Goal: Task Accomplishment & Management: Complete application form

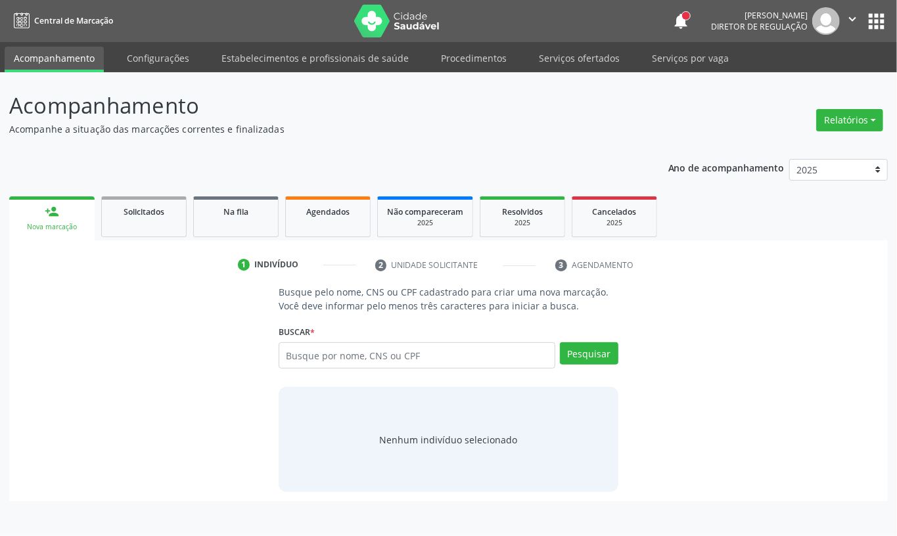
click at [339, 360] on input "text" at bounding box center [417, 355] width 277 height 26
type input "708003808947322"
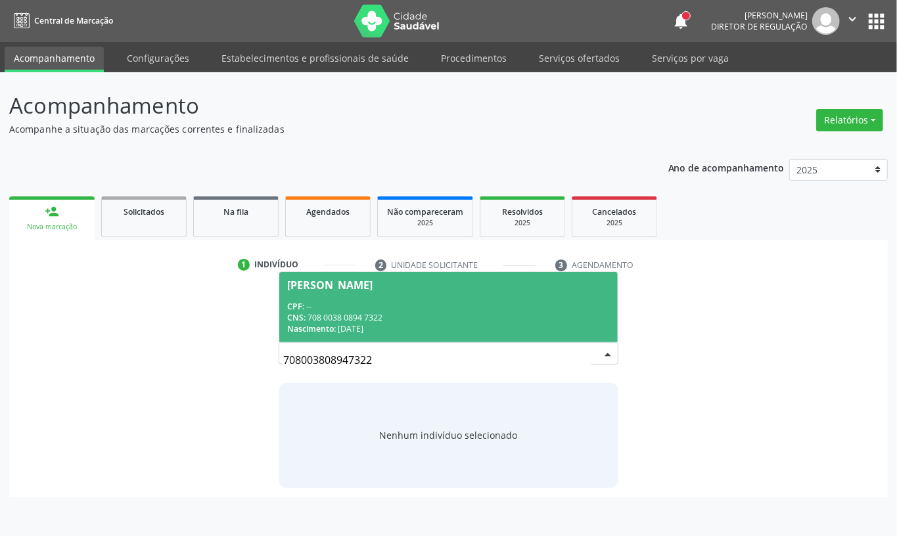
click at [350, 323] on div "Nascimento: 15/03/1976" at bounding box center [448, 328] width 323 height 11
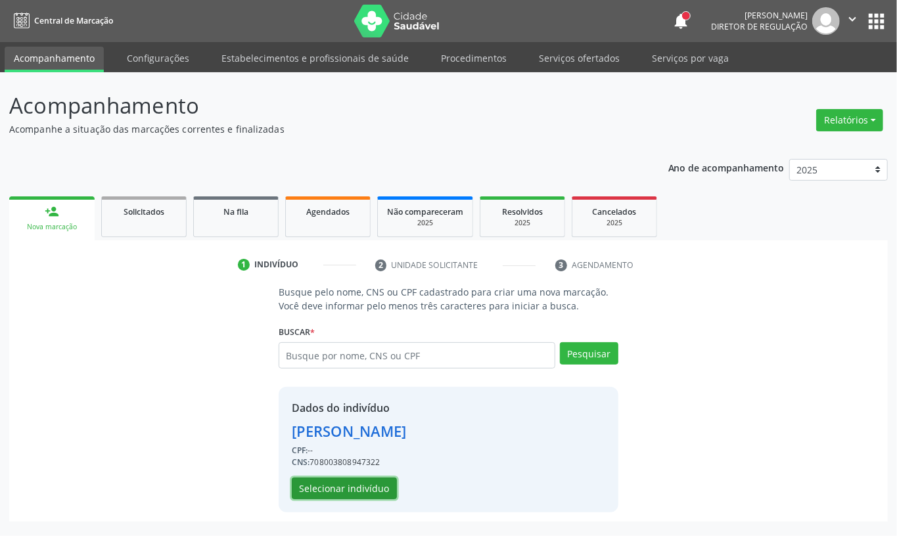
click at [357, 488] on button "Selecionar indivíduo" at bounding box center [344, 489] width 105 height 22
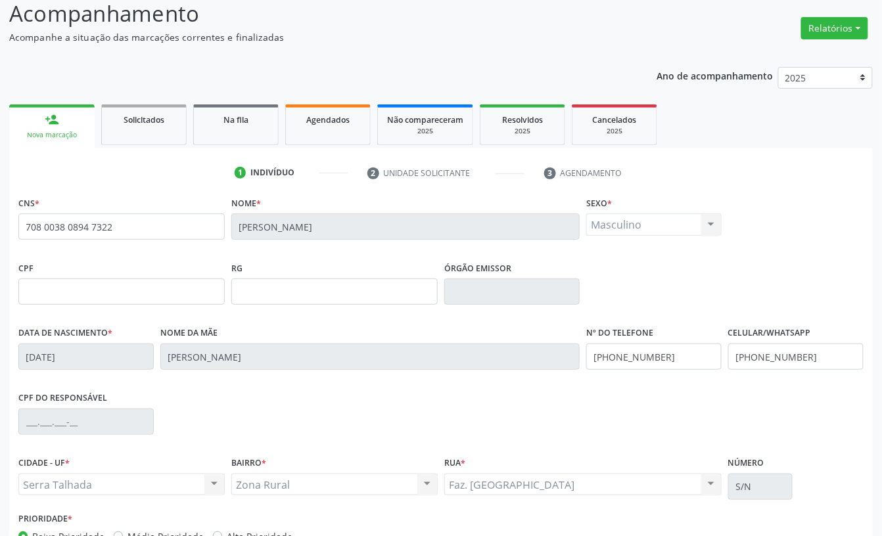
scroll to position [177, 0]
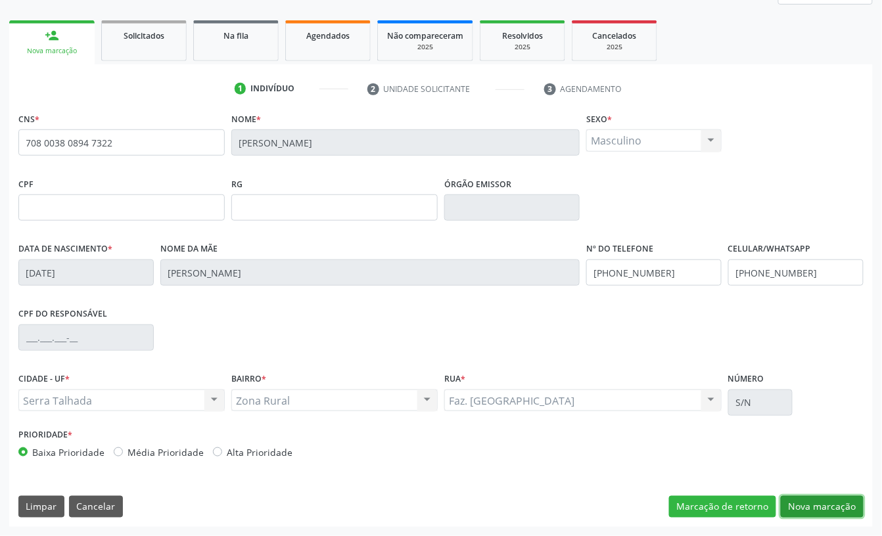
click at [845, 507] on button "Nova marcação" at bounding box center [822, 507] width 83 height 22
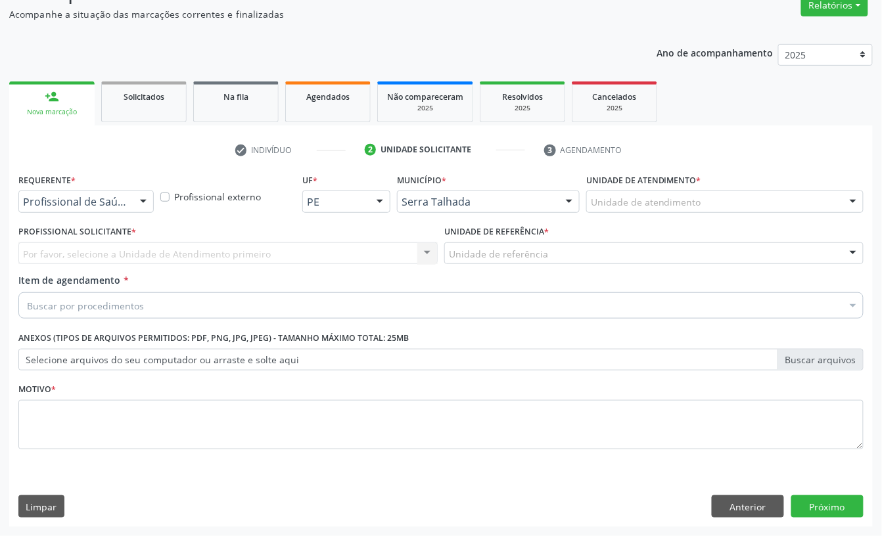
scroll to position [116, 0]
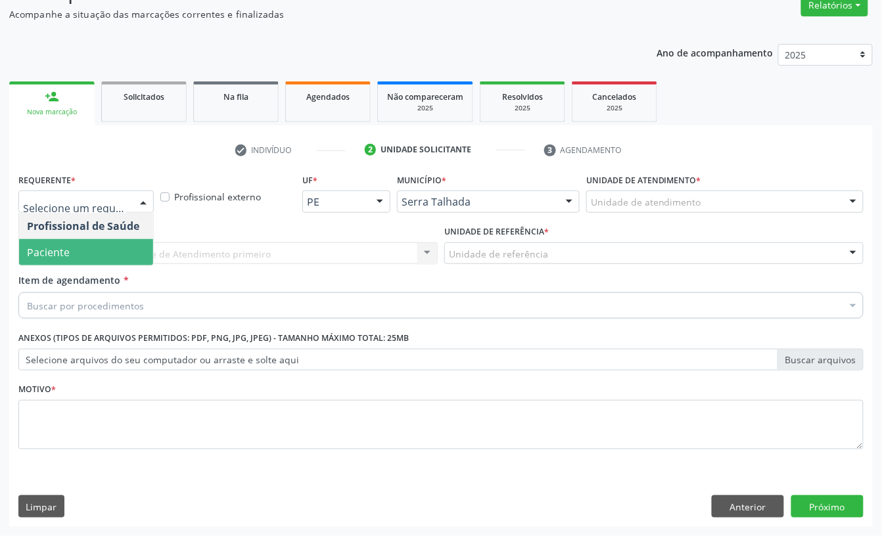
click at [87, 244] on span "Paciente" at bounding box center [86, 252] width 134 height 26
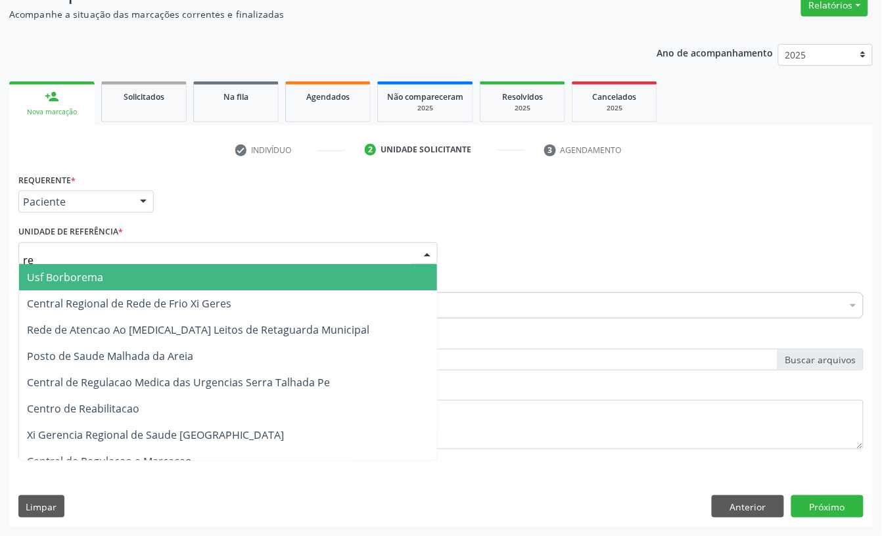
type input "rea"
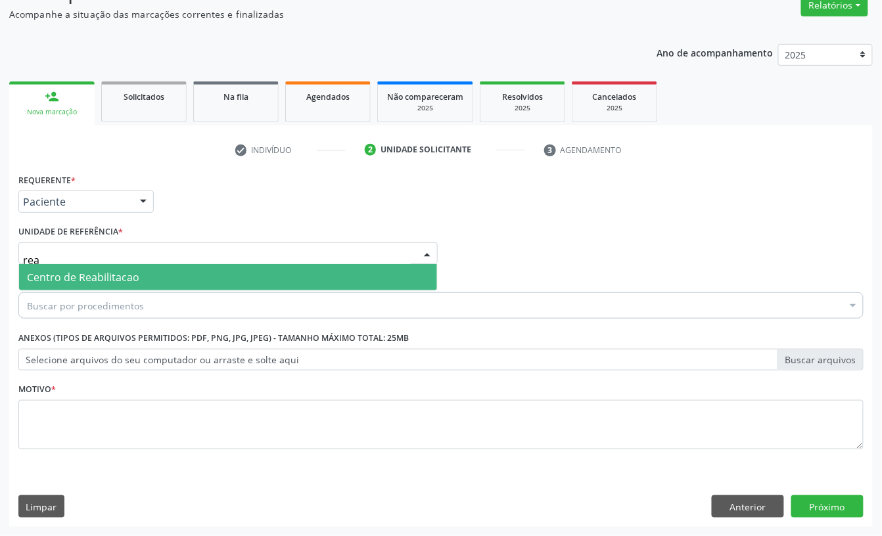
click at [90, 273] on span "Centro de Reabilitacao" at bounding box center [83, 277] width 112 height 14
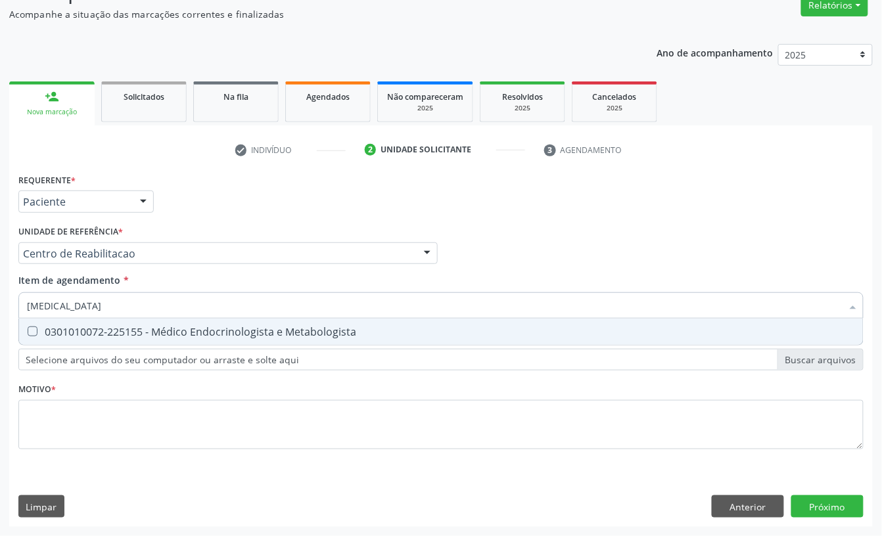
type input "endocrinologista"
click at [120, 327] on div "0301010072-225155 - Médico Endocrinologista e Metabologista" at bounding box center [441, 332] width 828 height 11
checkbox Metabologista "true"
click at [231, 216] on div "Requerente * Paciente Profissional de Saúde Paciente Nenhum resultado encontrad…" at bounding box center [441, 195] width 852 height 51
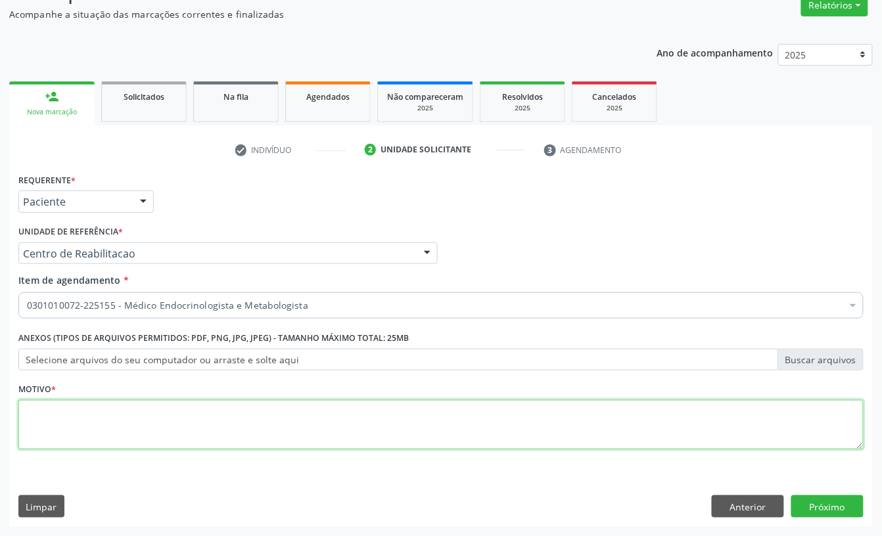
click at [87, 424] on textarea at bounding box center [440, 425] width 845 height 50
type textarea "a"
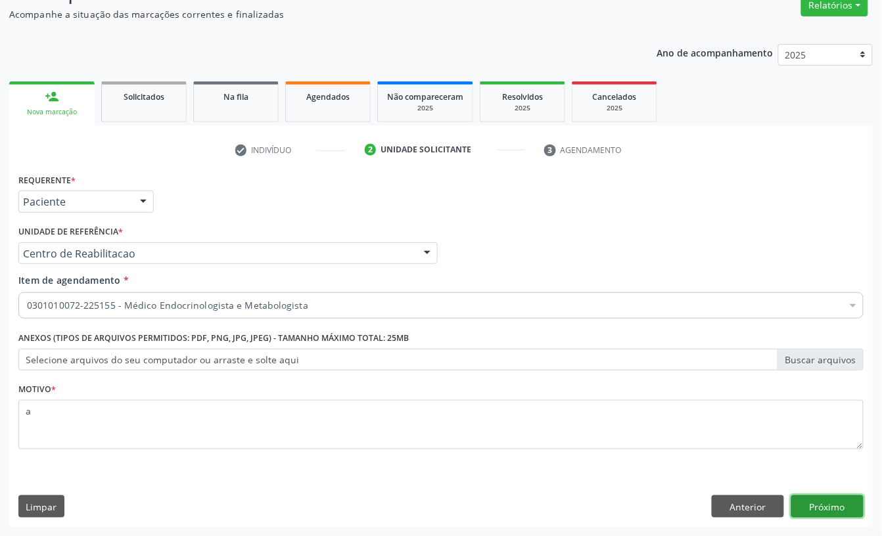
click at [850, 513] on button "Próximo" at bounding box center [827, 506] width 72 height 22
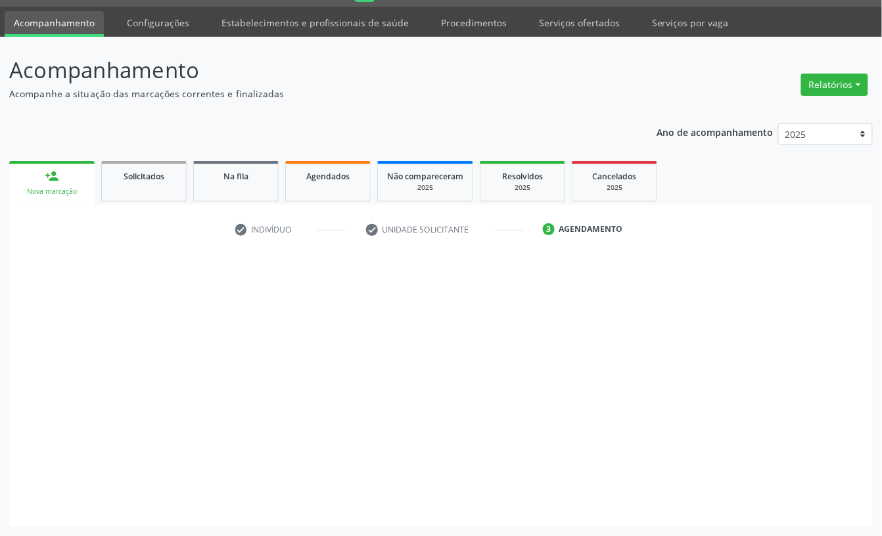
scroll to position [37, 0]
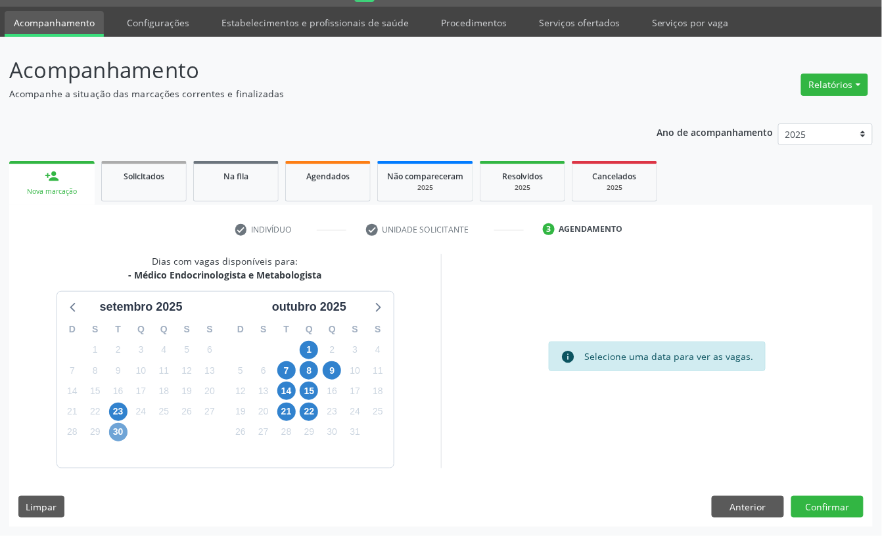
click at [117, 431] on span "30" at bounding box center [118, 432] width 18 height 18
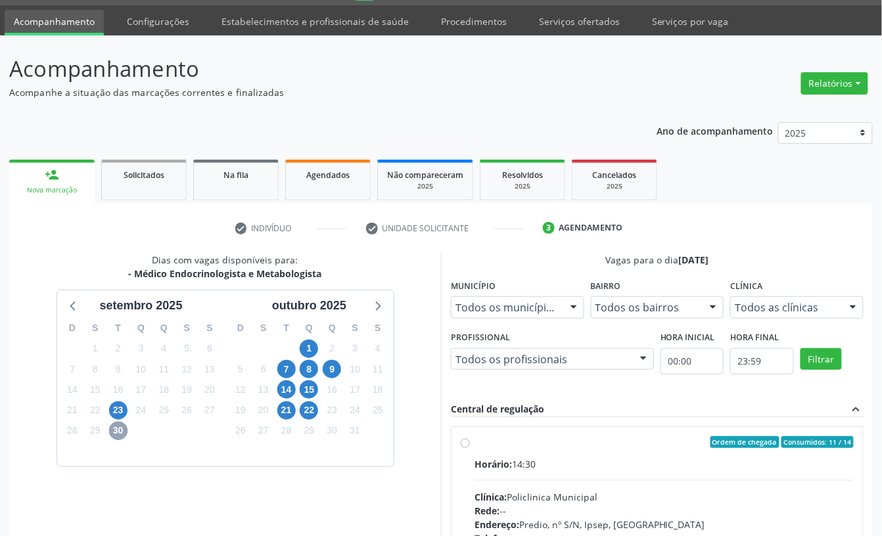
scroll to position [212, 0]
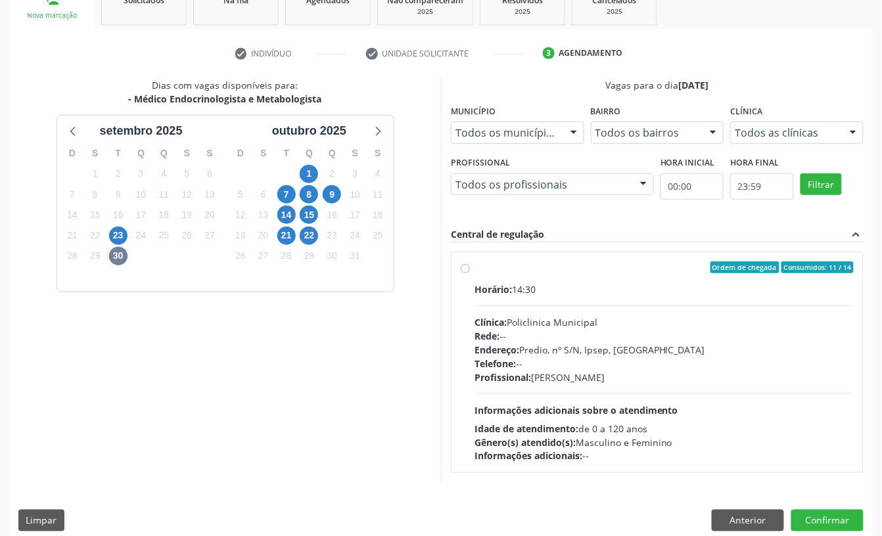
click at [602, 318] on div "Clínica: Policlinica Municipal" at bounding box center [663, 322] width 379 height 14
click at [470, 273] on input "Ordem de chegada Consumidos: 11 / 14 Horário: 14:30 Clínica: Policlinica Munici…" at bounding box center [465, 267] width 9 height 12
radio input "true"
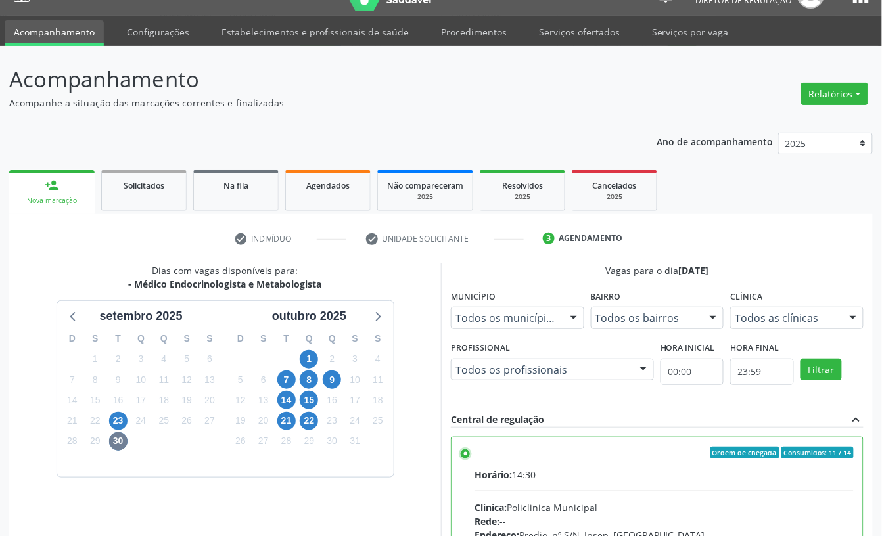
scroll to position [0, 0]
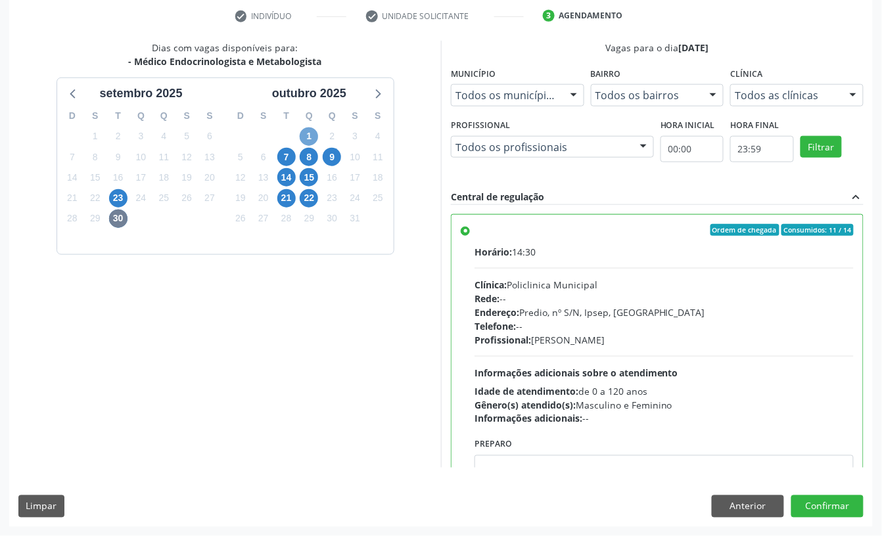
click at [307, 132] on span "1" at bounding box center [309, 136] width 18 height 18
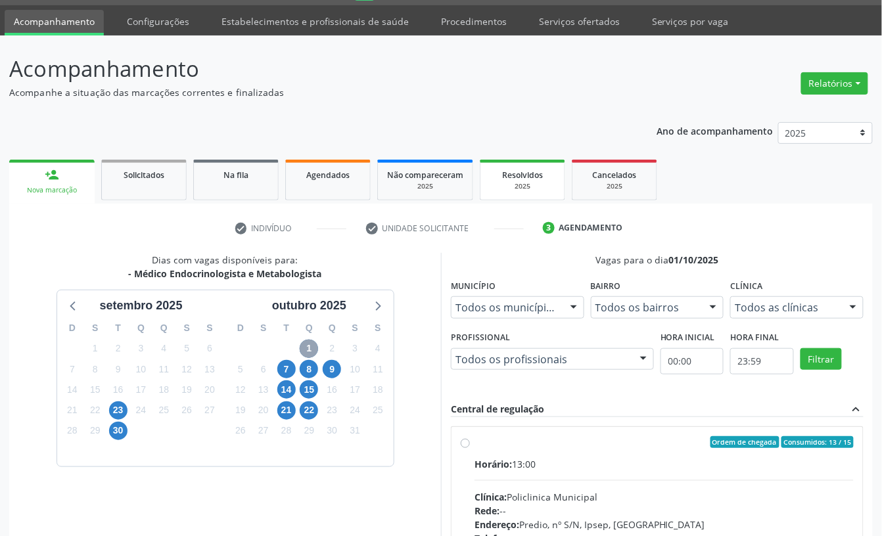
scroll to position [250, 0]
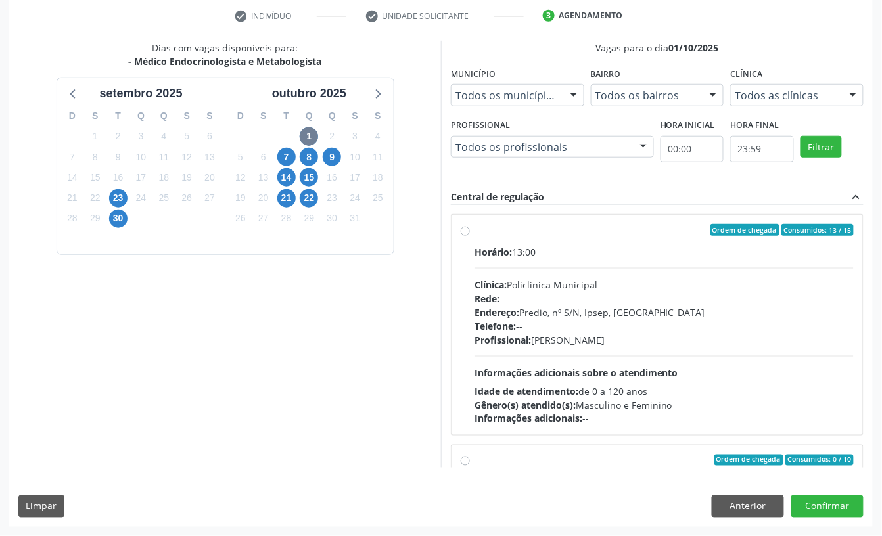
click at [584, 296] on div "Rede: --" at bounding box center [663, 299] width 379 height 14
click at [470, 236] on input "Ordem de chegada Consumidos: 13 / 15 Horário: 13:00 Clínica: Policlinica Munici…" at bounding box center [465, 230] width 9 height 12
radio input "true"
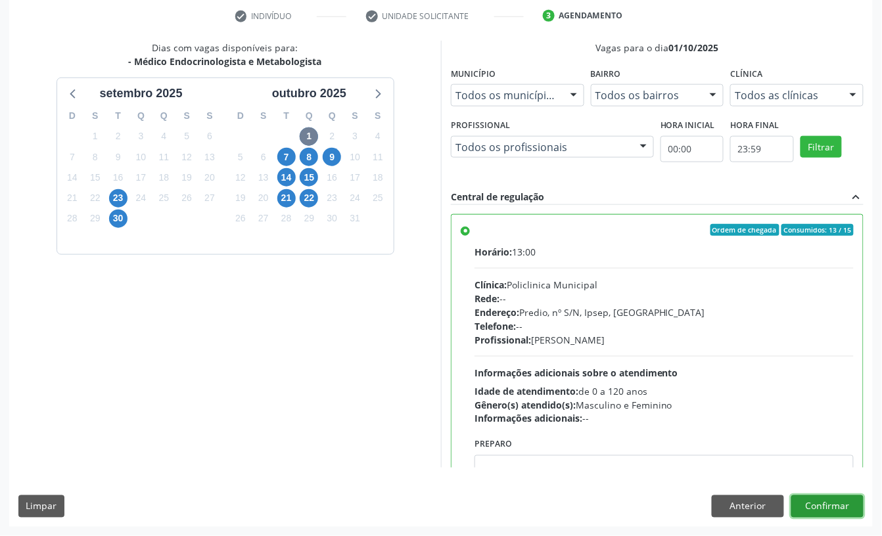
click at [834, 506] on button "Confirmar" at bounding box center [827, 506] width 72 height 22
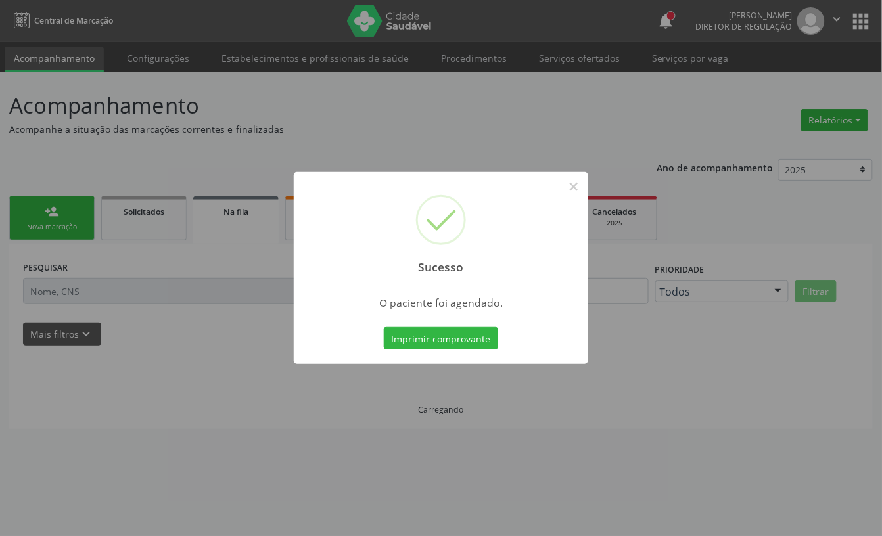
scroll to position [0, 0]
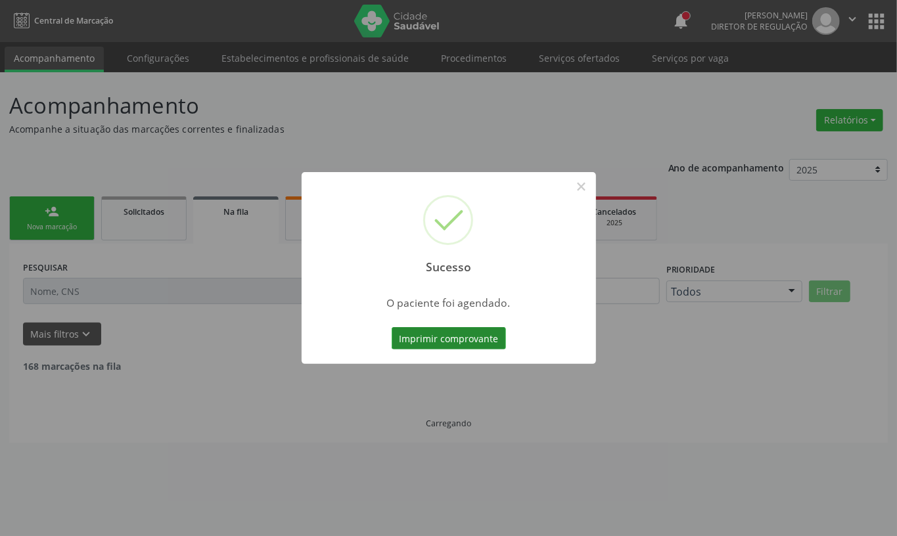
click at [443, 337] on button "Imprimir comprovante" at bounding box center [449, 338] width 114 height 22
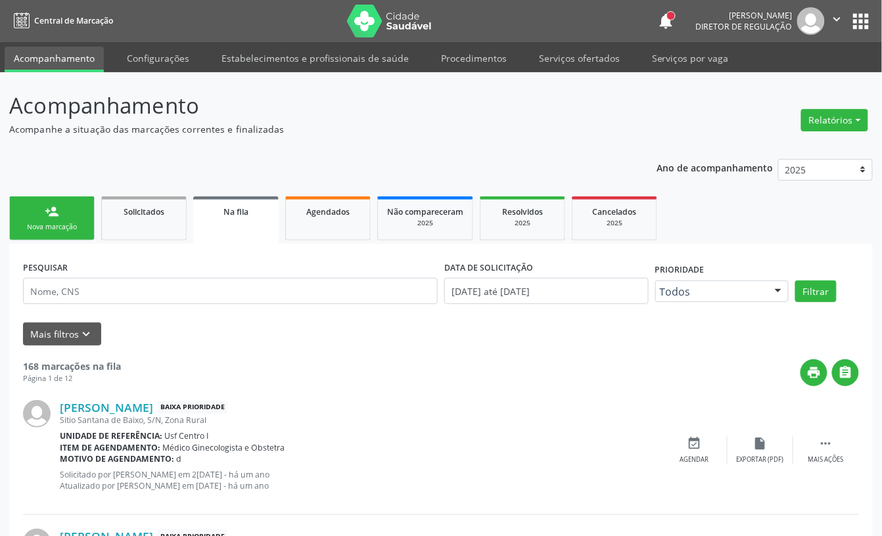
click at [71, 222] on div "Nova marcação" at bounding box center [52, 227] width 66 height 10
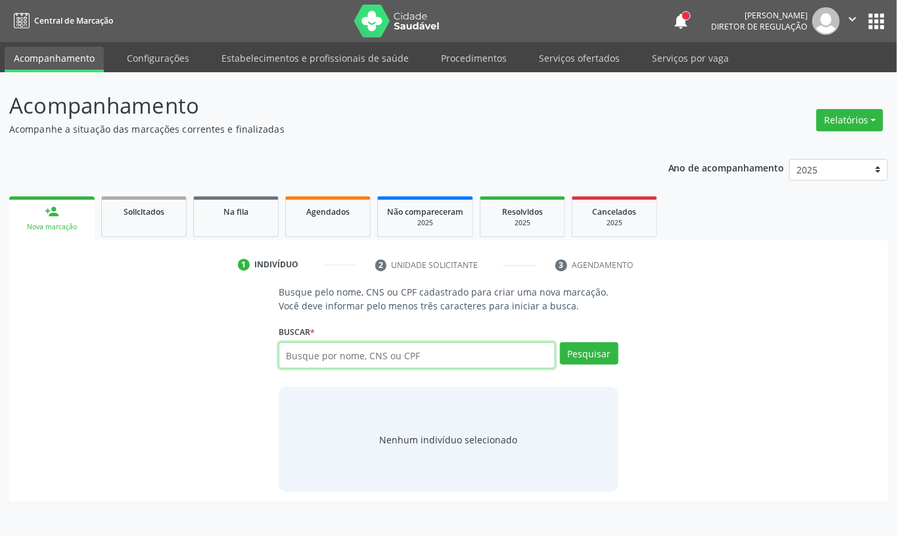
click at [314, 355] on input "text" at bounding box center [417, 355] width 277 height 26
type input "jose cosmo da silva"
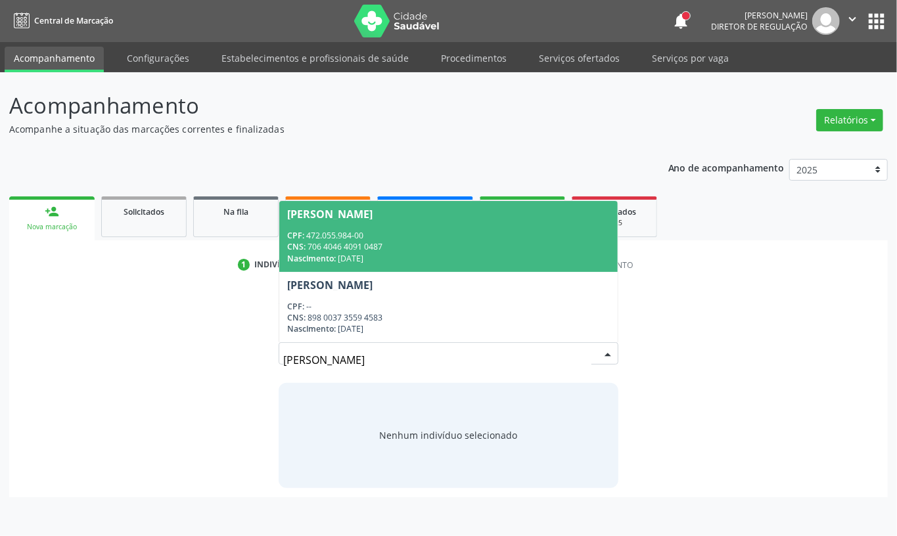
click at [419, 244] on div "CNS: 706 4046 4091 0487" at bounding box center [448, 246] width 323 height 11
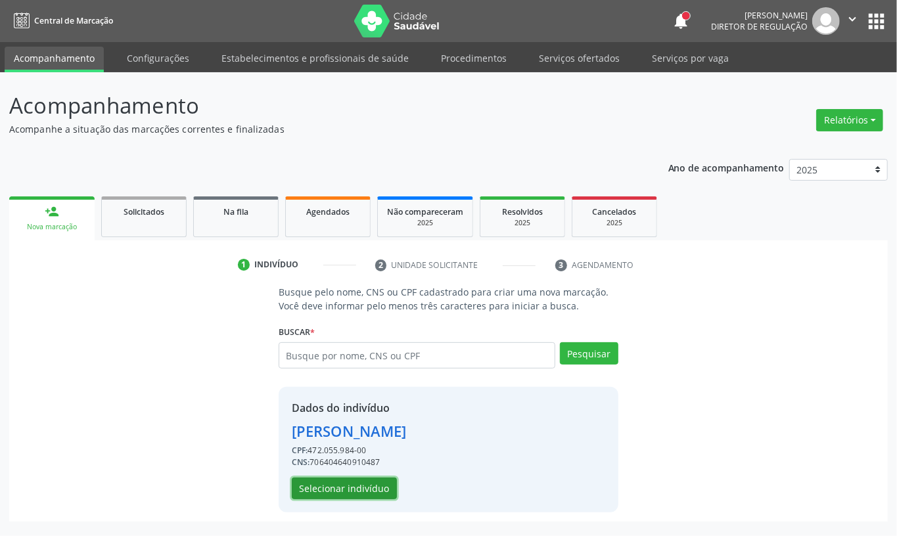
click at [371, 484] on button "Selecionar indivíduo" at bounding box center [344, 489] width 105 height 22
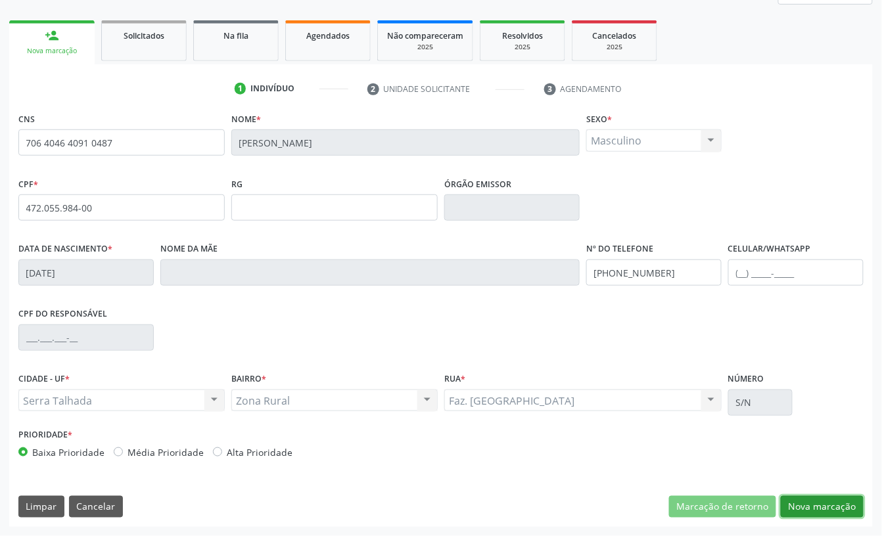
click at [833, 506] on button "Nova marcação" at bounding box center [822, 507] width 83 height 22
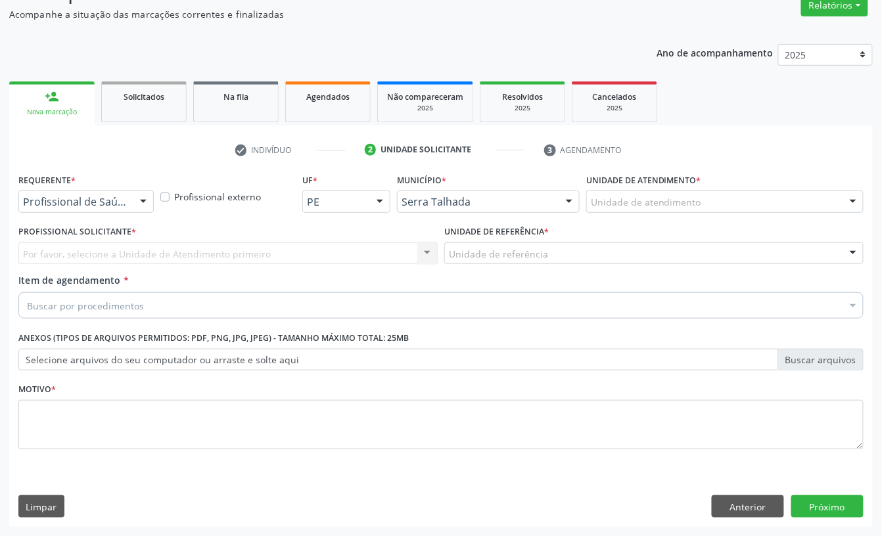
scroll to position [116, 0]
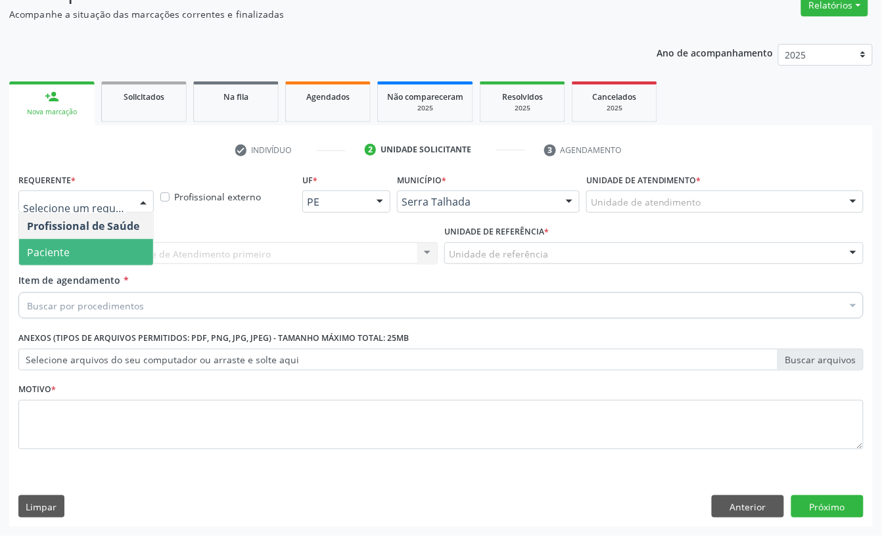
click at [87, 245] on span "Paciente" at bounding box center [86, 252] width 134 height 26
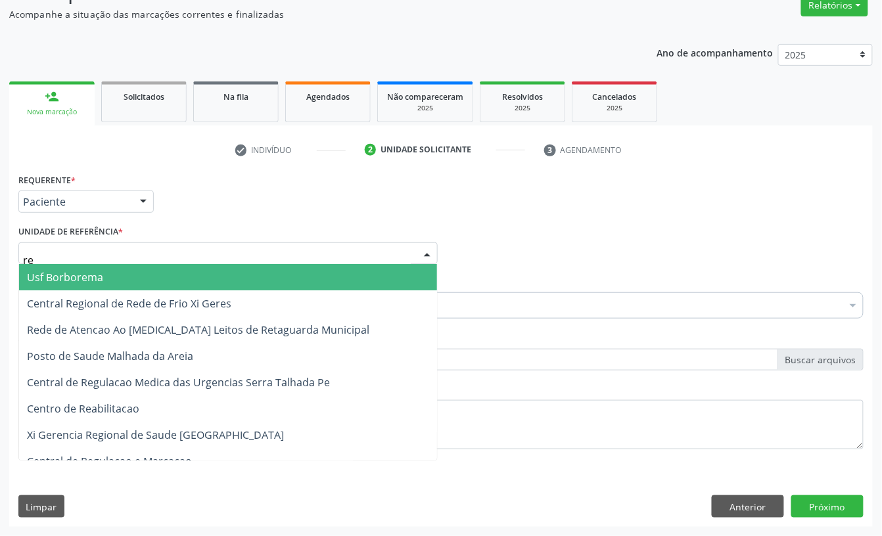
type input "rea"
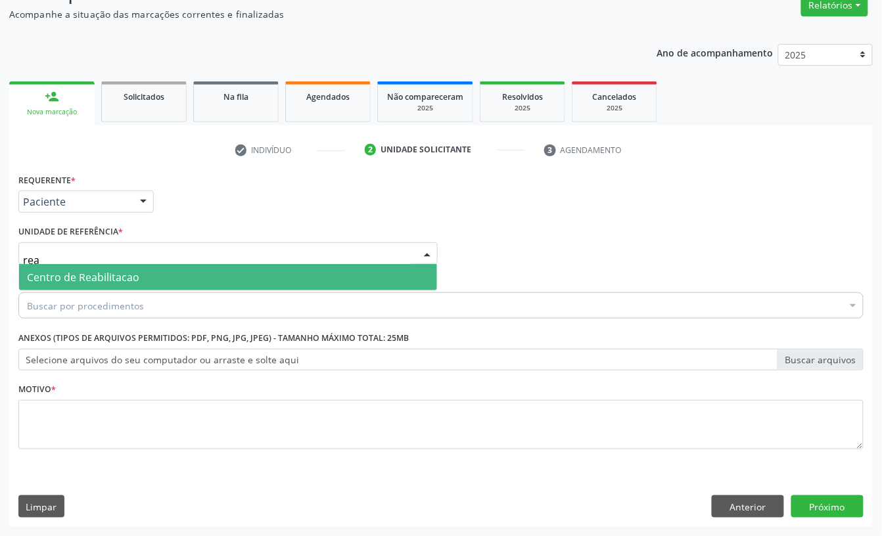
click at [87, 266] on span "Centro de Reabilitacao" at bounding box center [228, 277] width 418 height 26
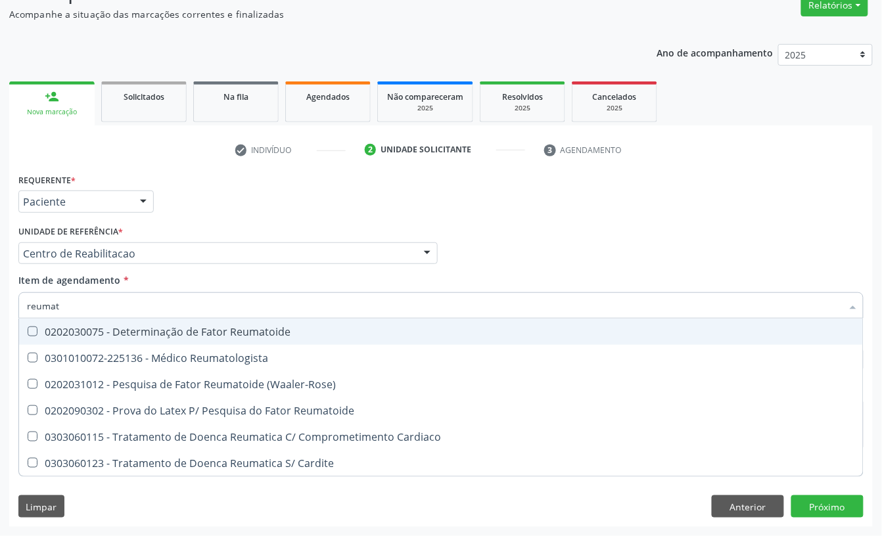
type input "reumato"
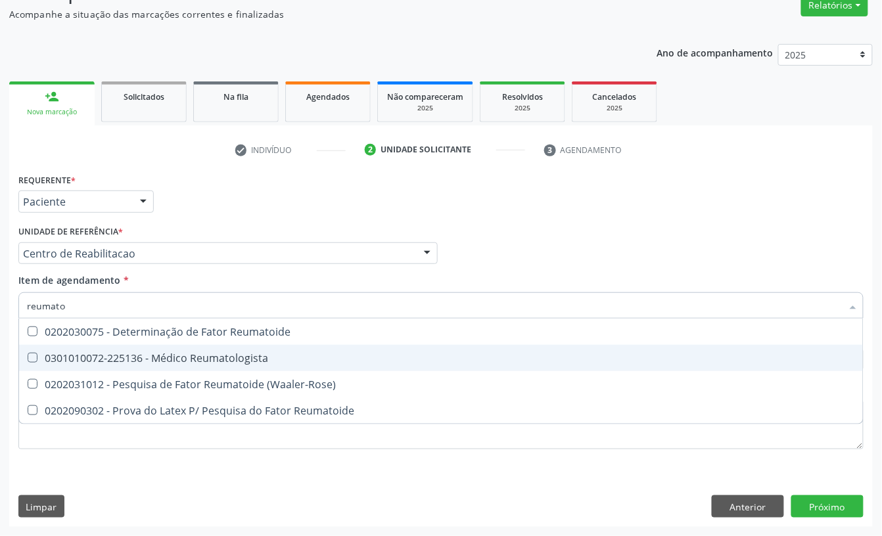
click at [91, 353] on div "0301010072-225136 - Médico Reumatologista" at bounding box center [441, 358] width 828 height 11
checkbox Reumatologista "true"
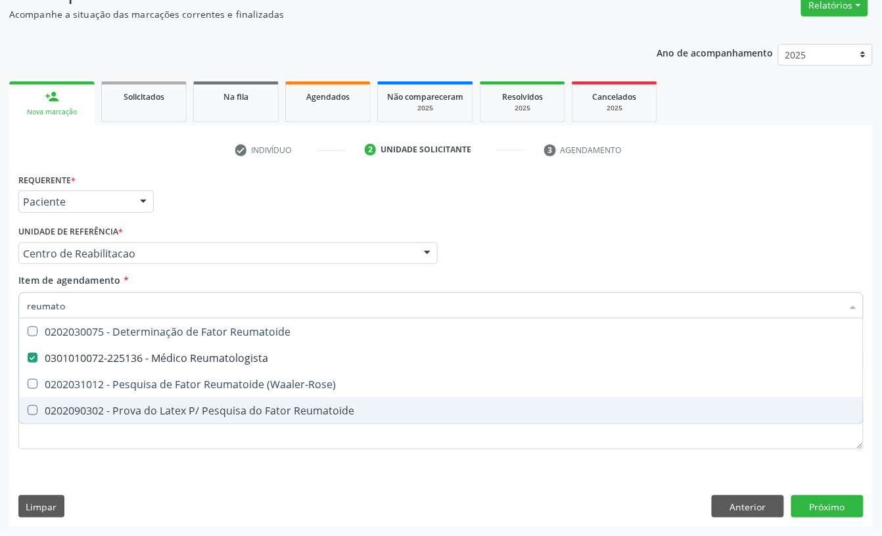
click at [92, 463] on div "Requerente * Paciente Profissional de Saúde Paciente Nenhum resultado encontrad…" at bounding box center [440, 319] width 845 height 298
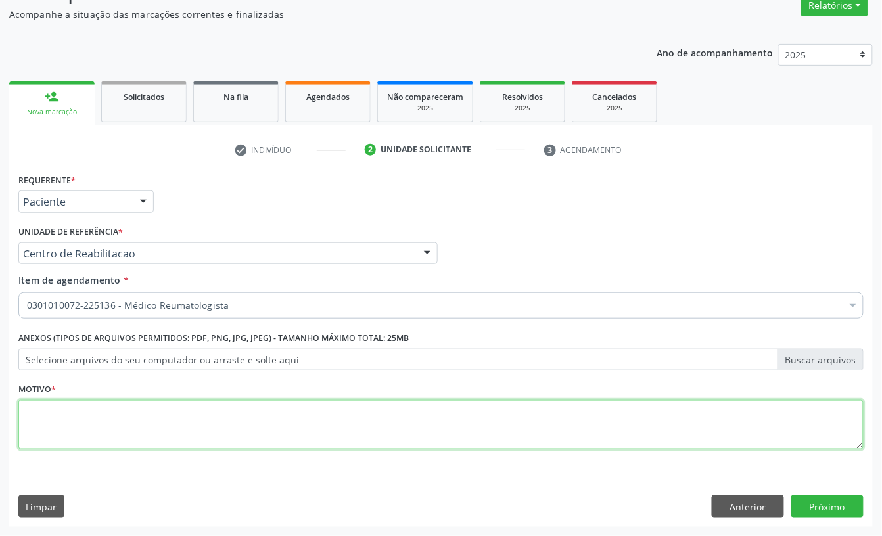
click at [95, 440] on textarea at bounding box center [440, 425] width 845 height 50
type textarea "s"
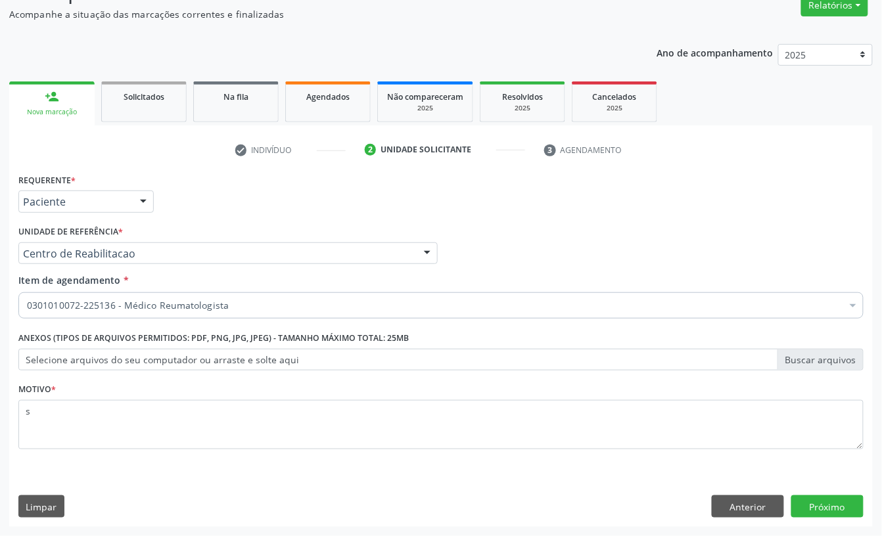
click at [848, 518] on div "Requerente * Paciente Profissional de Saúde Paciente Nenhum resultado encontrad…" at bounding box center [440, 348] width 863 height 357
click at [839, 505] on button "Próximo" at bounding box center [827, 506] width 72 height 22
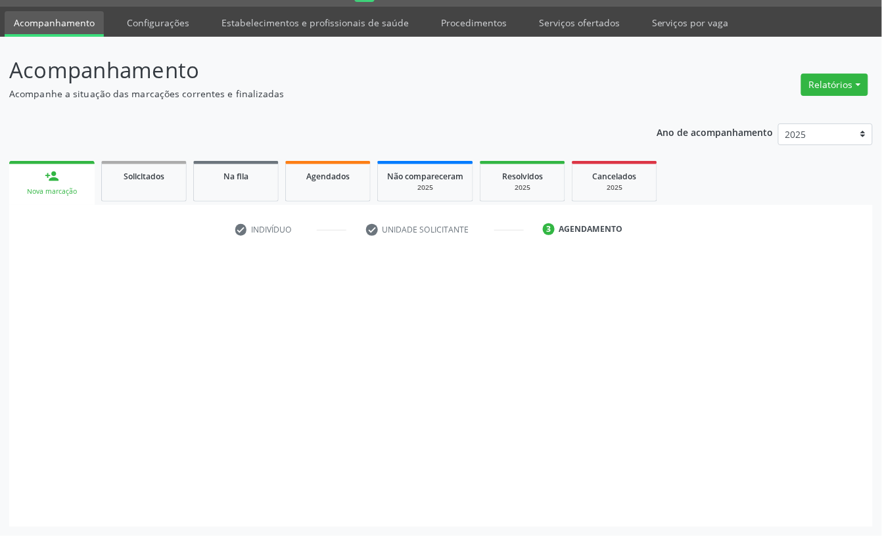
scroll to position [37, 0]
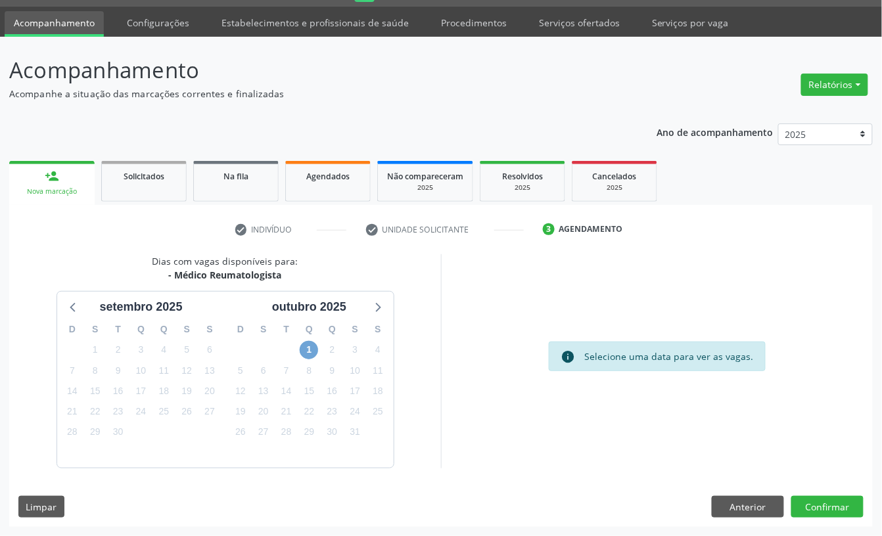
click at [311, 353] on span "1" at bounding box center [309, 350] width 18 height 18
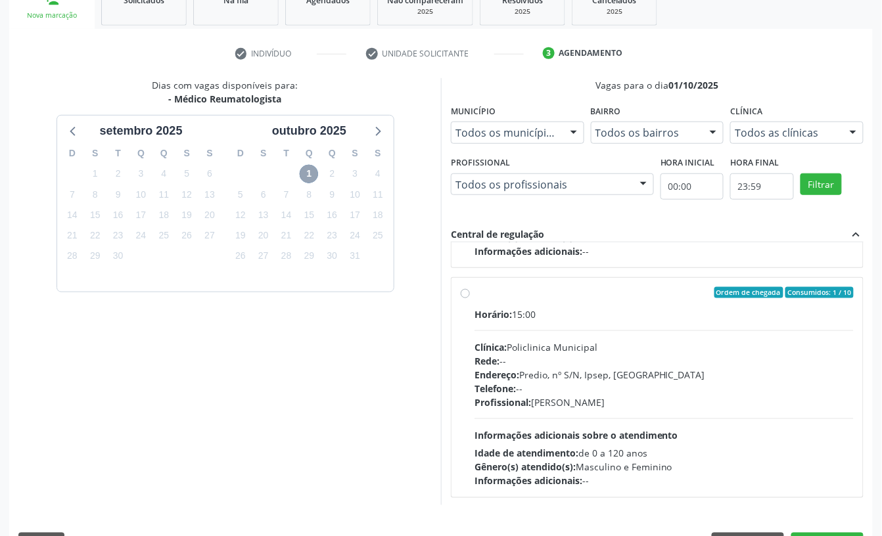
scroll to position [208, 0]
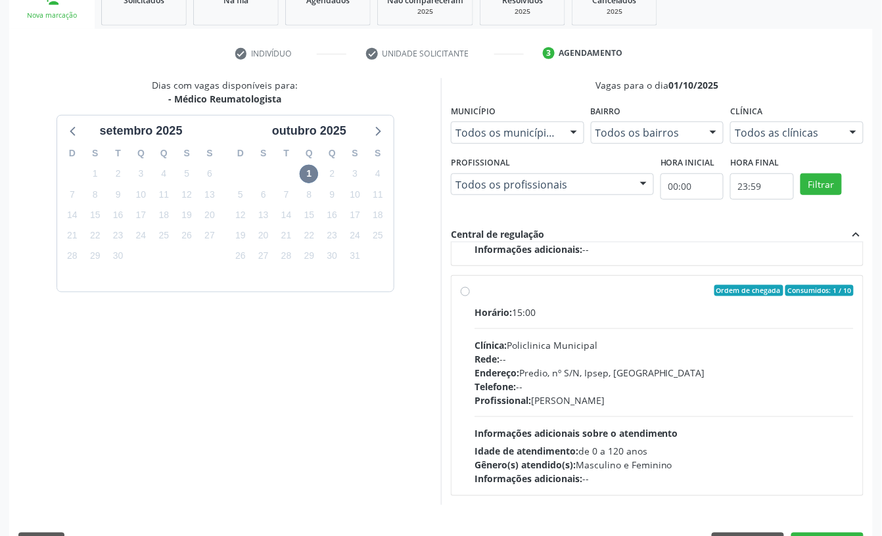
click at [691, 437] on div "Horário: 15:00 Clínica: Policlinica Municipal Rede: -- Endereço: Predio, nº S/N…" at bounding box center [663, 396] width 379 height 181
click at [470, 297] on input "Ordem de chegada Consumidos: 1 / 10 Horário: 15:00 Clínica: Policlinica Municip…" at bounding box center [465, 291] width 9 height 12
radio input "true"
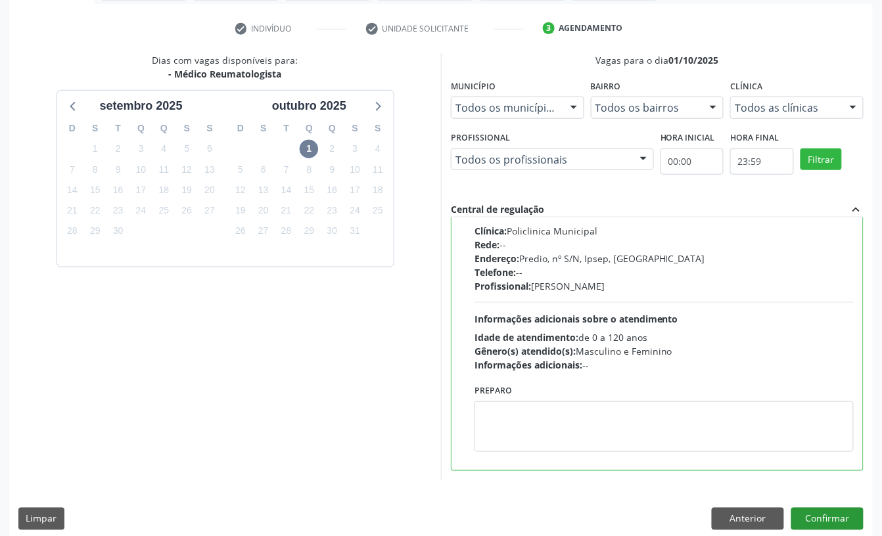
scroll to position [250, 0]
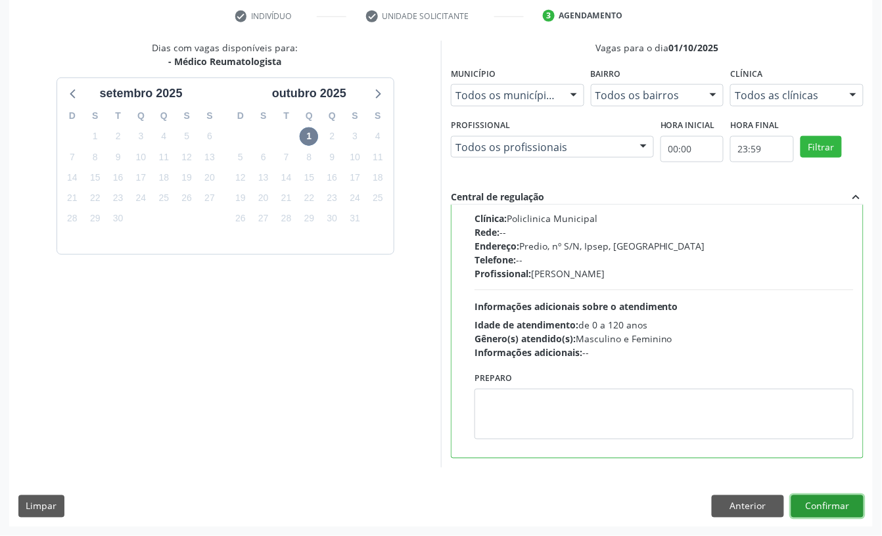
click at [855, 502] on button "Confirmar" at bounding box center [827, 506] width 72 height 22
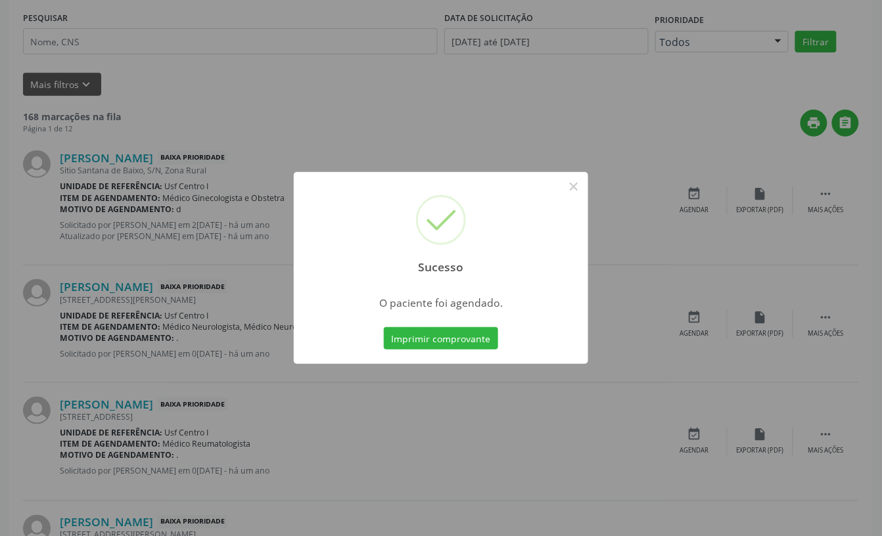
scroll to position [0, 0]
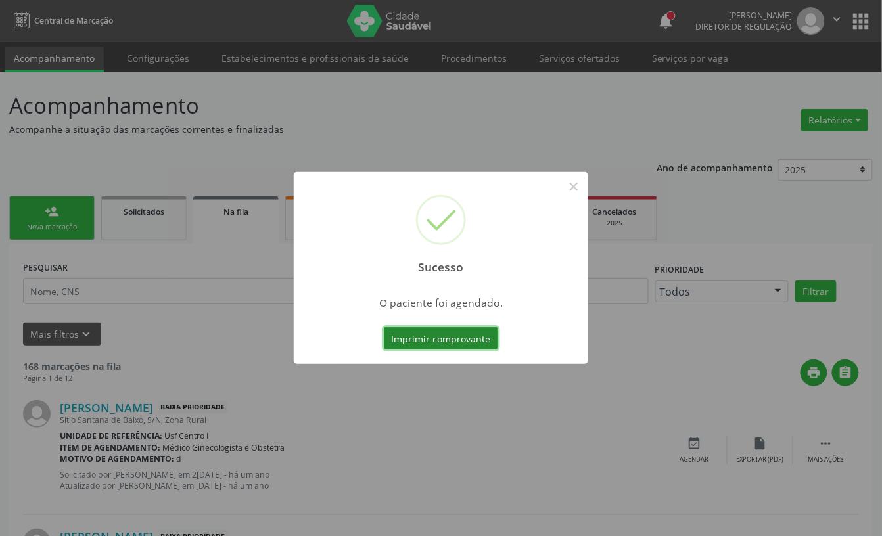
click at [434, 338] on button "Imprimir comprovante" at bounding box center [441, 338] width 114 height 22
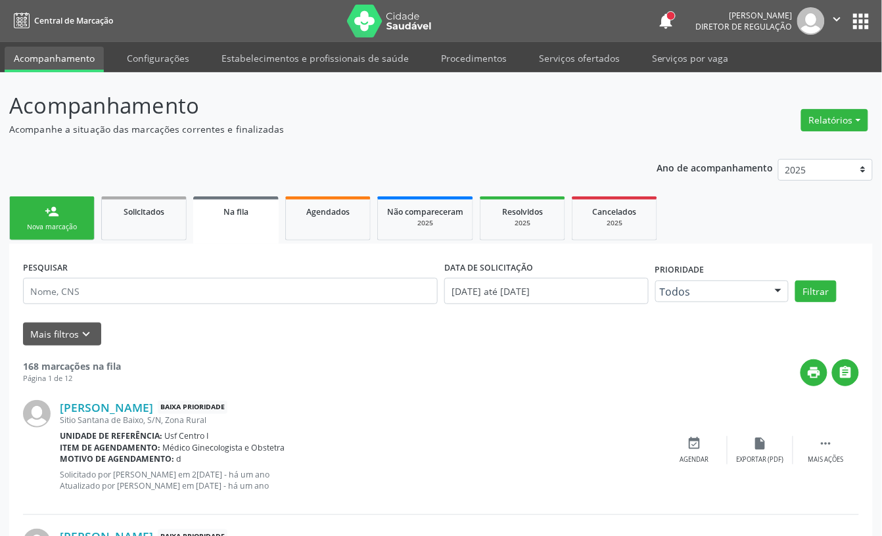
click at [56, 223] on div "Nova marcação" at bounding box center [52, 227] width 66 height 10
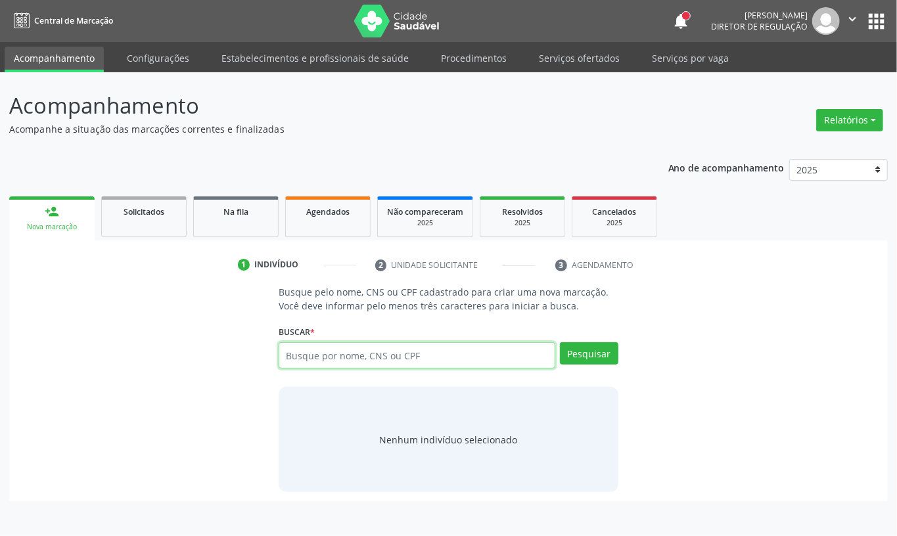
click at [398, 345] on input "text" at bounding box center [417, 355] width 277 height 26
type input "898004161101114"
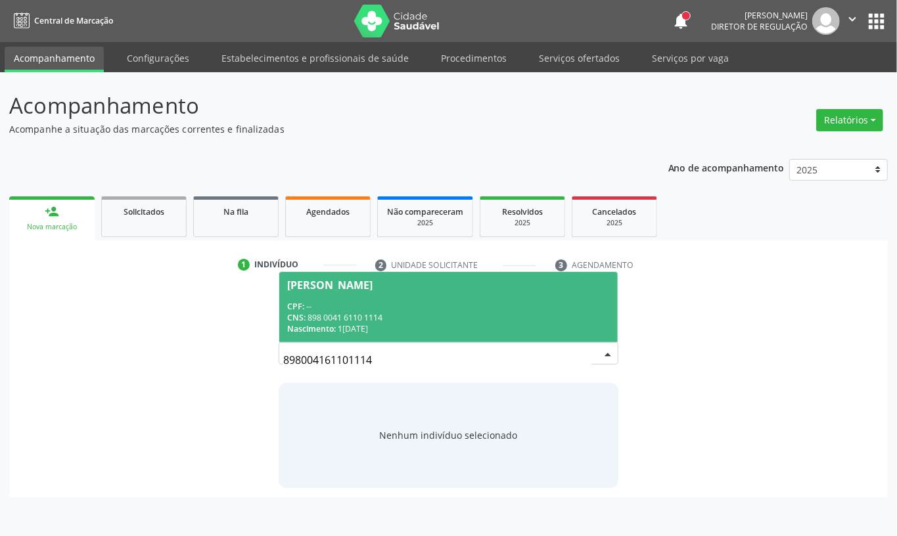
click at [394, 313] on div "CNS: 898 0041 6110 1114" at bounding box center [448, 317] width 323 height 11
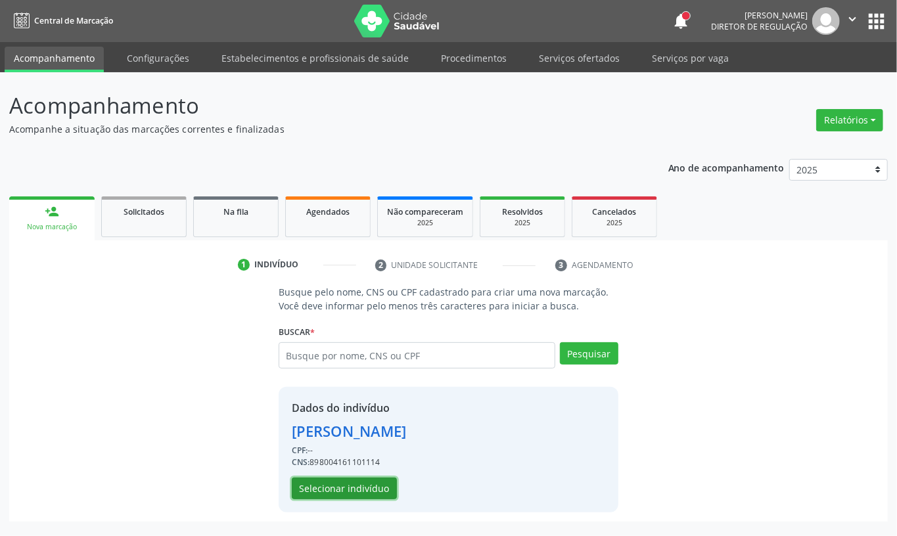
click at [348, 487] on button "Selecionar indivíduo" at bounding box center [344, 489] width 105 height 22
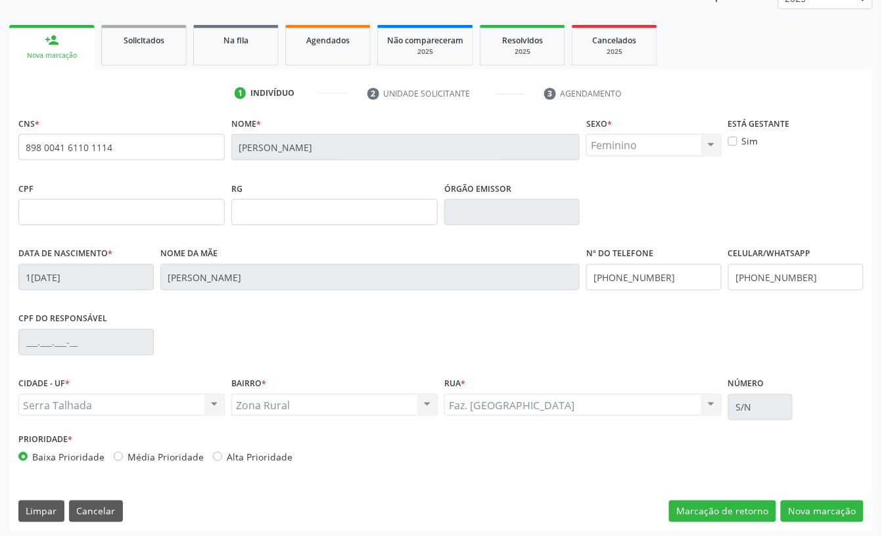
scroll to position [177, 0]
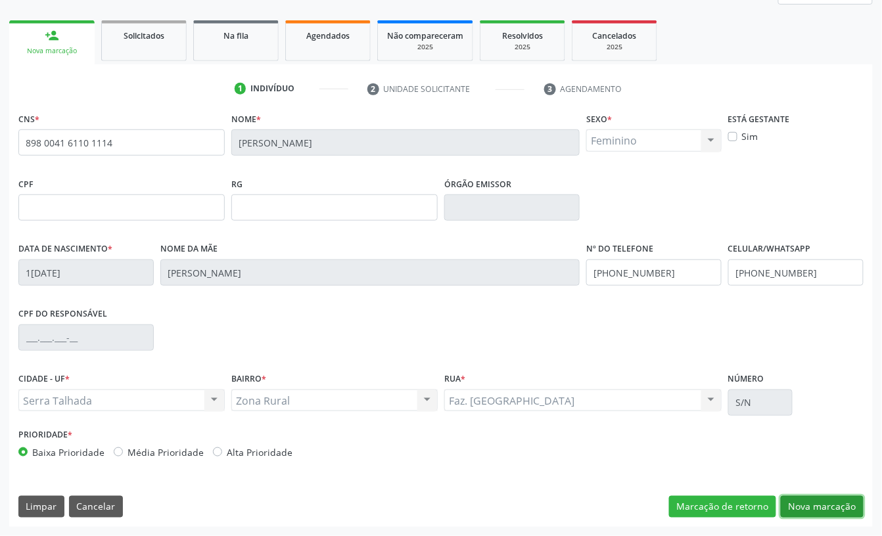
click at [798, 511] on button "Nova marcação" at bounding box center [822, 507] width 83 height 22
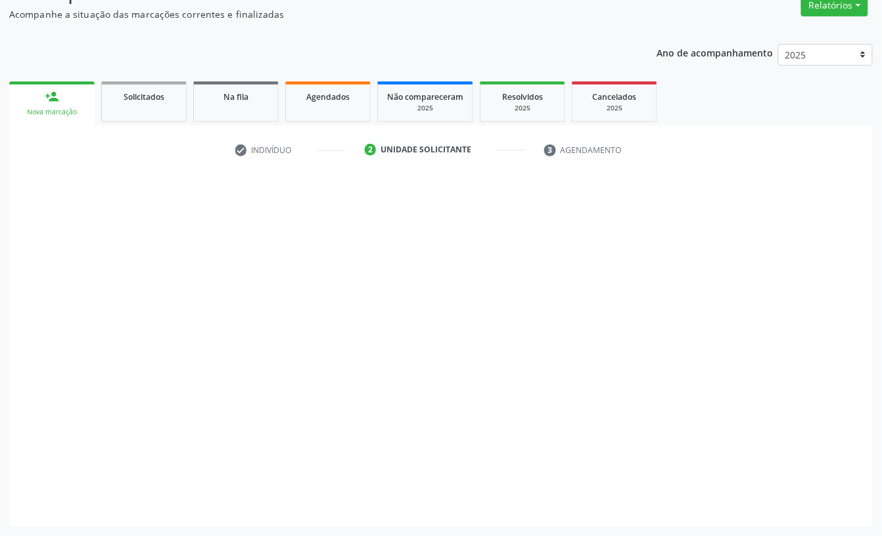
scroll to position [116, 0]
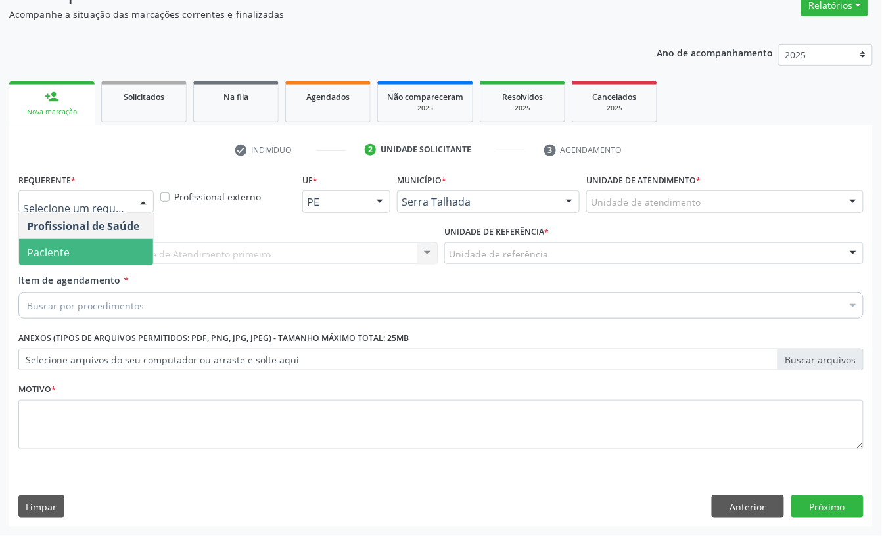
click at [39, 239] on span "Paciente" at bounding box center [86, 252] width 134 height 26
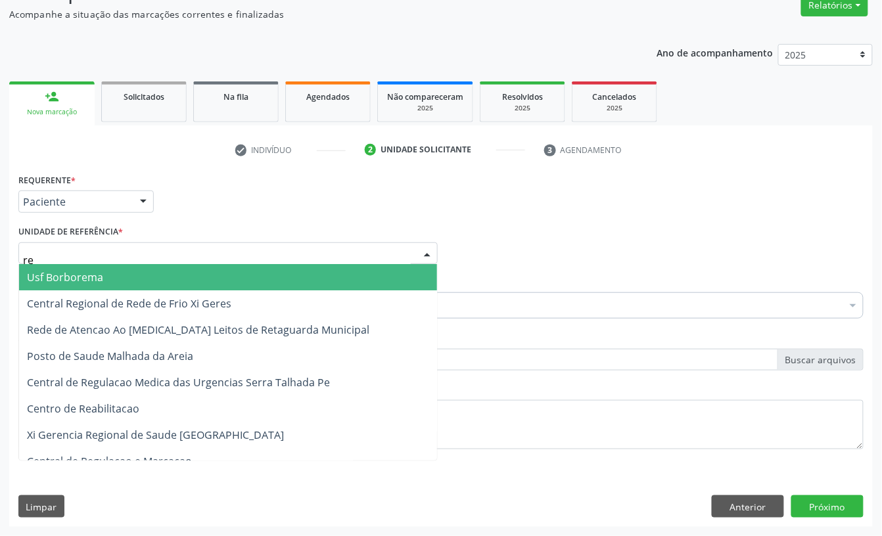
type input "rea"
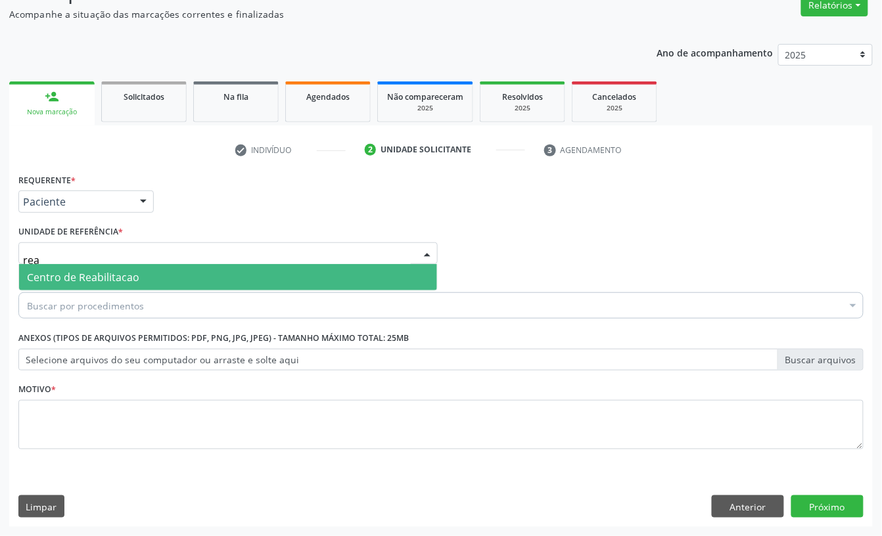
click at [54, 277] on span "Centro de Reabilitacao" at bounding box center [83, 277] width 112 height 14
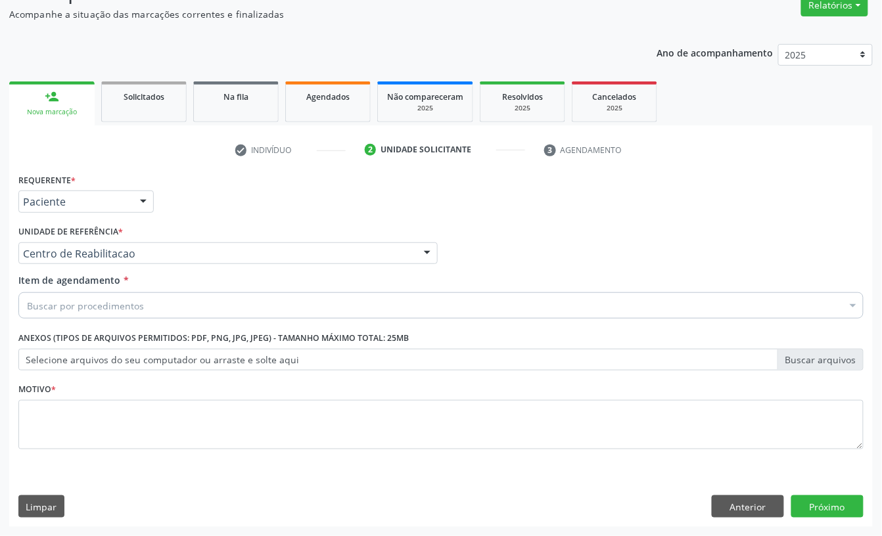
click at [56, 295] on div "Buscar por procedimentos" at bounding box center [440, 305] width 845 height 26
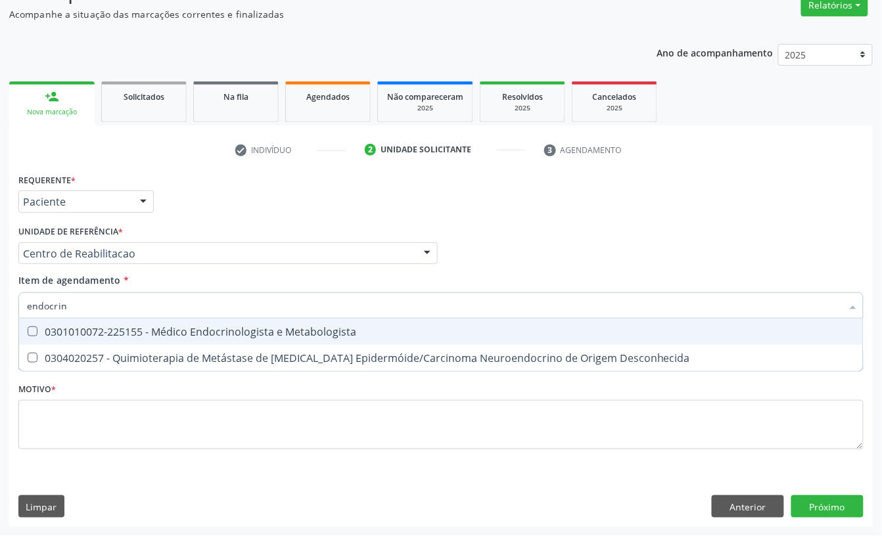
type input "endocrino"
click at [53, 327] on div "0301010072-225155 - Médico Endocrinologista e Metabologista" at bounding box center [441, 332] width 828 height 11
checkbox Metabologista "true"
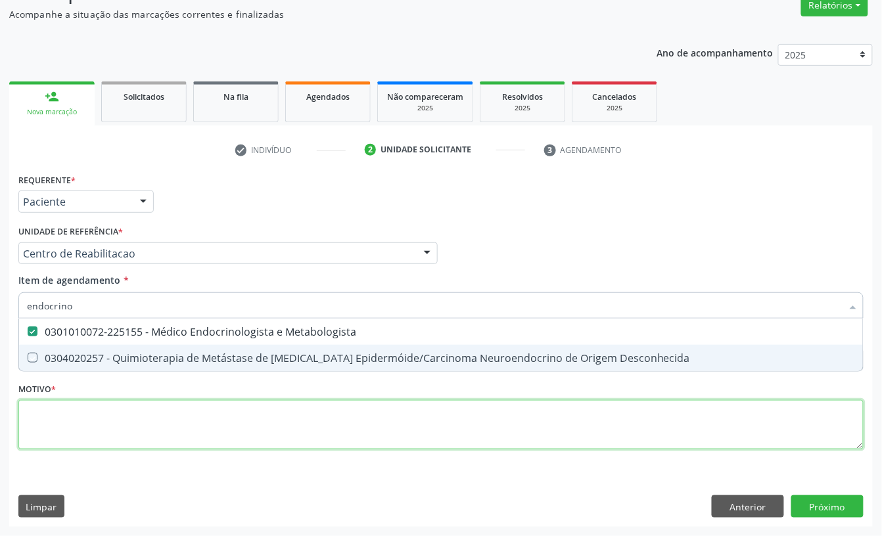
click at [49, 405] on div "Requerente * Paciente Profissional de Saúde Paciente Nenhum resultado encontrad…" at bounding box center [440, 319] width 845 height 298
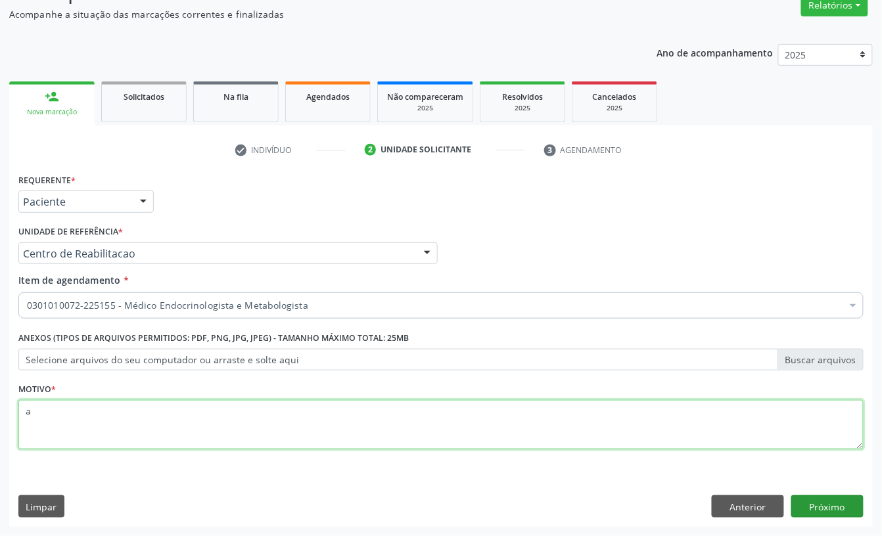
type textarea "a"
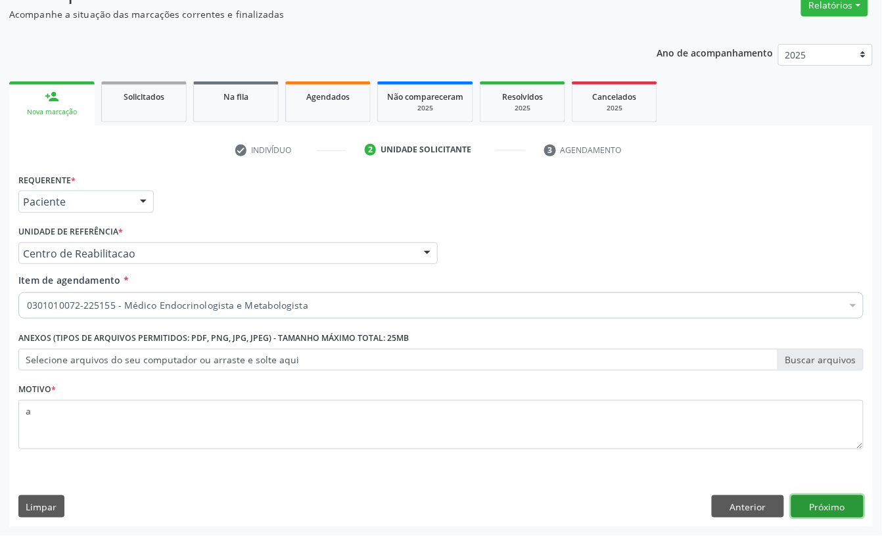
click at [823, 498] on button "Próximo" at bounding box center [827, 506] width 72 height 22
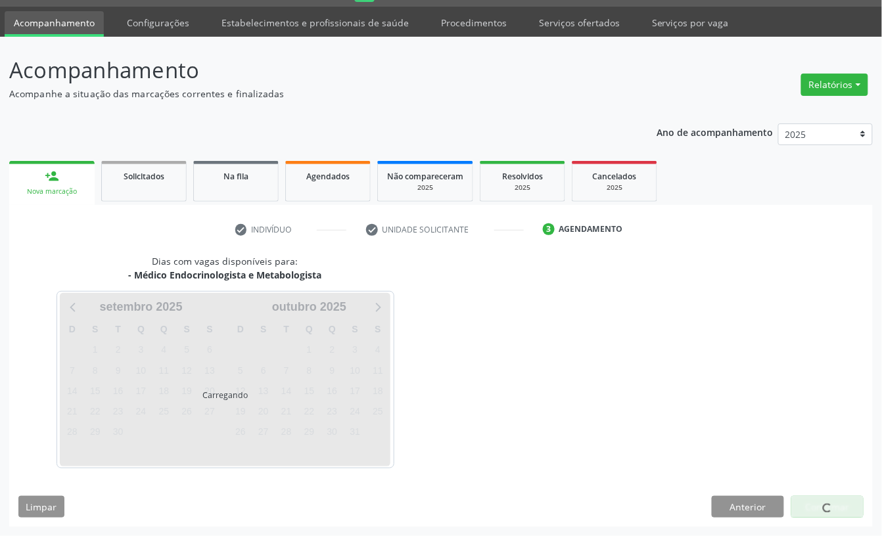
scroll to position [37, 0]
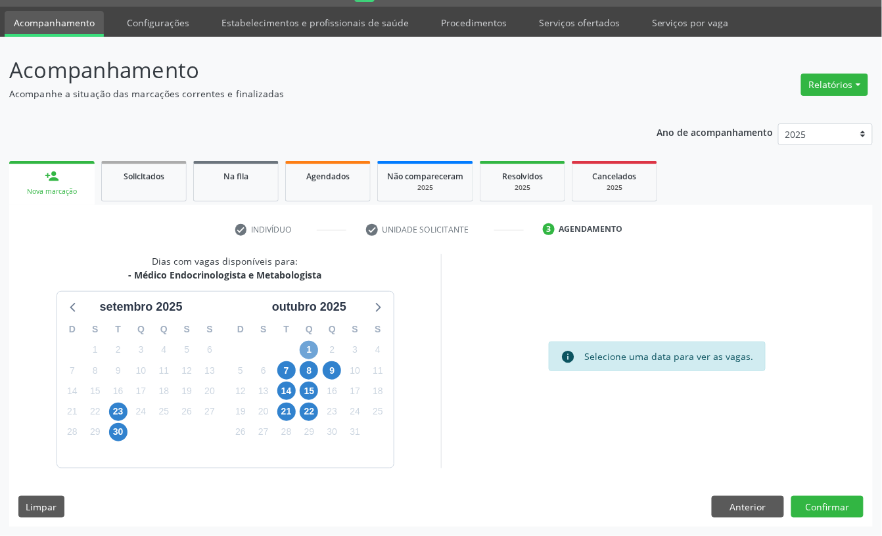
click at [309, 348] on span "1" at bounding box center [309, 350] width 18 height 18
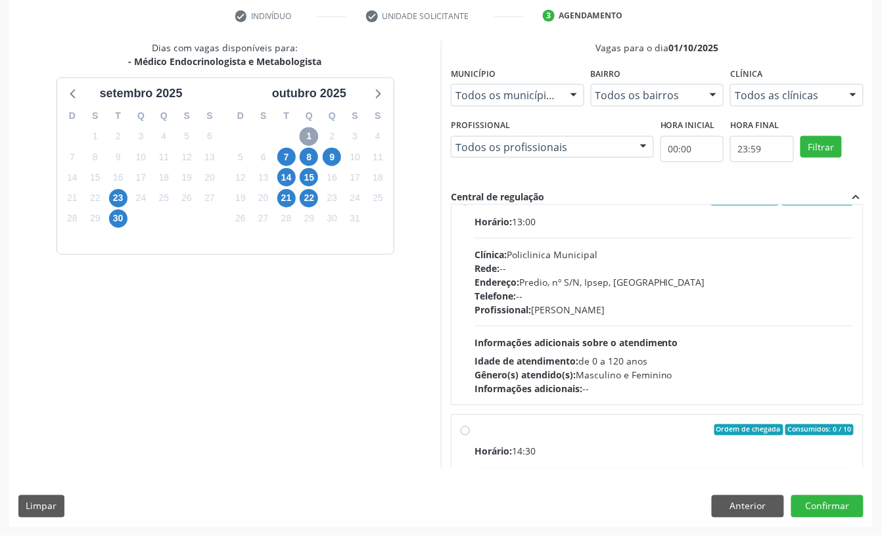
scroll to position [0, 0]
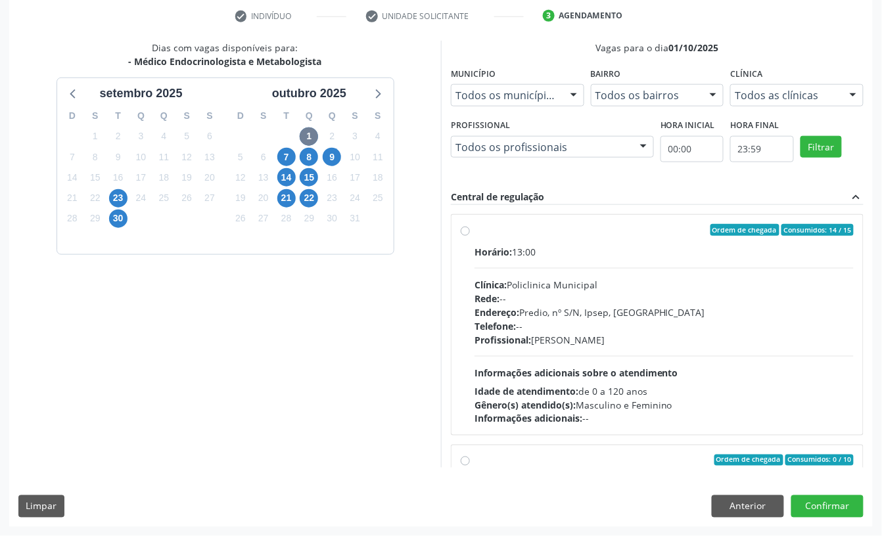
click at [614, 301] on div "Rede: --" at bounding box center [663, 299] width 379 height 14
click at [470, 236] on input "Ordem de chegada Consumidos: 14 / 15 Horário: 13:00 Clínica: Policlinica Munici…" at bounding box center [465, 230] width 9 height 12
radio input "true"
click at [598, 309] on div "Endereço: Predio, nº S/N, Ipsep, Serra Talhada - PE" at bounding box center [663, 313] width 379 height 14
click at [470, 236] on input "Ordem de chegada Consumidos: 14 / 15 Horário: 13:00 Clínica: Policlinica Munici…" at bounding box center [465, 230] width 9 height 12
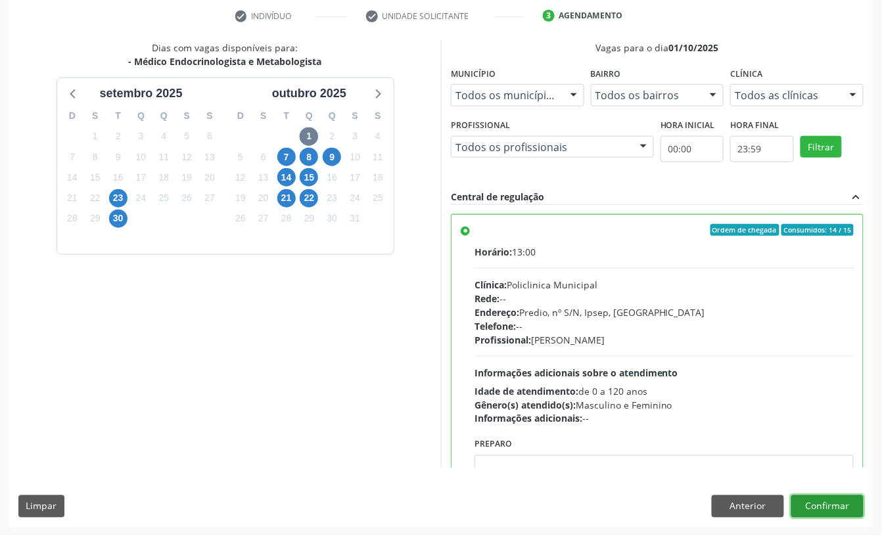
click at [834, 505] on button "Confirmar" at bounding box center [827, 506] width 72 height 22
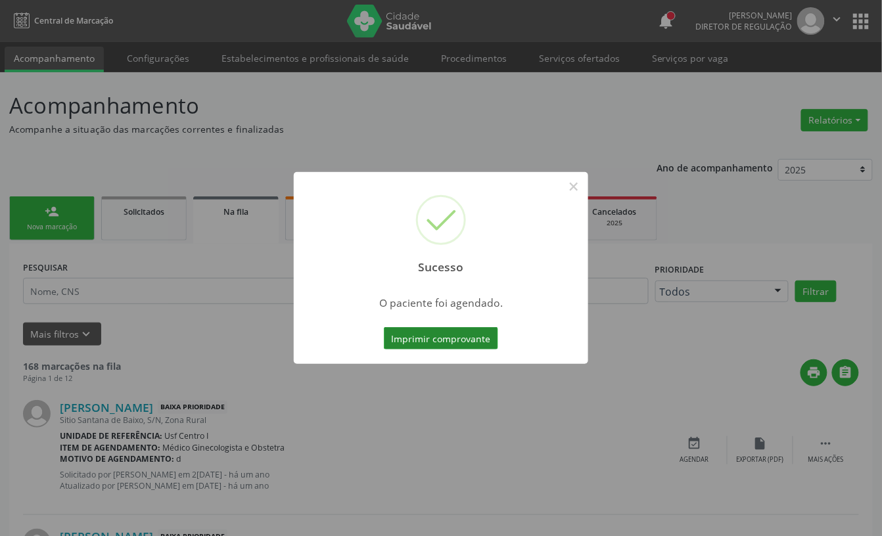
click at [432, 340] on button "Imprimir comprovante" at bounding box center [441, 338] width 114 height 22
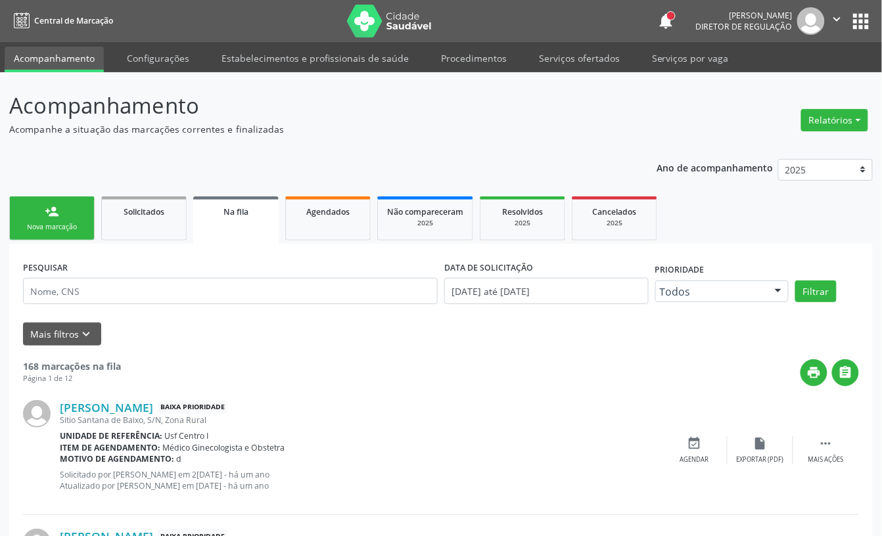
click at [62, 222] on div "Nova marcação" at bounding box center [52, 227] width 66 height 10
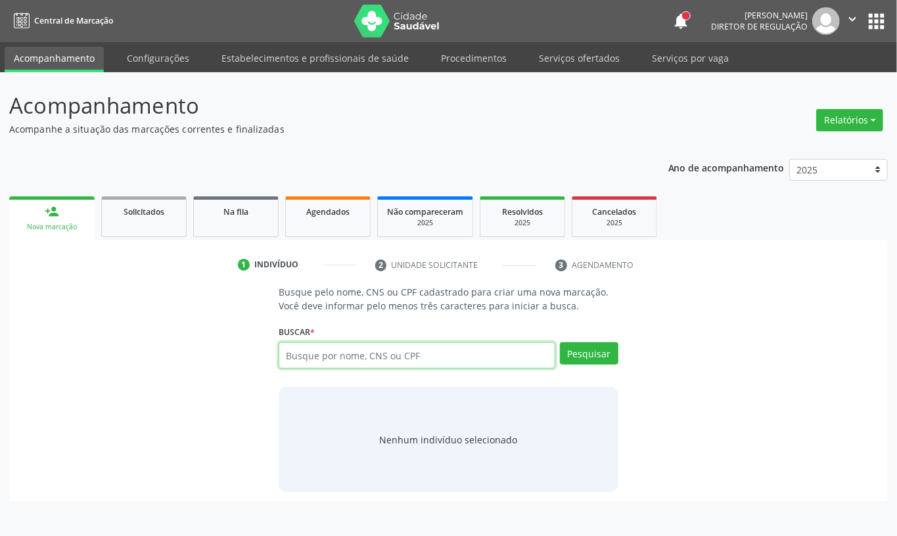
click at [290, 353] on input "text" at bounding box center [417, 355] width 277 height 26
click at [292, 360] on input "text" at bounding box center [417, 355] width 277 height 26
type input "708208667327342"
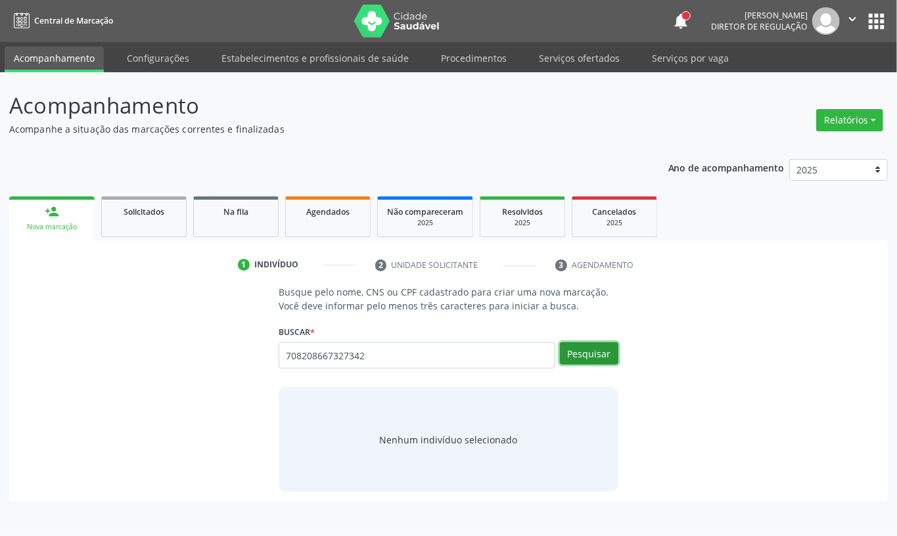
click at [586, 361] on button "Pesquisar" at bounding box center [589, 353] width 58 height 22
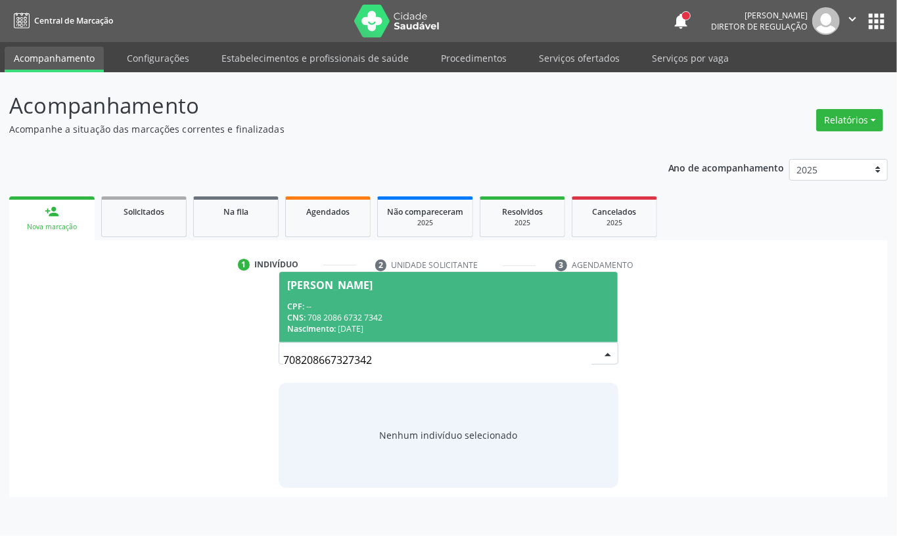
click at [353, 311] on div "CPF: --" at bounding box center [448, 306] width 323 height 11
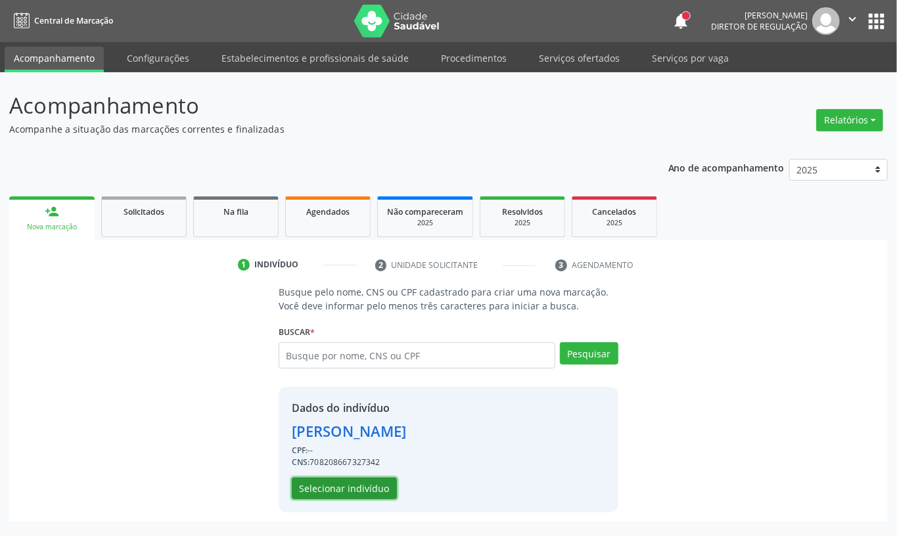
click at [365, 497] on button "Selecionar indivíduo" at bounding box center [344, 489] width 105 height 22
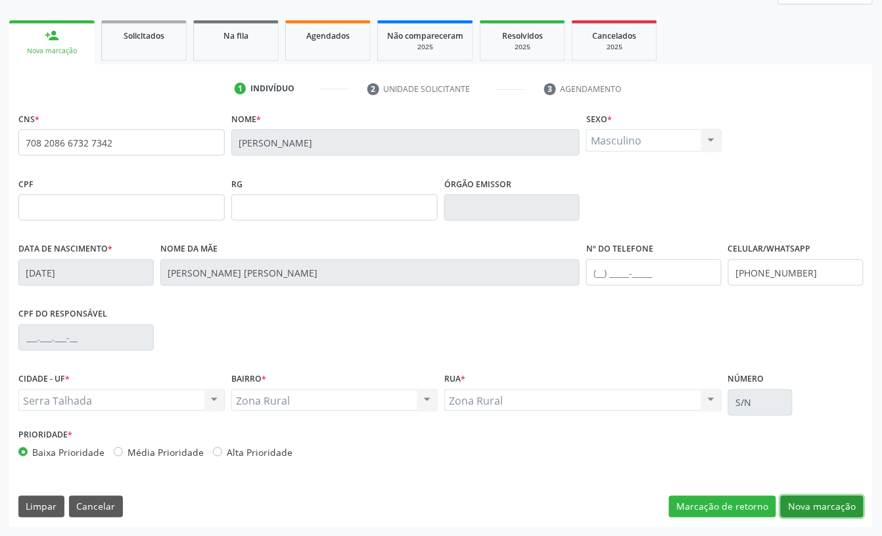
click at [838, 511] on button "Nova marcação" at bounding box center [822, 507] width 83 height 22
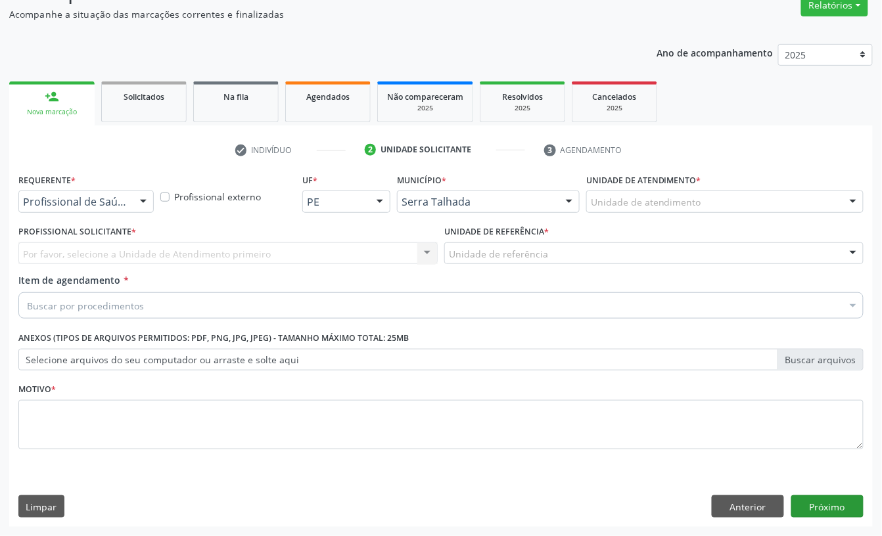
scroll to position [116, 0]
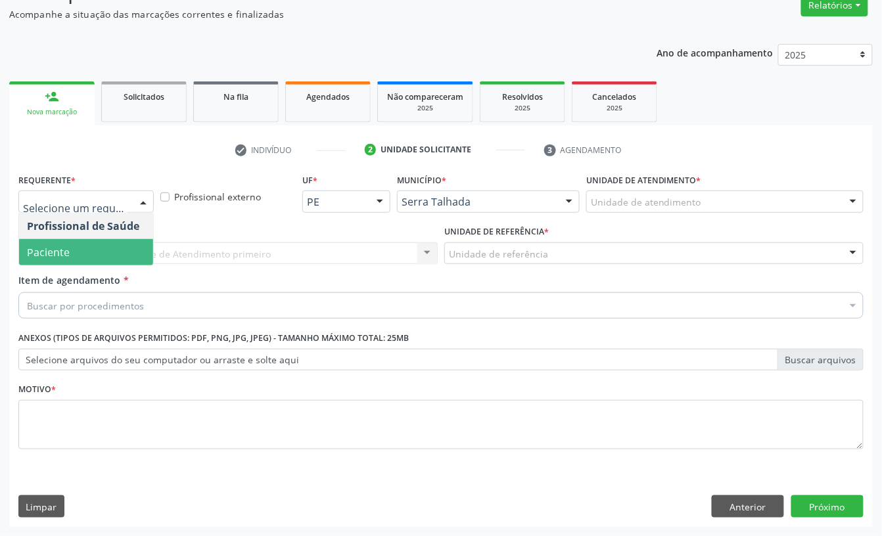
click at [53, 245] on span "Paciente" at bounding box center [48, 252] width 43 height 14
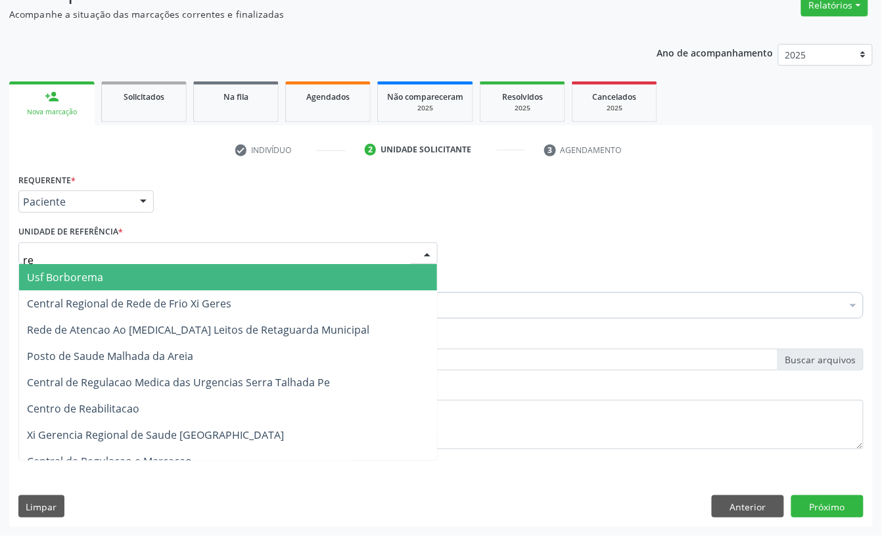
type input "rea"
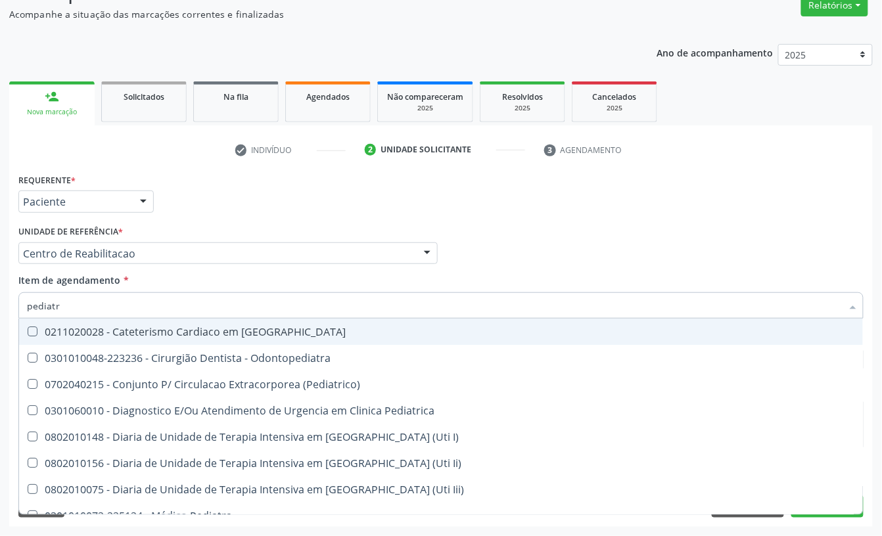
type input "pediatra"
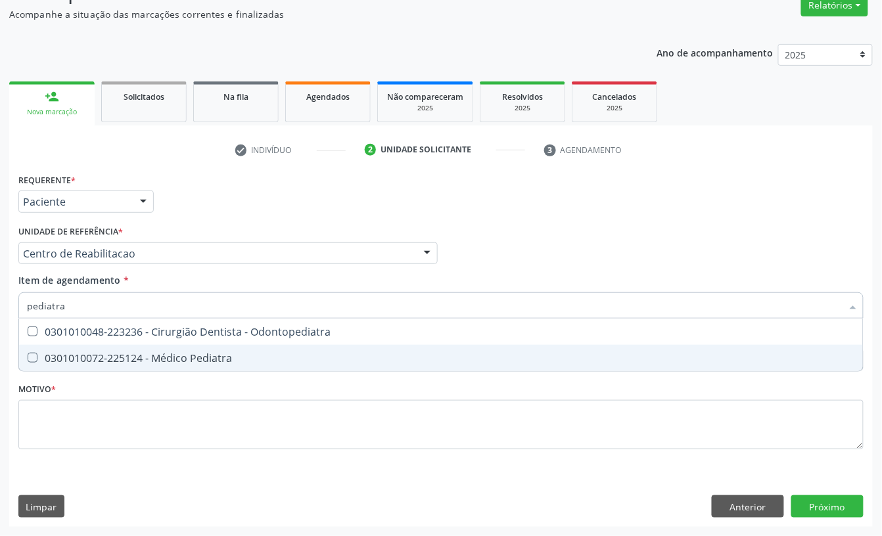
click at [87, 353] on div "0301010072-225124 - Médico Pediatra" at bounding box center [441, 358] width 828 height 11
checkbox Pediatra "true"
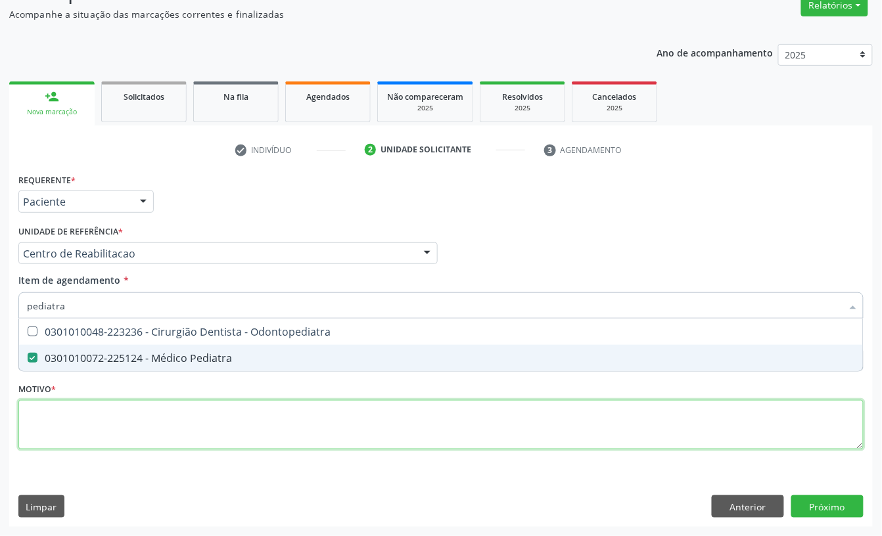
click at [79, 420] on div "Requerente * Paciente Profissional de Saúde Paciente Nenhum resultado encontrad…" at bounding box center [440, 319] width 845 height 298
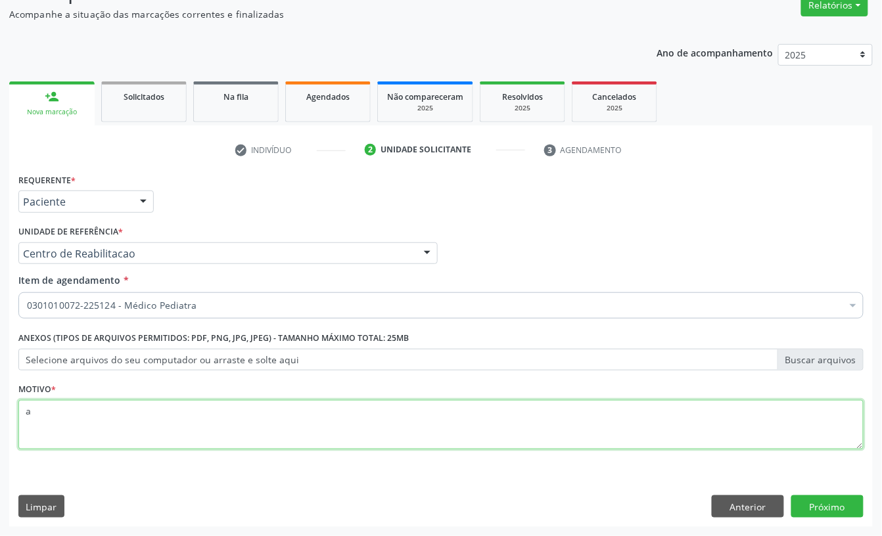
type textarea "a"
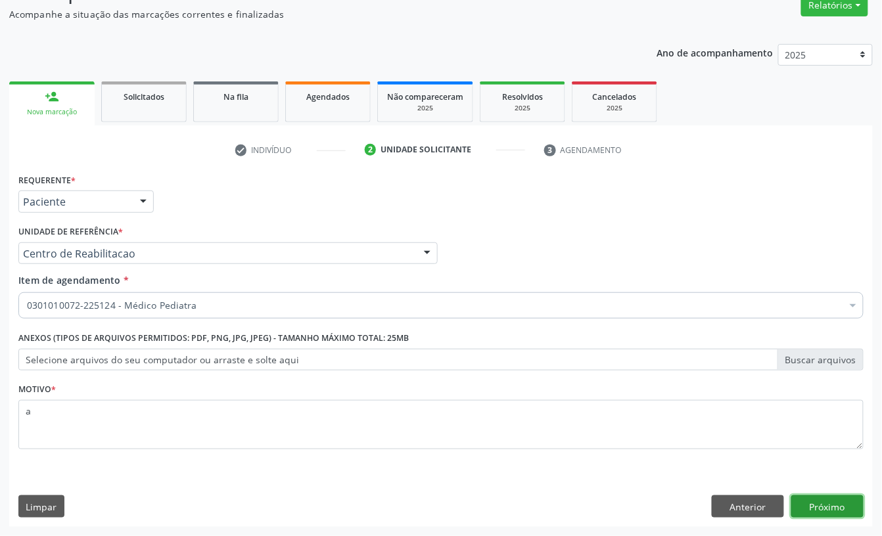
click at [810, 514] on button "Próximo" at bounding box center [827, 506] width 72 height 22
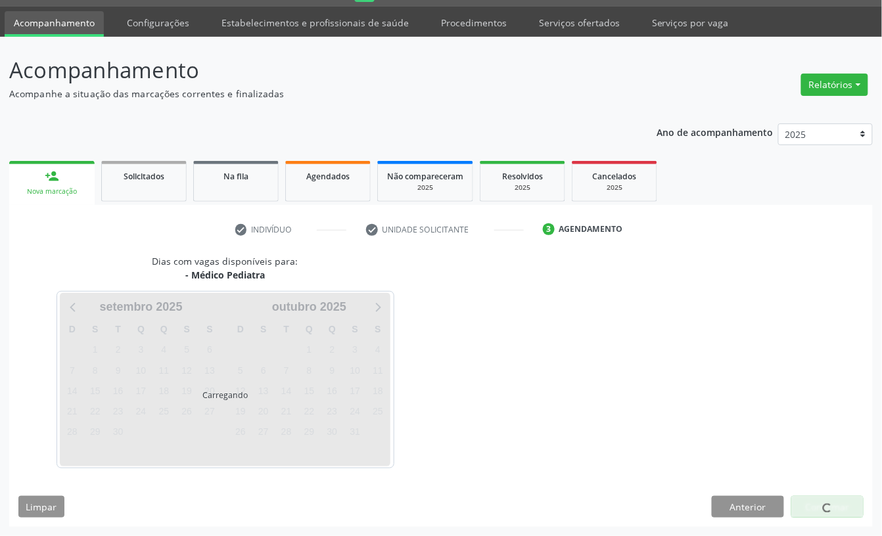
scroll to position [37, 0]
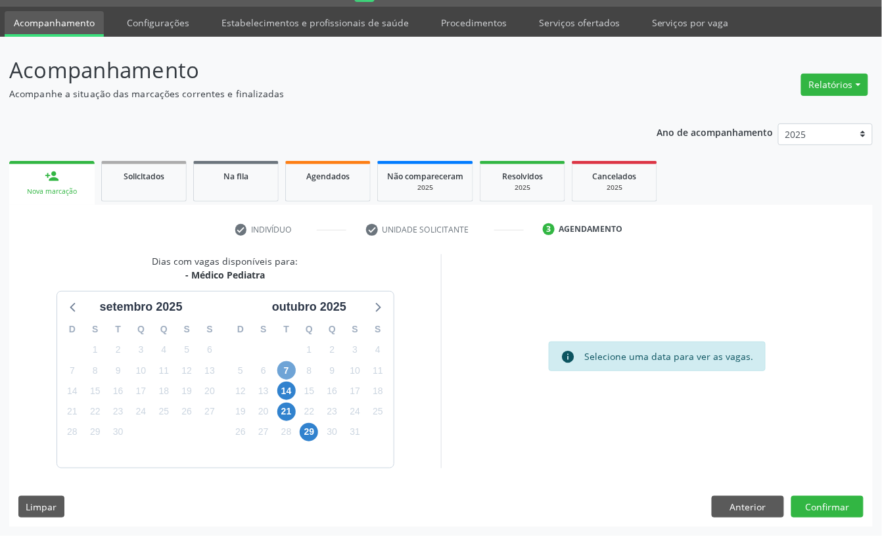
click at [281, 373] on span "7" at bounding box center [286, 370] width 18 height 18
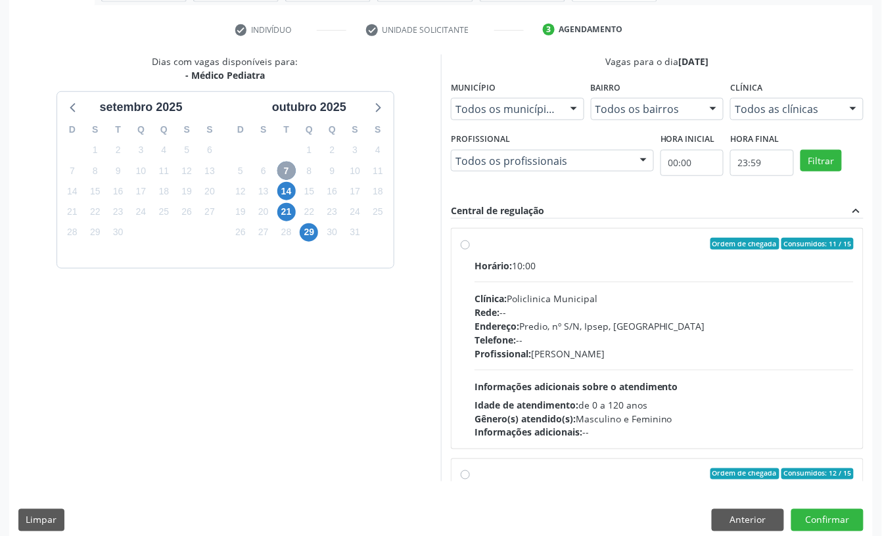
scroll to position [250, 0]
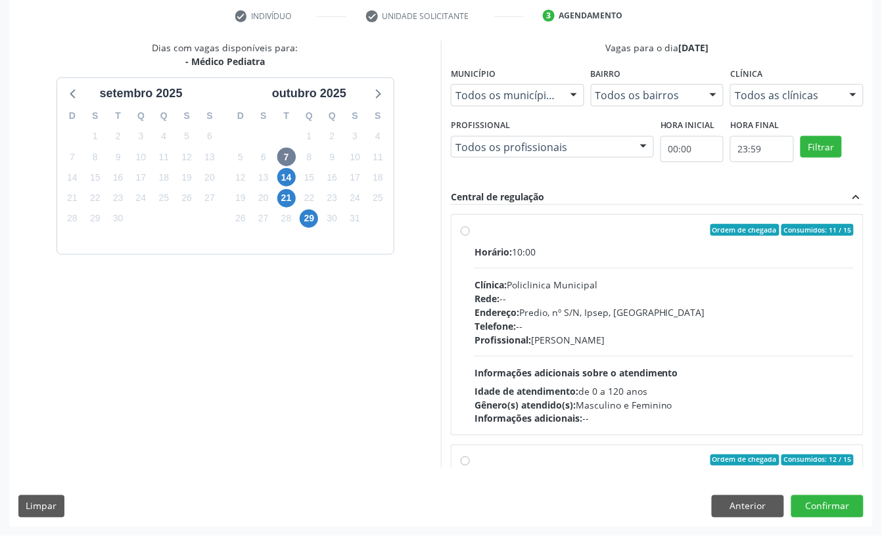
click at [571, 300] on div "Rede: --" at bounding box center [663, 299] width 379 height 14
click at [470, 236] on input "Ordem de chegada Consumidos: 11 / 15 Horário: 10:00 Clínica: Policlinica Munici…" at bounding box center [465, 230] width 9 height 12
radio input "true"
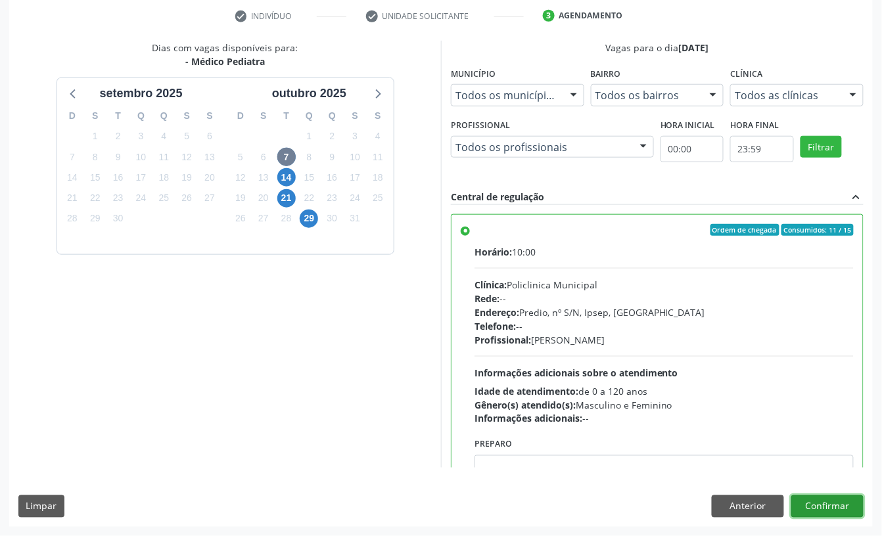
click at [826, 508] on button "Confirmar" at bounding box center [827, 506] width 72 height 22
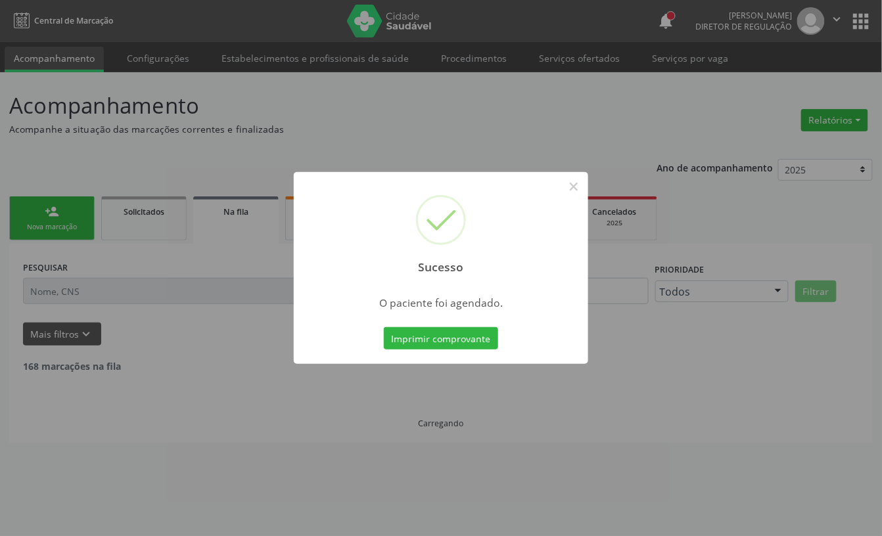
scroll to position [0, 0]
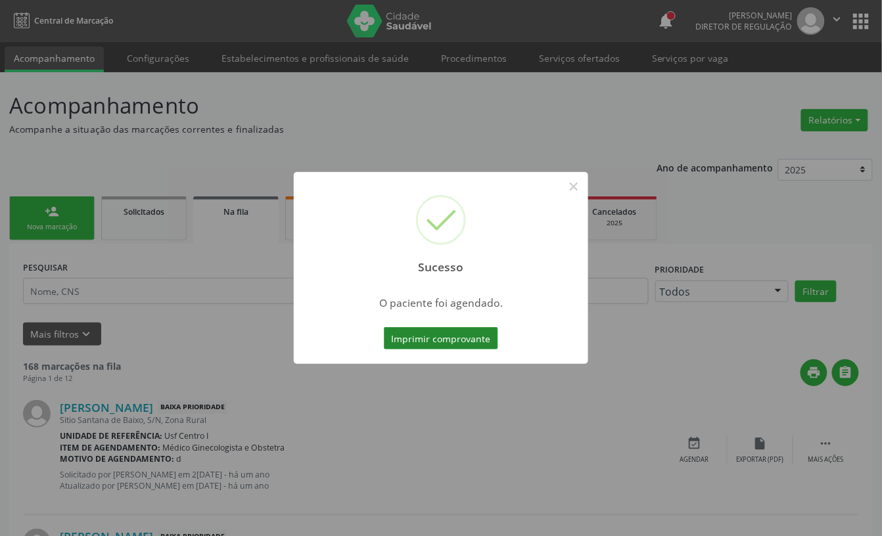
click at [472, 340] on button "Imprimir comprovante" at bounding box center [441, 338] width 114 height 22
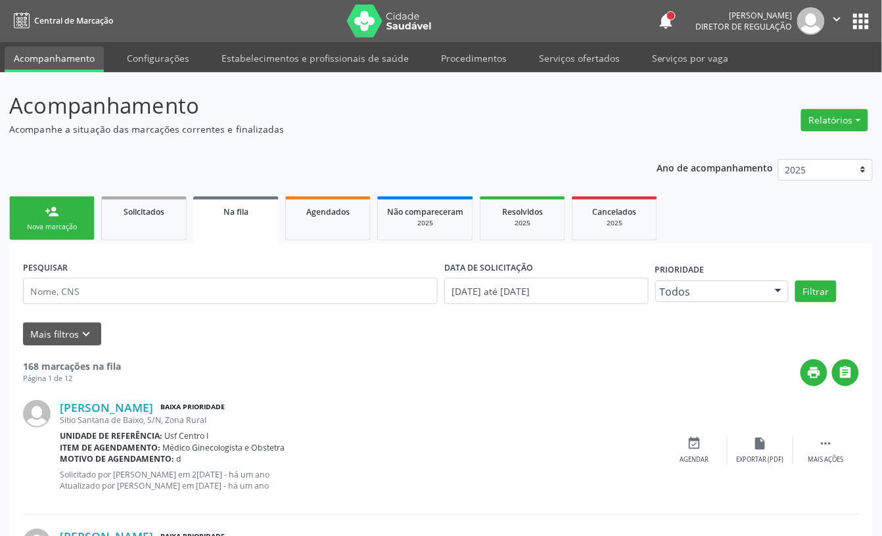
click at [88, 237] on link "person_add Nova marcação" at bounding box center [51, 218] width 85 height 44
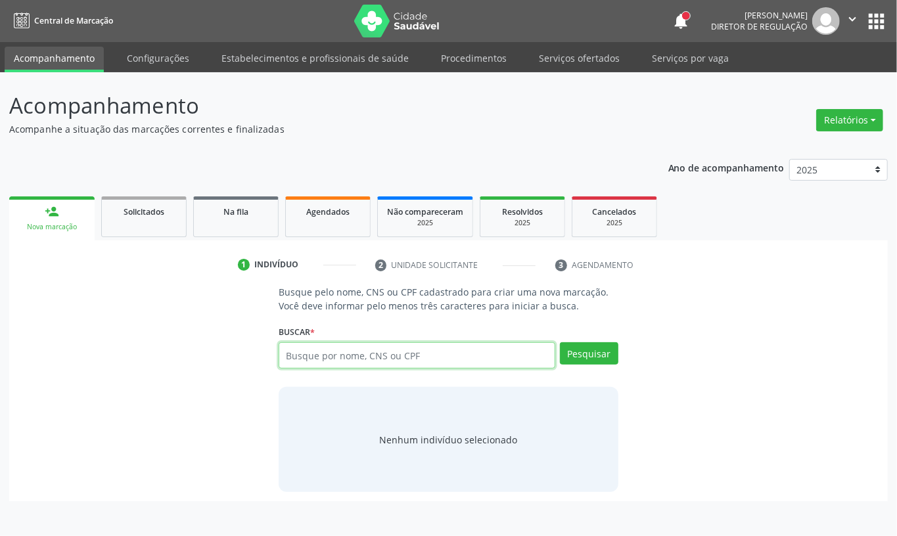
click at [319, 352] on input "text" at bounding box center [417, 355] width 277 height 26
click at [294, 352] on input "text" at bounding box center [417, 355] width 277 height 26
type input "7092082907224132"
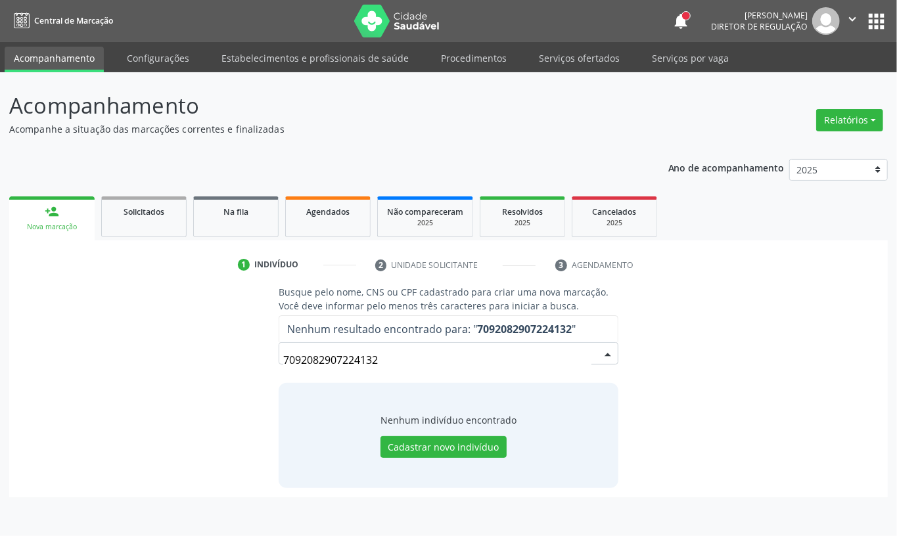
click at [376, 368] on input "7092082907224132" at bounding box center [437, 360] width 308 height 26
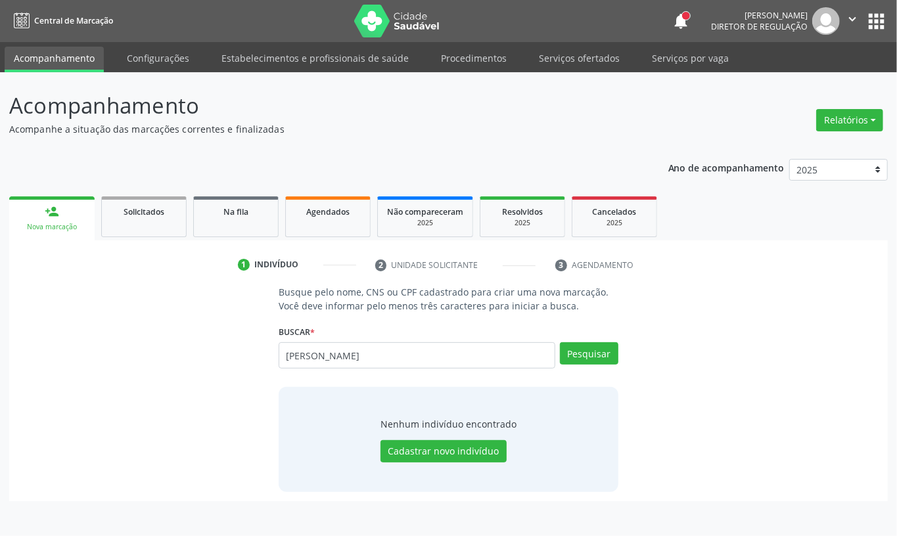
type input "telma maria da silva"
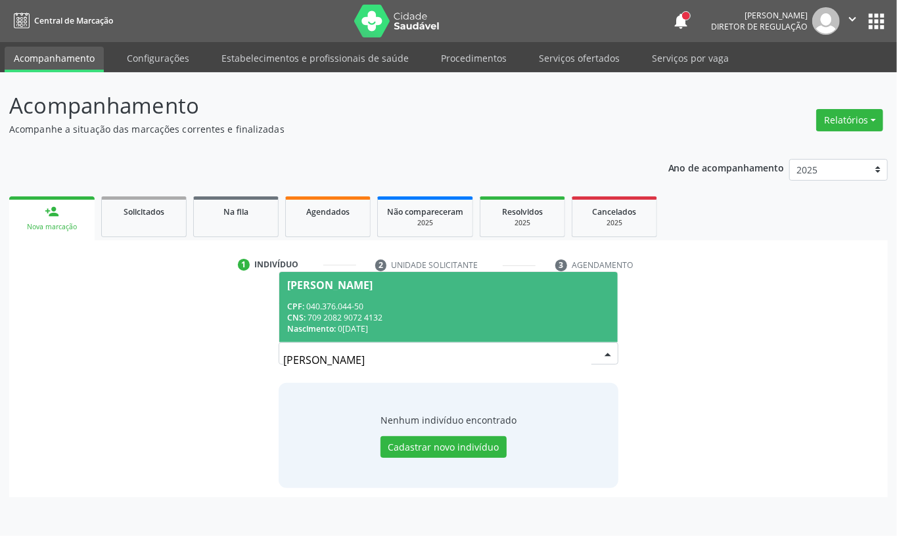
click at [570, 317] on div "CNS: 709 2082 9072 4132" at bounding box center [448, 317] width 323 height 11
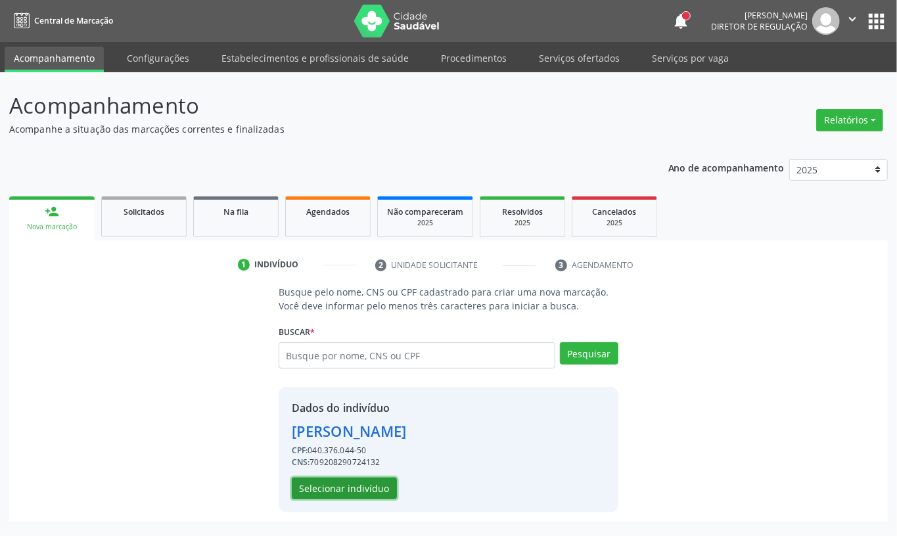
click at [375, 488] on button "Selecionar indivíduo" at bounding box center [344, 489] width 105 height 22
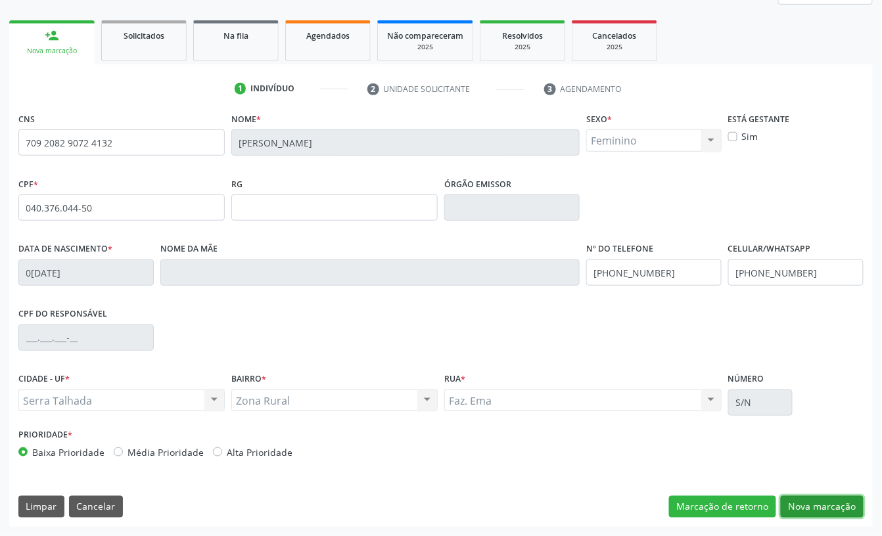
click at [817, 499] on button "Nova marcação" at bounding box center [822, 507] width 83 height 22
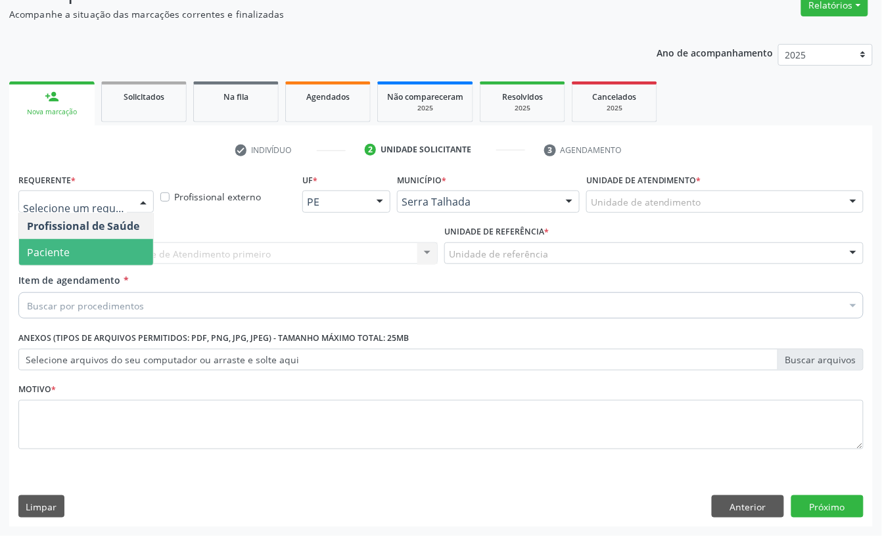
click at [85, 247] on span "Paciente" at bounding box center [86, 252] width 134 height 26
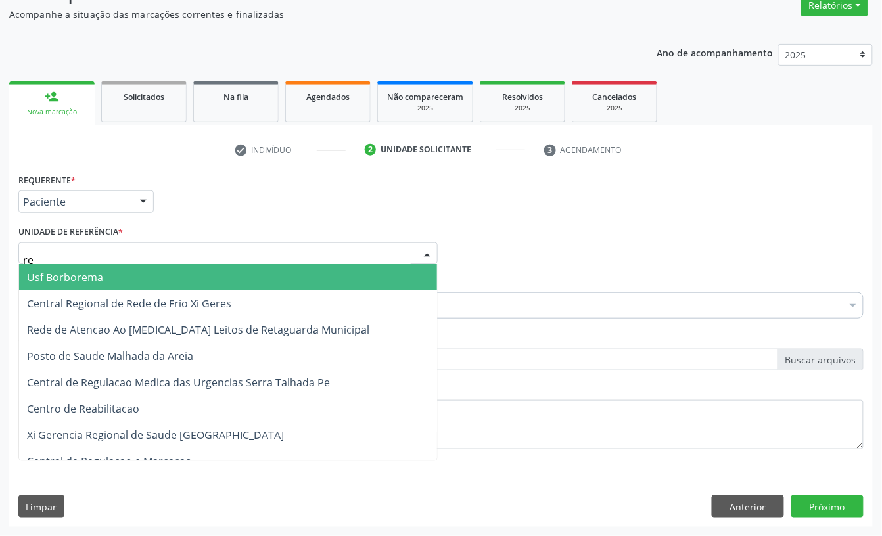
type input "rea"
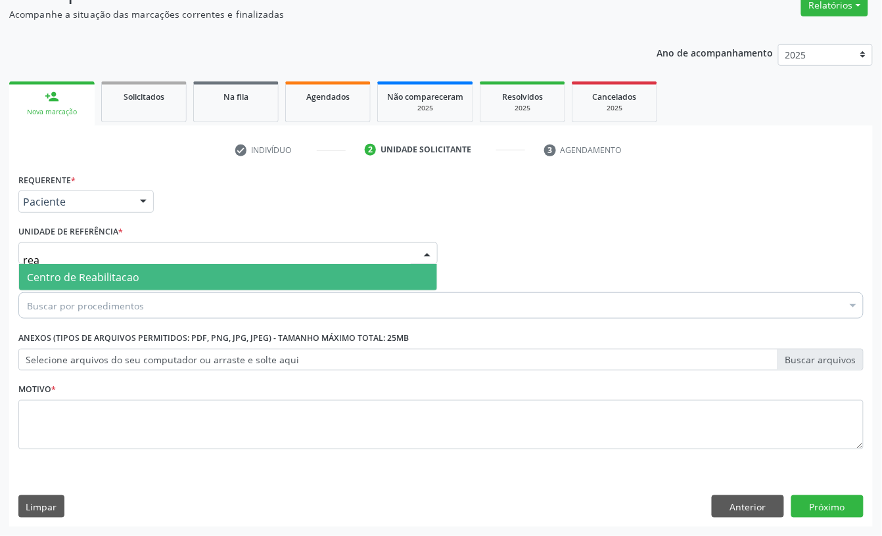
click at [91, 276] on span "Centro de Reabilitacao" at bounding box center [83, 277] width 112 height 14
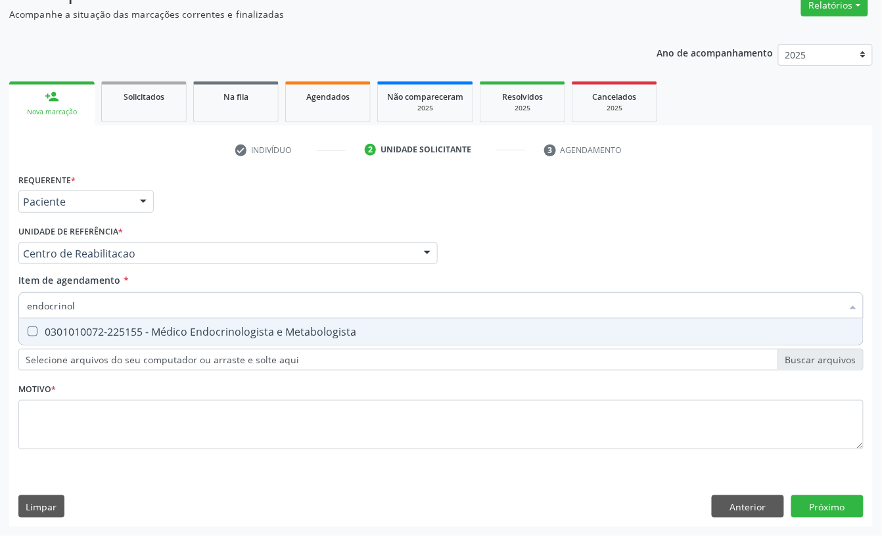
type input "endocrinolo"
click at [91, 322] on span "0301010072-225155 - Médico Endocrinologista e Metabologista" at bounding box center [441, 332] width 844 height 26
checkbox Metabologista "true"
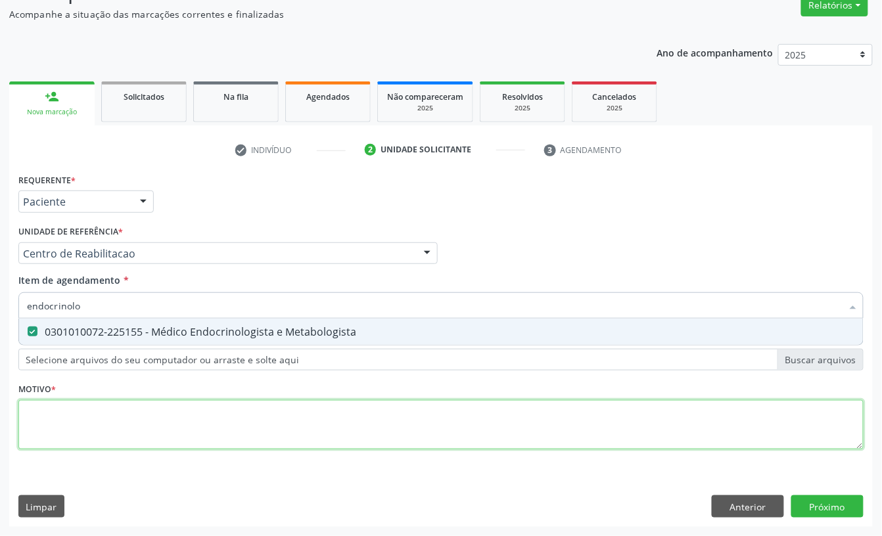
click at [82, 422] on div "Requerente * Paciente Profissional de Saúde Paciente Nenhum resultado encontrad…" at bounding box center [440, 319] width 845 height 298
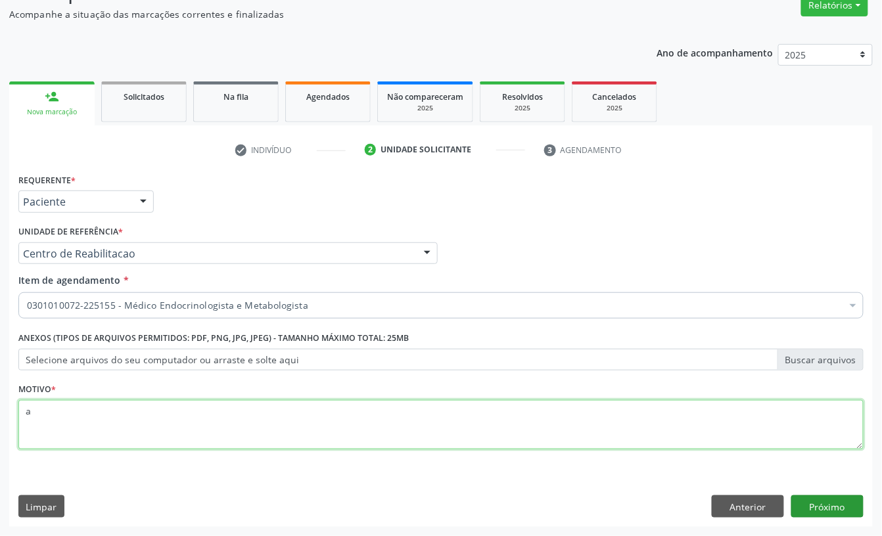
type textarea "a"
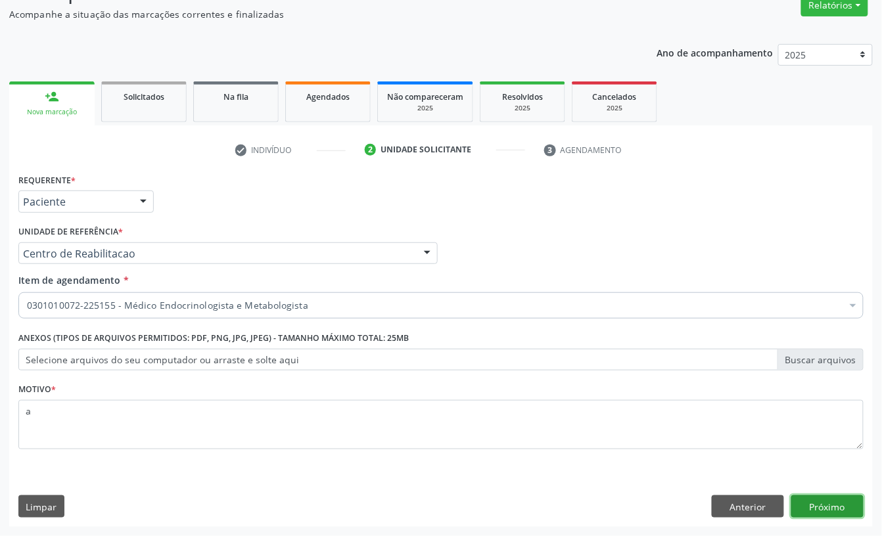
click at [806, 506] on button "Próximo" at bounding box center [827, 506] width 72 height 22
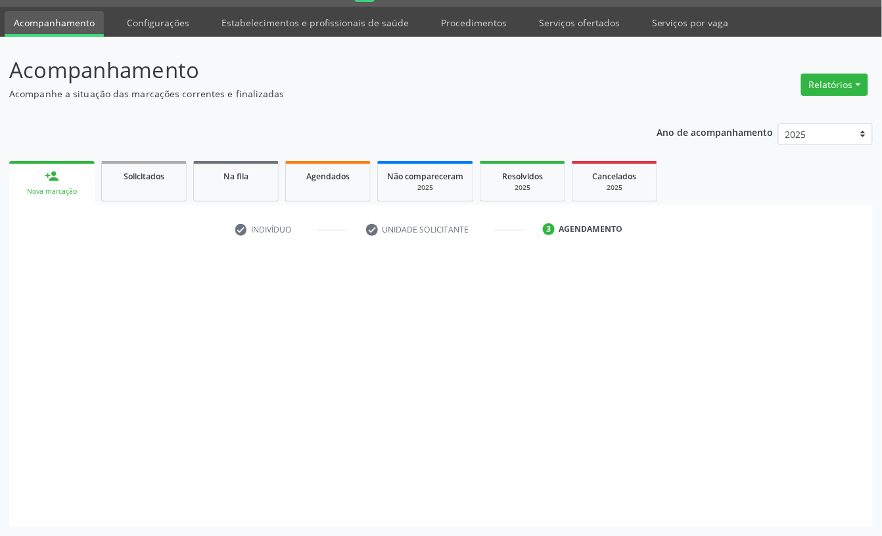
scroll to position [37, 0]
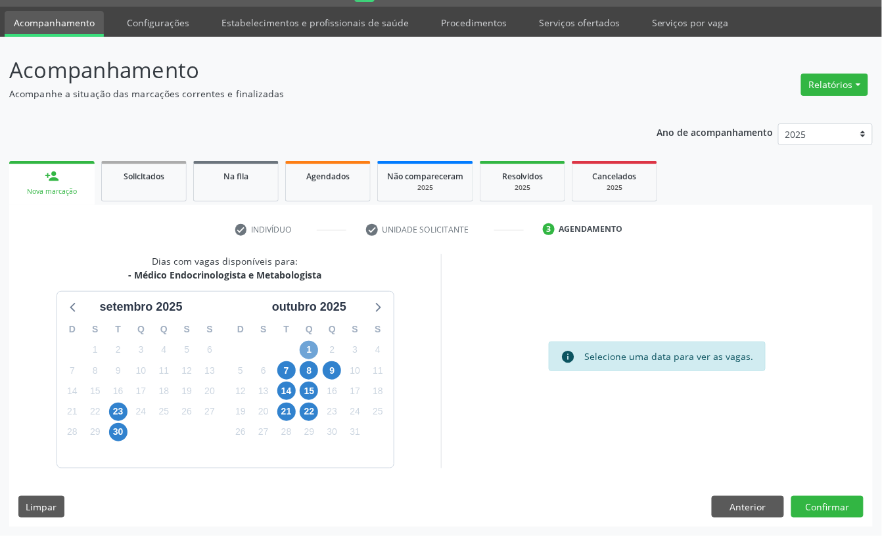
click at [313, 345] on span "1" at bounding box center [309, 350] width 18 height 18
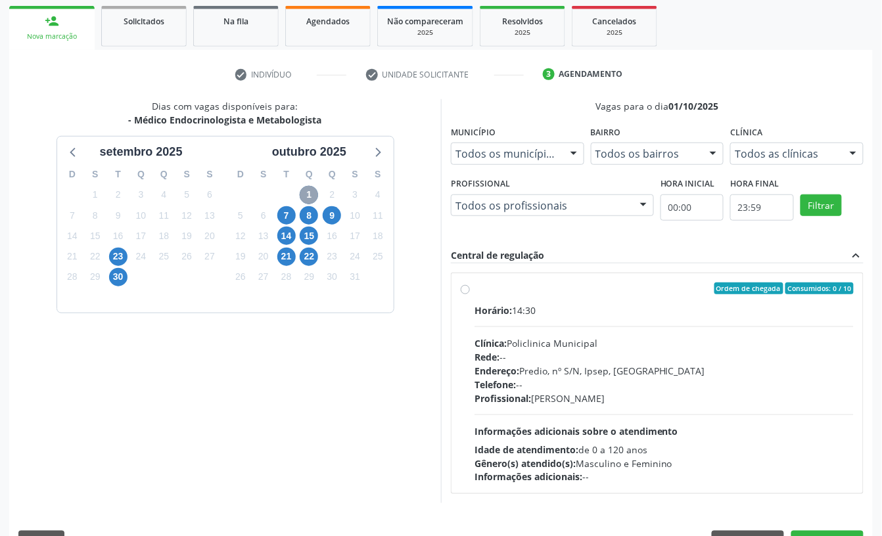
scroll to position [212, 0]
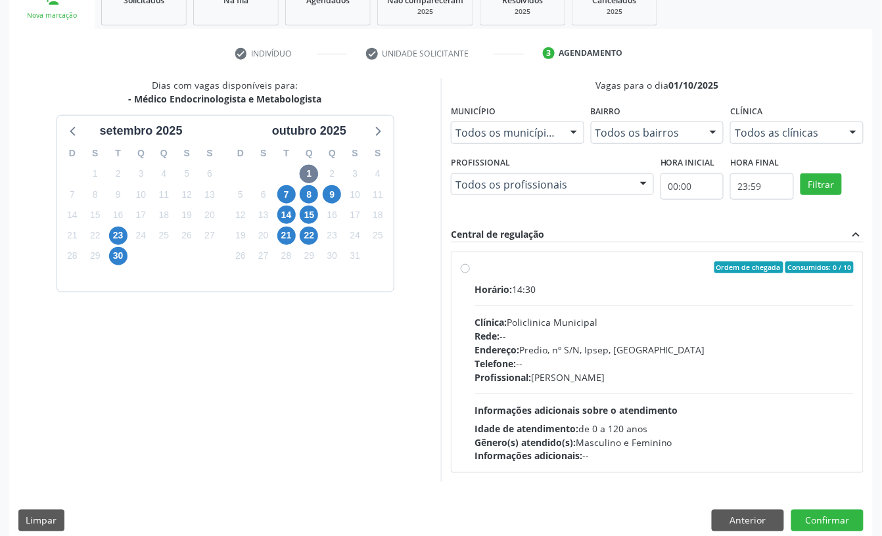
click at [718, 379] on div "Profissional: Antonio Carlos Brito Pereira de Meneses" at bounding box center [663, 378] width 379 height 14
click at [470, 273] on input "Ordem de chegada Consumidos: 0 / 10 Horário: 14:30 Clínica: Policlinica Municip…" at bounding box center [465, 267] width 9 height 12
radio input "true"
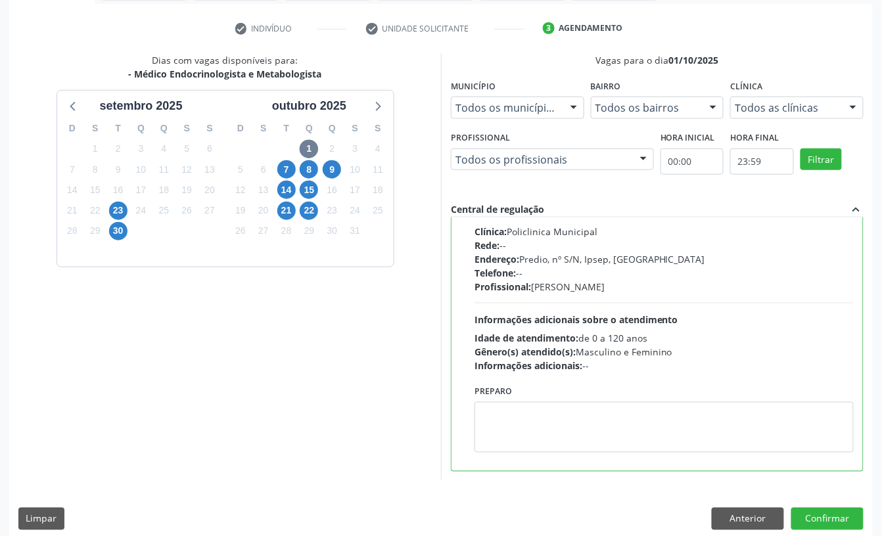
scroll to position [250, 0]
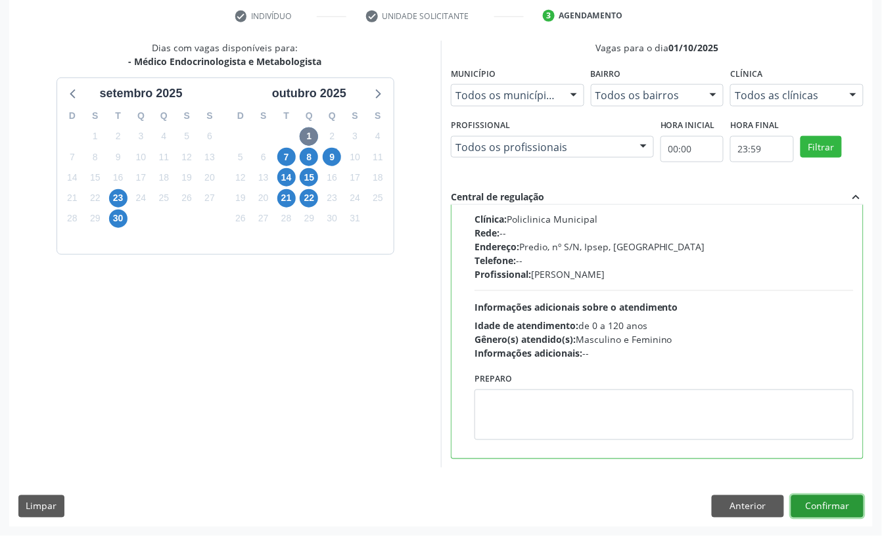
click at [830, 507] on button "Confirmar" at bounding box center [827, 506] width 72 height 22
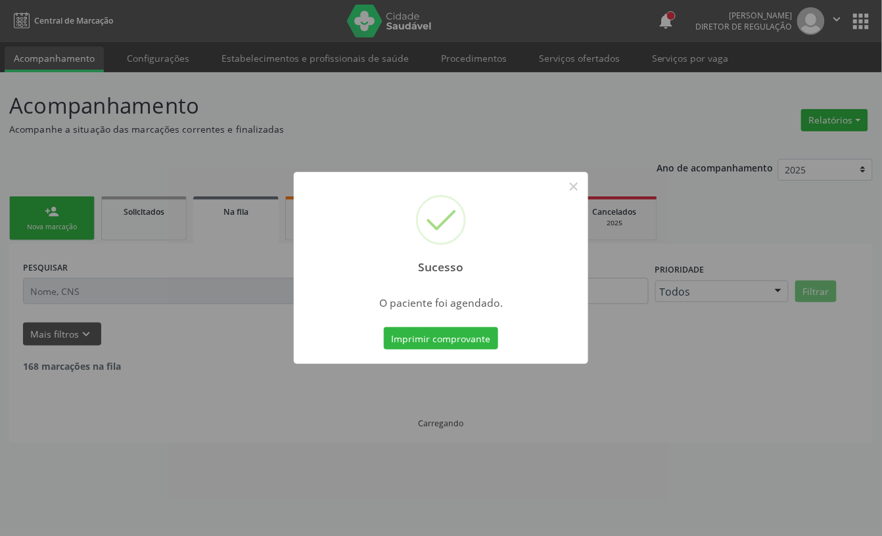
scroll to position [0, 0]
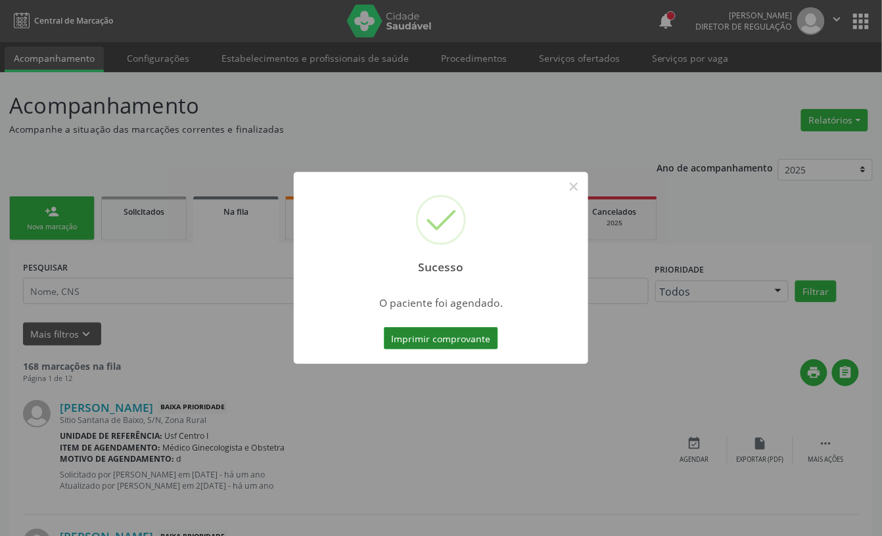
click at [405, 343] on button "Imprimir comprovante" at bounding box center [441, 338] width 114 height 22
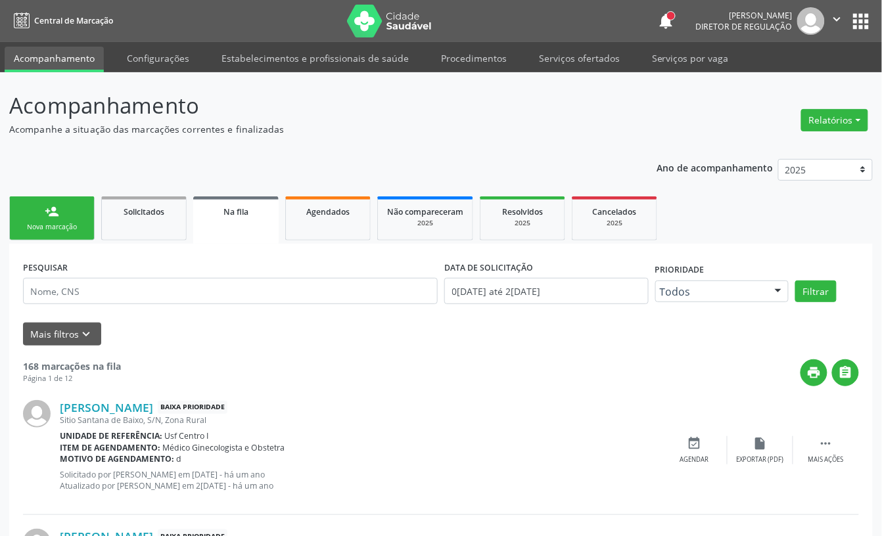
click at [76, 223] on div "Nova marcação" at bounding box center [52, 227] width 66 height 10
click at [71, 229] on div "Nova marcação" at bounding box center [52, 227] width 66 height 10
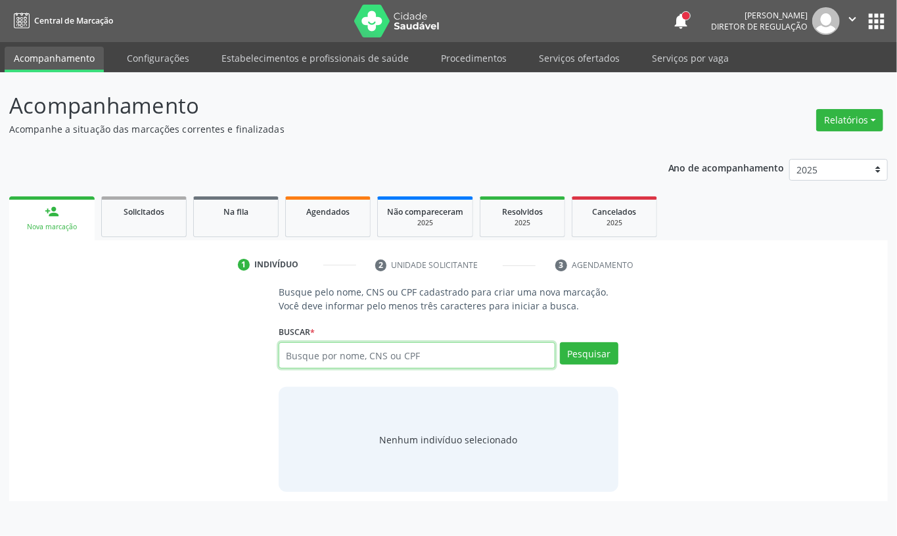
click at [316, 343] on input "text" at bounding box center [417, 355] width 277 height 26
paste input "CNS: 709 2082 9072 4132"
type input "CNS: 709 2082 9072 4132"
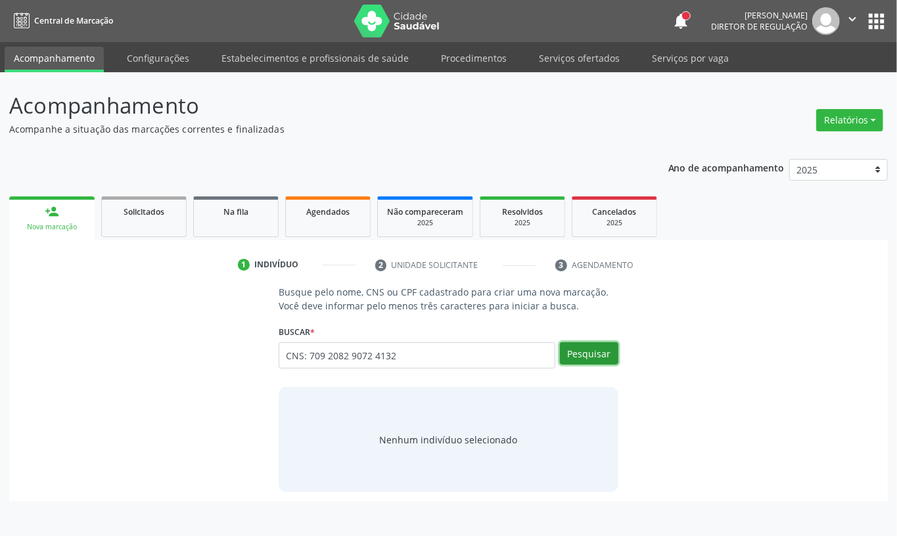
click at [581, 353] on button "Pesquisar" at bounding box center [589, 353] width 58 height 22
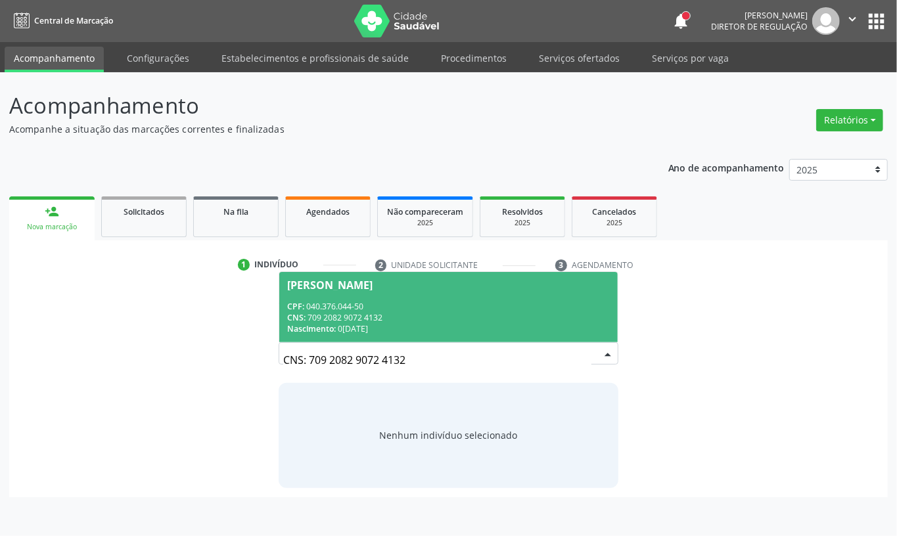
click at [379, 310] on div "CPF: 040.376.044-50" at bounding box center [448, 306] width 323 height 11
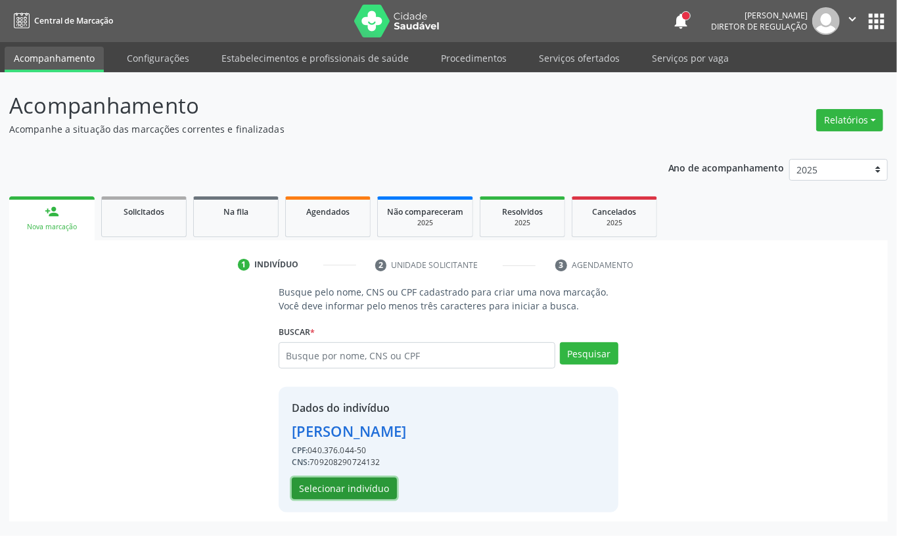
click at [348, 481] on button "Selecionar indivíduo" at bounding box center [344, 489] width 105 height 22
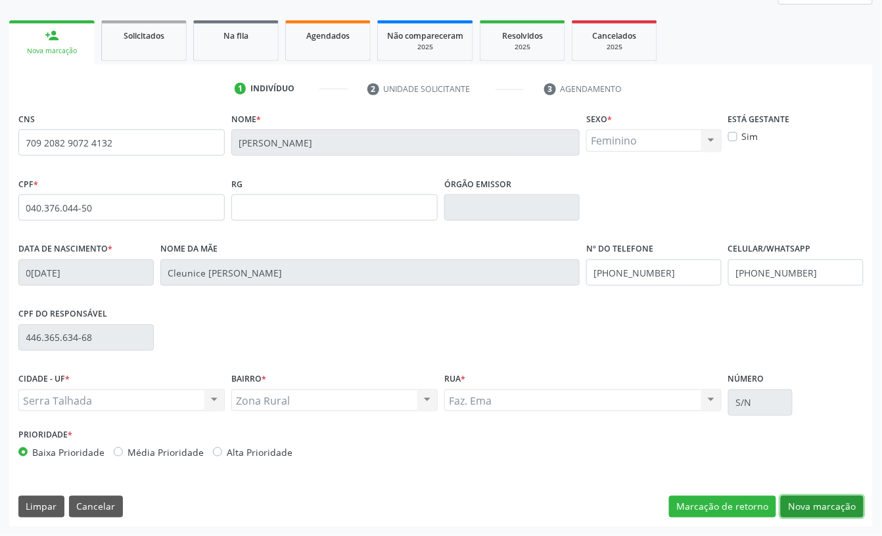
click at [823, 503] on button "Nova marcação" at bounding box center [822, 507] width 83 height 22
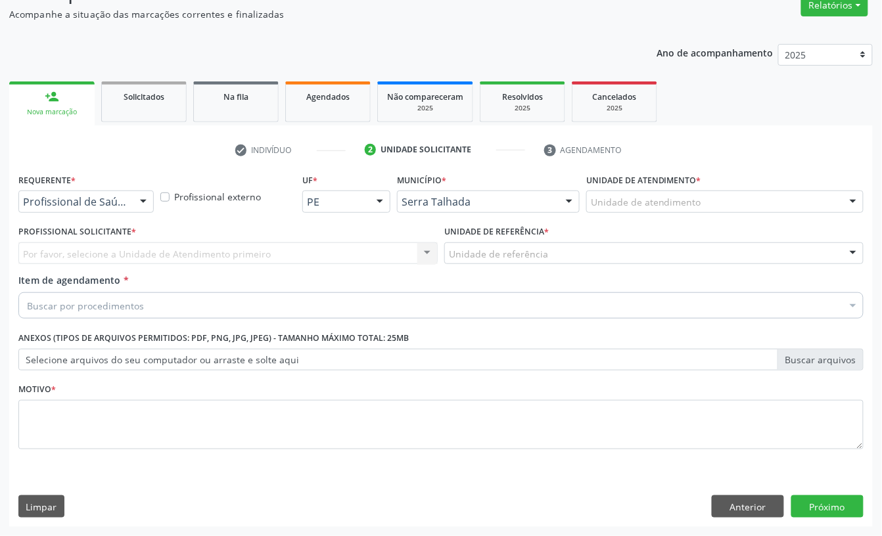
scroll to position [116, 0]
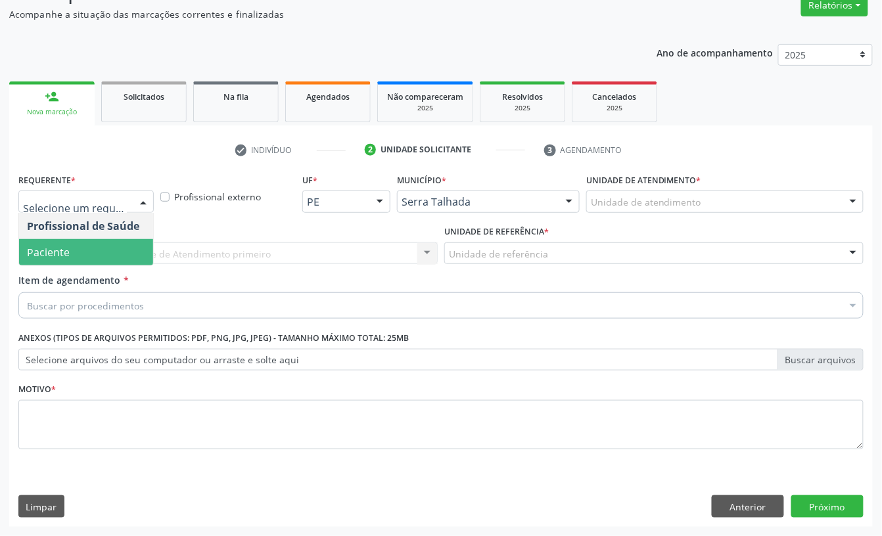
click at [89, 244] on span "Paciente" at bounding box center [86, 252] width 134 height 26
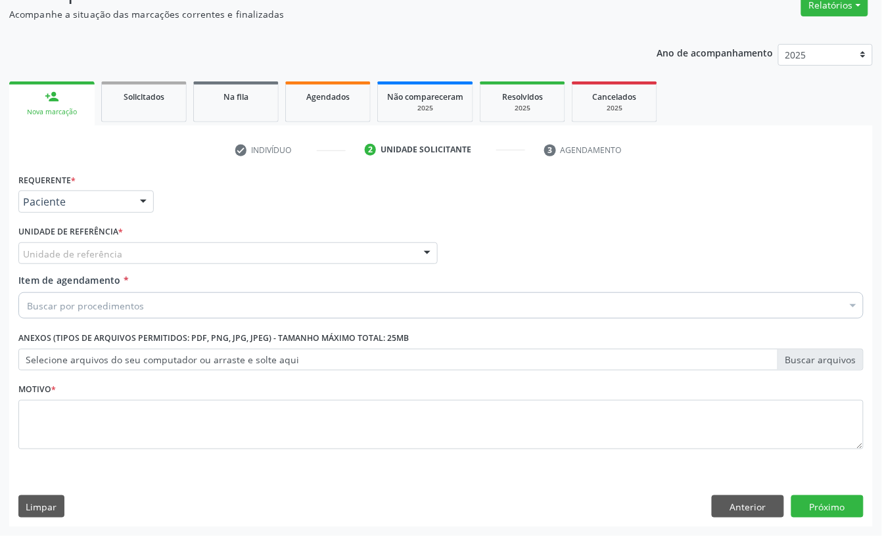
click at [89, 244] on div "Unidade de referência" at bounding box center [227, 253] width 419 height 22
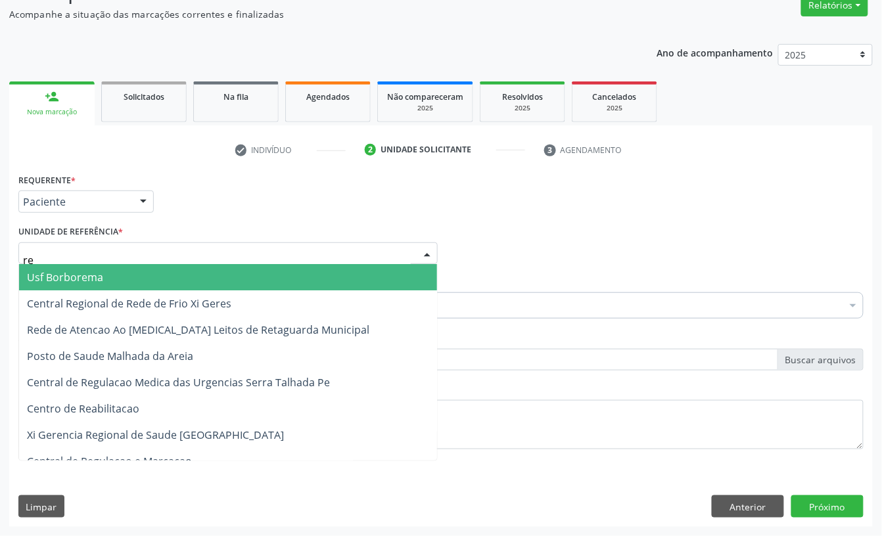
type input "rea"
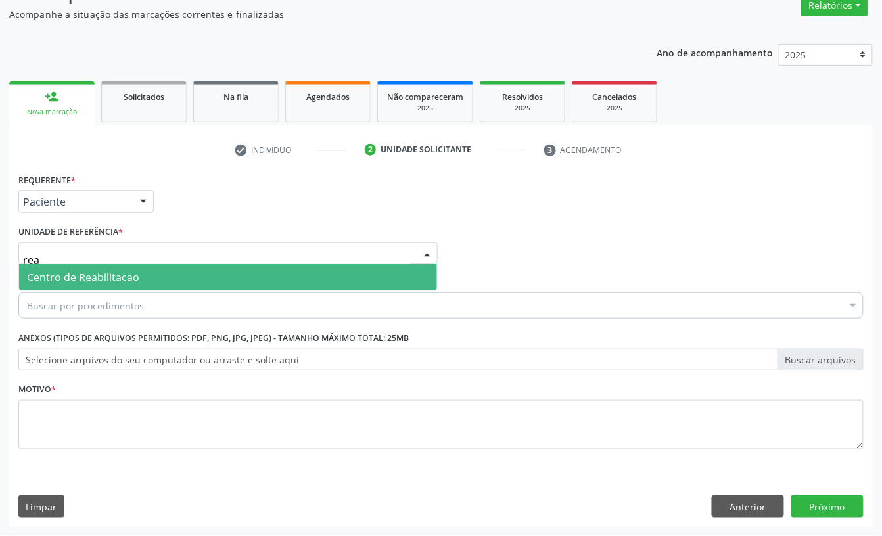
click at [93, 273] on span "Centro de Reabilitacao" at bounding box center [83, 277] width 112 height 14
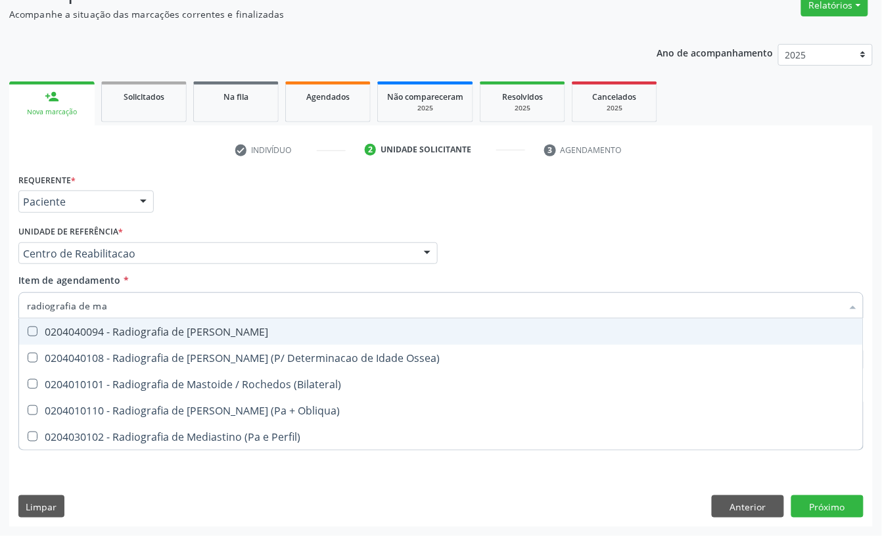
type input "radiografia de mao"
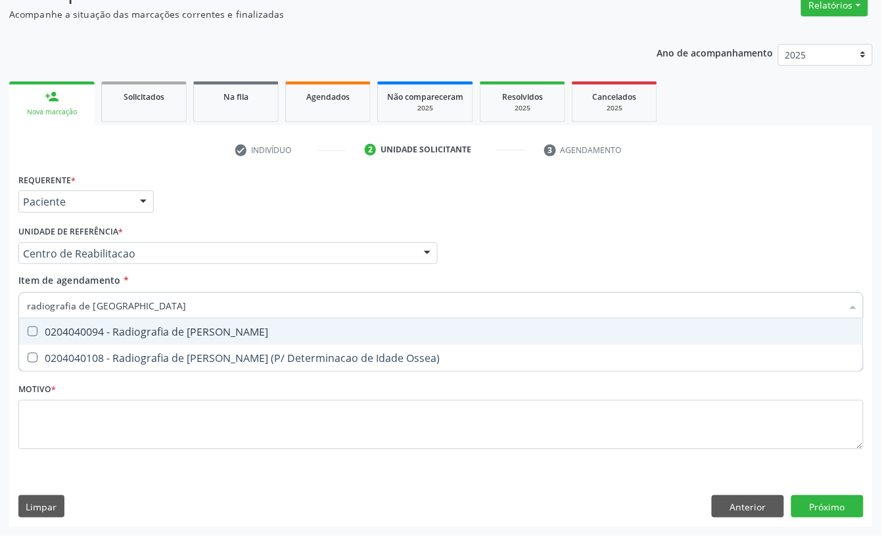
click at [98, 332] on div "0204040094 - Radiografia de [PERSON_NAME]" at bounding box center [441, 332] width 828 height 11
checkbox Mao "true"
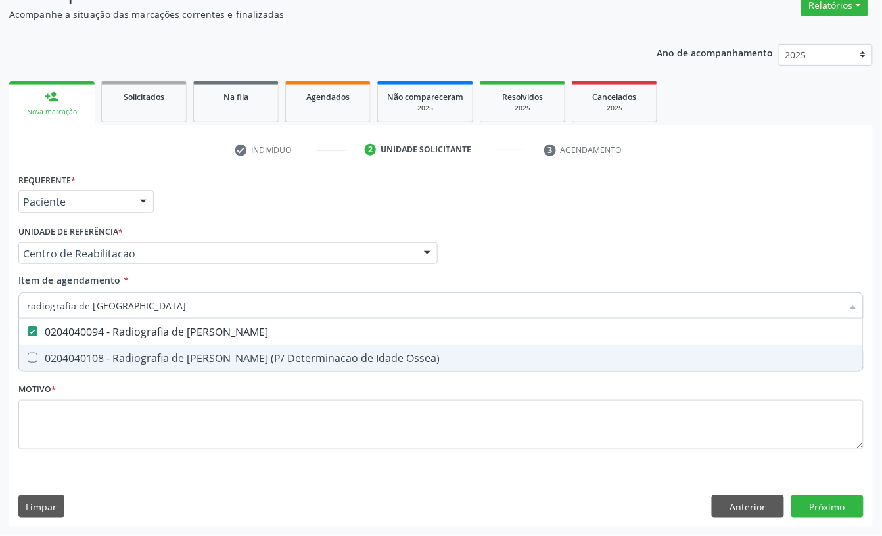
click at [95, 353] on div "0204040108 - Radiografia de [PERSON_NAME] (P/ Determinacao de Idade Ossea)" at bounding box center [441, 358] width 828 height 11
checkbox Ossea\) "true"
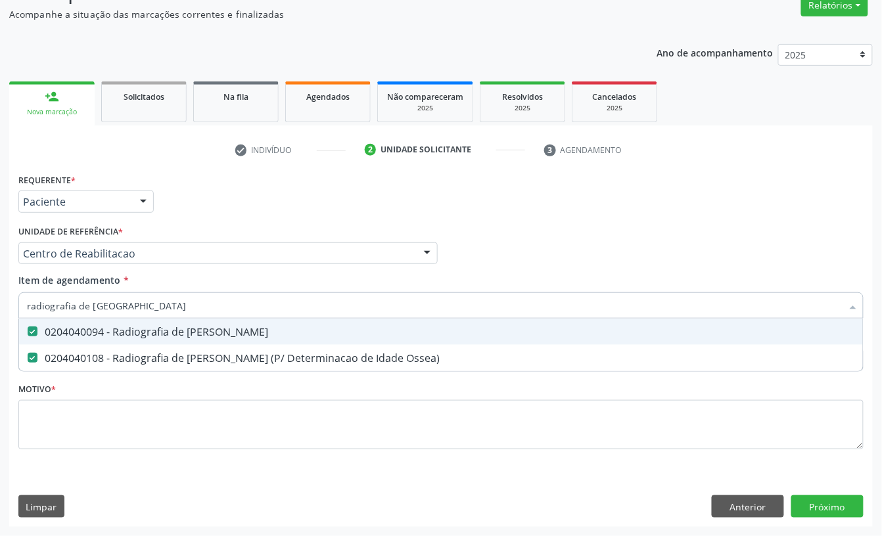
click at [101, 304] on input "radiografia de mao" at bounding box center [434, 305] width 815 height 26
type input "radiografia de j"
checkbox Mao "false"
checkbox Ossea\) "false"
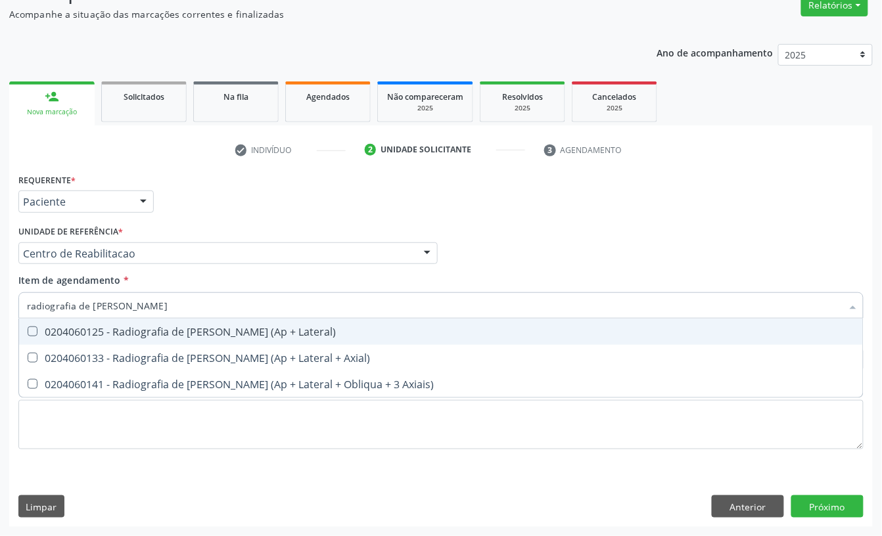
type input "radiografia de joelh"
click at [93, 329] on div "0204060125 - Radiografia de Joelho (Ap + Lateral)" at bounding box center [441, 332] width 828 height 11
checkbox Lateral\) "true"
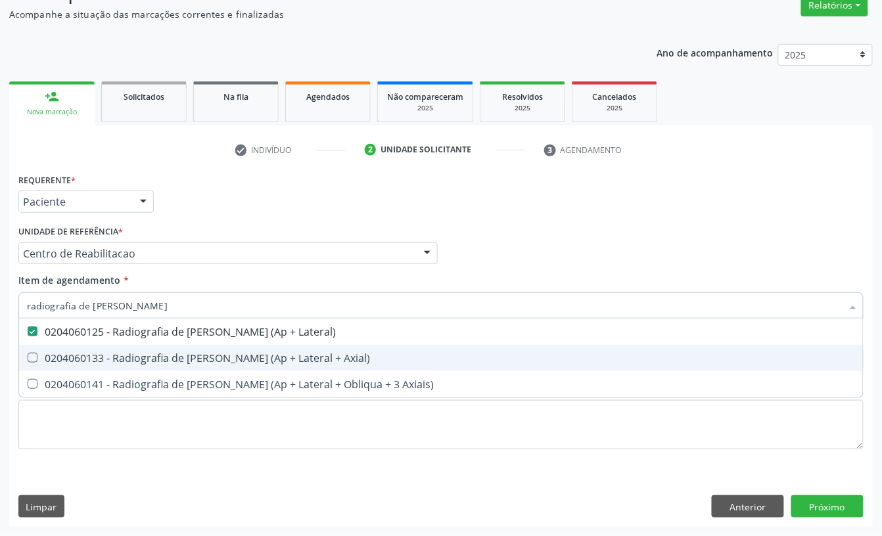
click at [87, 353] on div "0204060133 - Radiografia de Joelho ou Patela (Ap + Lateral + Axial)" at bounding box center [441, 358] width 828 height 11
checkbox Axial\) "true"
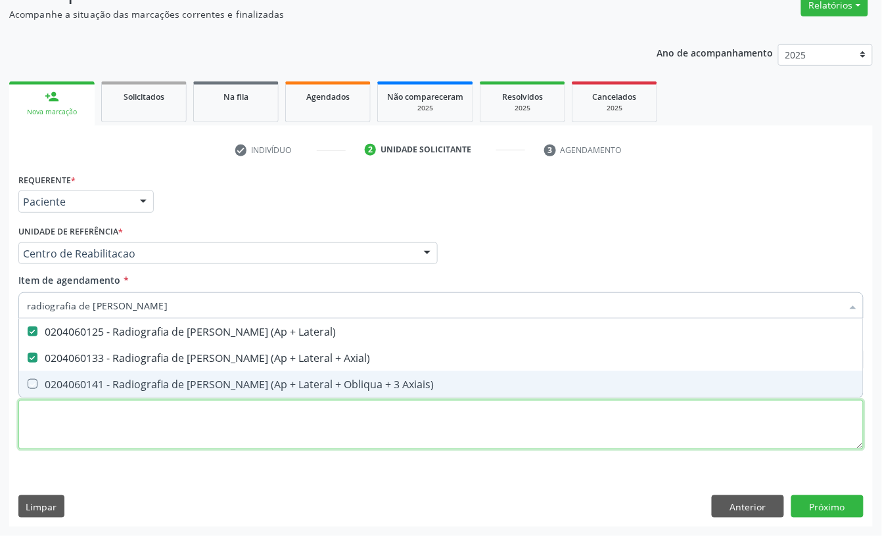
click at [64, 420] on div "Requerente * Paciente Profissional de Saúde Paciente Nenhum resultado encontrad…" at bounding box center [440, 319] width 845 height 298
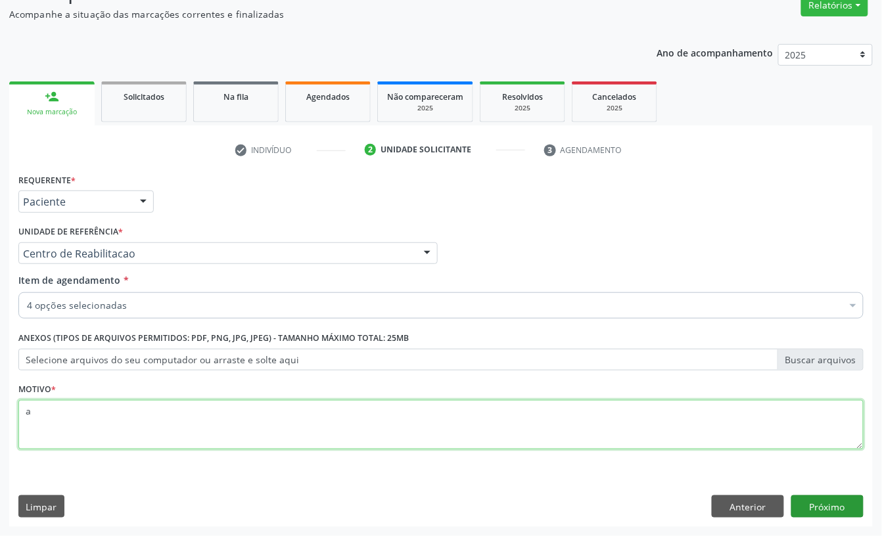
type textarea "a"
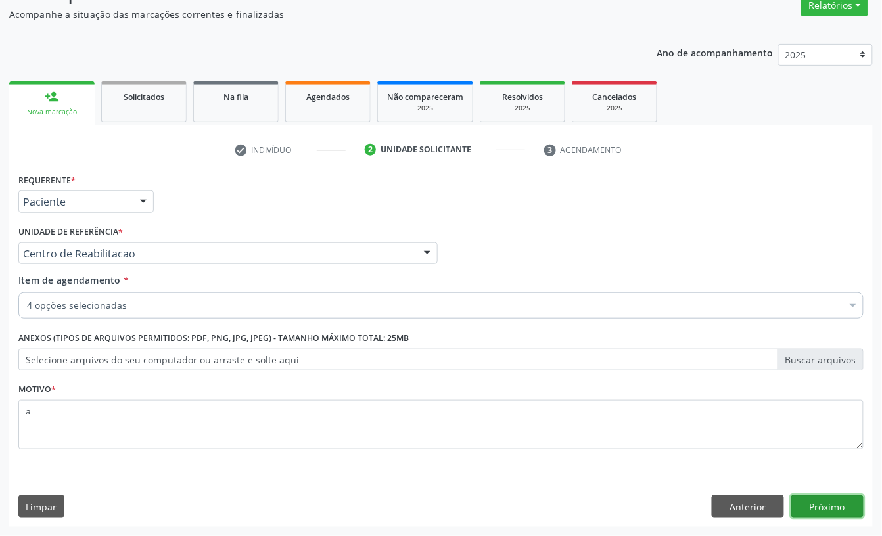
click at [839, 510] on button "Próximo" at bounding box center [827, 506] width 72 height 22
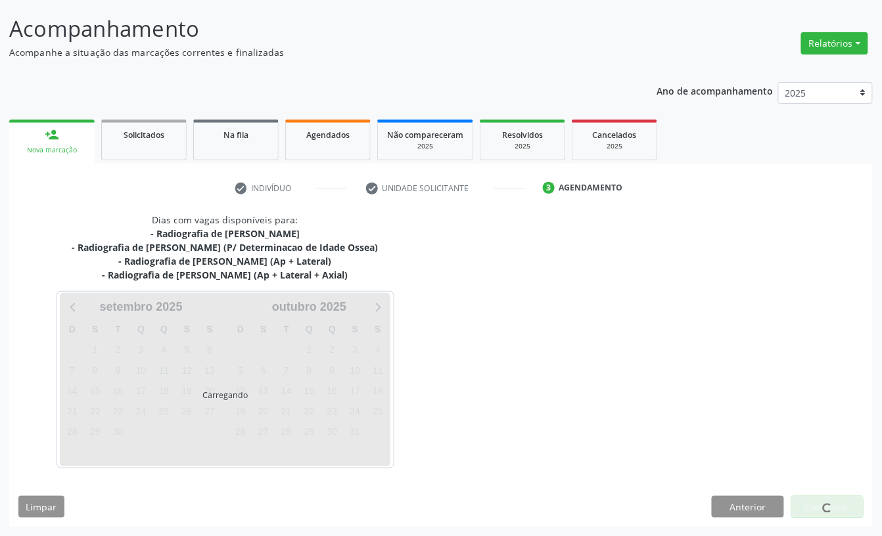
scroll to position [78, 0]
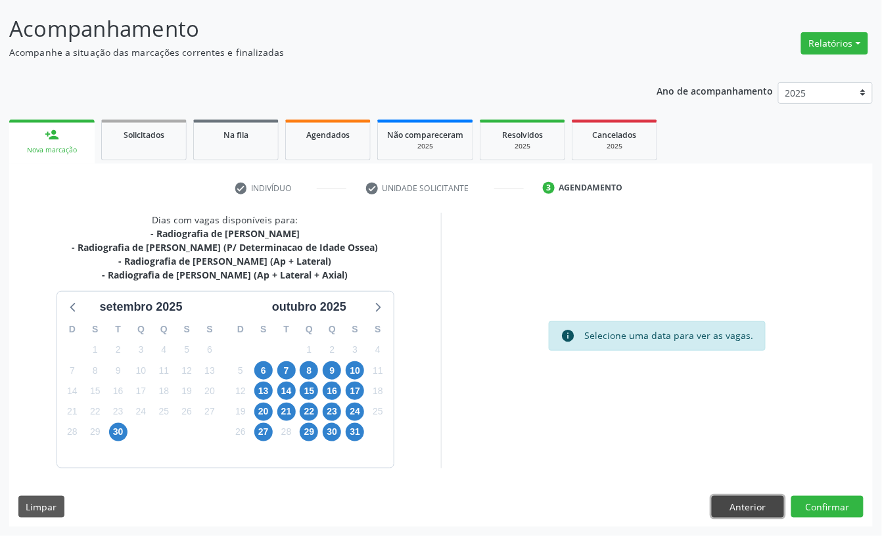
click at [729, 516] on button "Anterior" at bounding box center [748, 507] width 72 height 22
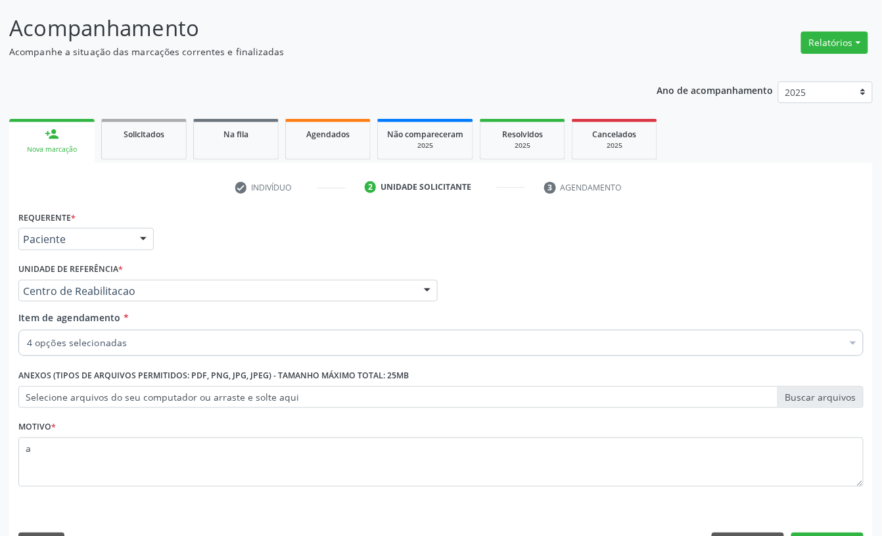
click at [121, 332] on div "4 opções selecionadas" at bounding box center [440, 343] width 845 height 26
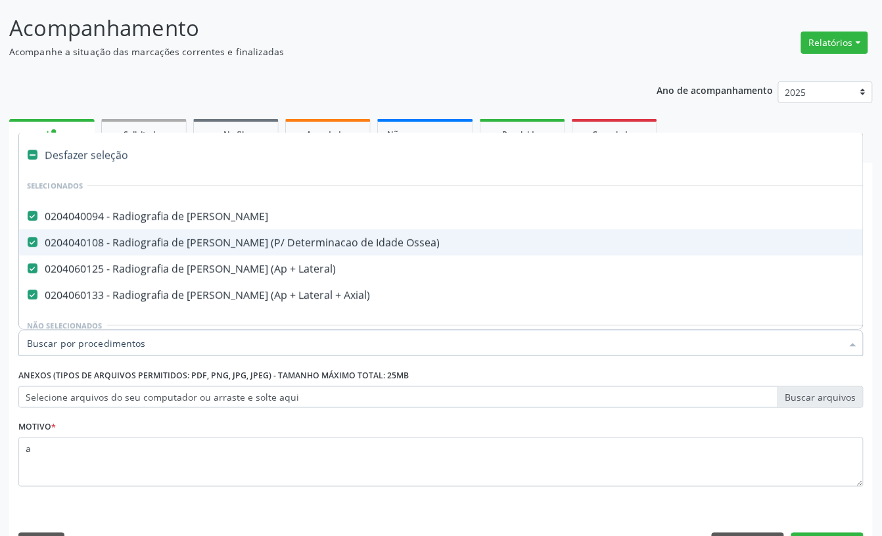
click at [116, 344] on input "Item de agendamento *" at bounding box center [434, 343] width 815 height 26
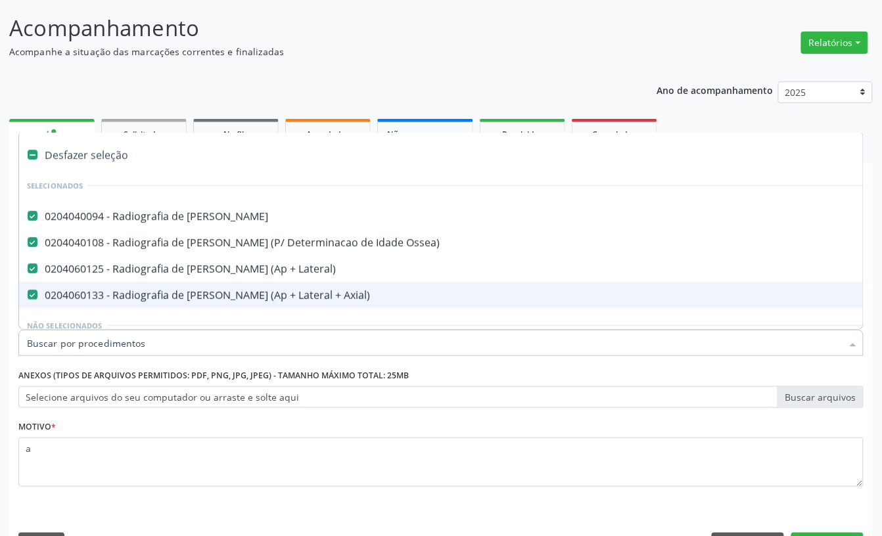
click at [276, 297] on div "0204060133 - Radiografia de Joelho ou Patela (Ap + Lateral + Axial)" at bounding box center [538, 295] width 1023 height 11
checkbox Axial\) "false"
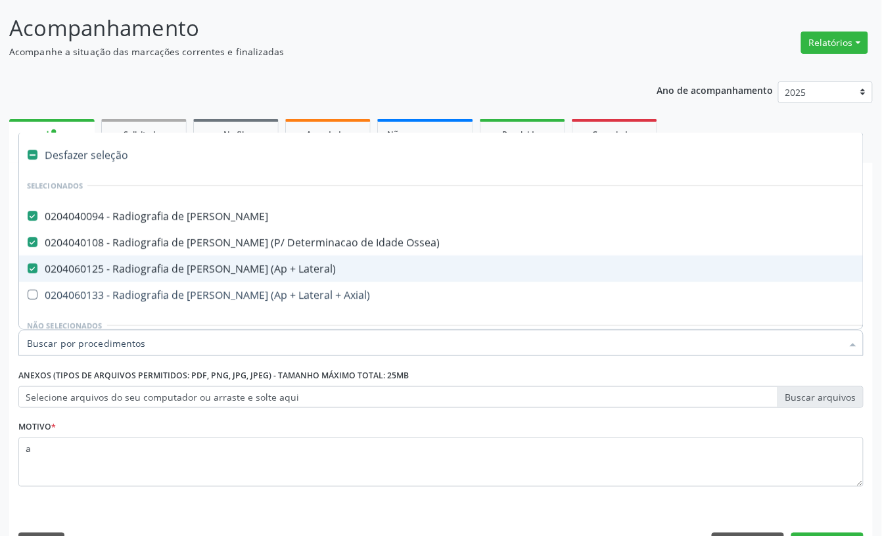
click at [271, 279] on span "0204060125 - Radiografia de Joelho (Ap + Lateral)" at bounding box center [538, 269] width 1039 height 26
checkbox Lateral\) "false"
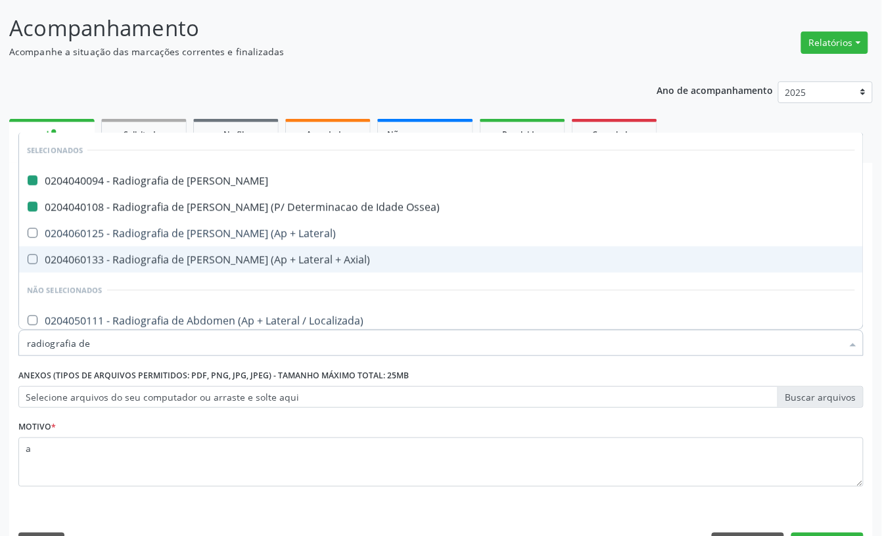
type input "radiografia de t"
checkbox Mao "false"
checkbox Ossea\) "false"
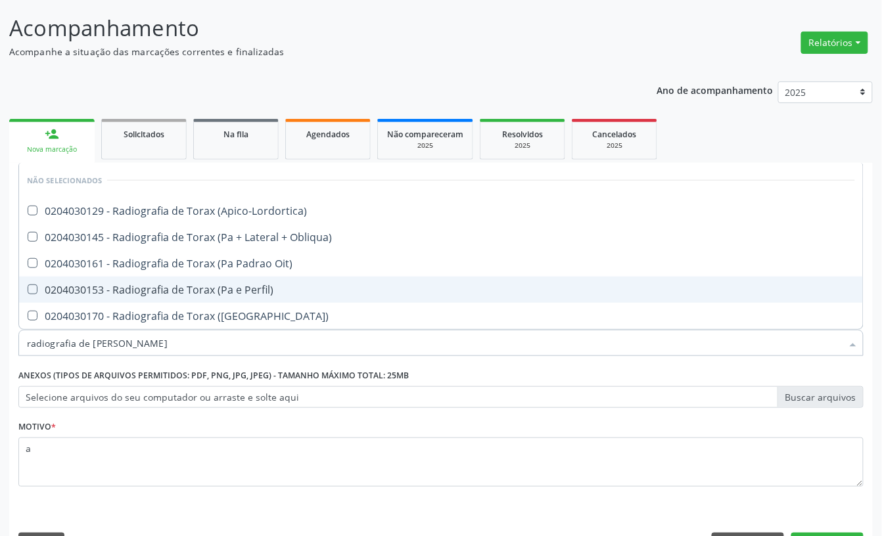
type input "radiografia de torax"
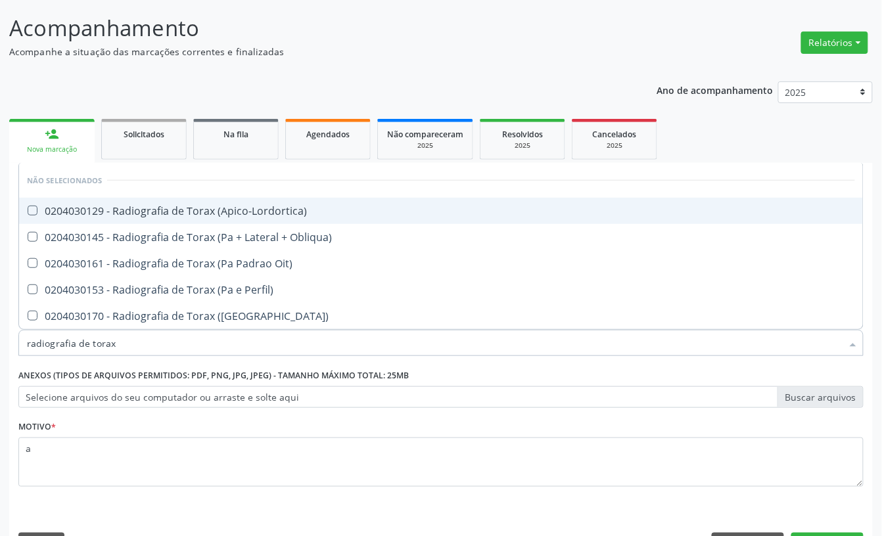
click at [206, 214] on div "0204030129 - Radiografia de Torax (Apico-Lordortica)" at bounding box center [441, 211] width 828 height 11
checkbox \(Apico-Lordortica\) "true"
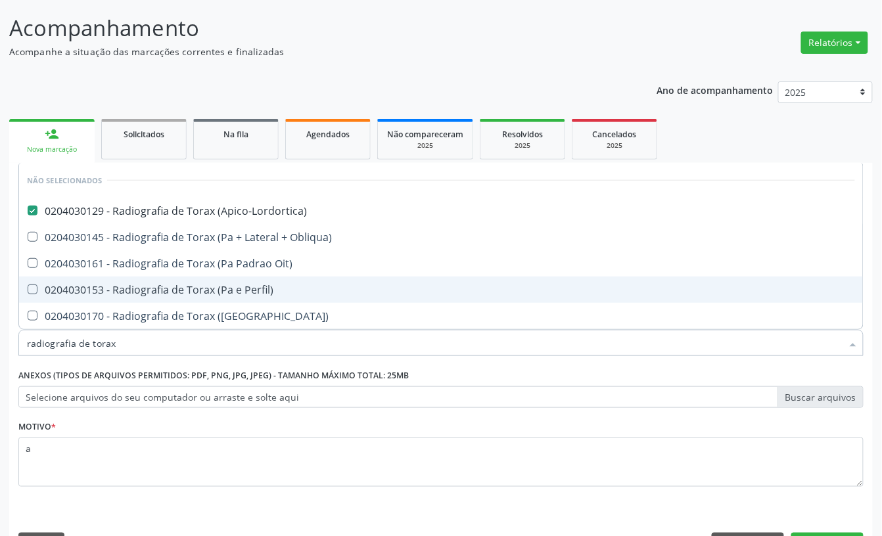
click at [181, 292] on div "0204030153 - Radiografia de Torax (Pa e Perfil)" at bounding box center [441, 289] width 828 height 11
checkbox Perfil\) "true"
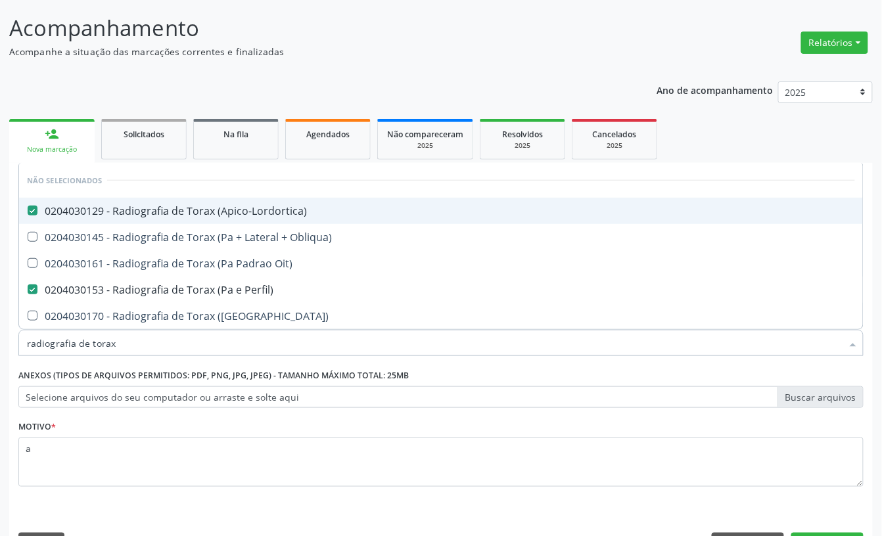
click at [150, 206] on div "0204030129 - Radiografia de Torax (Apico-Lordortica)" at bounding box center [441, 211] width 828 height 11
checkbox \(Apico-Lordortica\) "false"
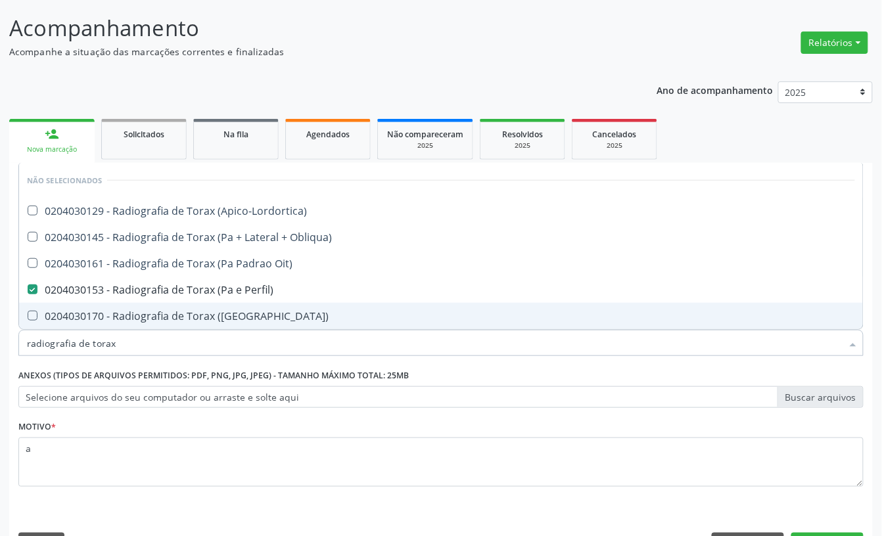
click at [753, 306] on span "0204030170 - Radiografia de Torax (Pa)" at bounding box center [441, 316] width 844 height 26
checkbox \(Pa\) "true"
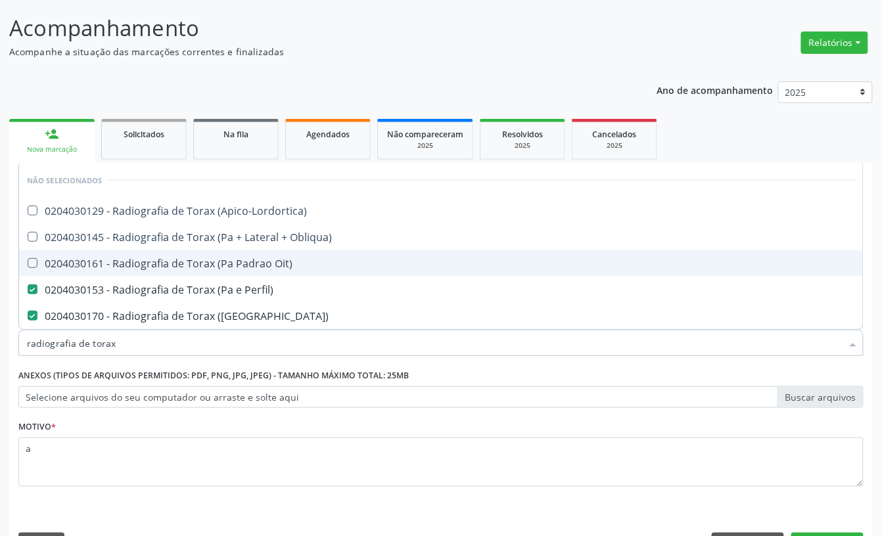
click at [878, 266] on div "Acompanhamento Acompanhe a situação das marcações correntes e finalizadas Relat…" at bounding box center [441, 284] width 882 height 579
checkbox \(Apico-Lordortica\) "true"
checkbox Obliqua\) "true"
checkbox Oit\) "true"
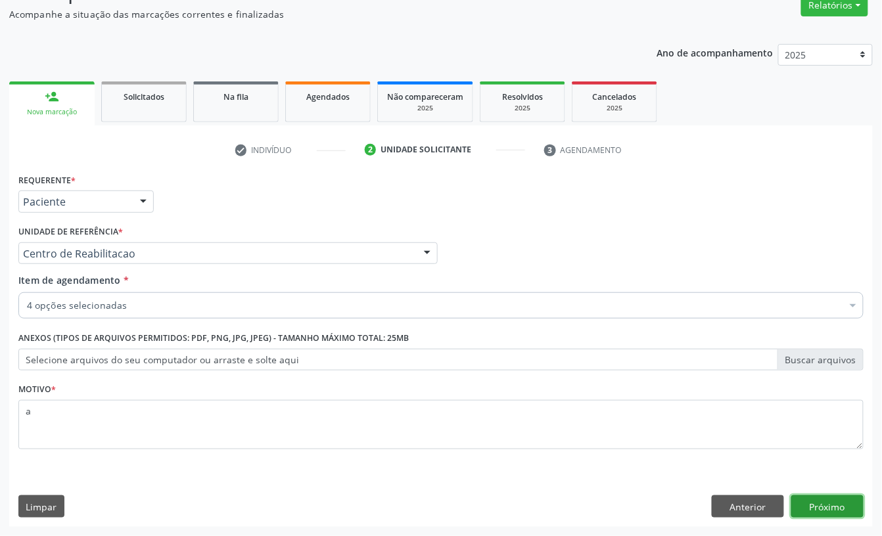
click at [813, 510] on button "Próximo" at bounding box center [827, 506] width 72 height 22
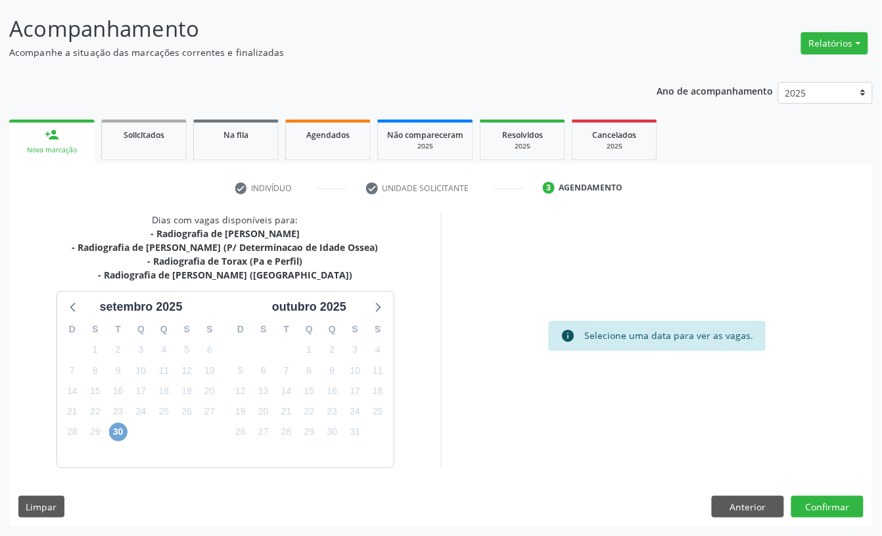
click at [116, 432] on span "30" at bounding box center [118, 432] width 18 height 18
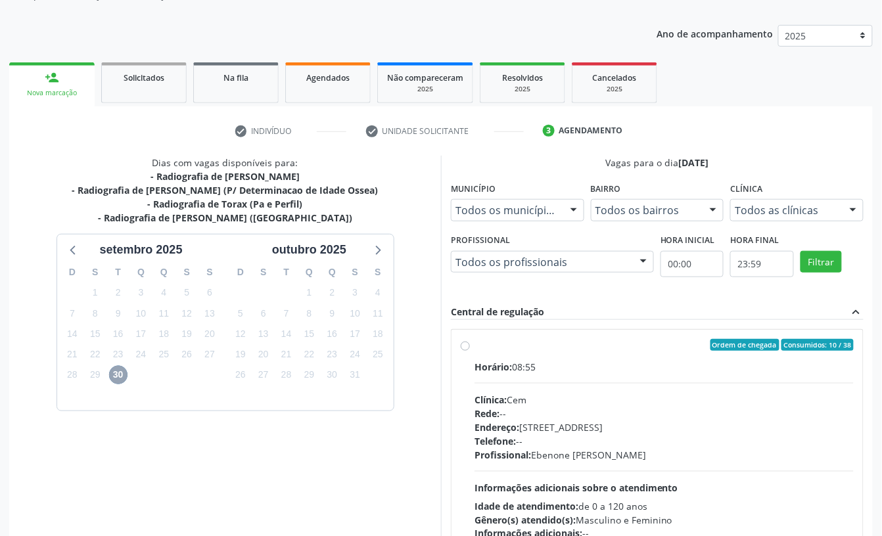
scroll to position [166, 0]
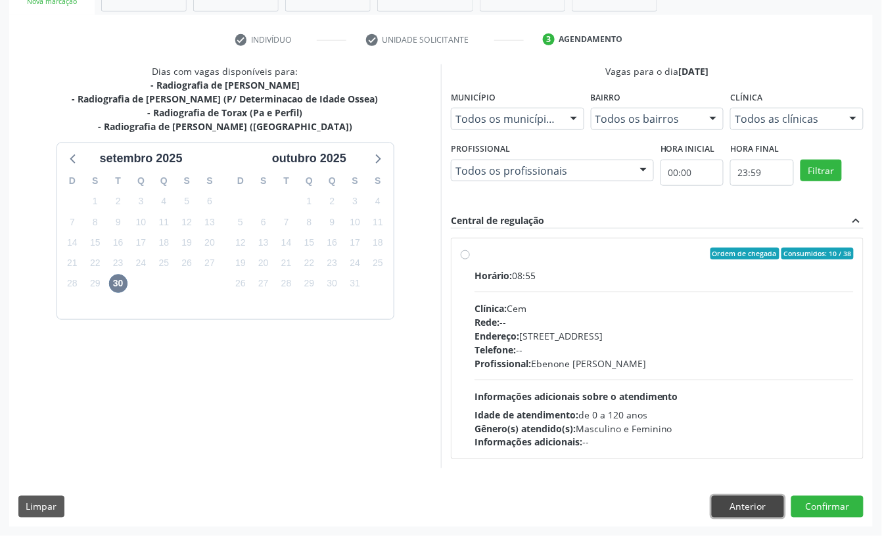
click at [731, 501] on button "Anterior" at bounding box center [748, 507] width 72 height 22
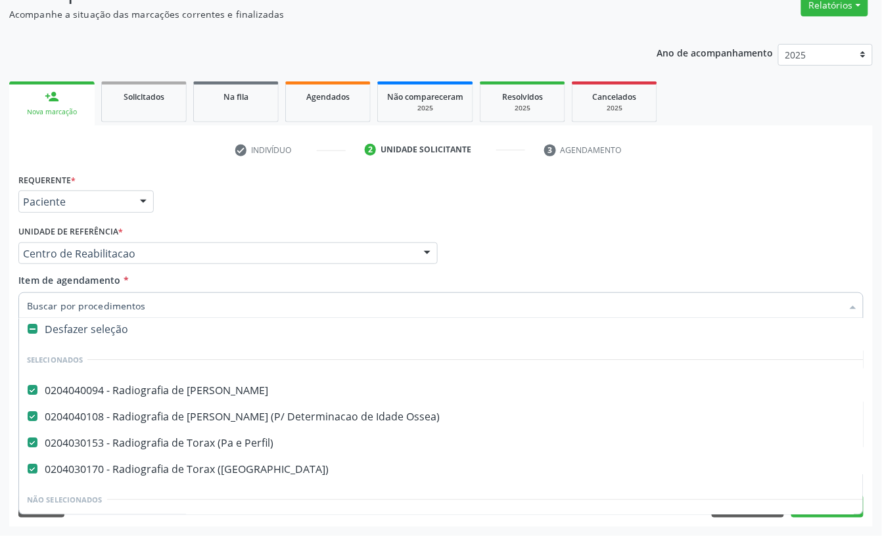
scroll to position [0, 0]
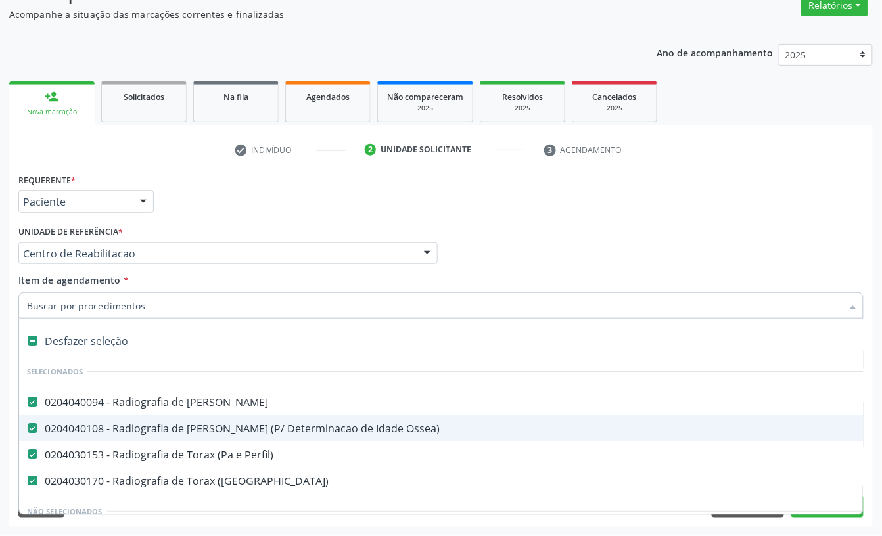
click at [302, 424] on div "0204040108 - Radiografia de [PERSON_NAME] (P/ Determinacao de Idade Ossea)" at bounding box center [538, 428] width 1023 height 11
checkbox Ossea\) "false"
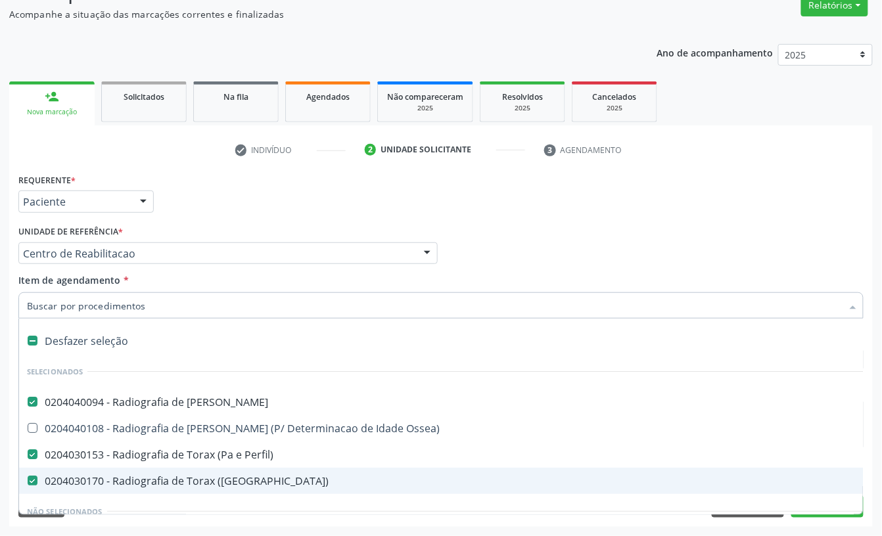
click at [227, 479] on div "0204030170 - Radiografia de Torax (Pa)" at bounding box center [538, 481] width 1023 height 11
checkbox \(Pa\) "false"
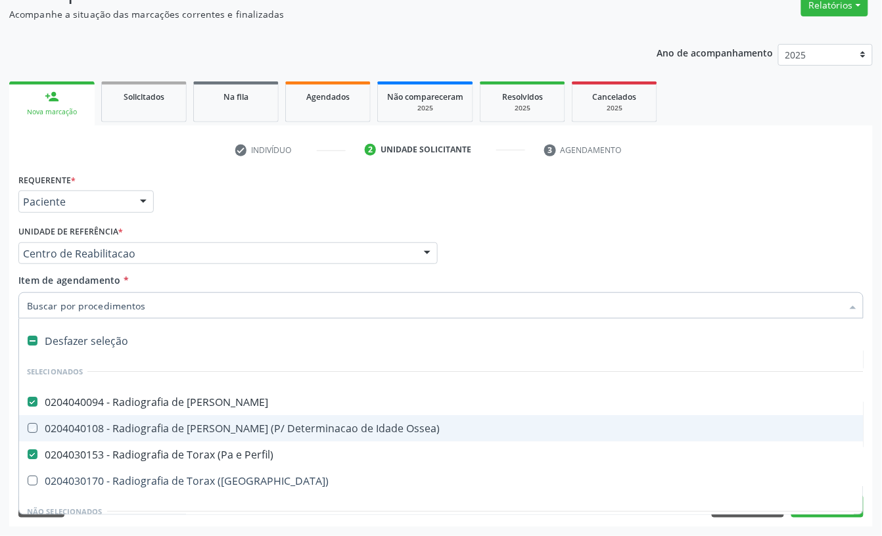
click at [373, 214] on div "Requerente * Paciente Profissional de Saúde Paciente Nenhum resultado encontrad…" at bounding box center [441, 195] width 852 height 51
checkbox Ossea\) "true"
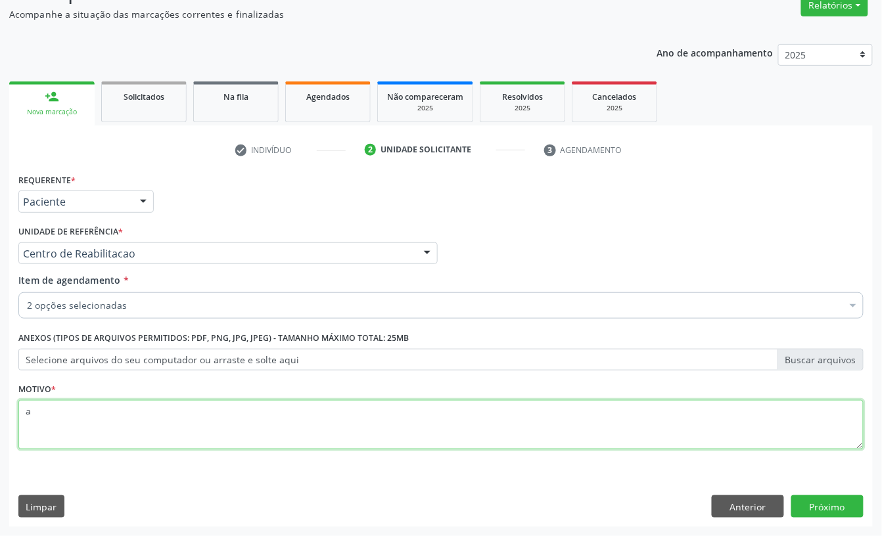
click at [84, 429] on textarea "a" at bounding box center [440, 425] width 845 height 50
type textarea "r"
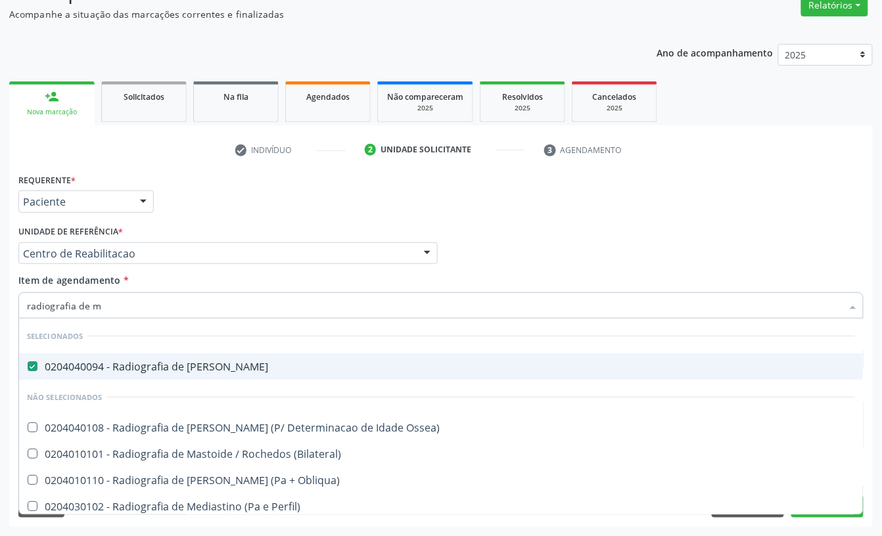
scroll to position [6, 0]
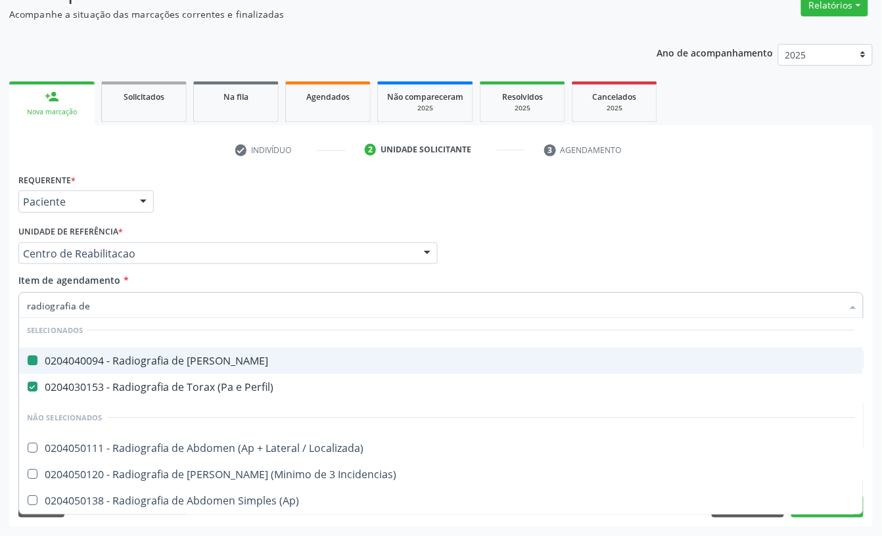
type input "radiografia de b"
checkbox Mao "false"
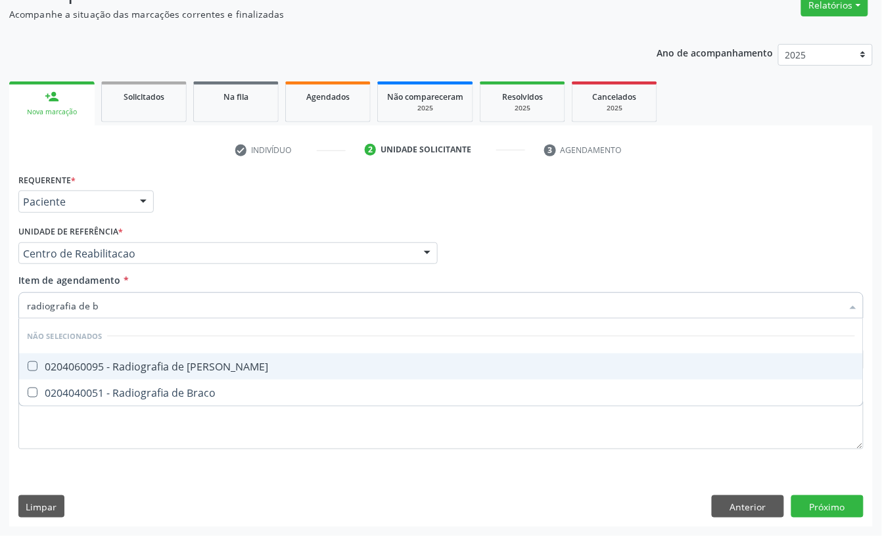
scroll to position [0, 0]
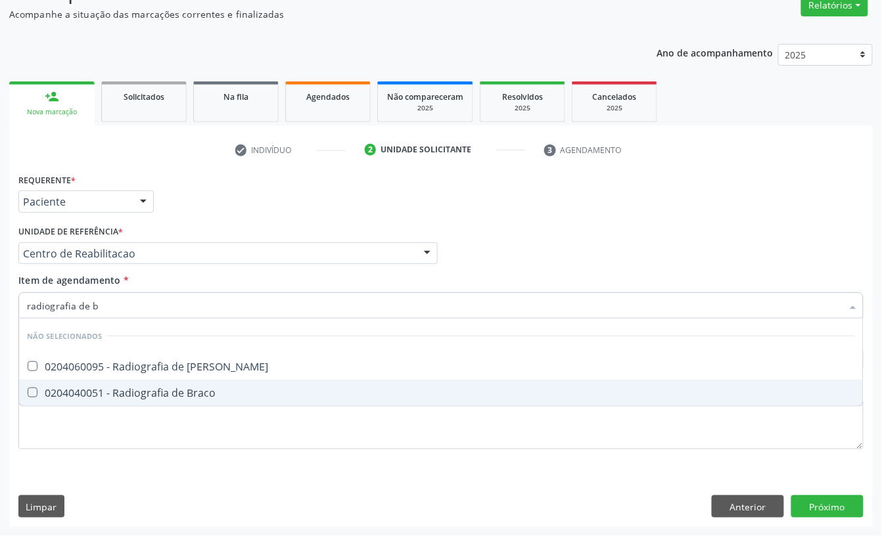
click at [118, 392] on div "0204040051 - Radiografia de Braco" at bounding box center [441, 393] width 828 height 11
checkbox Braco "true"
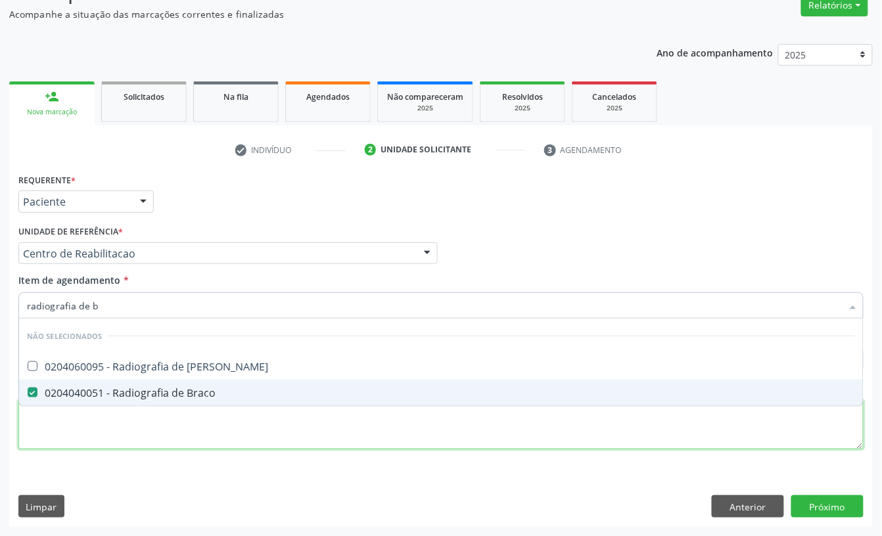
click at [111, 439] on div "Requerente * Paciente Profissional de Saúde Paciente Nenhum resultado encontrad…" at bounding box center [440, 319] width 845 height 298
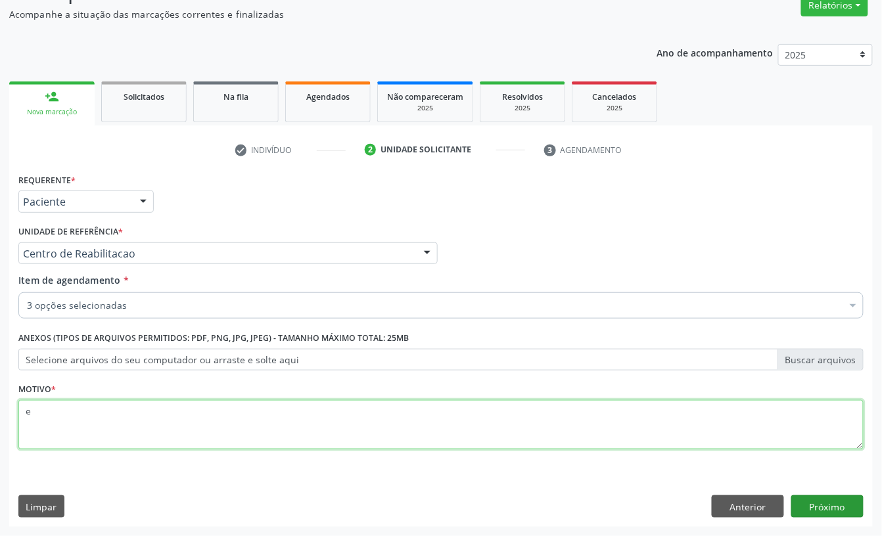
type textarea "e"
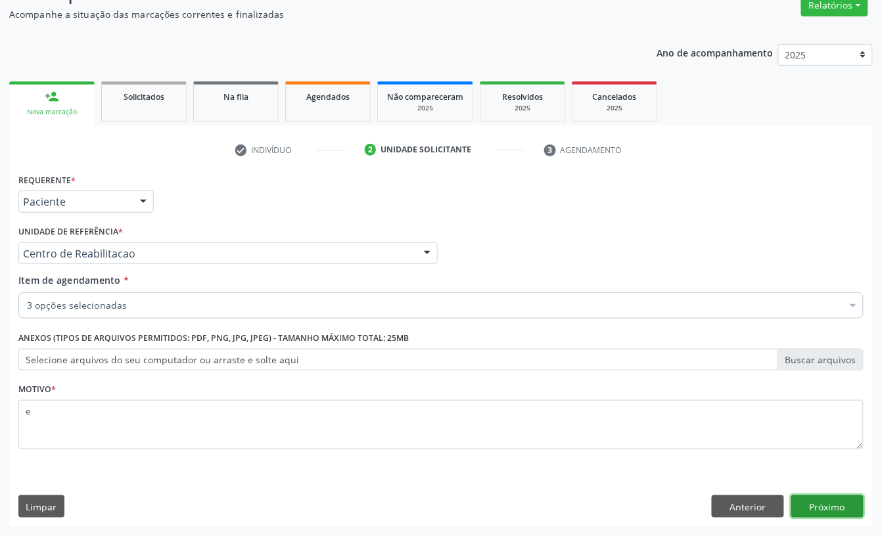
click at [829, 505] on button "Próximo" at bounding box center [827, 506] width 72 height 22
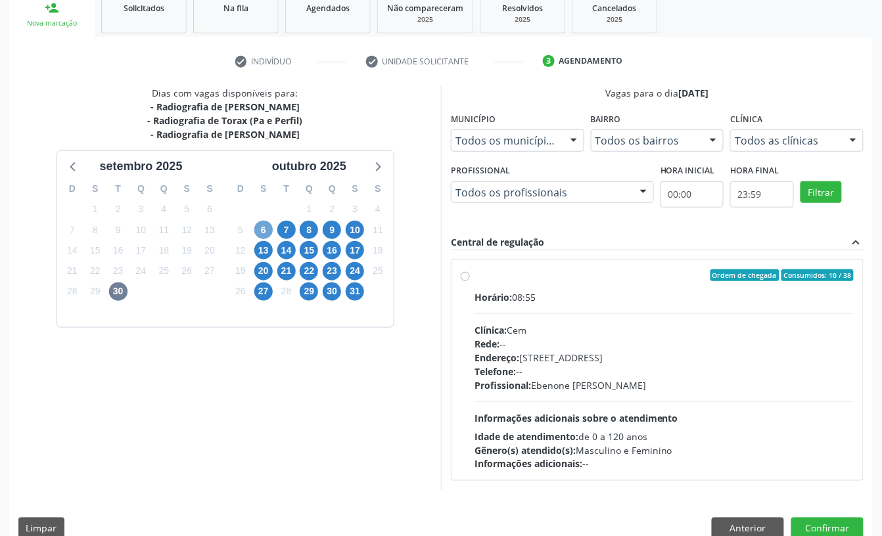
click at [260, 235] on span "6" at bounding box center [263, 230] width 18 height 18
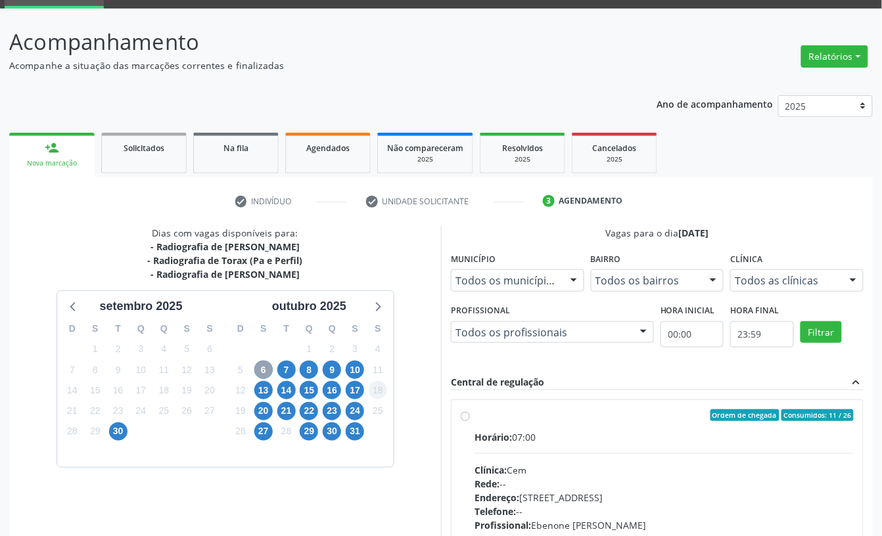
scroll to position [204, 0]
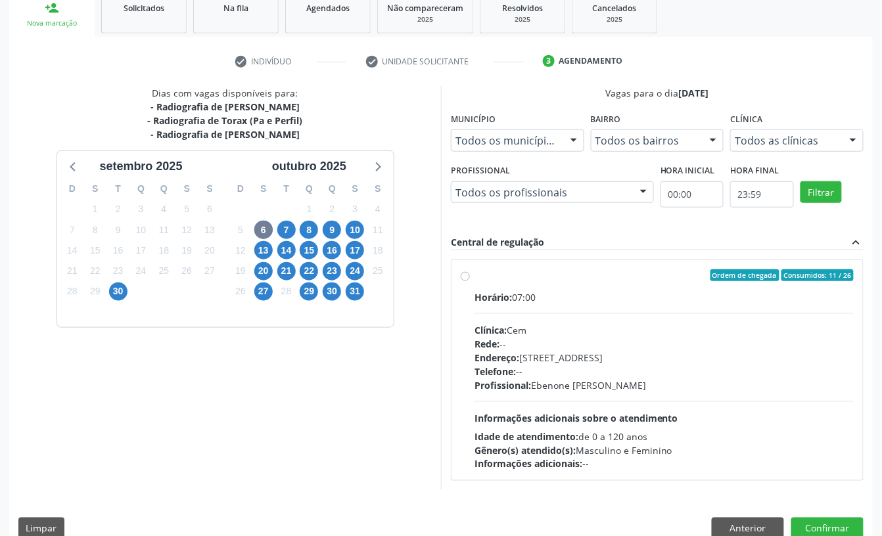
click at [518, 324] on div "Clínica: Cem" at bounding box center [663, 330] width 379 height 14
click at [470, 281] on input "Ordem de chegada Consumidos: 11 / 26 Horário: 07:00 Clínica: Cem Rede: -- Ender…" at bounding box center [465, 275] width 9 height 12
radio input "true"
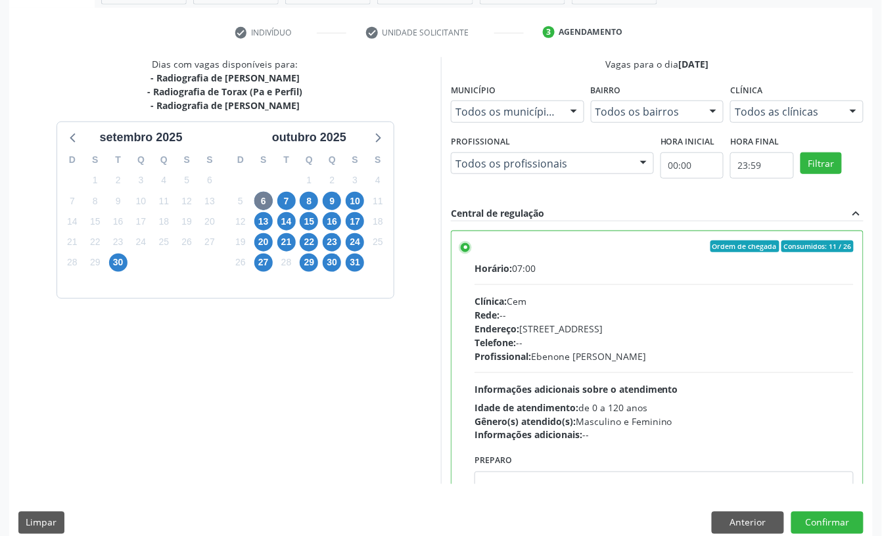
scroll to position [250, 0]
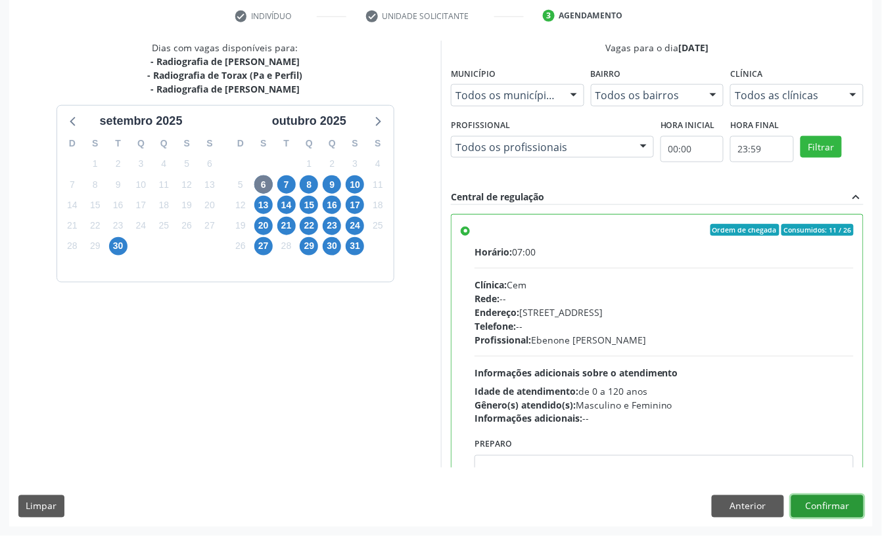
click at [850, 501] on button "Confirmar" at bounding box center [827, 506] width 72 height 22
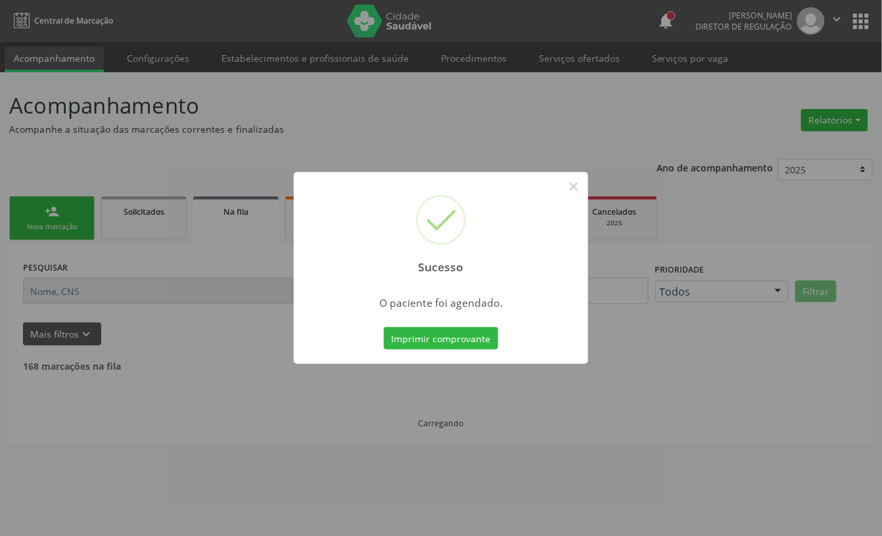
scroll to position [0, 0]
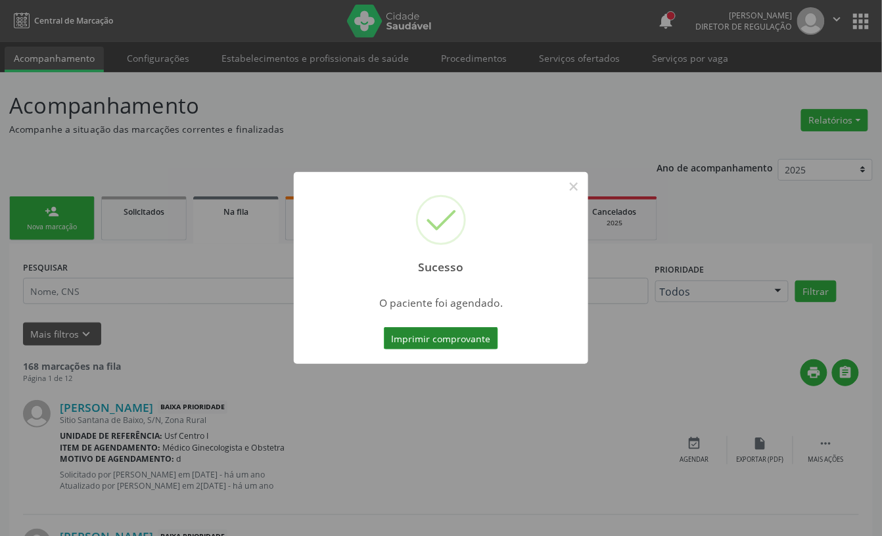
click at [461, 338] on button "Imprimir comprovante" at bounding box center [441, 338] width 114 height 22
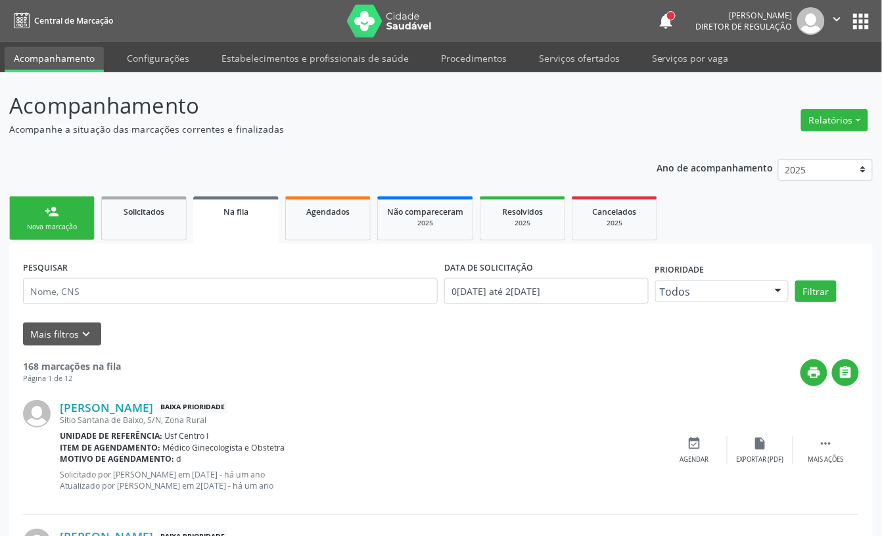
click at [51, 218] on link "person_add Nova marcação" at bounding box center [51, 218] width 85 height 44
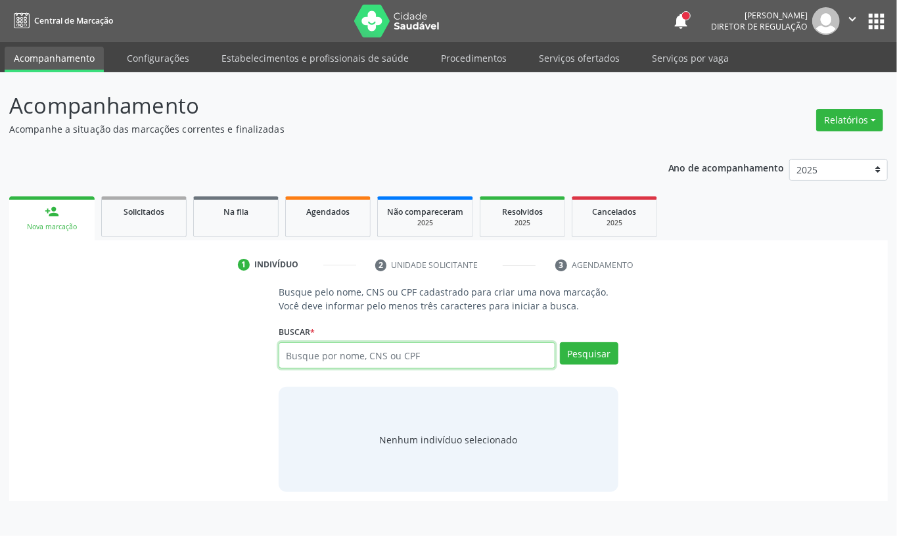
click at [313, 358] on input "text" at bounding box center [417, 355] width 277 height 26
paste input "CNS: 709 2082 9072 4132"
type input "CNS: 709 2082 9072 4132"
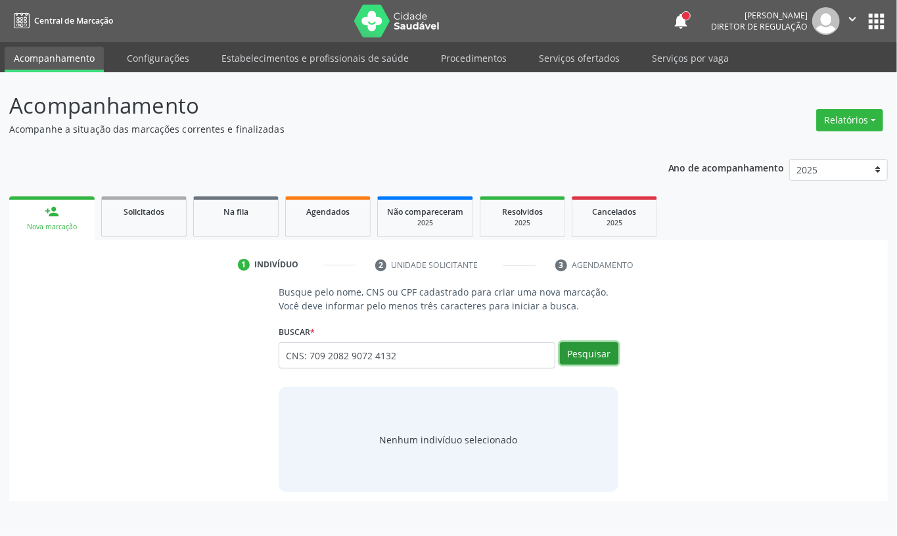
drag, startPoint x: 592, startPoint y: 353, endPoint x: 675, endPoint y: 361, distance: 83.8
click at [594, 353] on button "Pesquisar" at bounding box center [589, 353] width 58 height 22
type input "CNS: 709 2082 9072 4132"
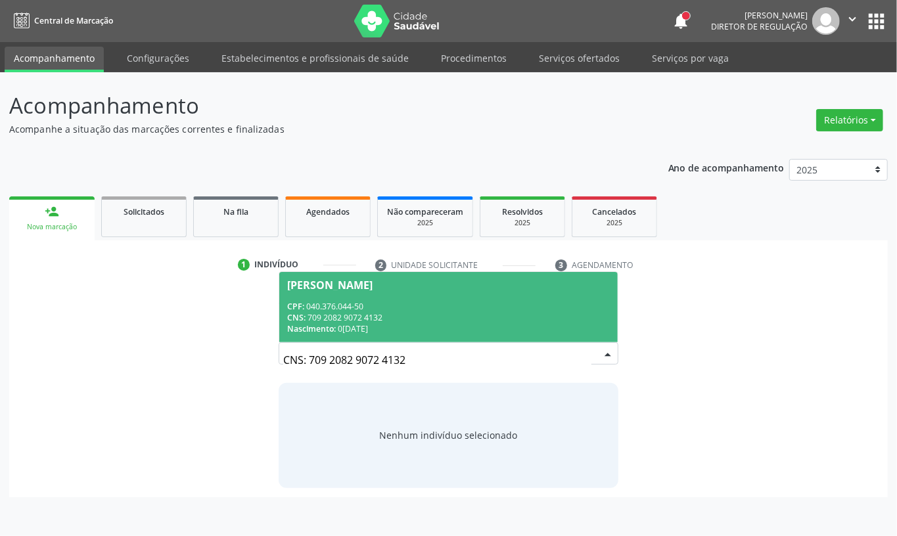
click at [466, 307] on div "CPF: 040.376.044-50" at bounding box center [448, 306] width 323 height 11
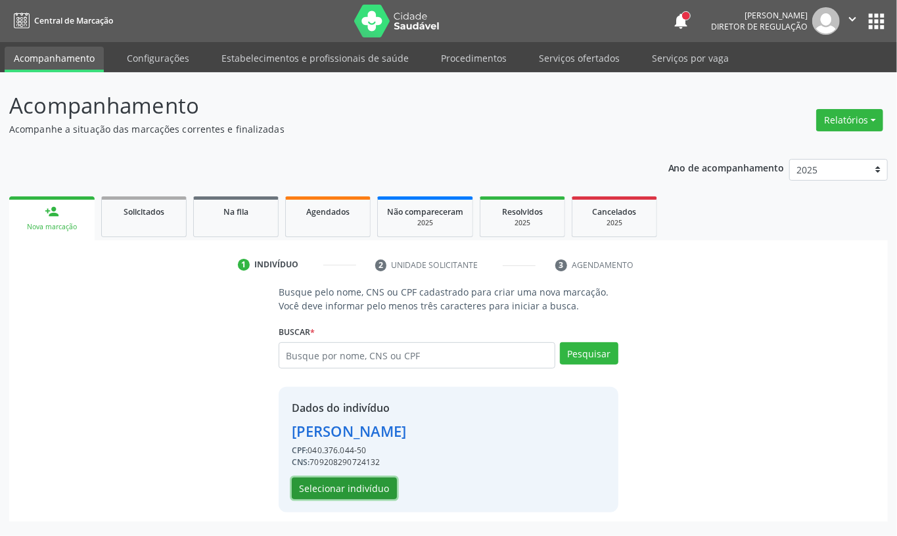
click at [377, 492] on button "Selecionar indivíduo" at bounding box center [344, 489] width 105 height 22
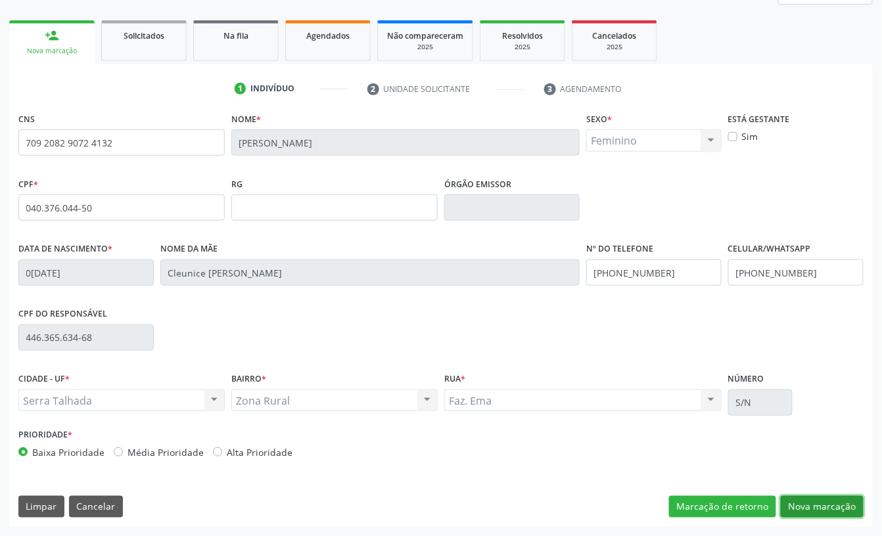
click at [796, 506] on button "Nova marcação" at bounding box center [822, 507] width 83 height 22
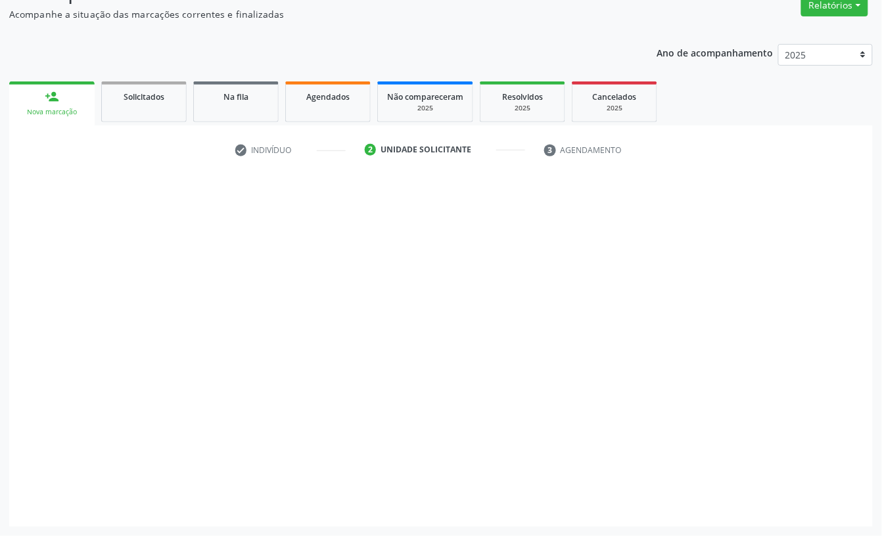
scroll to position [116, 0]
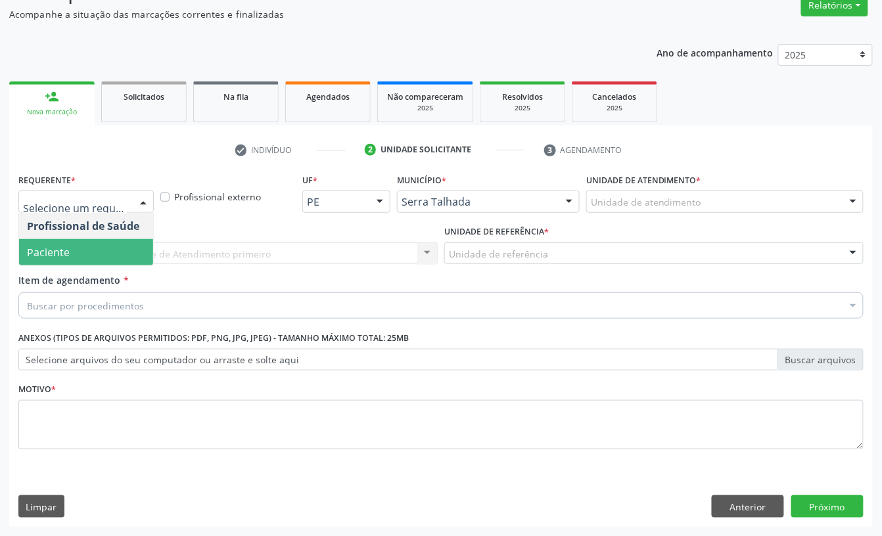
click at [63, 245] on span "Paciente" at bounding box center [48, 252] width 43 height 14
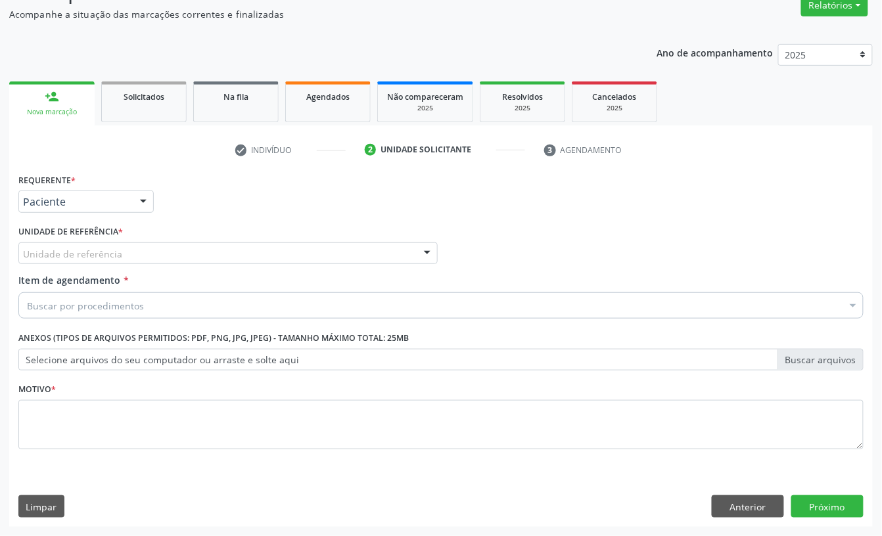
drag, startPoint x: 55, startPoint y: 265, endPoint x: 51, endPoint y: 256, distance: 10.3
click at [54, 265] on div "Unidade de referência * Unidade de referência Usf do Mutirao Usf Cohab Usf Caic…" at bounding box center [228, 247] width 426 height 51
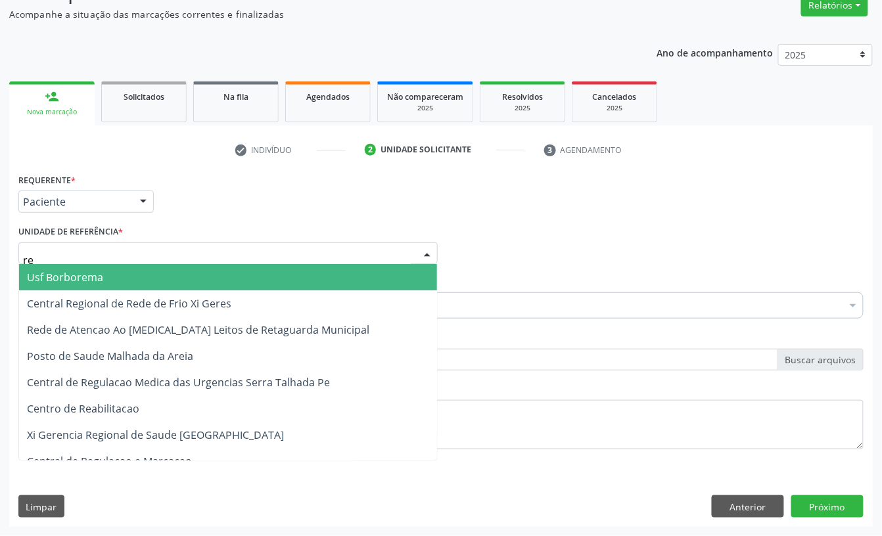
type input "rea"
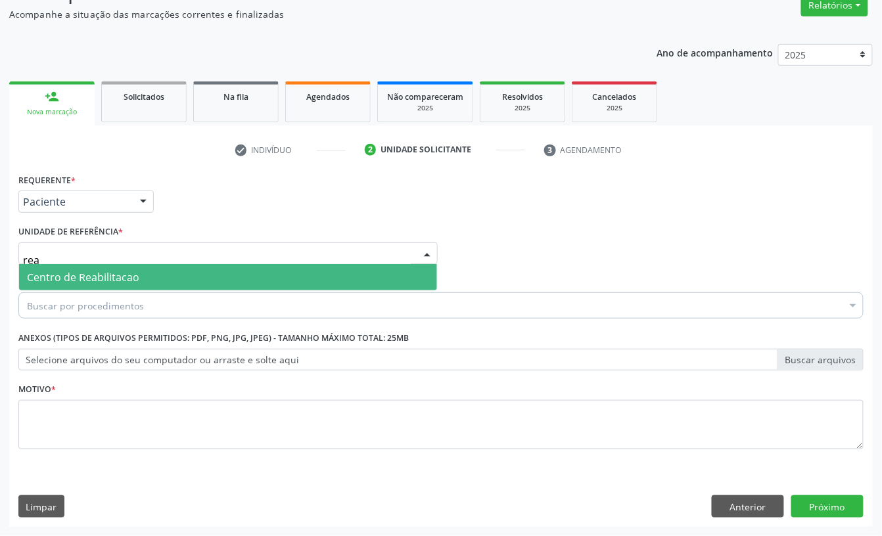
click at [58, 266] on span "Centro de Reabilitacao" at bounding box center [228, 277] width 418 height 26
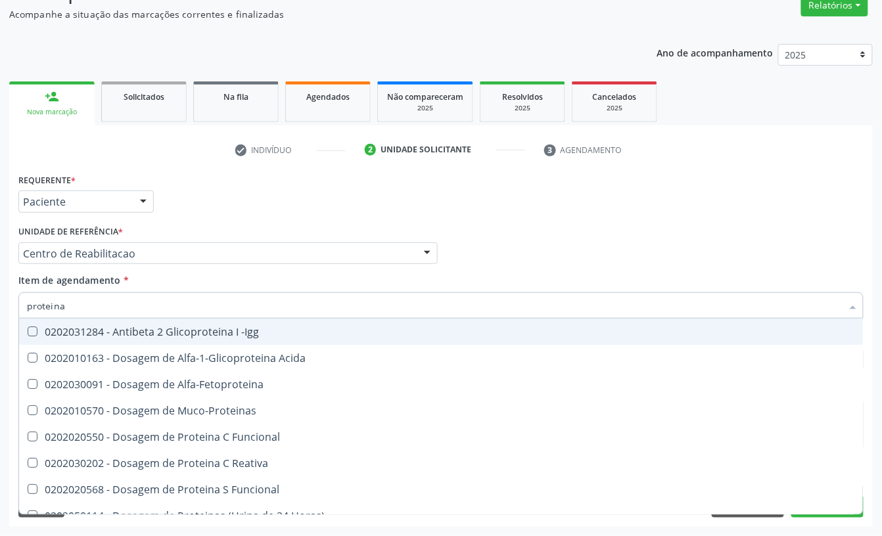
type input "proteina c"
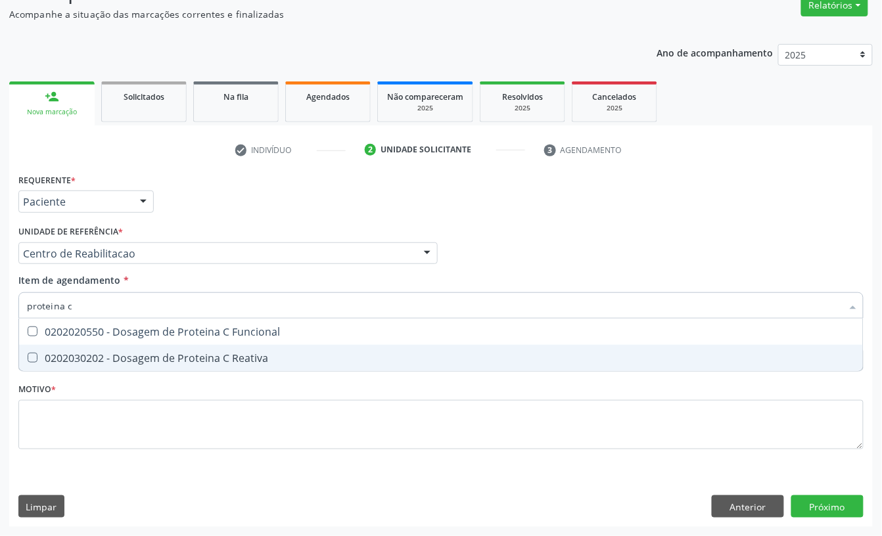
click at [194, 358] on div "0202030202 - Dosagem de Proteina C Reativa" at bounding box center [441, 358] width 828 height 11
checkbox Reativa "true"
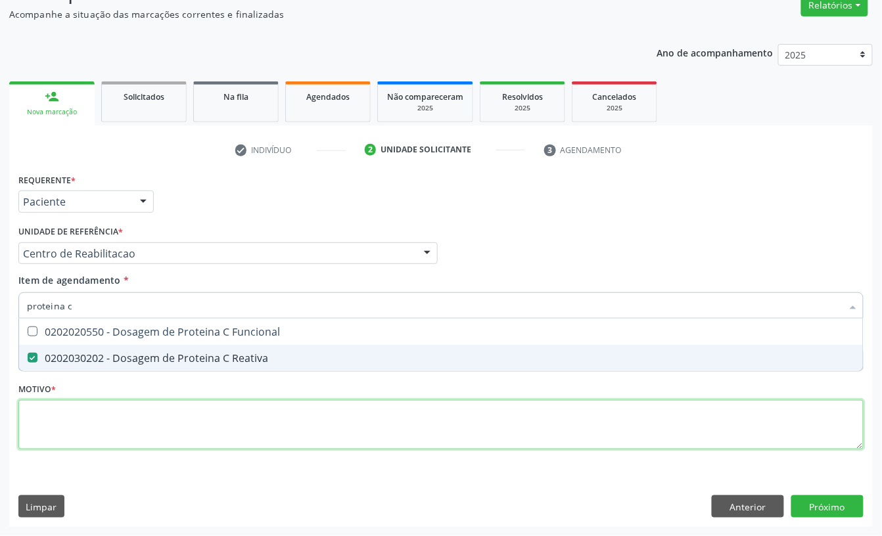
click at [61, 413] on div "Requerente * Paciente Profissional de Saúde Paciente Nenhum resultado encontrad…" at bounding box center [440, 319] width 845 height 298
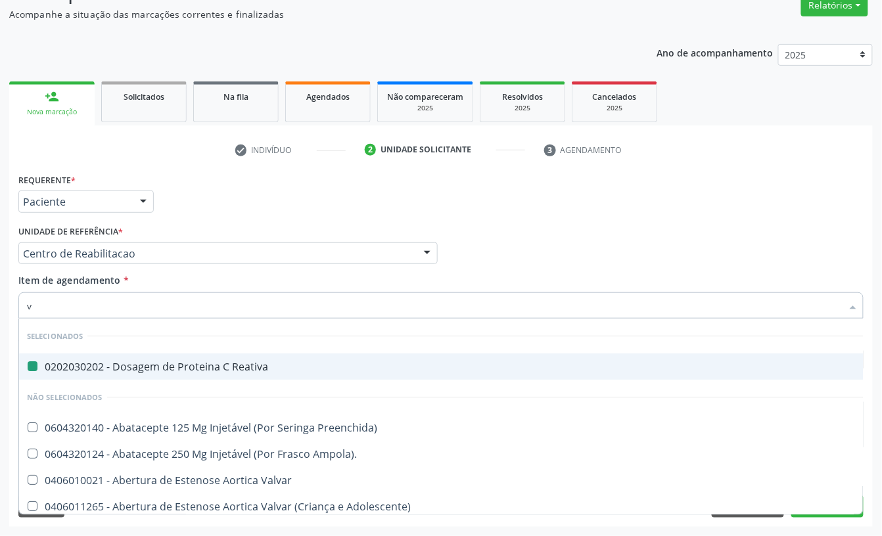
type input "vh"
checkbox Reativa "false"
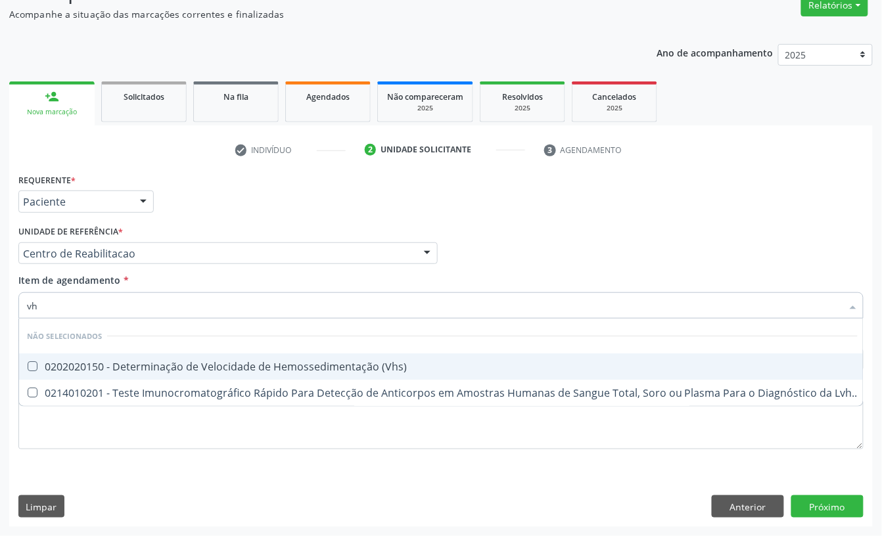
type input "vhs"
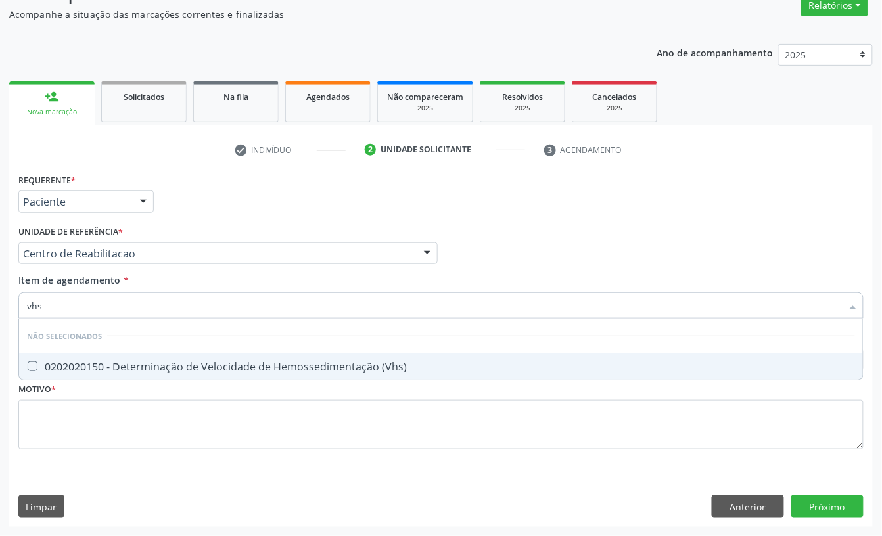
click at [77, 356] on span "0202020150 - Determinação de Velocidade de Hemossedimentação (Vhs)" at bounding box center [441, 366] width 844 height 26
checkbox \(Vhs\) "true"
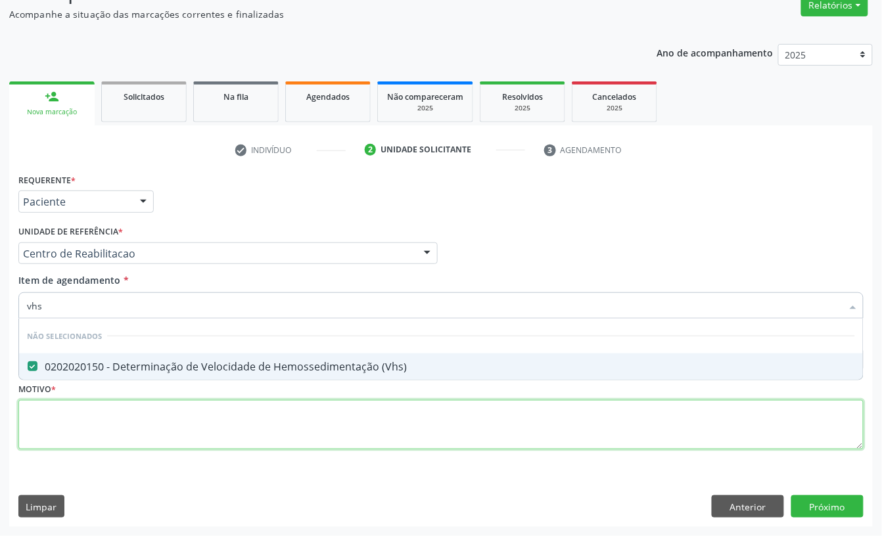
click at [45, 419] on div "Requerente * Paciente Profissional de Saúde Paciente Nenhum resultado encontrad…" at bounding box center [440, 319] width 845 height 298
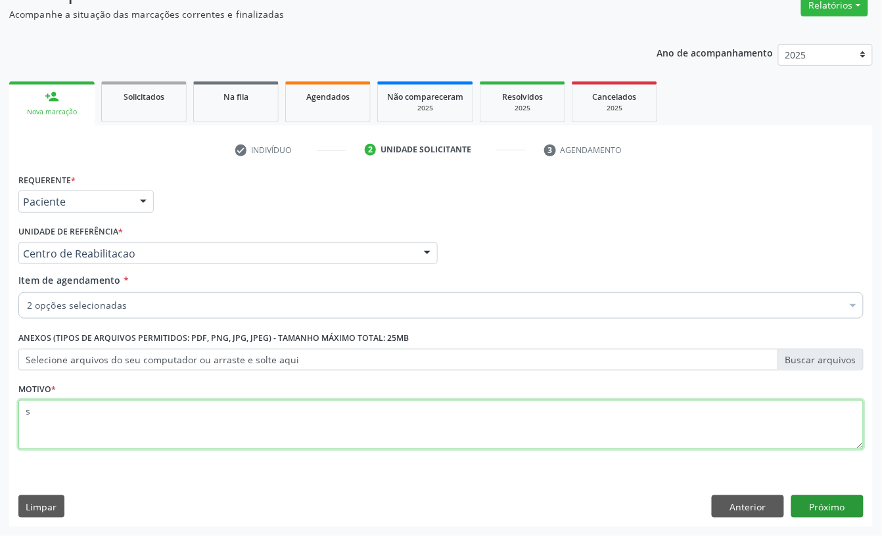
type textarea "s"
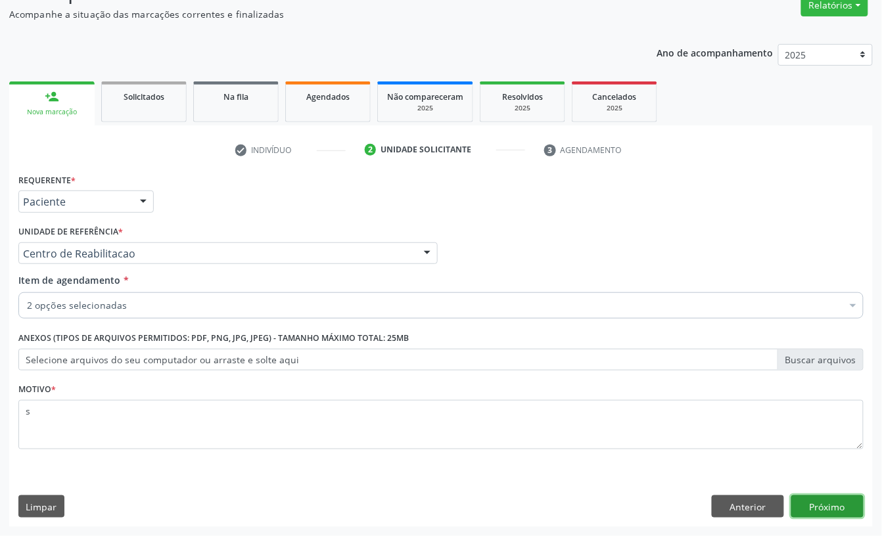
click at [830, 516] on button "Próximo" at bounding box center [827, 506] width 72 height 22
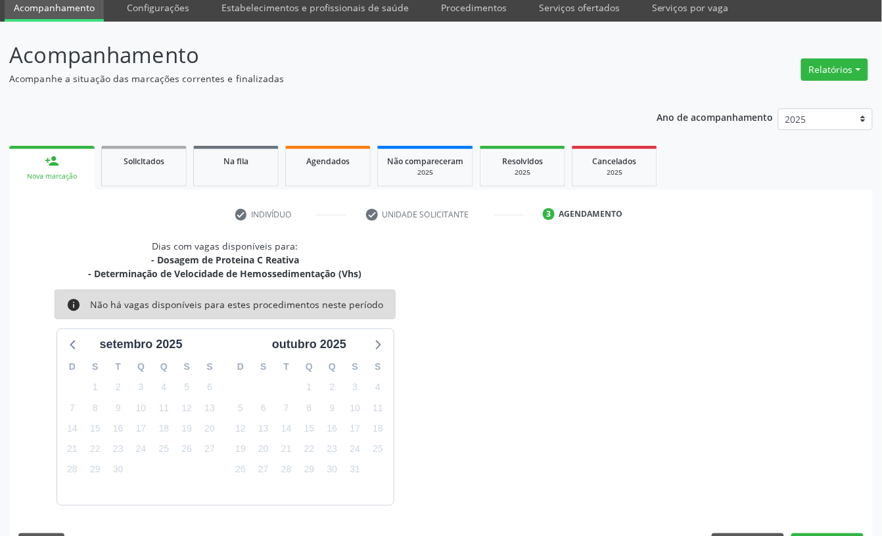
scroll to position [89, 0]
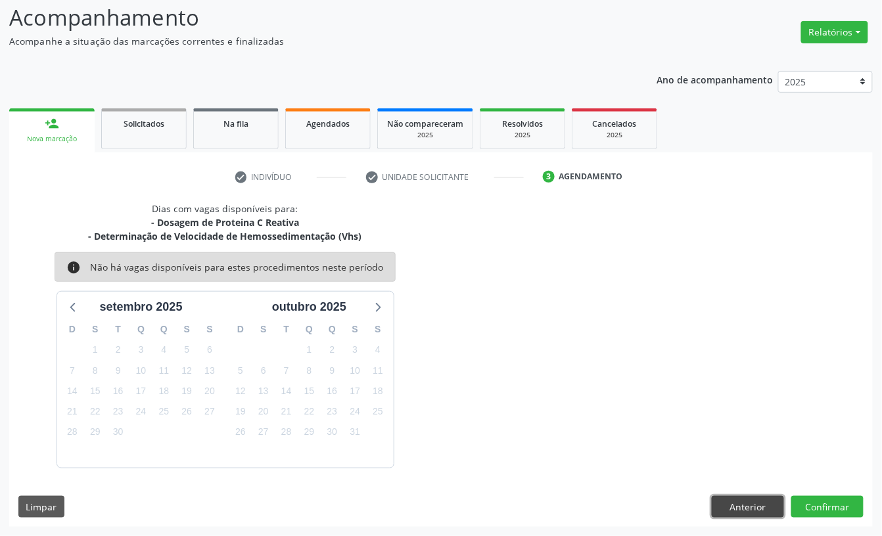
click at [744, 509] on button "Anterior" at bounding box center [748, 507] width 72 height 22
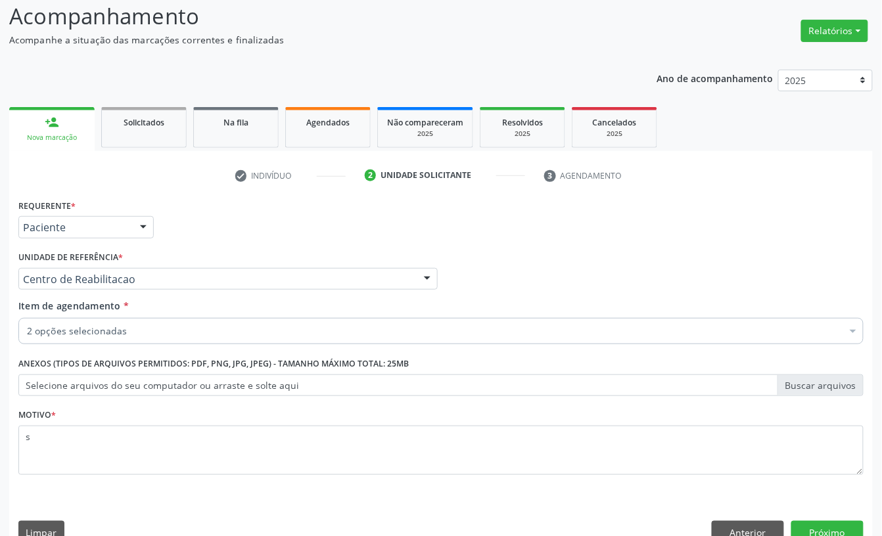
click at [98, 340] on div "2 opções selecionadas" at bounding box center [440, 331] width 845 height 26
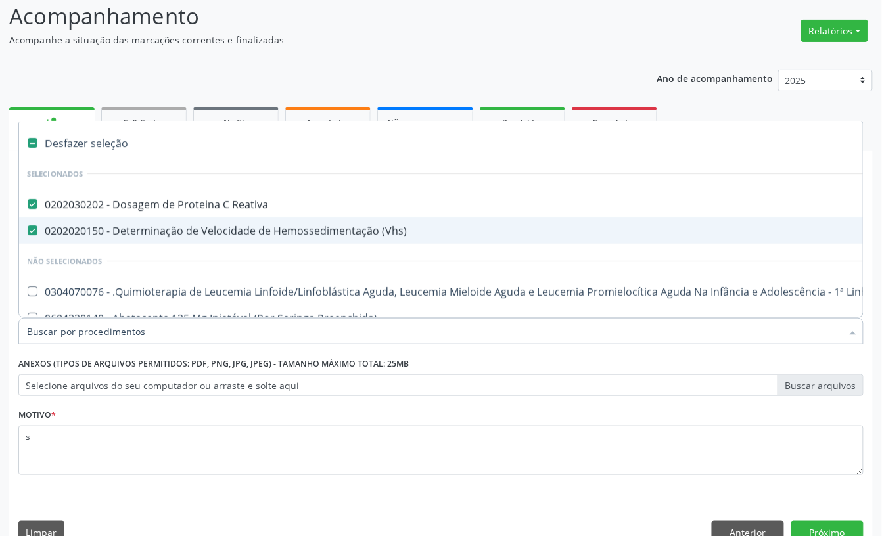
click at [66, 230] on div "0202020150 - Determinação de Velocidade de Hemossedimentação (Vhs)" at bounding box center [538, 230] width 1023 height 11
checkbox \(Vhs\) "false"
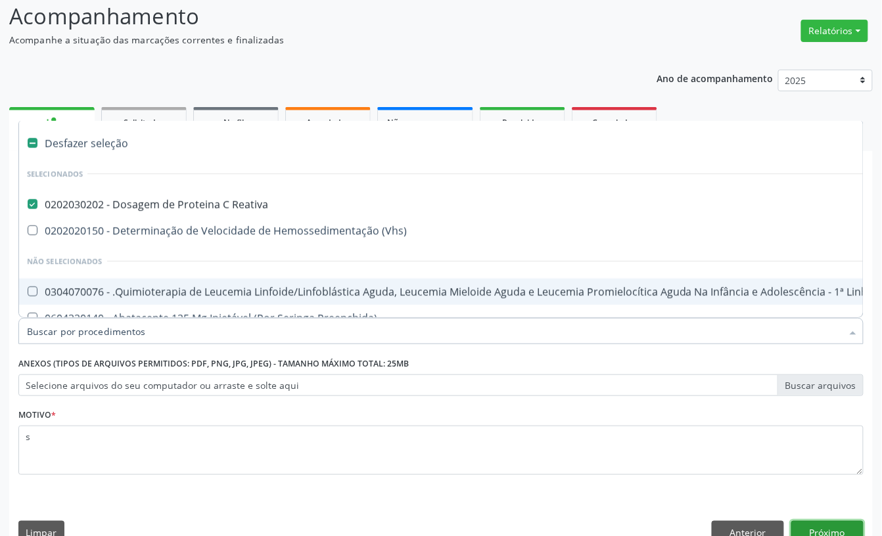
click at [819, 532] on button "Próximo" at bounding box center [827, 532] width 72 height 22
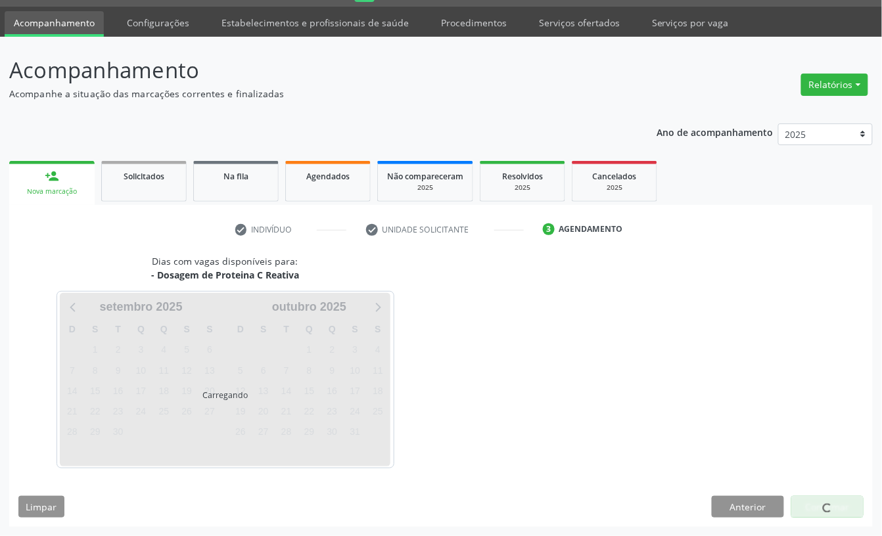
scroll to position [37, 0]
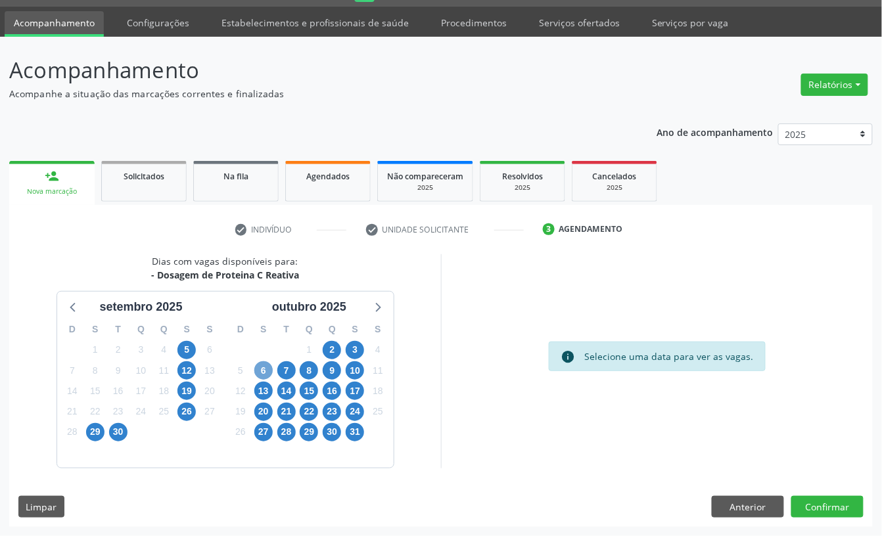
click at [263, 369] on span "6" at bounding box center [263, 370] width 18 height 18
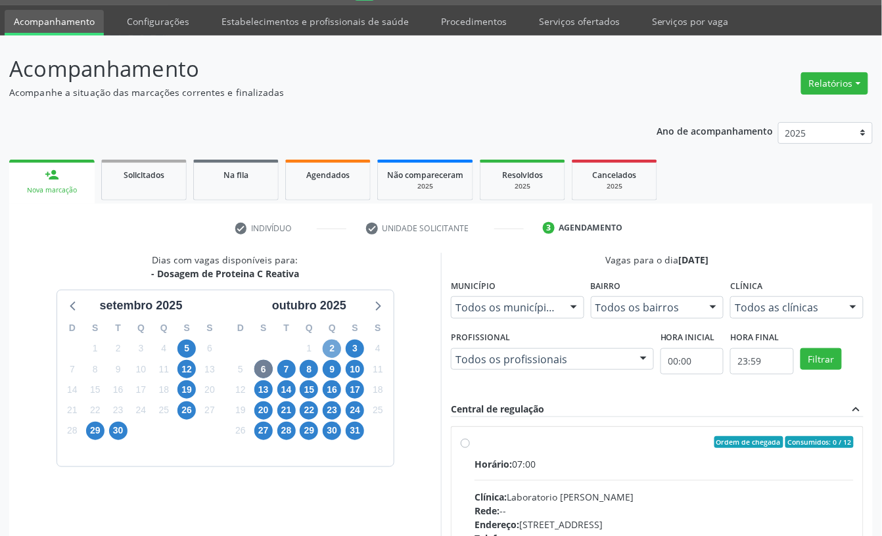
click at [330, 350] on span "2" at bounding box center [332, 349] width 18 height 18
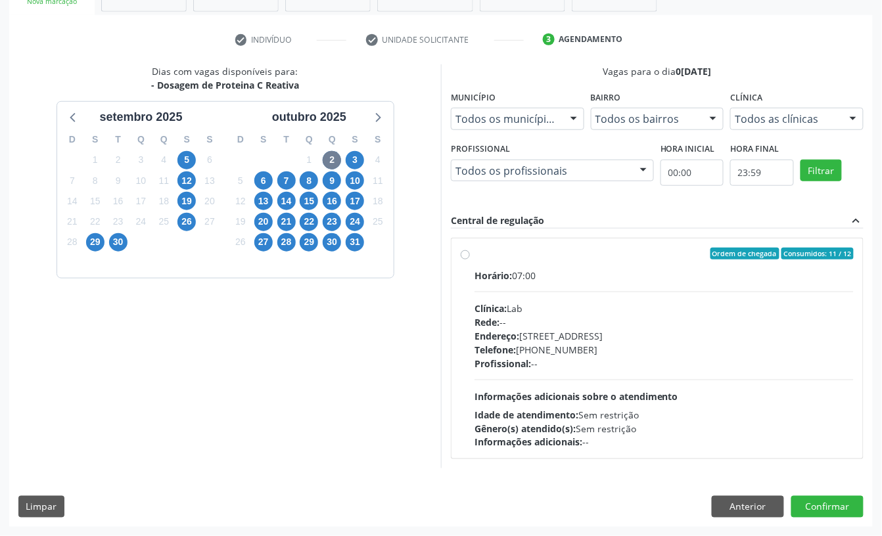
click at [616, 287] on div "Horário: 07:00 Clínica: Lab Rede: -- Endereço: Casa, nº 1037, N S da Penha, Ser…" at bounding box center [663, 359] width 379 height 181
click at [470, 260] on input "Ordem de chegada Consumidos: 11 / 12 Horário: 07:00 Clínica: Lab Rede: -- Ender…" at bounding box center [465, 254] width 9 height 12
radio input "true"
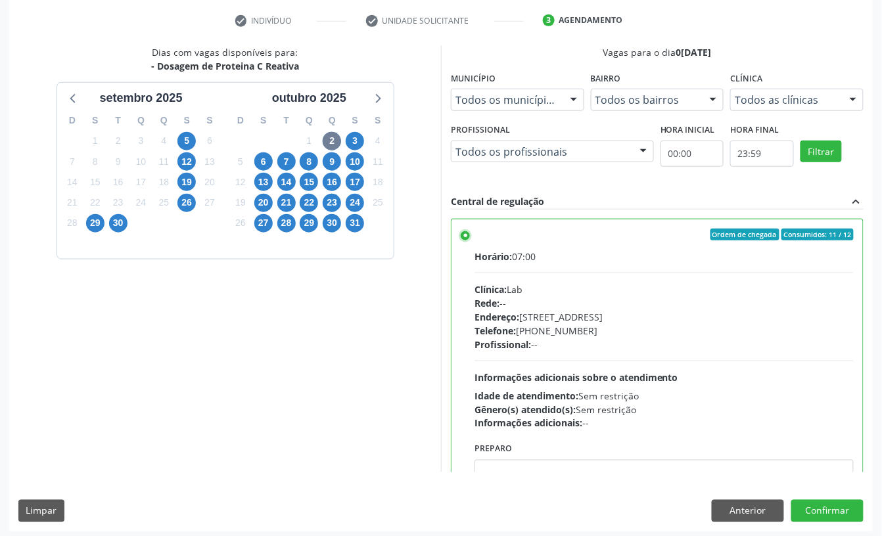
scroll to position [250, 0]
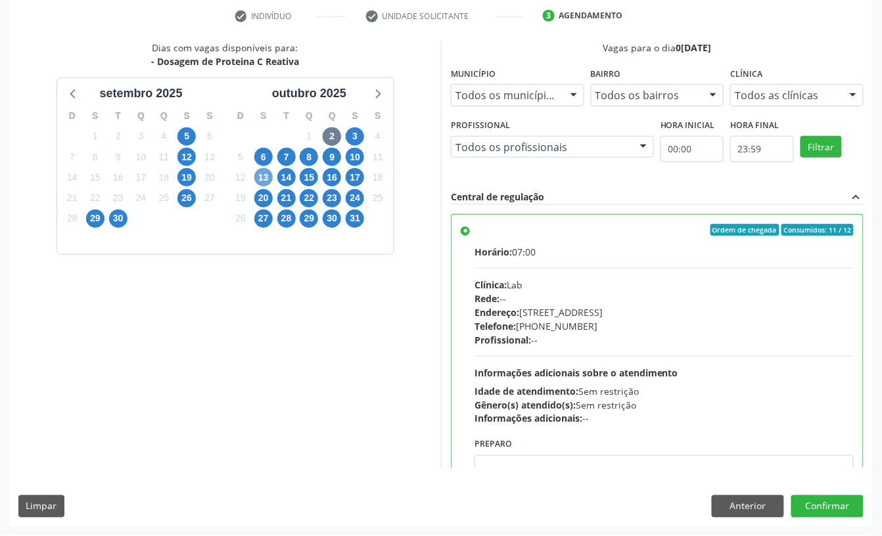
click at [258, 172] on span "13" at bounding box center [263, 177] width 18 height 18
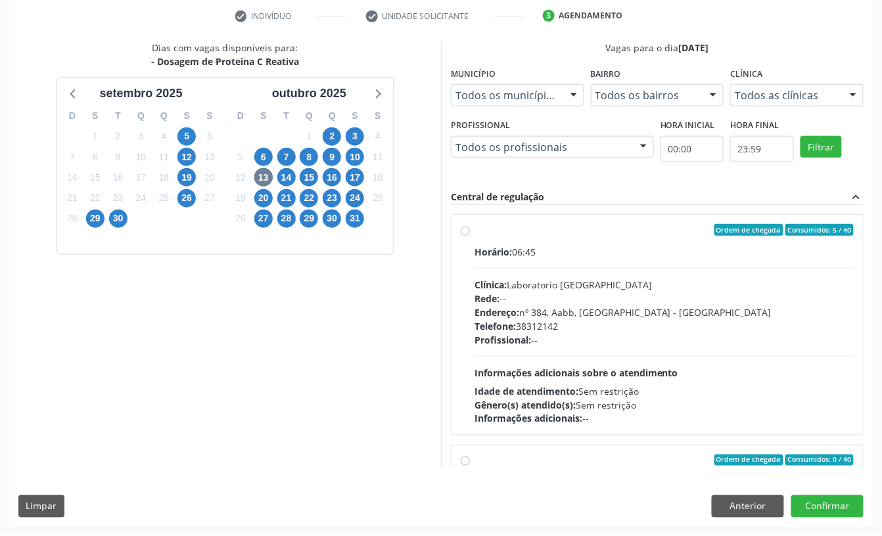
click at [553, 311] on div "Endereço: nº 384, Aabb, Serra Talhada - PE" at bounding box center [663, 313] width 379 height 14
click at [470, 236] on input "Ordem de chegada Consumidos: 5 / 40 Horário: 06:45 Clínica: Laboratorio Sao Fra…" at bounding box center [465, 230] width 9 height 12
radio input "true"
click at [602, 350] on div "Horário: 06:45 Clínica: Laboratorio Sao Francisco Rede: -- Endereço: nº 384, Aa…" at bounding box center [663, 335] width 379 height 181
click at [470, 236] on input "Ordem de chegada Consumidos: 5 / 40 Horário: 06:45 Clínica: Laboratorio Sao Fra…" at bounding box center [465, 230] width 9 height 12
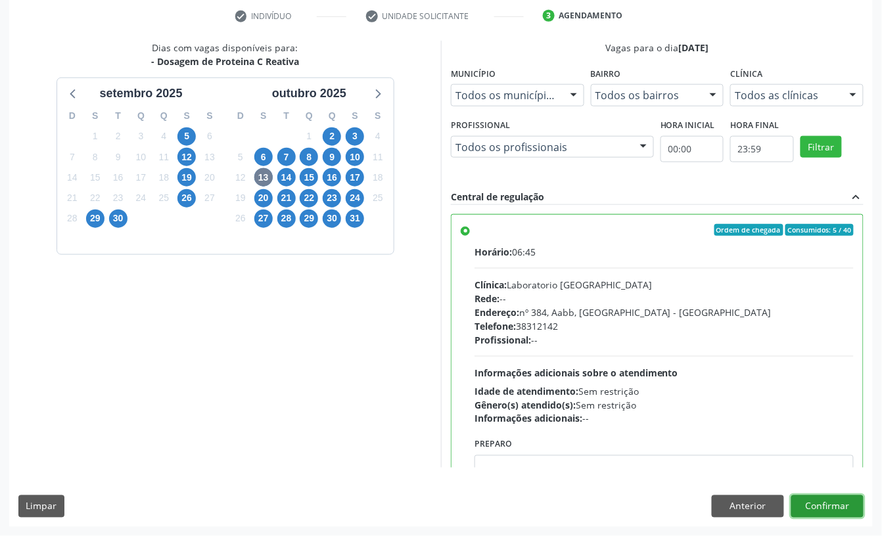
click at [830, 507] on button "Confirmar" at bounding box center [827, 506] width 72 height 22
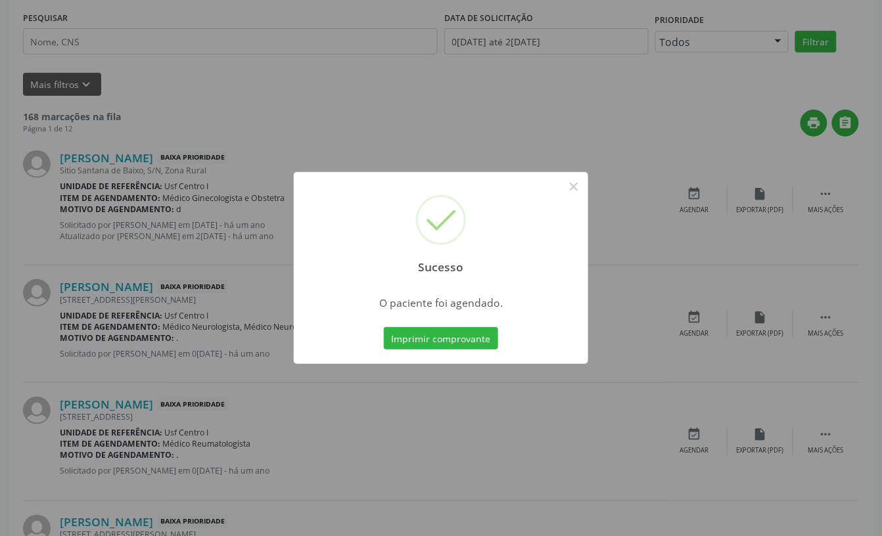
scroll to position [0, 0]
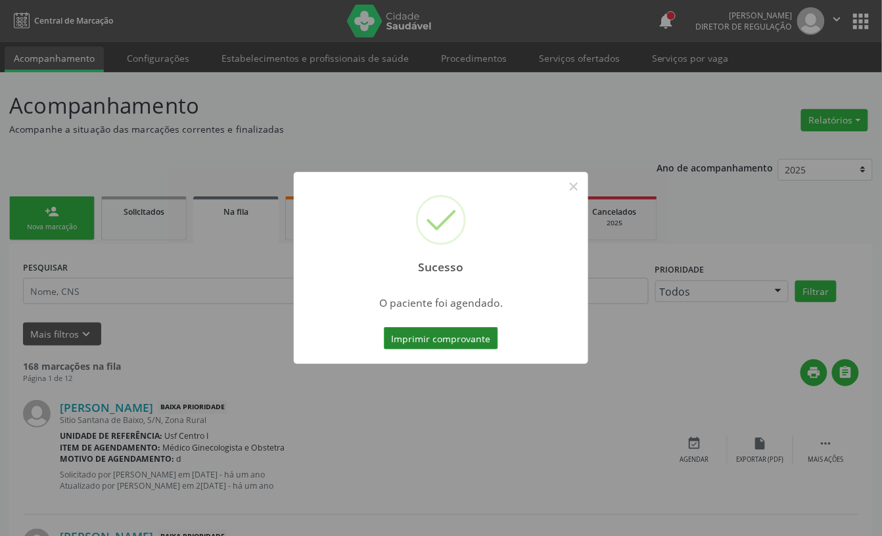
click at [457, 337] on button "Imprimir comprovante" at bounding box center [441, 338] width 114 height 22
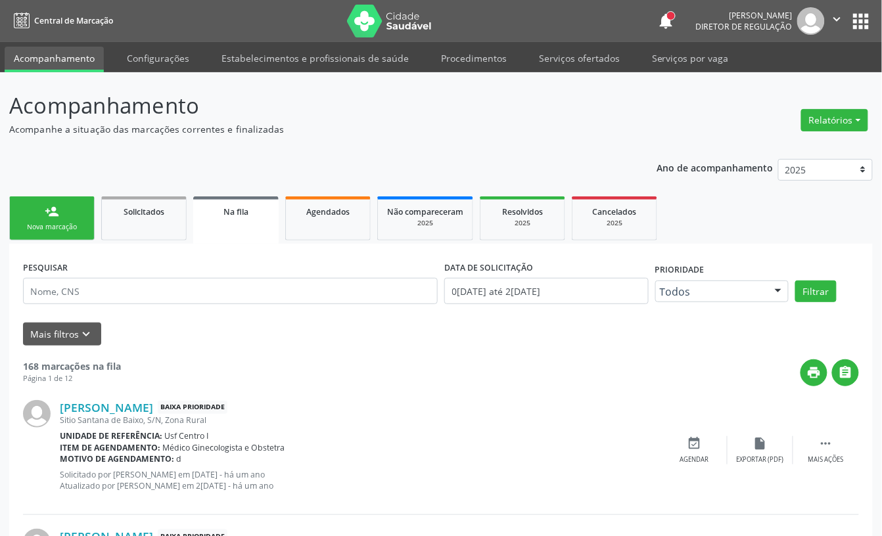
click at [63, 227] on div "Sucesso × O paciente foi agendado. Imprimir comprovante Cancel" at bounding box center [441, 268] width 882 height 536
click at [76, 229] on div "Sucesso × O paciente foi agendado. Imprimir comprovante Cancel" at bounding box center [441, 268] width 882 height 536
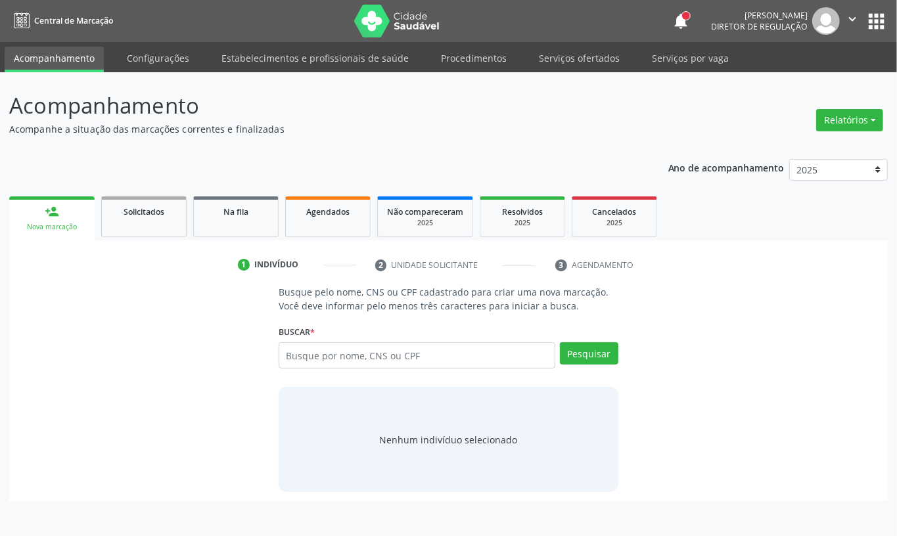
click at [345, 350] on input "text" at bounding box center [417, 355] width 277 height 26
type input "704209760413987"
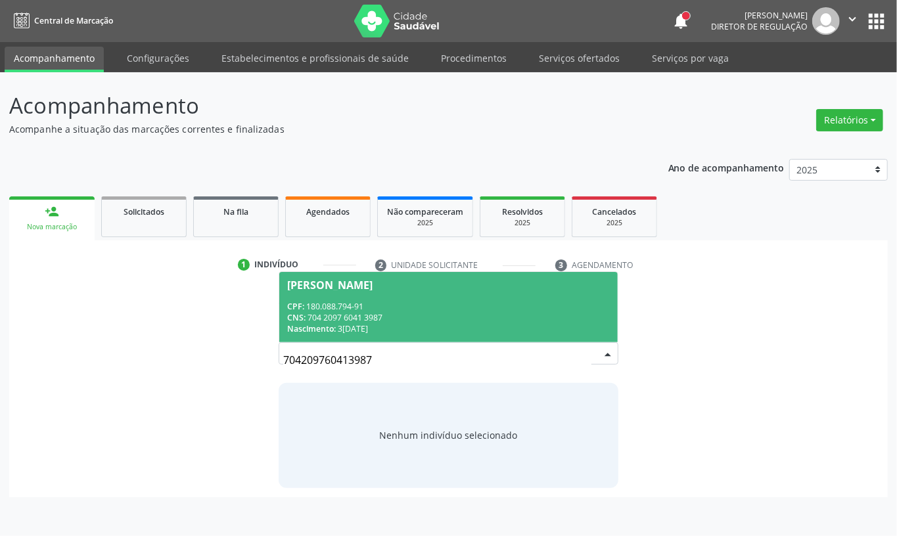
click at [390, 317] on div "CNS: 704 2097 6041 3987" at bounding box center [448, 317] width 323 height 11
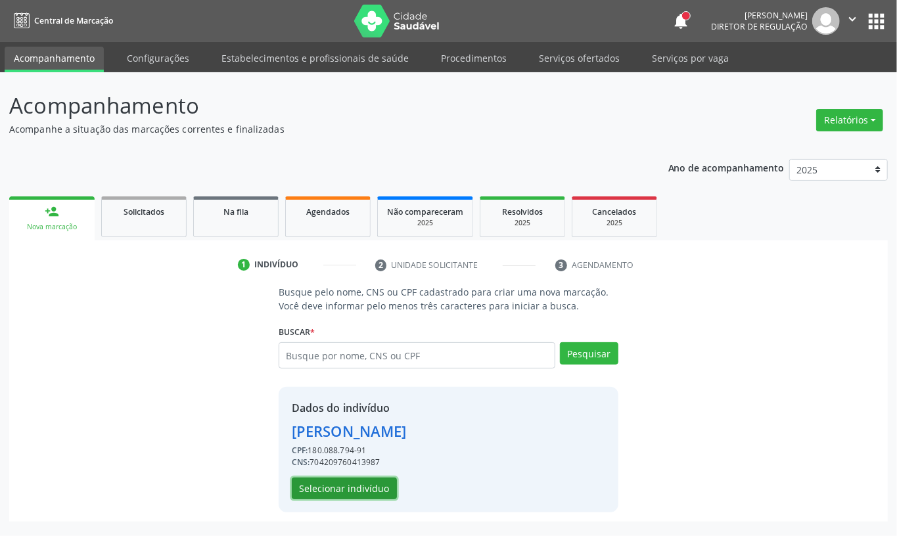
click at [353, 481] on button "Selecionar indivíduo" at bounding box center [344, 489] width 105 height 22
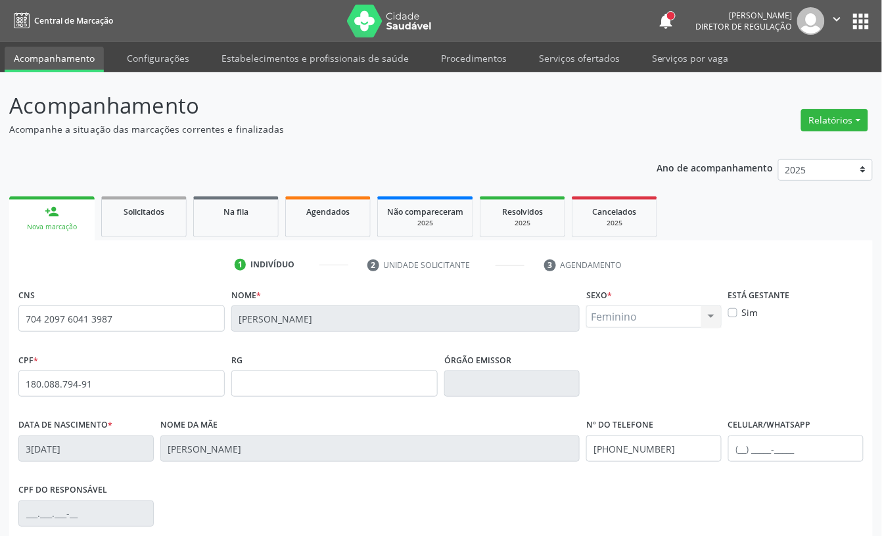
scroll to position [177, 0]
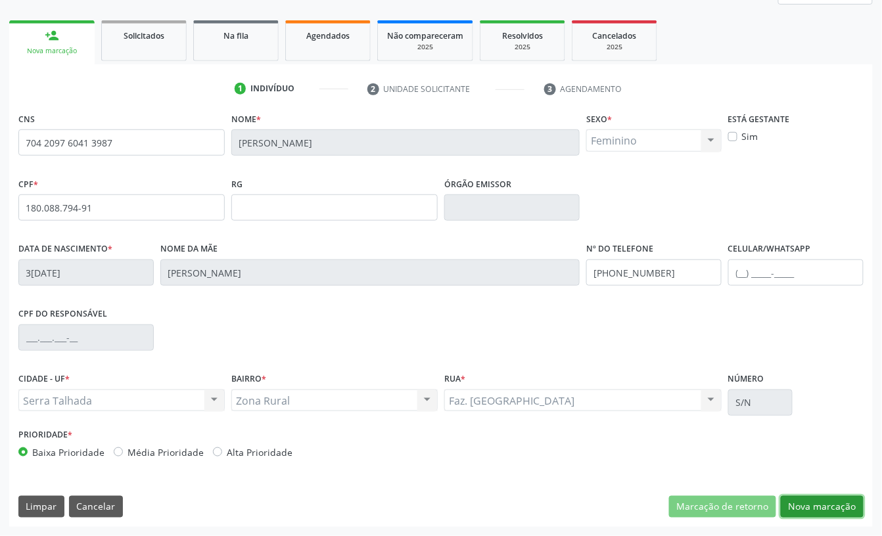
click at [830, 509] on button "Nova marcação" at bounding box center [822, 507] width 83 height 22
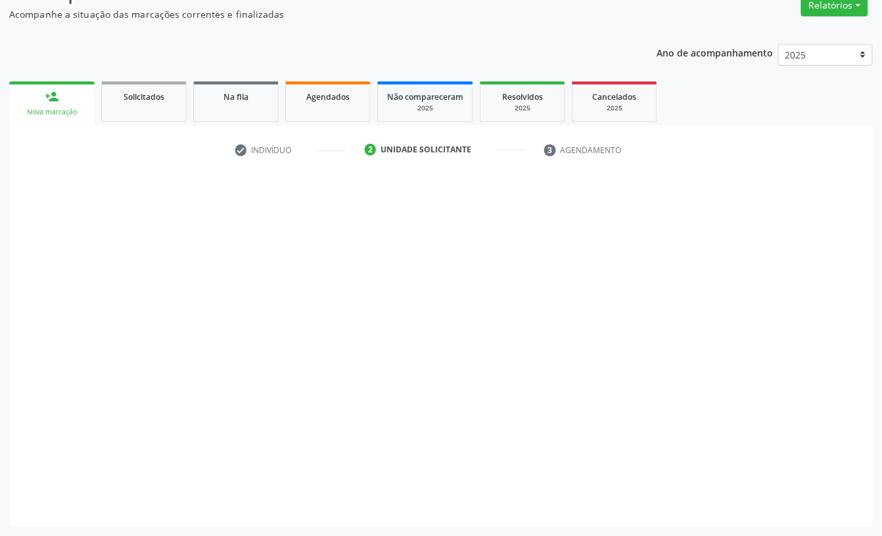
scroll to position [116, 0]
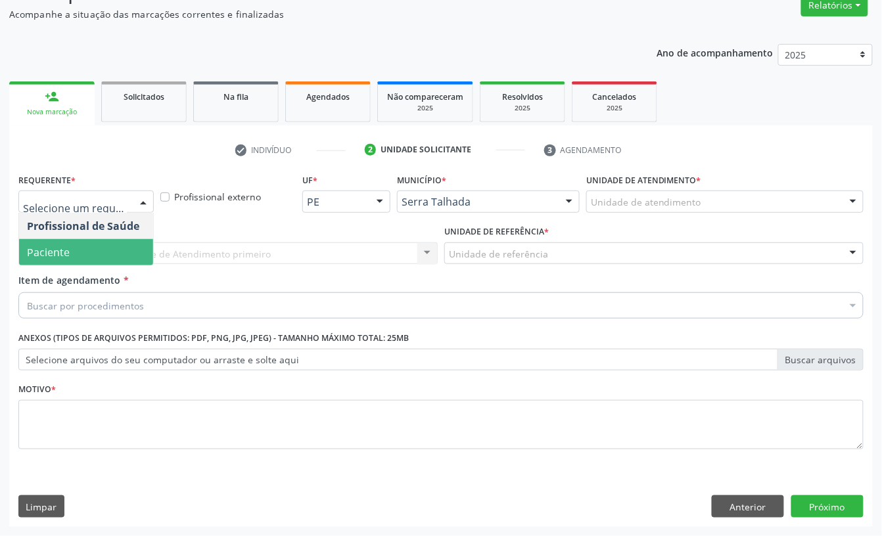
click at [79, 254] on span "Paciente" at bounding box center [86, 252] width 134 height 26
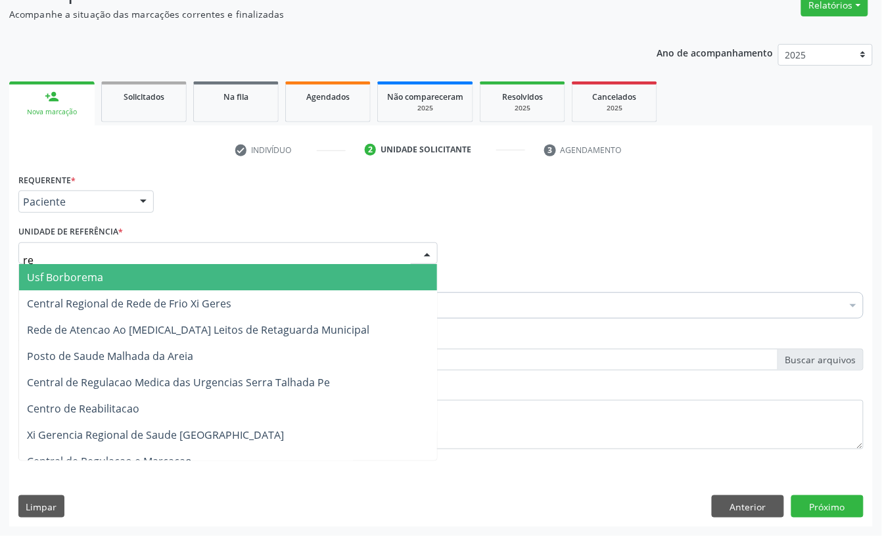
type input "rea"
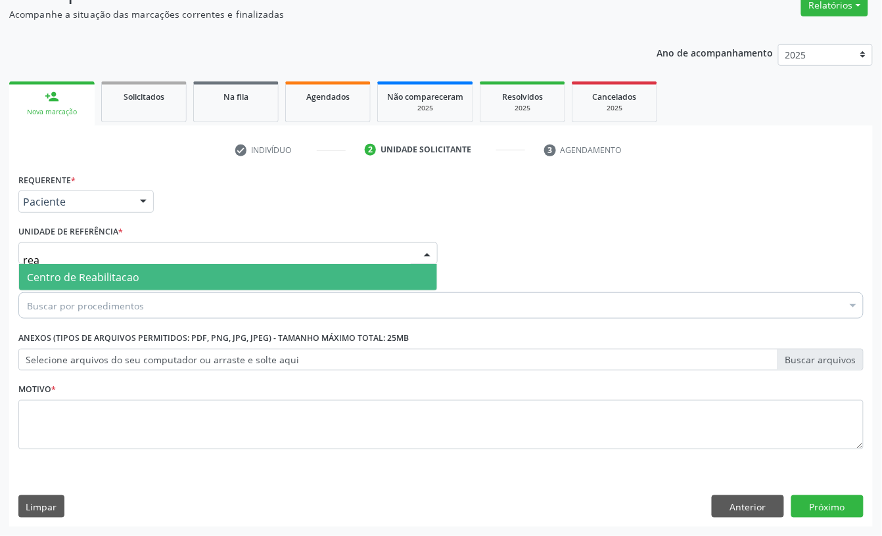
click at [79, 272] on span "Centro de Reabilitacao" at bounding box center [83, 277] width 112 height 14
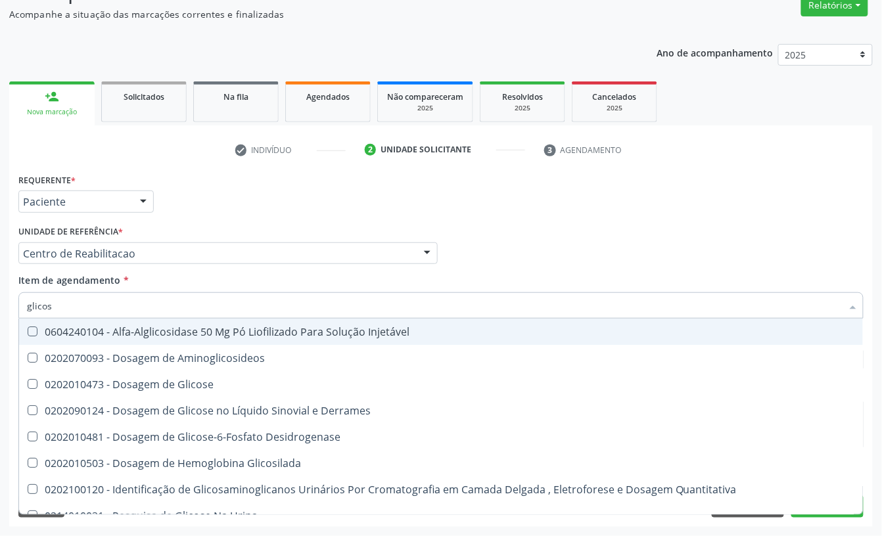
type input "glicose"
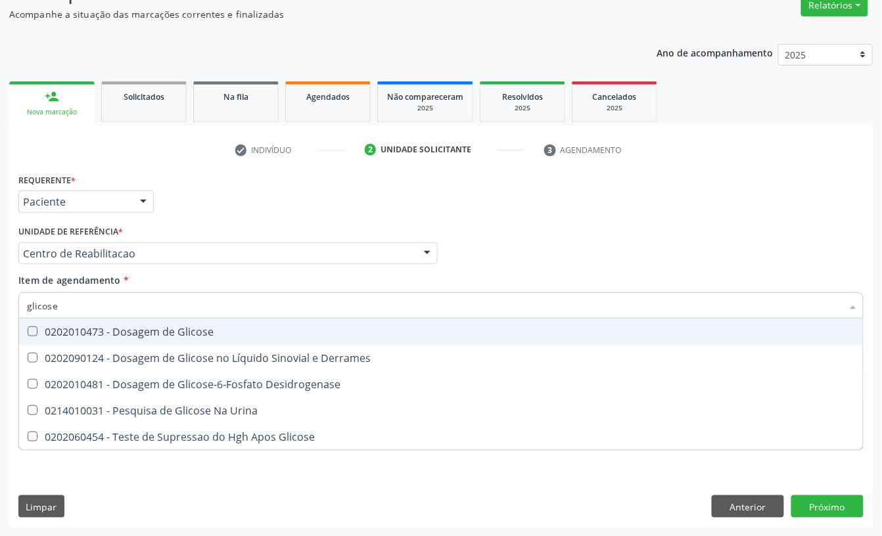
click at [70, 322] on span "0202010473 - Dosagem de Glicose" at bounding box center [441, 332] width 844 height 26
checkbox Glicose "true"
click at [68, 300] on input "glicose" at bounding box center [434, 305] width 815 height 26
type input "ac"
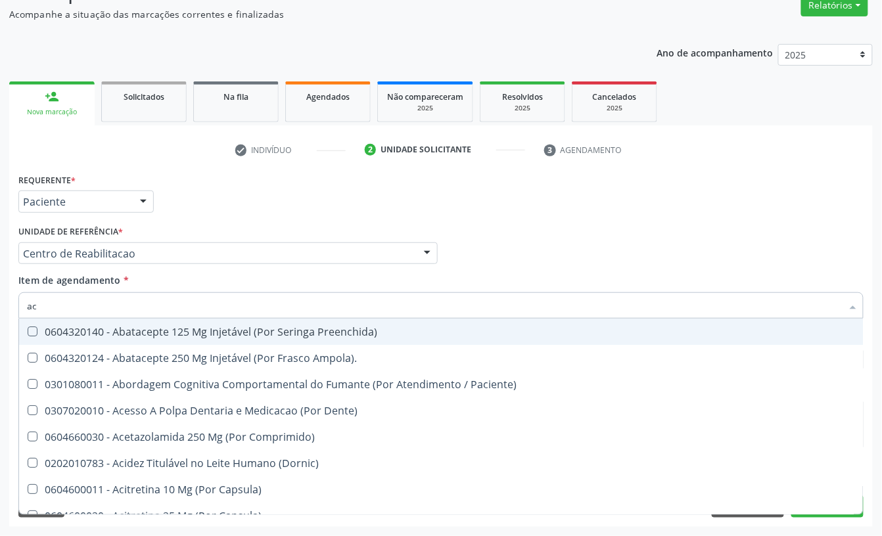
checkbox Preenchida\) "false"
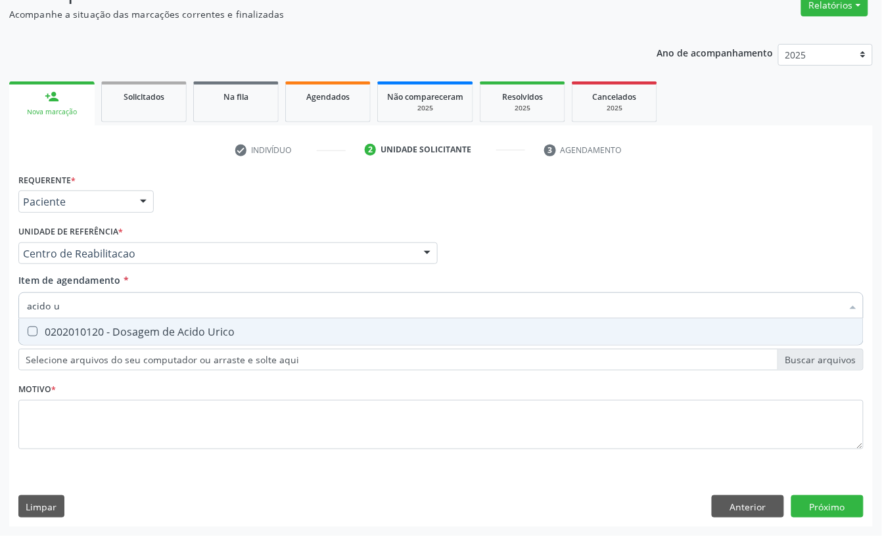
type input "acido ur"
click at [70, 331] on div "0202010120 - Dosagem de Acido Urico" at bounding box center [441, 332] width 828 height 11
checkbox Urico "true"
click at [76, 306] on input "acido ur" at bounding box center [434, 305] width 815 height 26
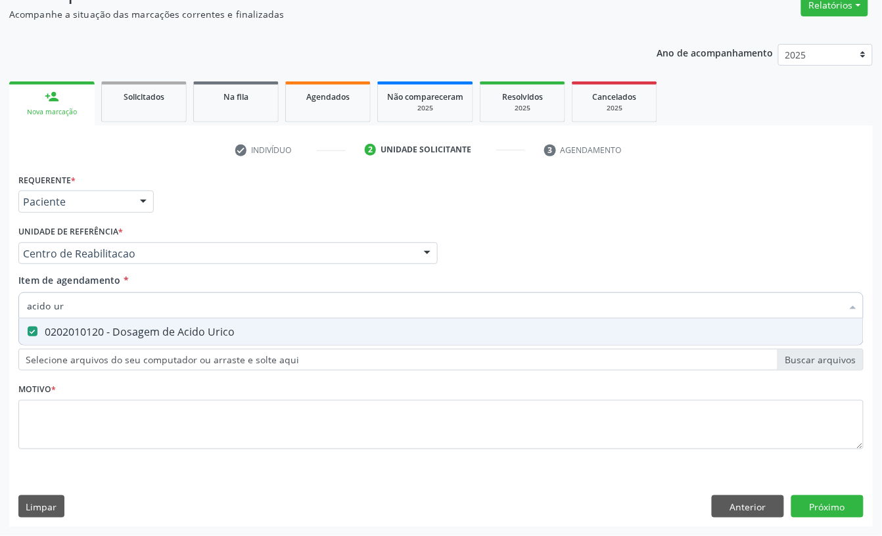
click at [76, 306] on input "acido ur" at bounding box center [434, 305] width 815 height 26
checkbox Urico "false"
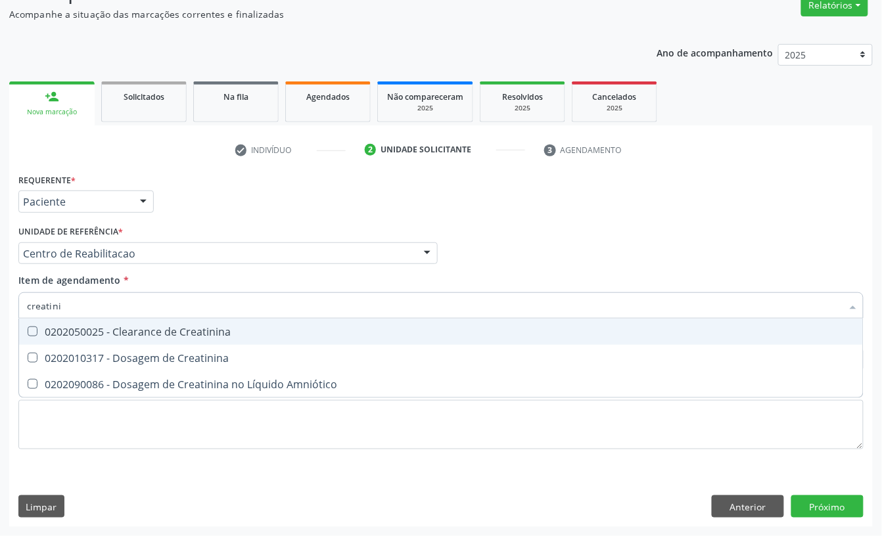
type input "creatinin"
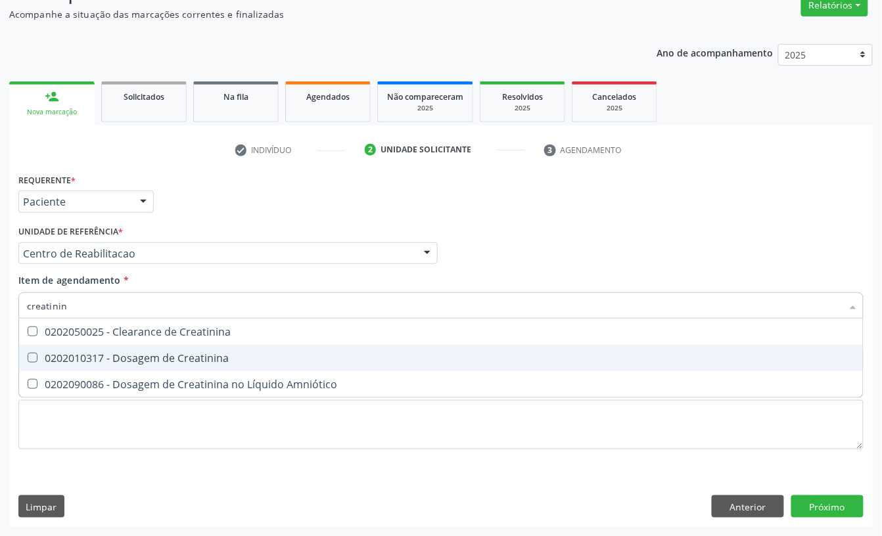
click at [72, 363] on div "0202010317 - Dosagem de Creatinina" at bounding box center [441, 358] width 828 height 11
checkbox Creatinina "true"
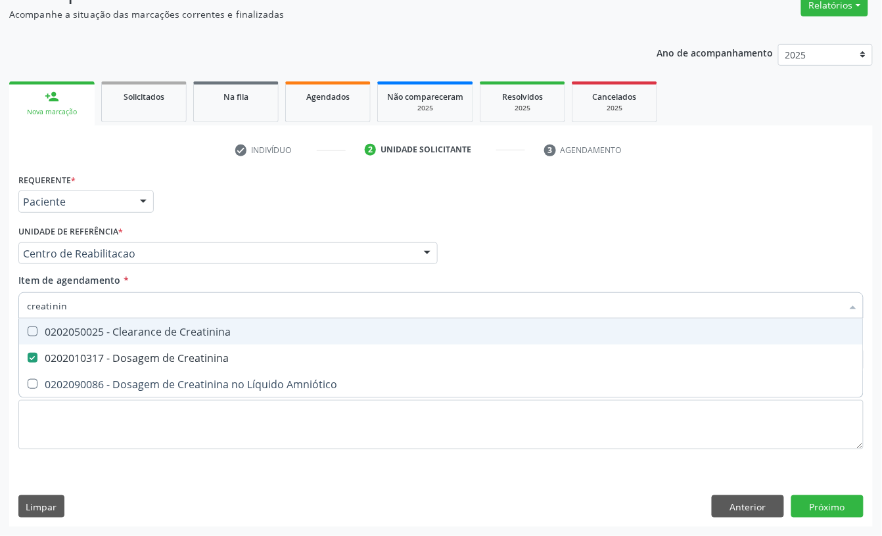
click at [80, 309] on input "creatinin" at bounding box center [434, 305] width 815 height 26
checkbox Creatinina "false"
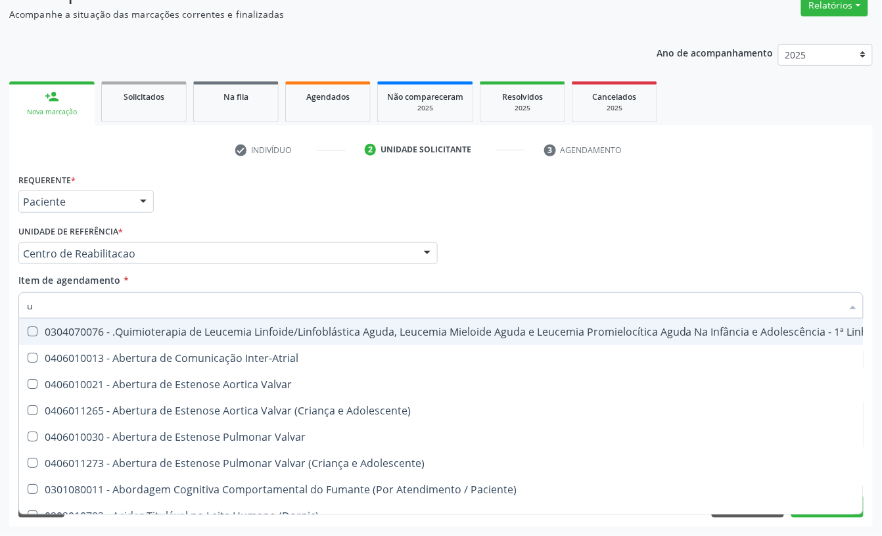
type input "ur"
checkbox Níveis "true"
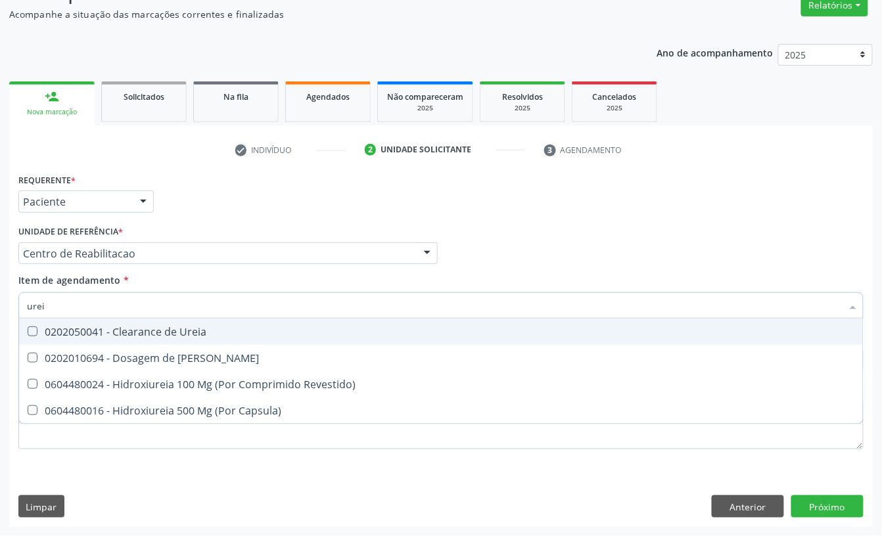
type input "ureia"
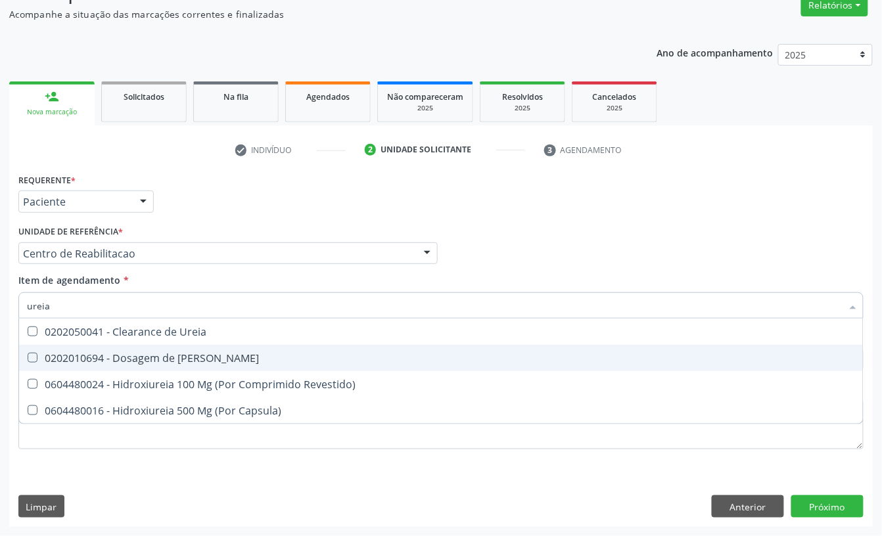
click at [74, 353] on div "0202010694 - Dosagem de [PERSON_NAME]" at bounding box center [441, 358] width 828 height 11
checkbox Ureia "true"
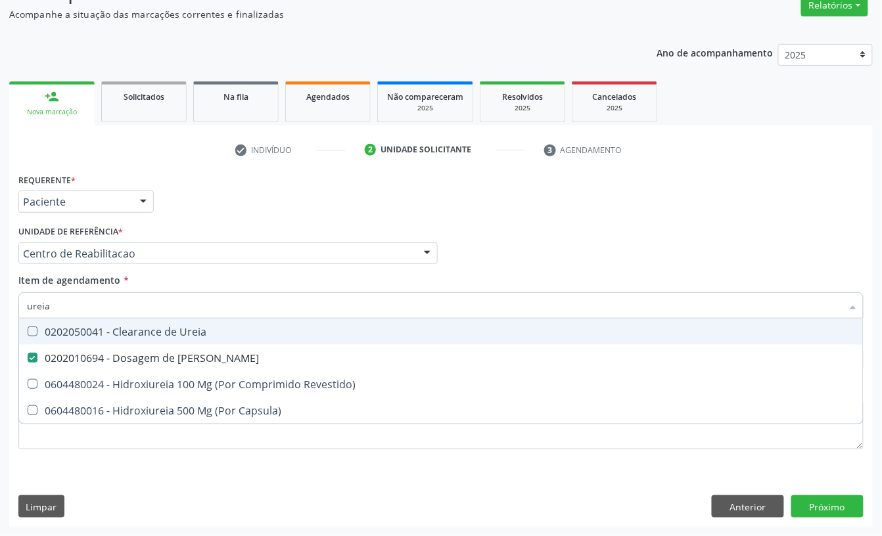
click at [74, 311] on input "ureia" at bounding box center [434, 305] width 815 height 26
type input "cole"
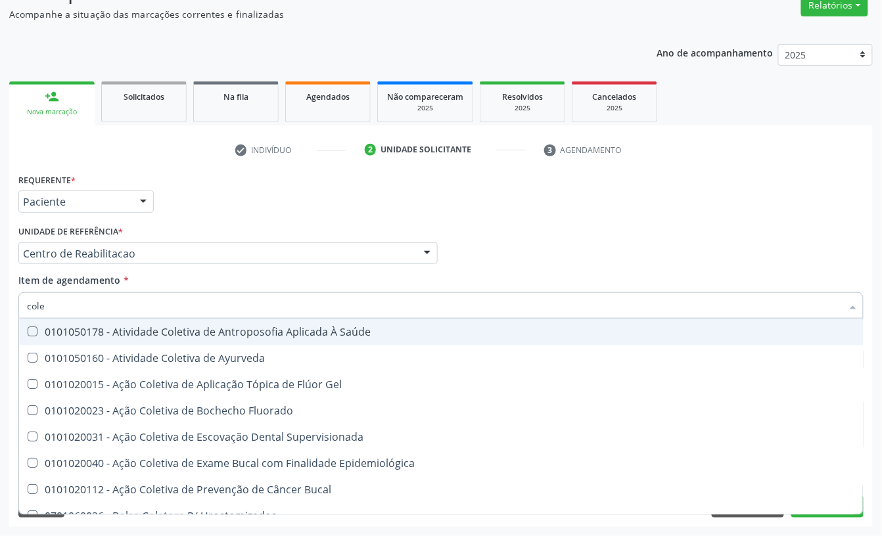
checkbox Ayurveda "false"
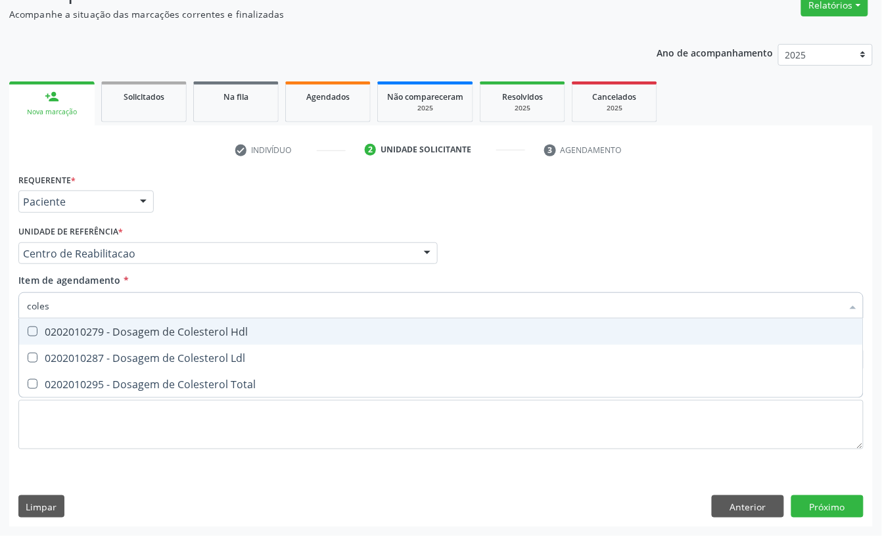
type input "colest"
click at [67, 327] on div "0202010279 - Dosagem de Colesterol Hdl" at bounding box center [441, 332] width 828 height 11
checkbox Hdl "true"
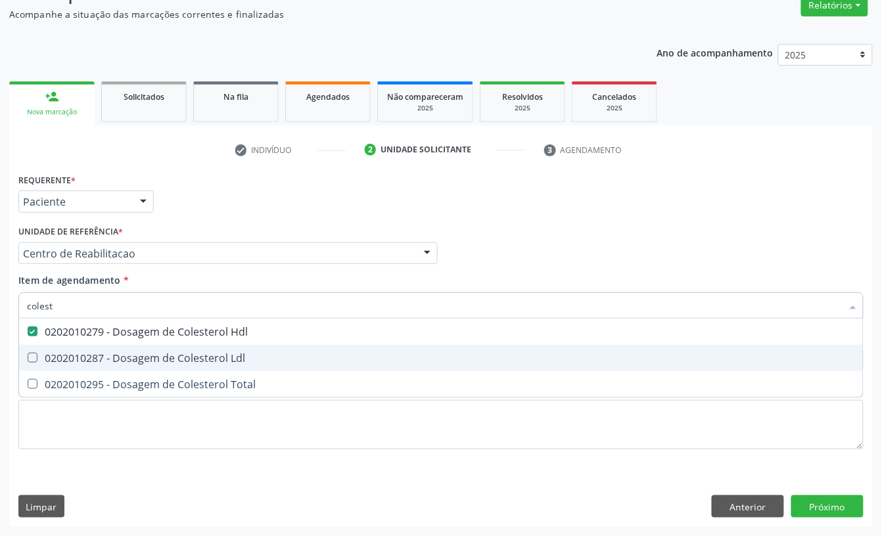
click at [62, 353] on div "0202010287 - Dosagem de Colesterol Ldl" at bounding box center [441, 358] width 828 height 11
checkbox Ldl "true"
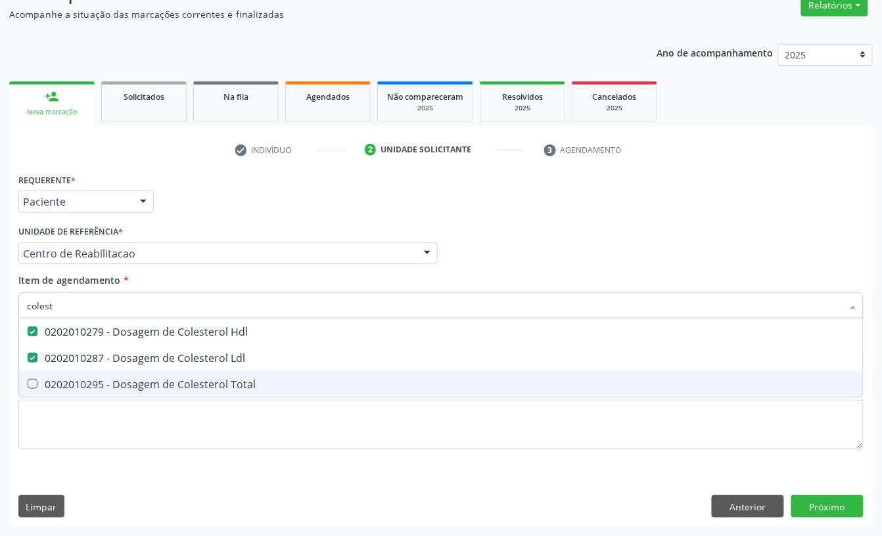
click at [58, 381] on div "0202010295 - Dosagem de Colesterol Total" at bounding box center [441, 384] width 828 height 11
checkbox Total "true"
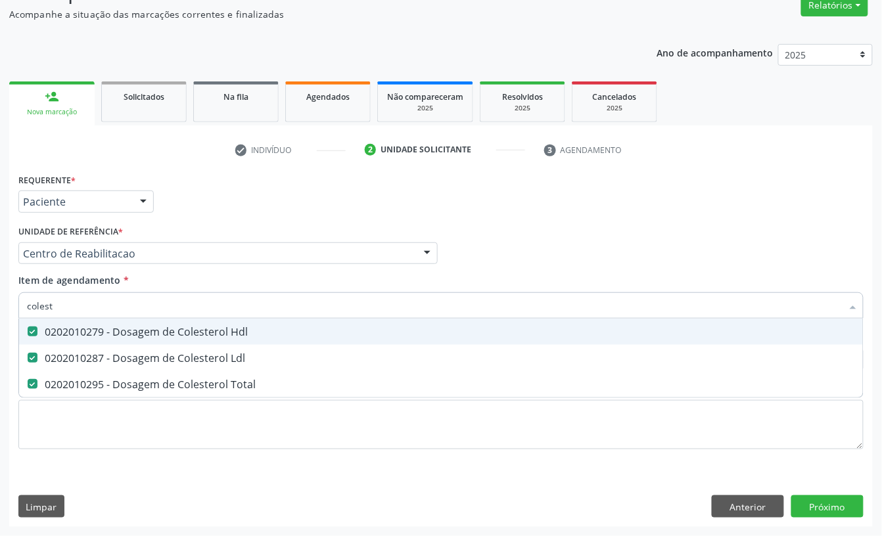
click at [69, 301] on input "colest" at bounding box center [434, 305] width 815 height 26
checkbox Hdl "false"
checkbox Ldl "false"
checkbox Total "false"
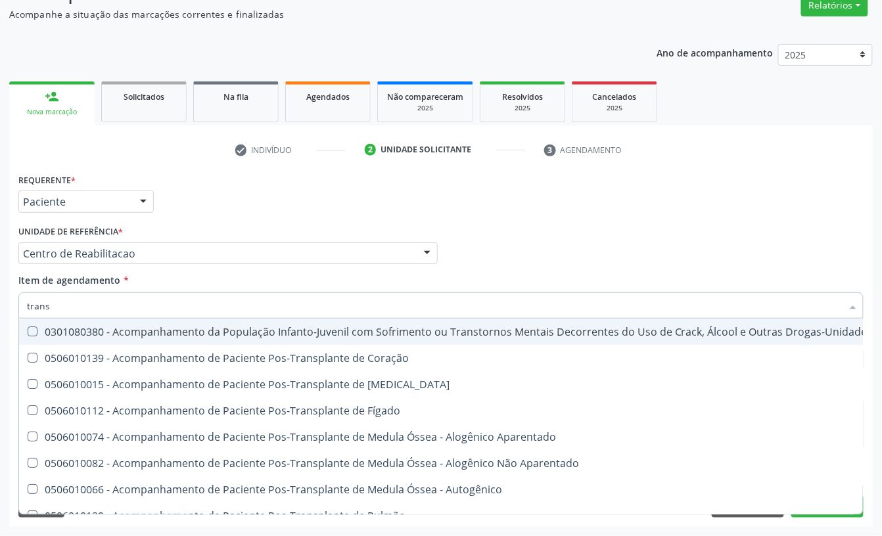
type input "transa"
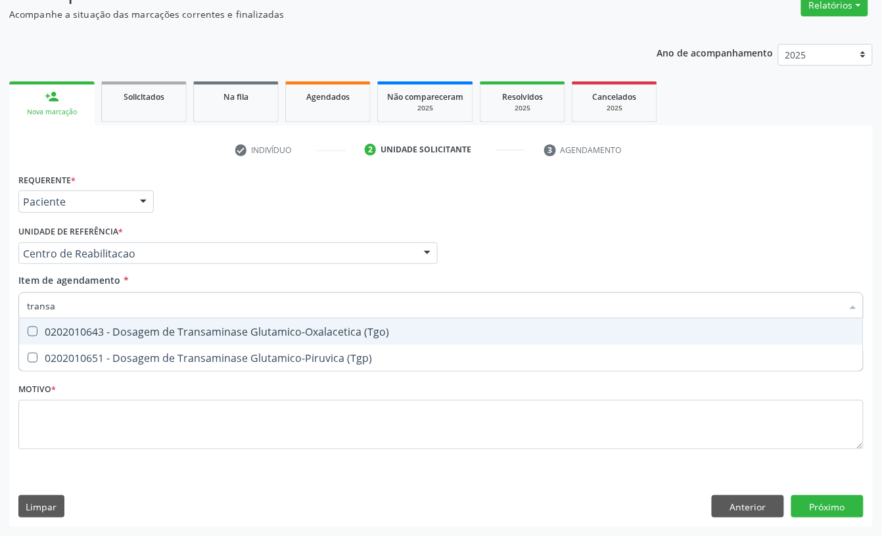
click at [58, 329] on div "0202010643 - Dosagem de Transaminase Glutamico-Oxalacetica (Tgo)" at bounding box center [441, 332] width 828 height 11
checkbox \(Tgo\) "true"
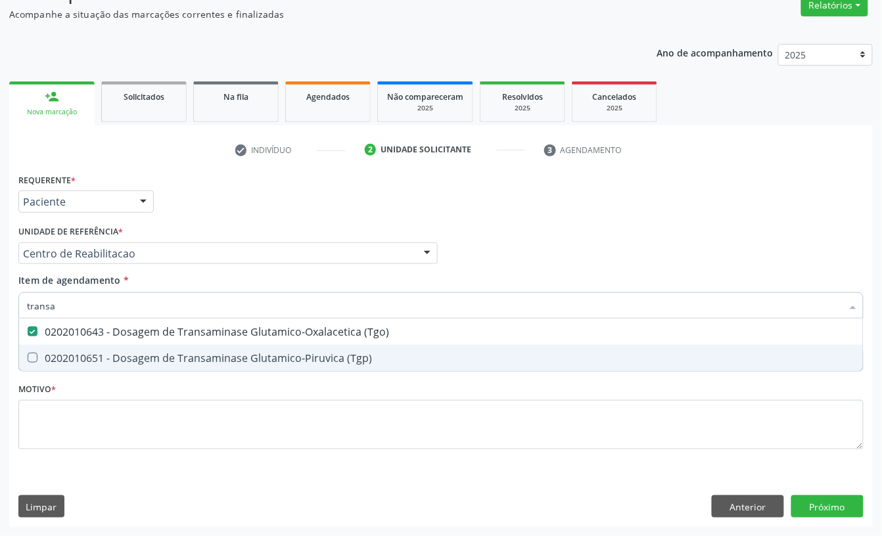
click at [54, 353] on div "0202010651 - Dosagem de Transaminase Glutamico-Piruvica (Tgp)" at bounding box center [441, 358] width 828 height 11
checkbox \(Tgp\) "true"
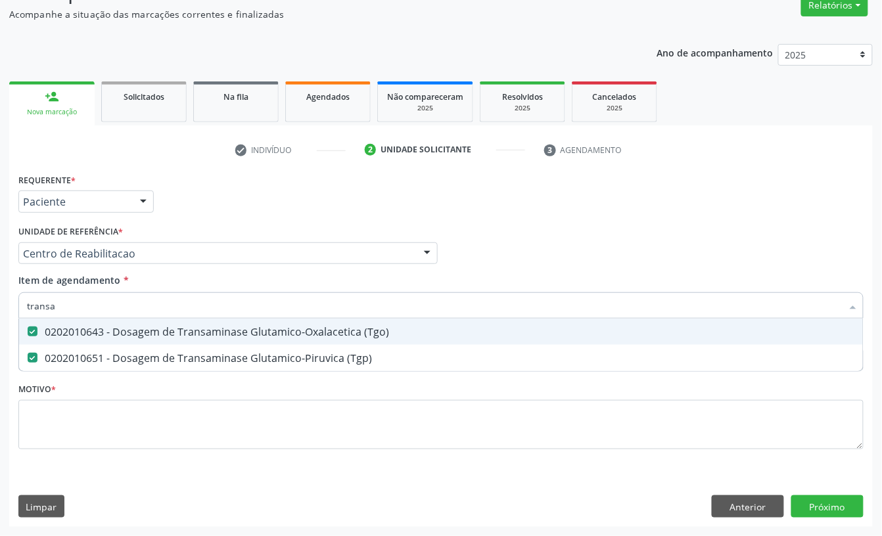
click at [64, 309] on input "transa" at bounding box center [434, 305] width 815 height 26
type input "tr"
checkbox \(Tgo\) "false"
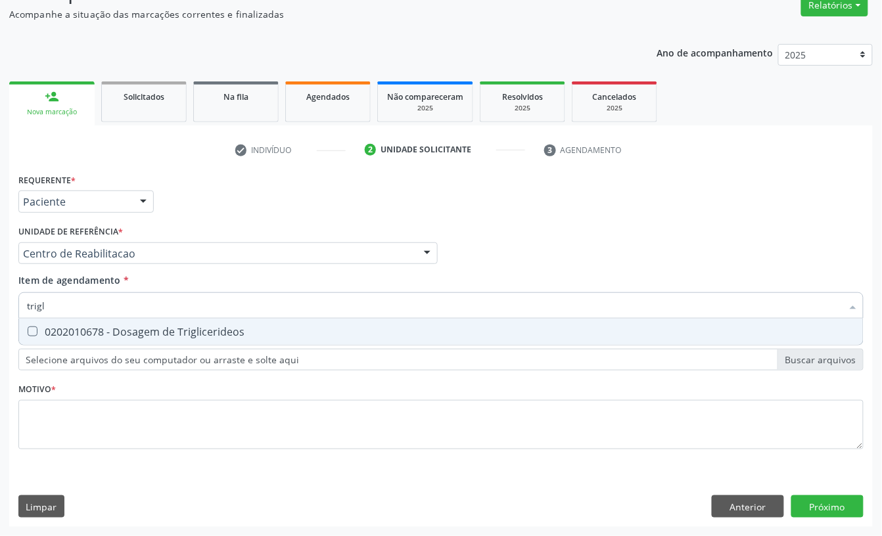
type input "trigli"
click at [64, 332] on div "0202010678 - Dosagem de Triglicerideos" at bounding box center [441, 332] width 828 height 11
checkbox Triglicerideos "true"
click at [72, 304] on input "trigli" at bounding box center [434, 305] width 815 height 26
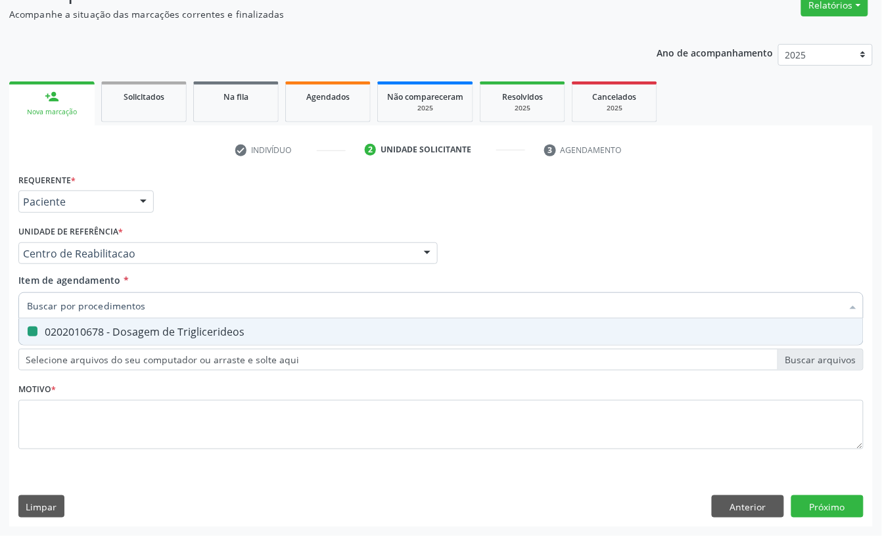
checkbox Triglicerideos "false"
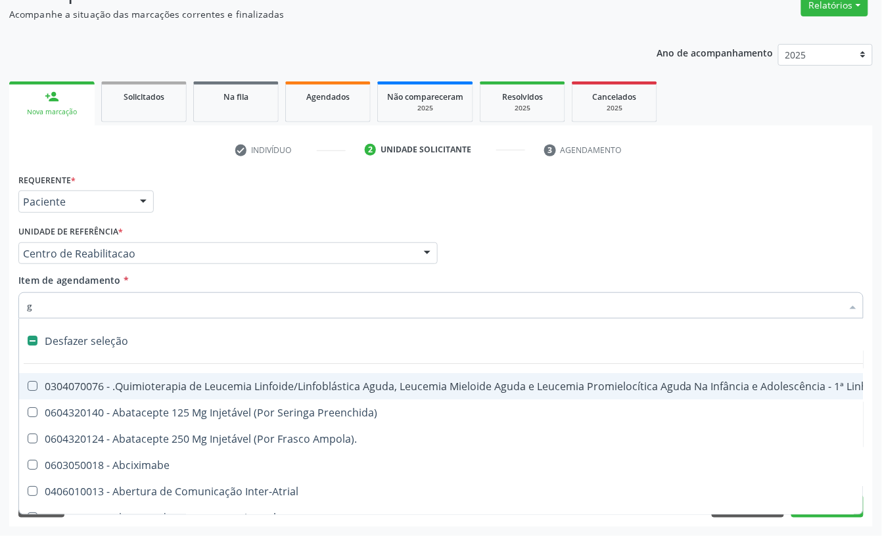
type input "gl"
checkbox Aparentado "true"
checkbox Terapeutica\) "true"
checkbox Nutricional "true"
checkbox Bloco "true"
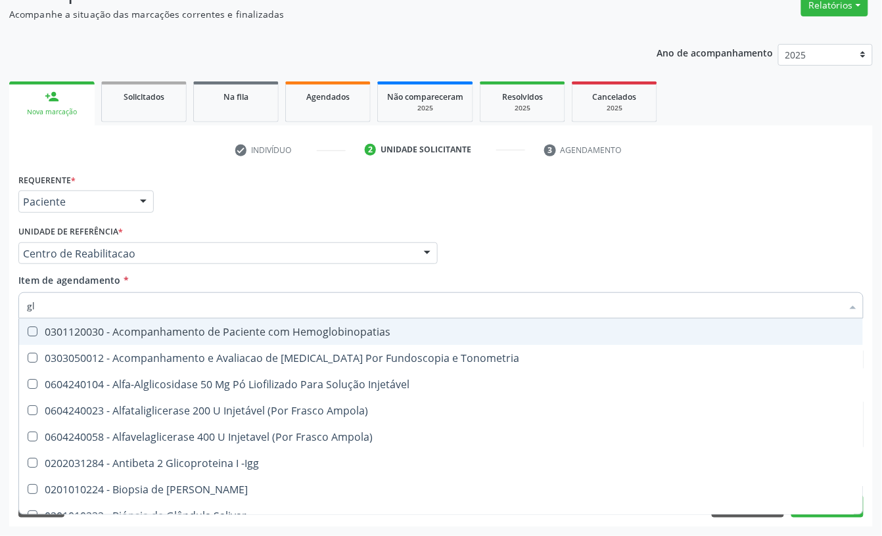
type input "gli"
checkbox \(Confirmatorio\) "true"
checkbox Glomerular "true"
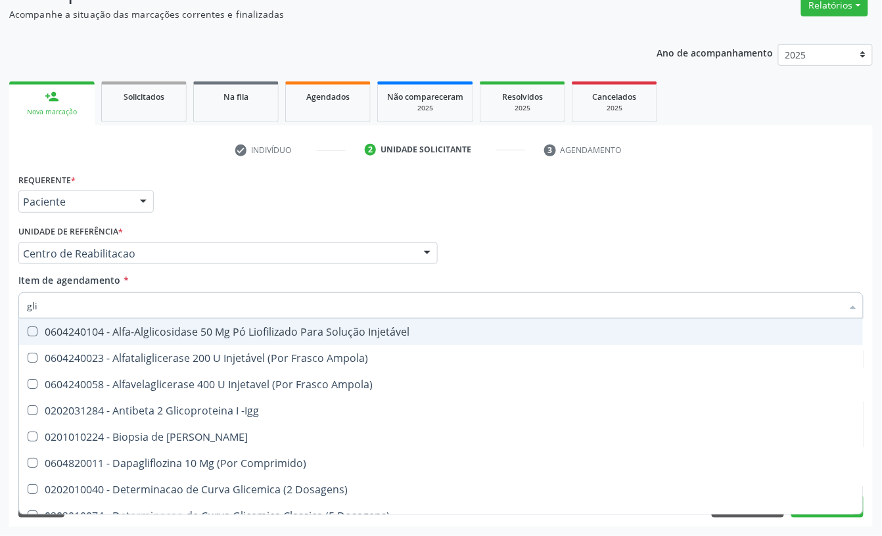
type input "glic"
checkbox Aminoglicosideos "true"
checkbox Glicose "false"
checkbox Derrames "true"
checkbox Triglicerideos "false"
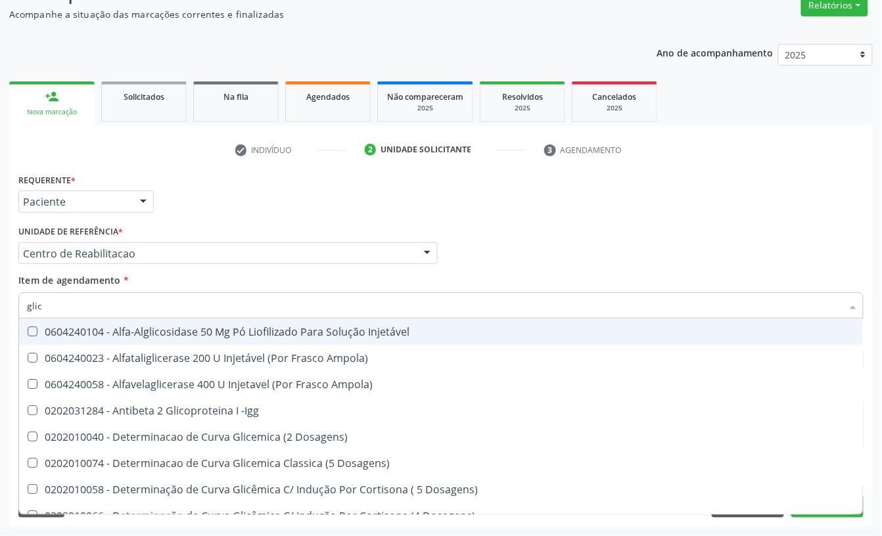
type input "glico"
checkbox Dosagens\) "true"
checkbox Glicose "false"
type input "glicos"
checkbox Ampola\) "true"
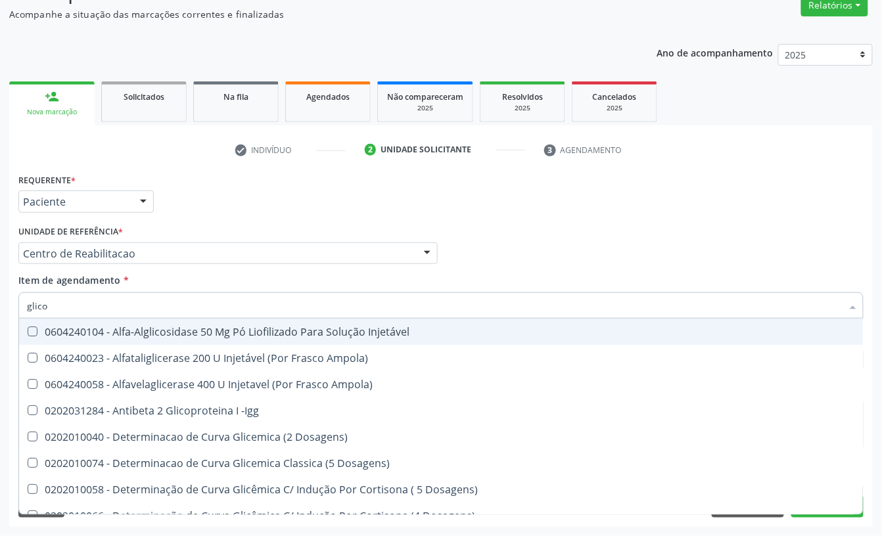
checkbox Dosagens\) "false"
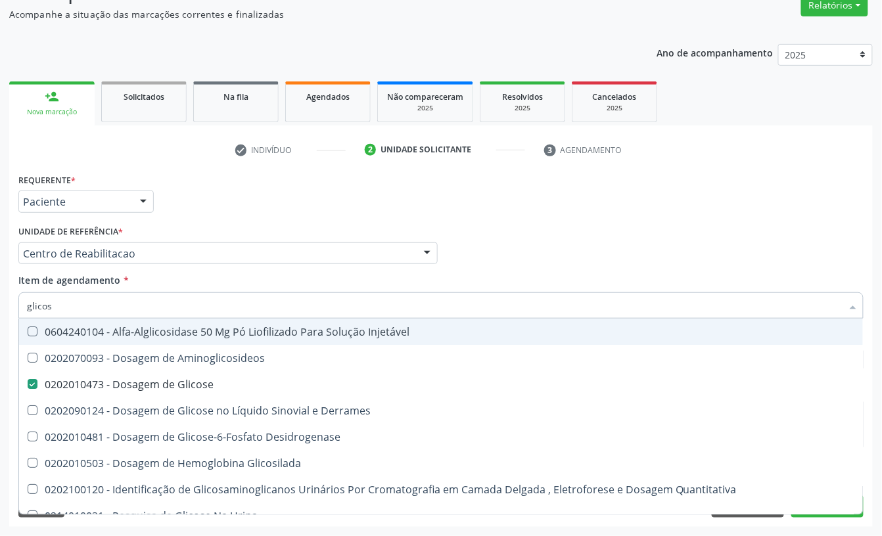
type input "glicosi"
checkbox Glicose "false"
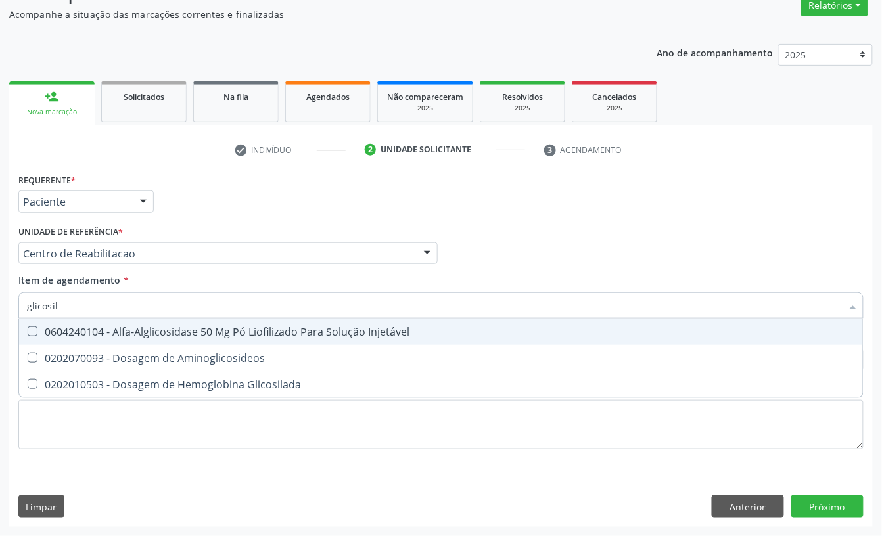
type input "glicosila"
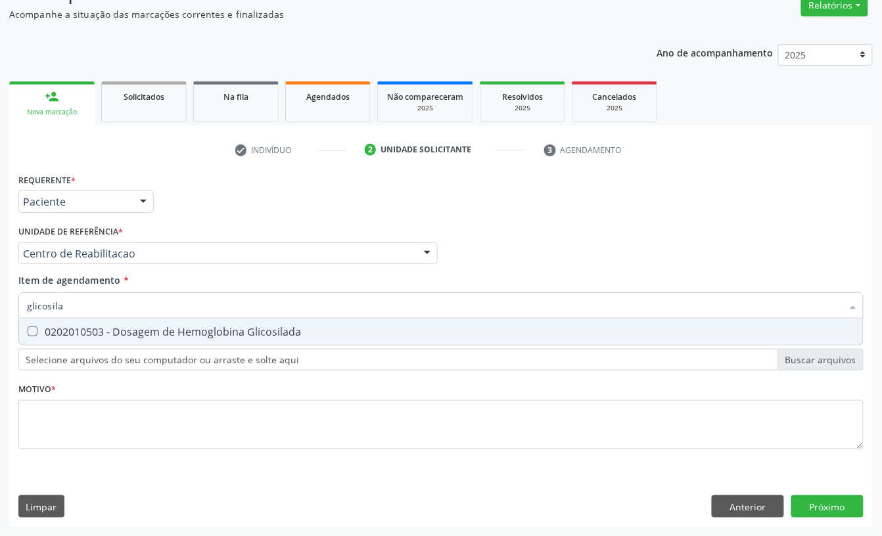
click at [66, 336] on div "0202010503 - Dosagem de Hemoglobina Glicosilada" at bounding box center [441, 332] width 828 height 11
checkbox Glicosilada "true"
click at [76, 311] on input "glicosila" at bounding box center [434, 305] width 815 height 26
type input "hemo"
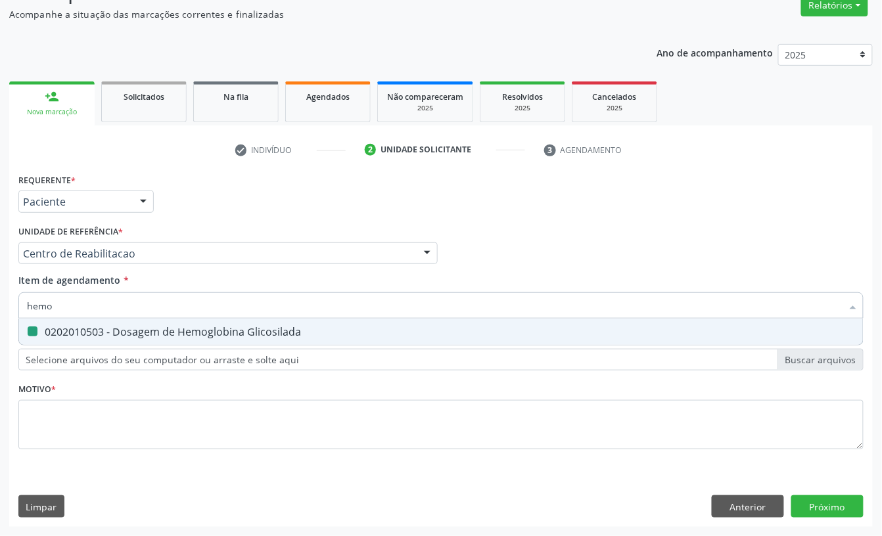
checkbox Glicosilada "false"
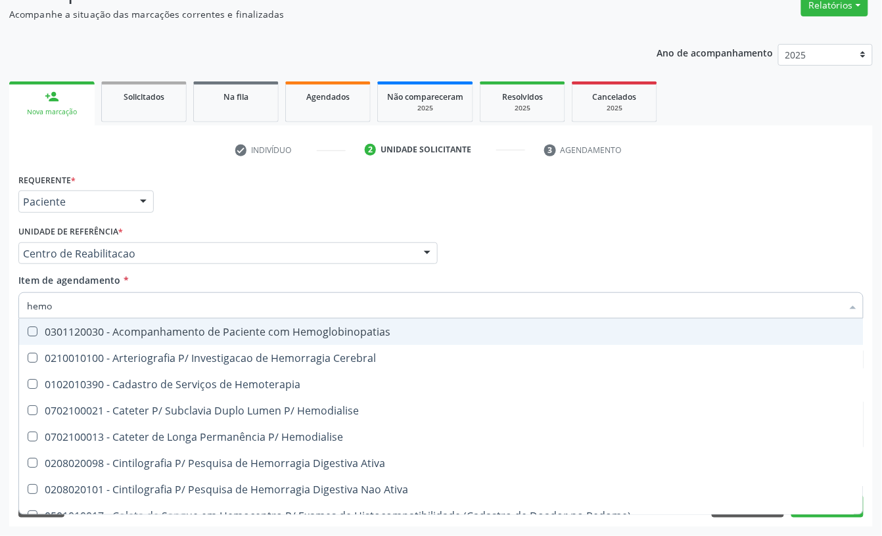
type input "hemog"
checkbox Tardio\) "true"
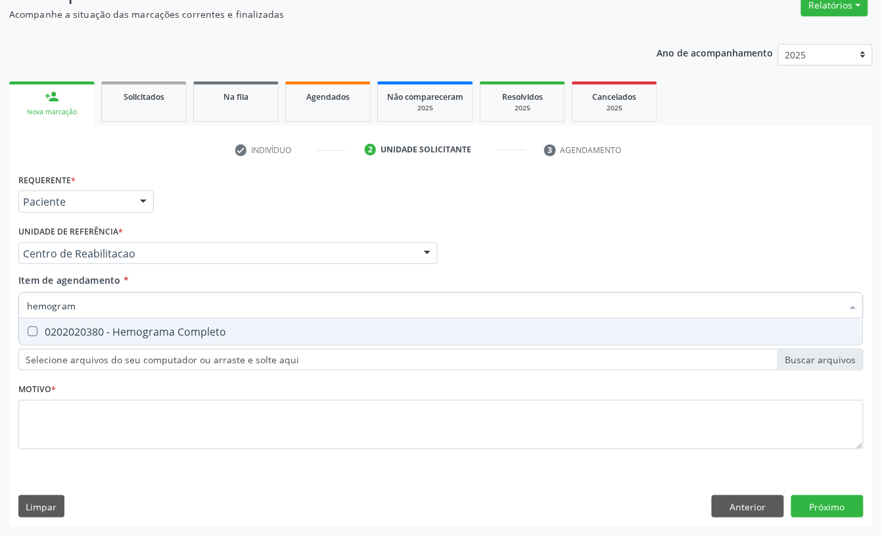
type input "hemograma"
click at [74, 334] on div "0202020380 - Hemograma Completo" at bounding box center [441, 332] width 828 height 11
checkbox Completo "true"
click at [91, 302] on input "hemograma" at bounding box center [434, 305] width 815 height 26
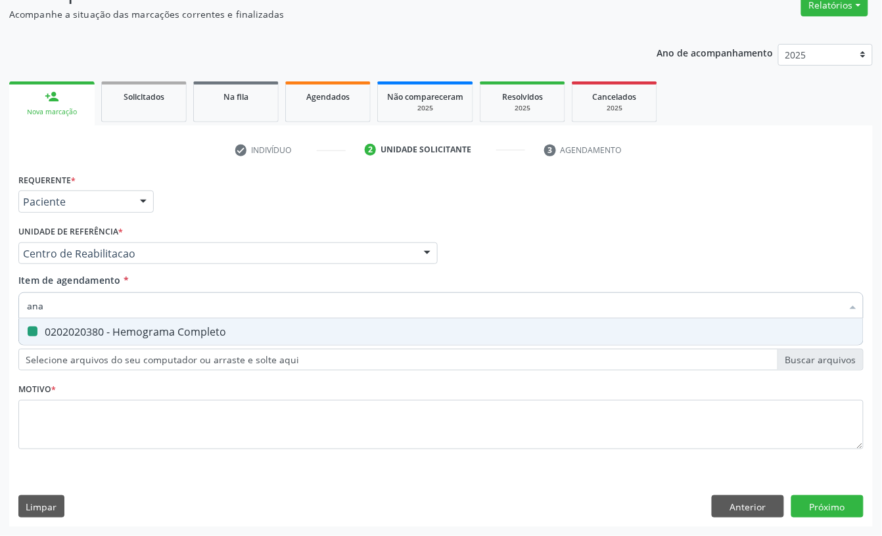
type input "anal"
checkbox Completo "false"
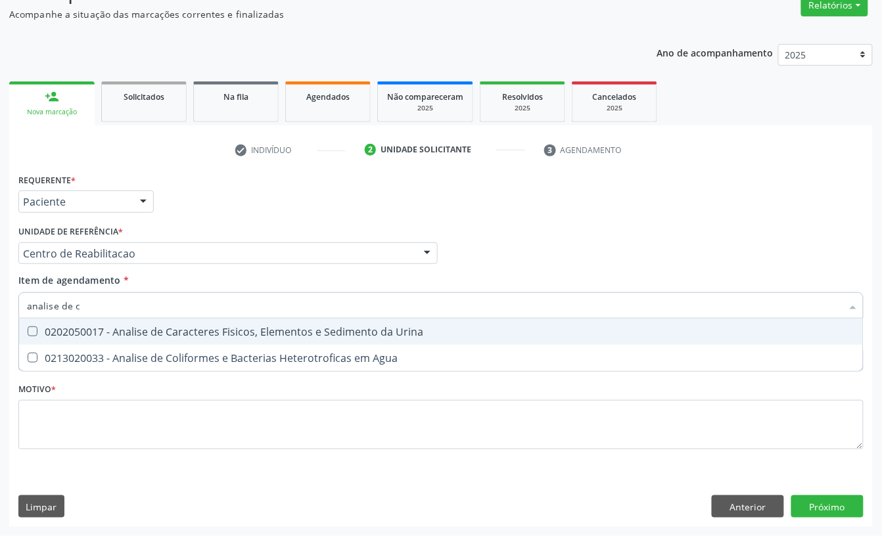
type input "analise de ca"
click at [87, 321] on span "0202050017 - Analise de Caracteres Fisicos, Elementos e Sedimento da Urina" at bounding box center [441, 332] width 844 height 26
checkbox Urina "true"
click at [92, 303] on input "analise de ca" at bounding box center [434, 305] width 815 height 26
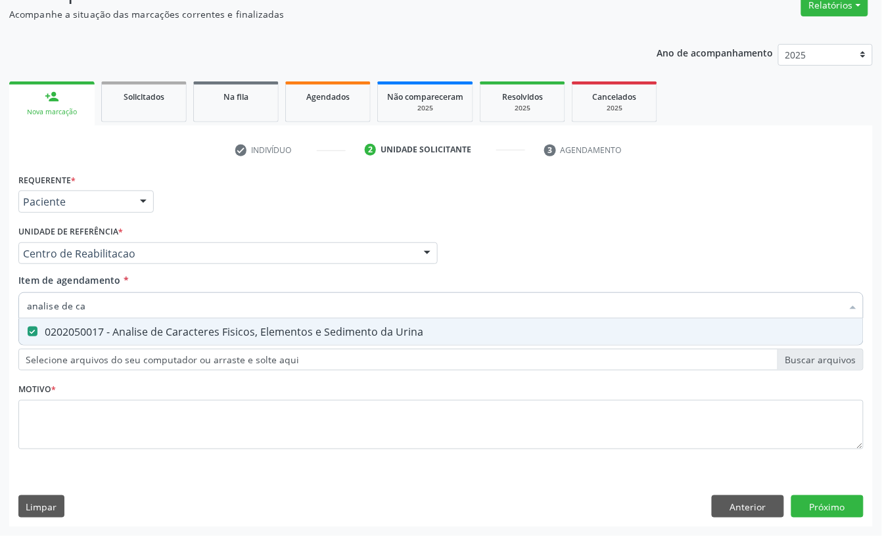
click at [92, 303] on input "analise de ca" at bounding box center [434, 305] width 815 height 26
checkbox Urina "false"
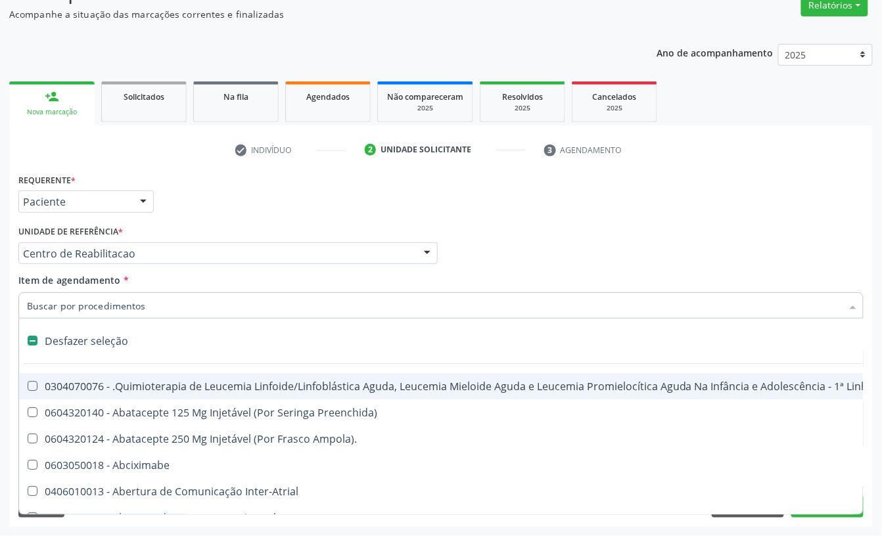
type input "t"
checkbox Reto "true"
checkbox Urina "false"
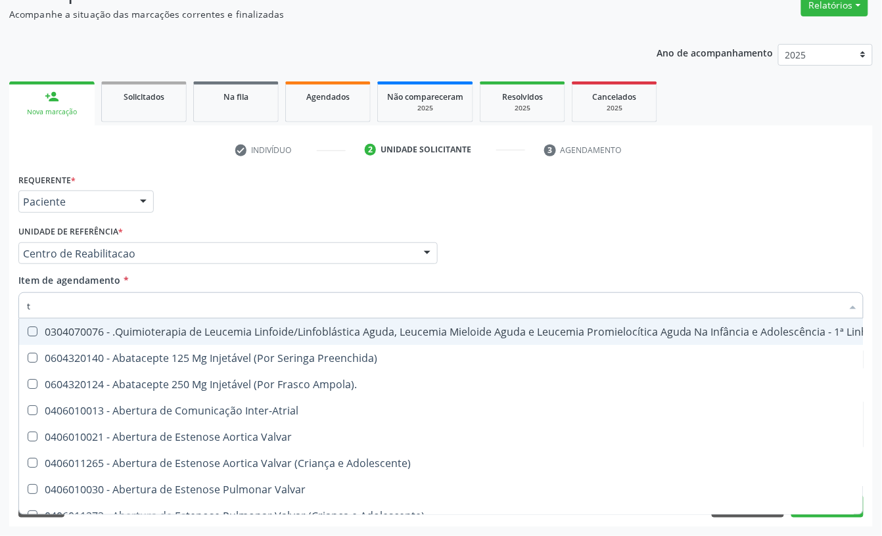
type input "[MEDICAL_DATA]"
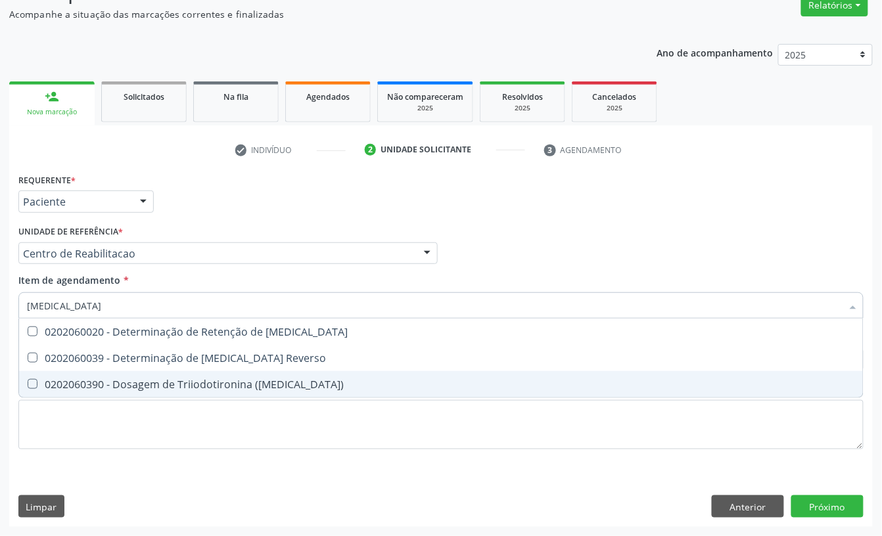
click at [103, 384] on div "0202060390 - Dosagem de Triiodotironina ([MEDICAL_DATA])" at bounding box center [441, 384] width 828 height 11
checkbox \(T3\) "true"
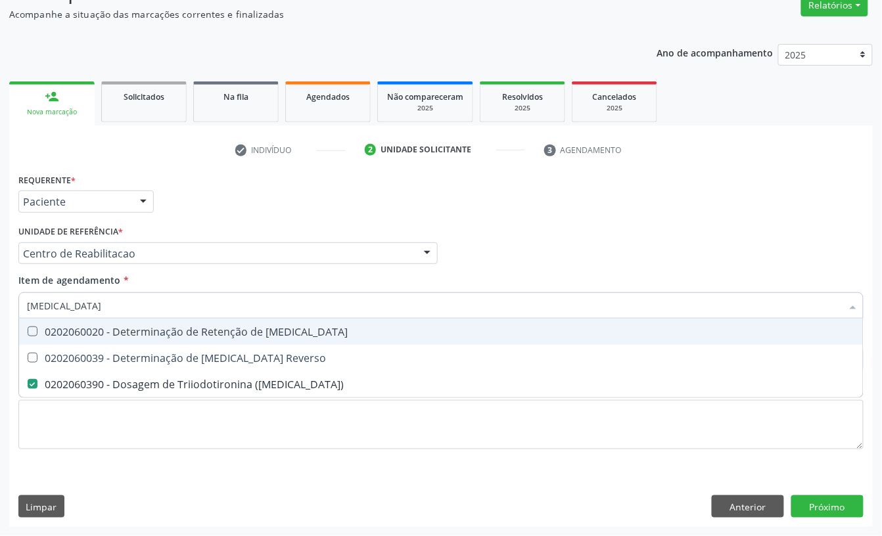
click at [84, 303] on input "[MEDICAL_DATA]" at bounding box center [434, 305] width 815 height 26
checkbox \(T3\) "false"
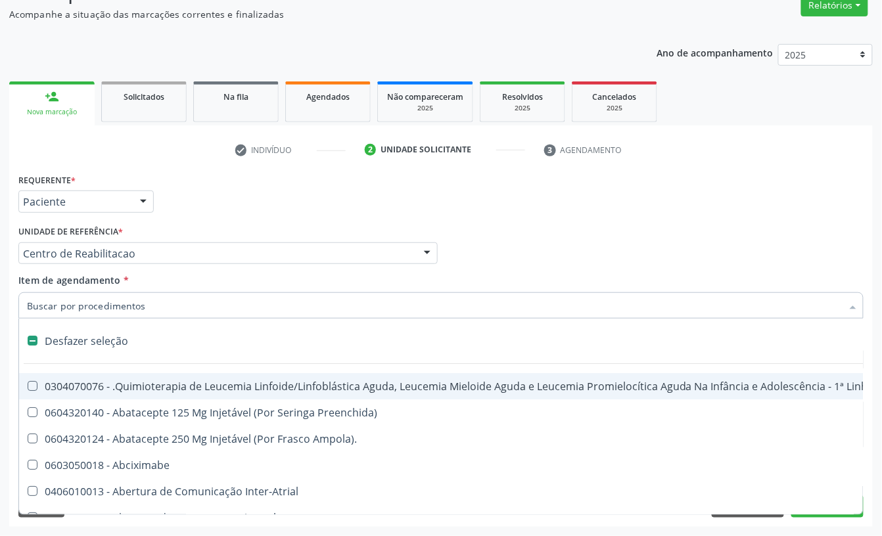
type input "t"
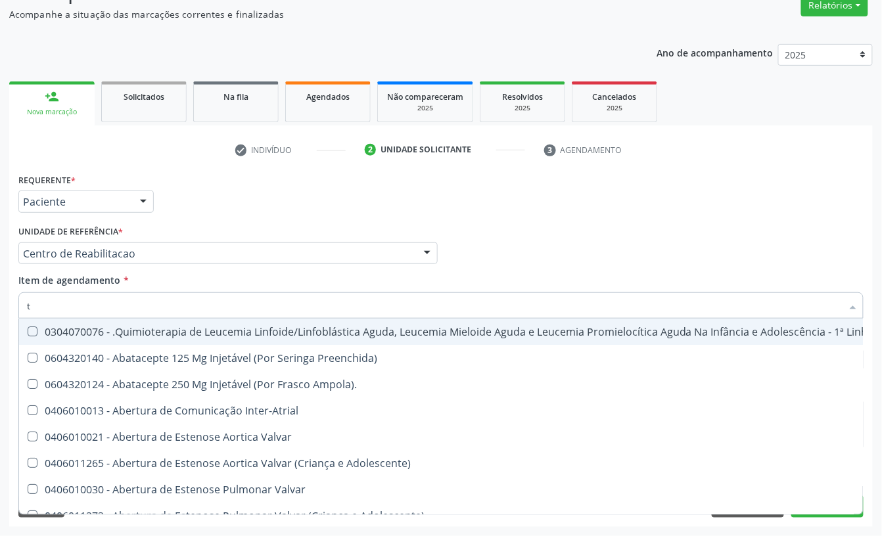
checkbox Urina "true"
checkbox Central "false"
type input "t4"
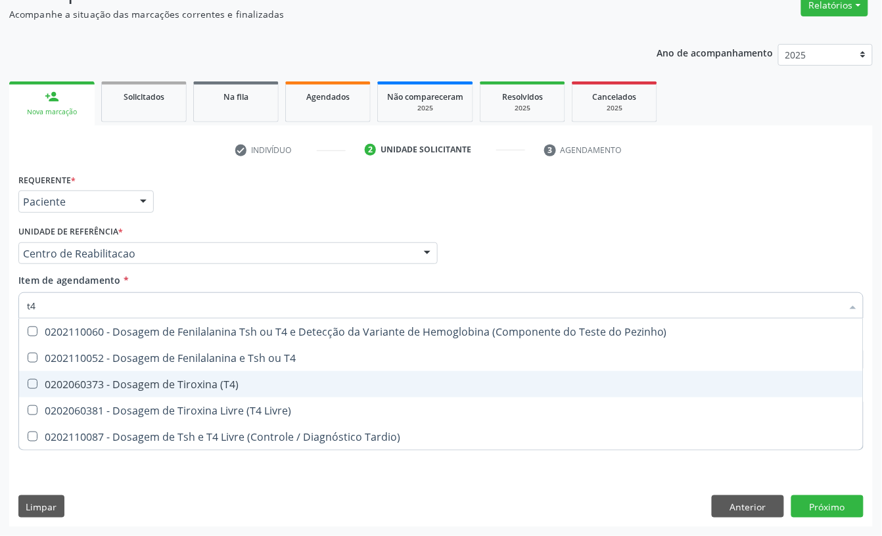
click at [99, 375] on span "0202060373 - Dosagem de Tiroxina (T4)" at bounding box center [441, 384] width 844 height 26
checkbox \(T4\) "true"
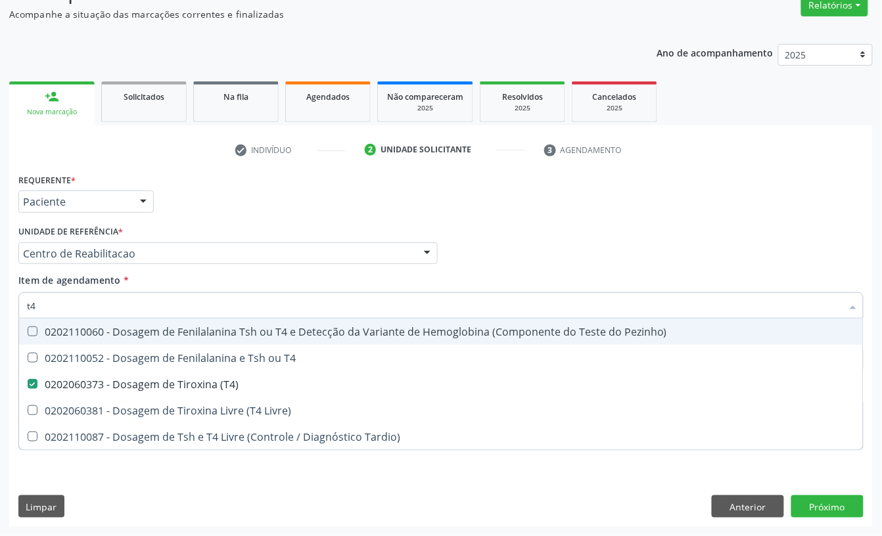
click at [70, 304] on input "t4" at bounding box center [434, 305] width 815 height 26
checkbox \(T4\) "false"
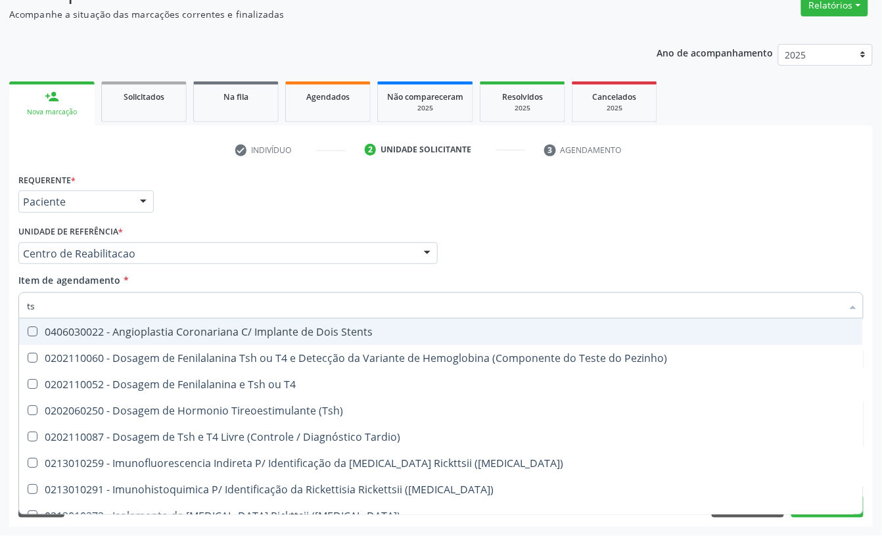
type input "tsh"
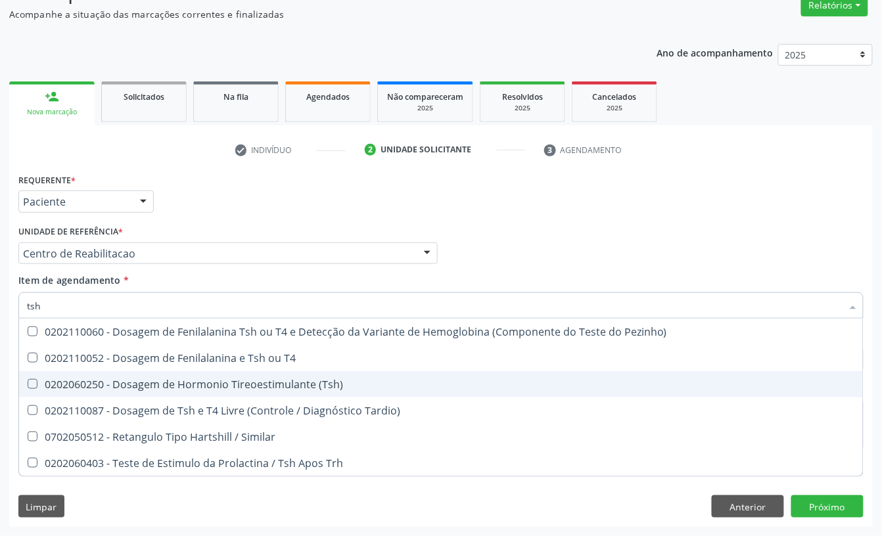
click at [101, 380] on div "0202060250 - Dosagem de Hormonio Tireoestimulante (Tsh)" at bounding box center [441, 384] width 828 height 11
checkbox \(Tsh\) "true"
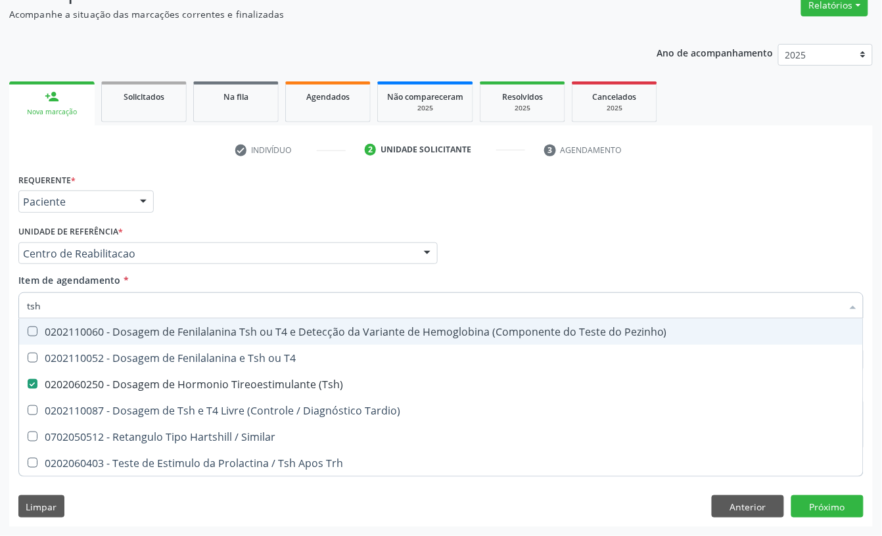
click at [187, 231] on div "Unidade de referência * Centro de Reabilitacao Usf do Mutirao Usf Cohab Usf Cai…" at bounding box center [227, 243] width 419 height 42
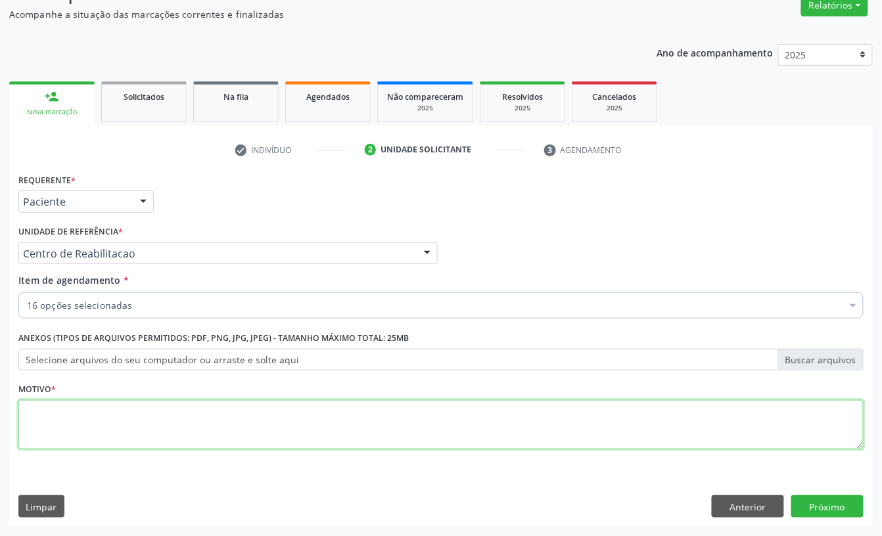
click at [74, 426] on textarea at bounding box center [440, 425] width 845 height 50
type textarea "s"
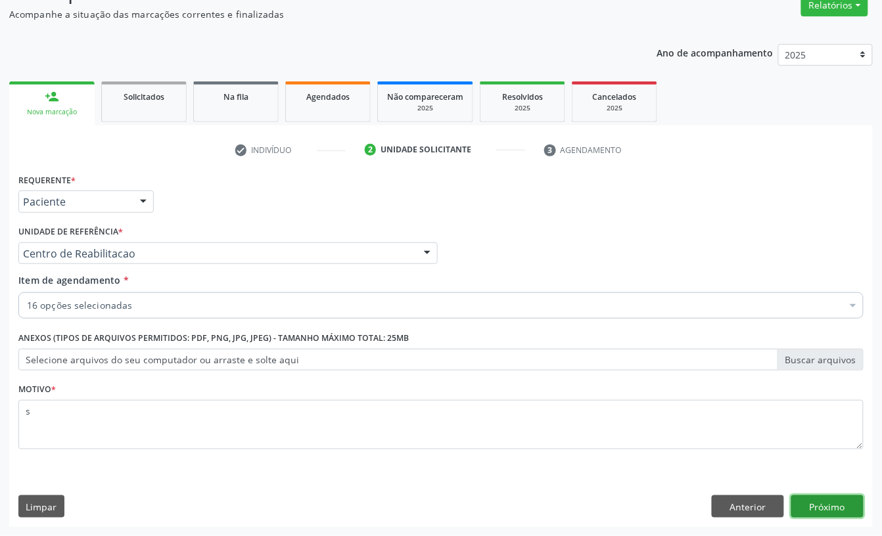
click at [834, 508] on button "Próximo" at bounding box center [827, 506] width 72 height 22
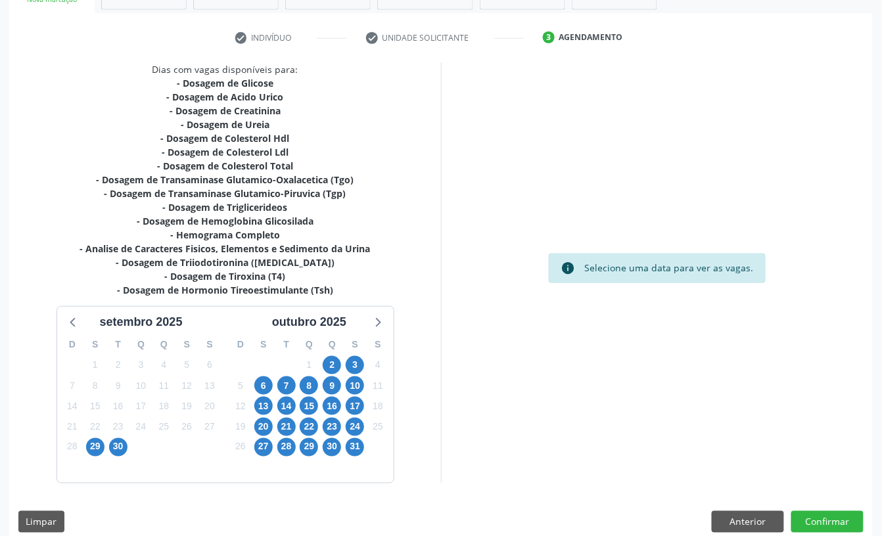
scroll to position [243, 0]
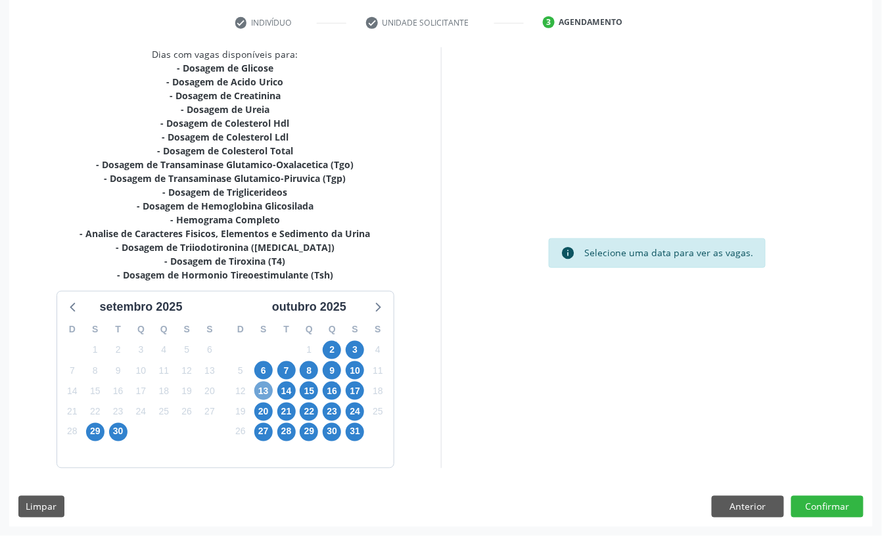
click at [263, 392] on span "13" at bounding box center [263, 391] width 18 height 18
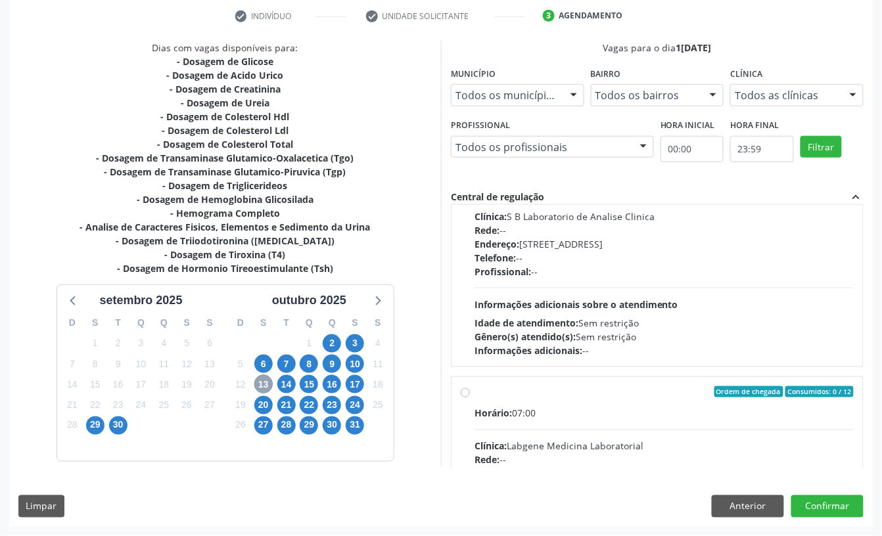
scroll to position [175, 0]
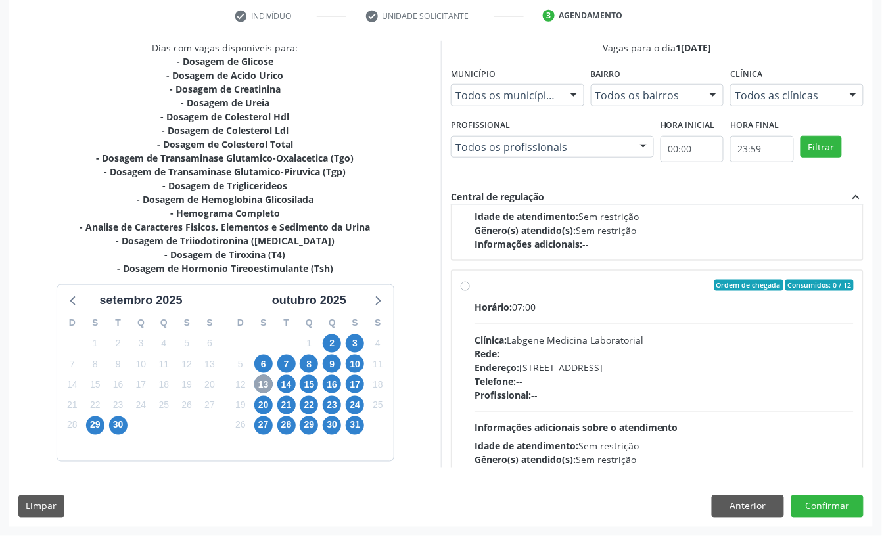
click at [259, 385] on span "13" at bounding box center [263, 384] width 18 height 18
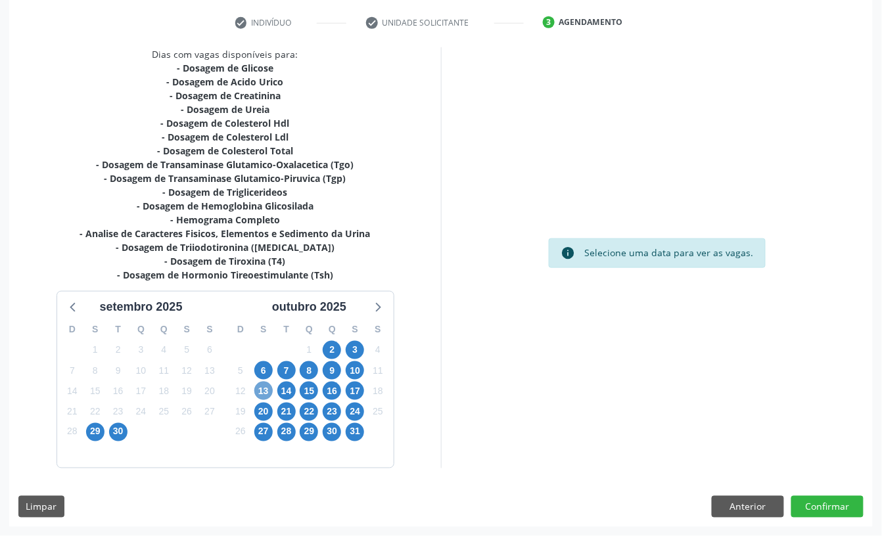
scroll to position [243, 0]
click at [259, 388] on span "13" at bounding box center [263, 391] width 18 height 18
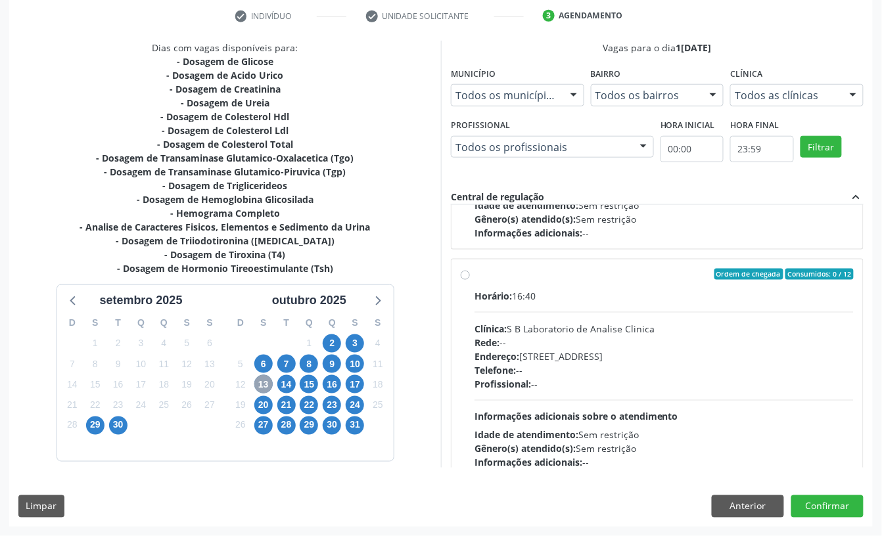
scroll to position [671, 0]
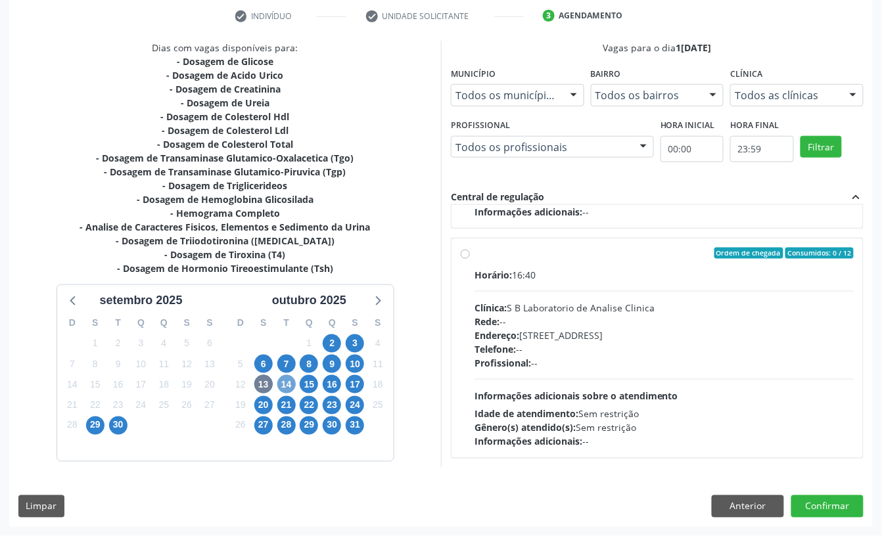
click at [286, 385] on span "14" at bounding box center [286, 384] width 18 height 18
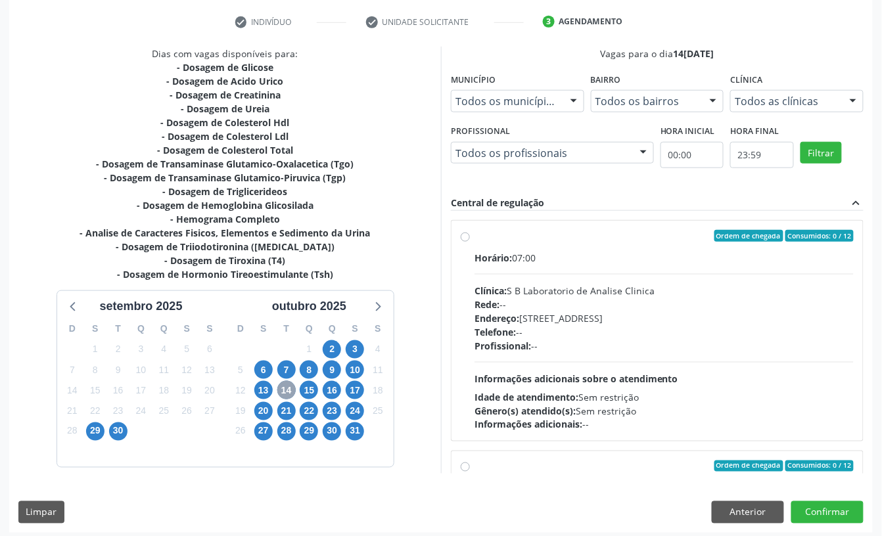
scroll to position [250, 0]
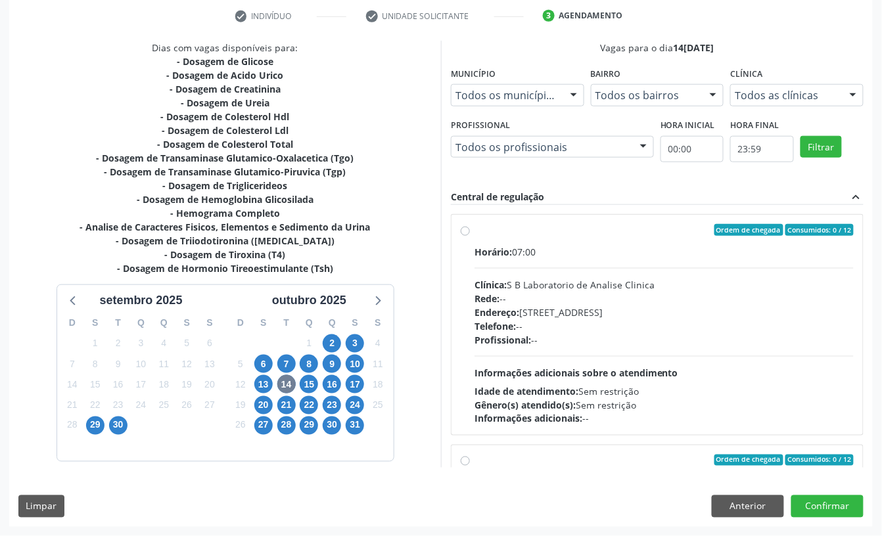
click at [563, 321] on div "Telefone: --" at bounding box center [663, 326] width 379 height 14
click at [470, 236] on input "Ordem de chegada Consumidos: 0 / 12 Horário: 07:00 Clínica: S B Laboratorio de …" at bounding box center [465, 230] width 9 height 12
radio input "true"
click at [255, 367] on span "6" at bounding box center [263, 364] width 18 height 18
click at [627, 329] on div "Telefone: --" at bounding box center [663, 326] width 379 height 14
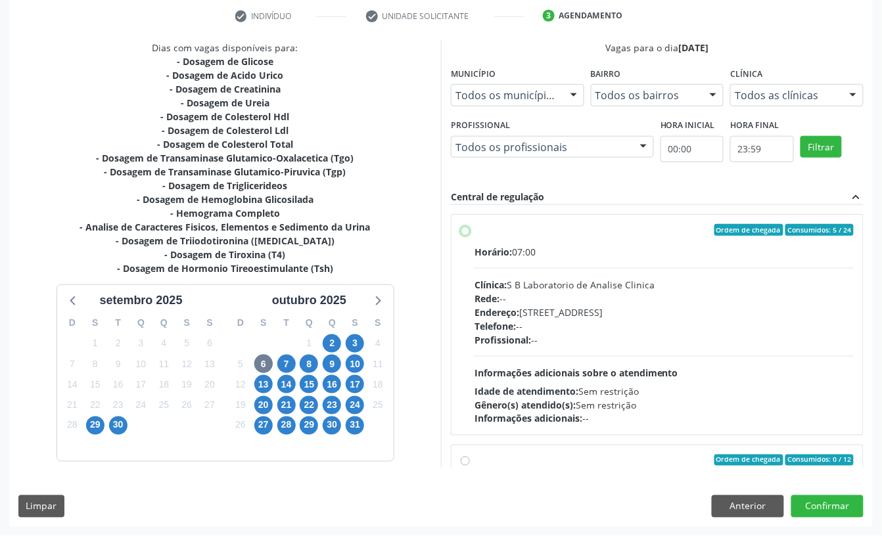
click at [470, 236] on input "Ordem de chegada Consumidos: 5 / 24 Horário: 07:00 Clínica: S B Laboratorio de …" at bounding box center [465, 230] width 9 height 12
radio input "true"
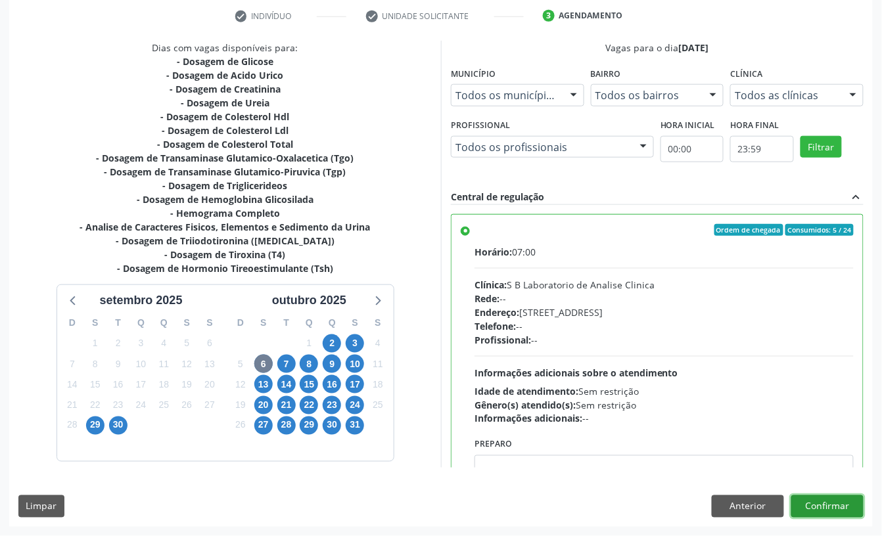
click at [836, 507] on button "Confirmar" at bounding box center [827, 506] width 72 height 22
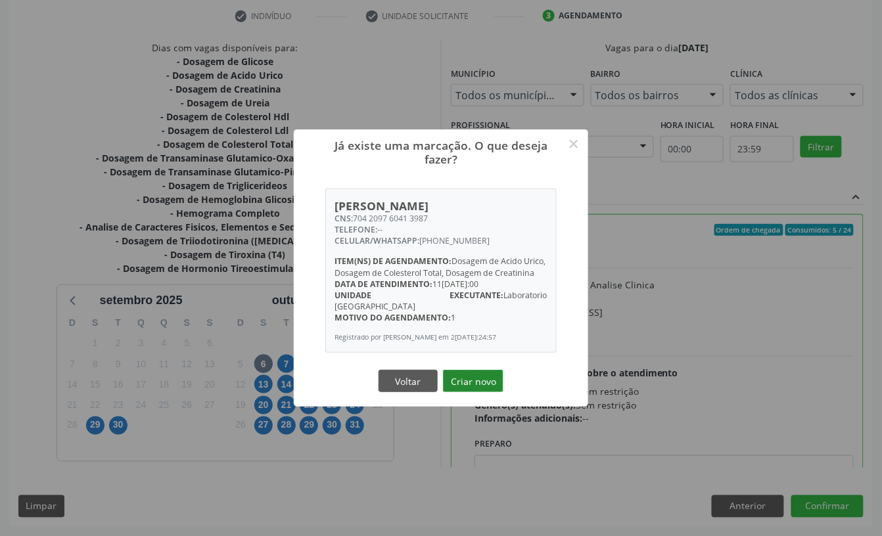
click at [477, 377] on button "Criar novo" at bounding box center [473, 381] width 60 height 22
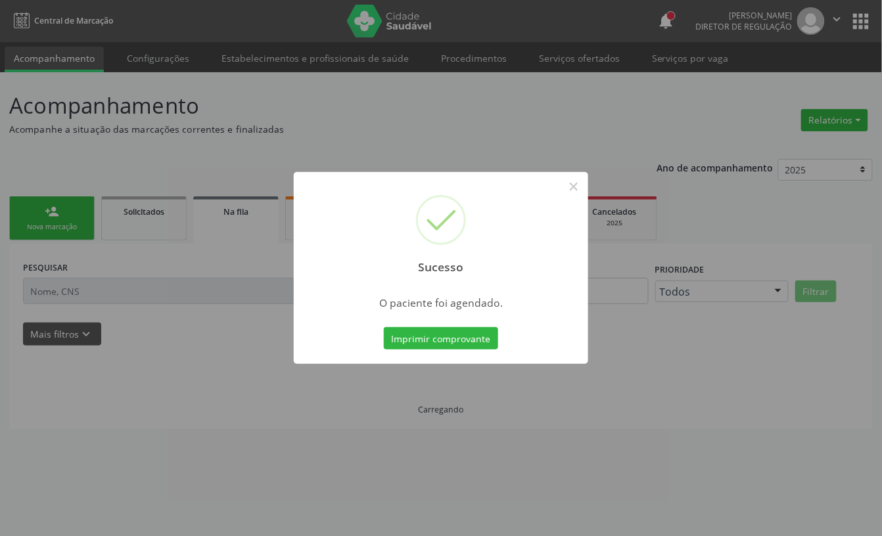
scroll to position [0, 0]
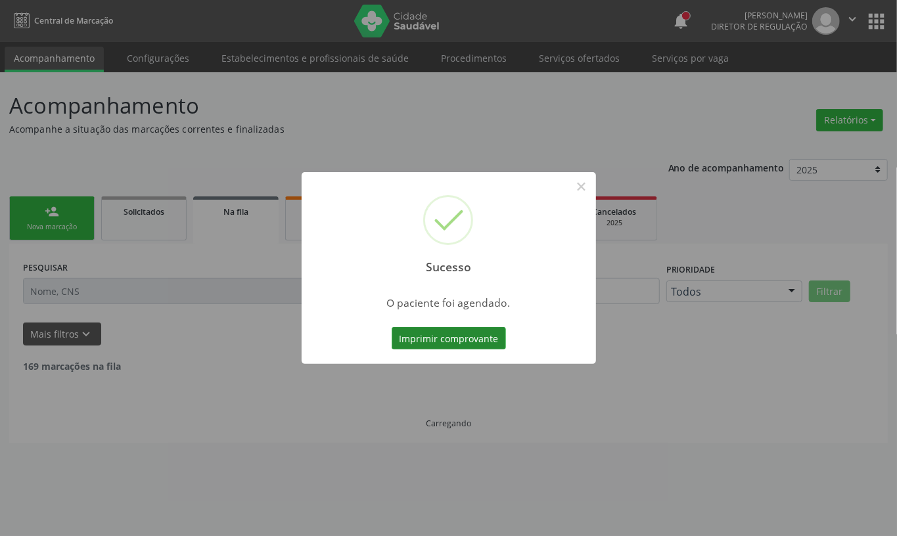
click at [466, 337] on button "Imprimir comprovante" at bounding box center [449, 338] width 114 height 22
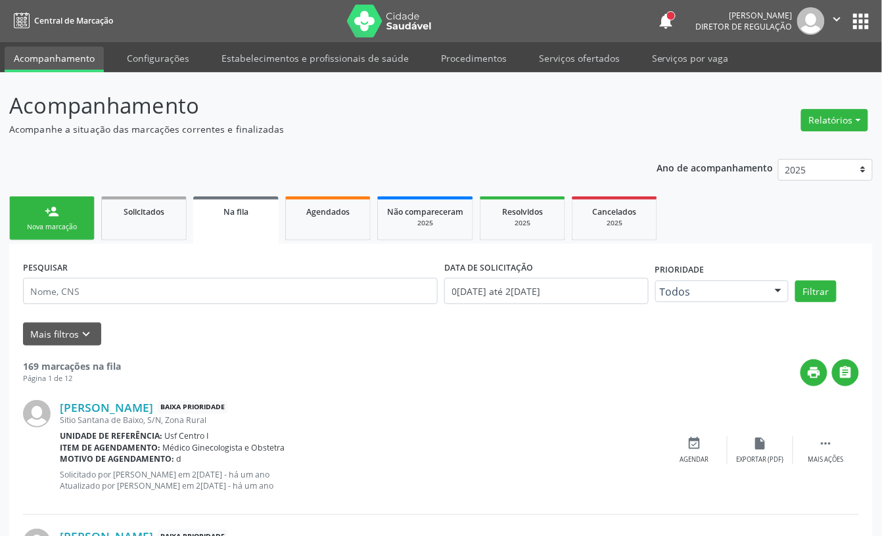
click at [67, 221] on link "person_add Nova marcação" at bounding box center [51, 218] width 85 height 44
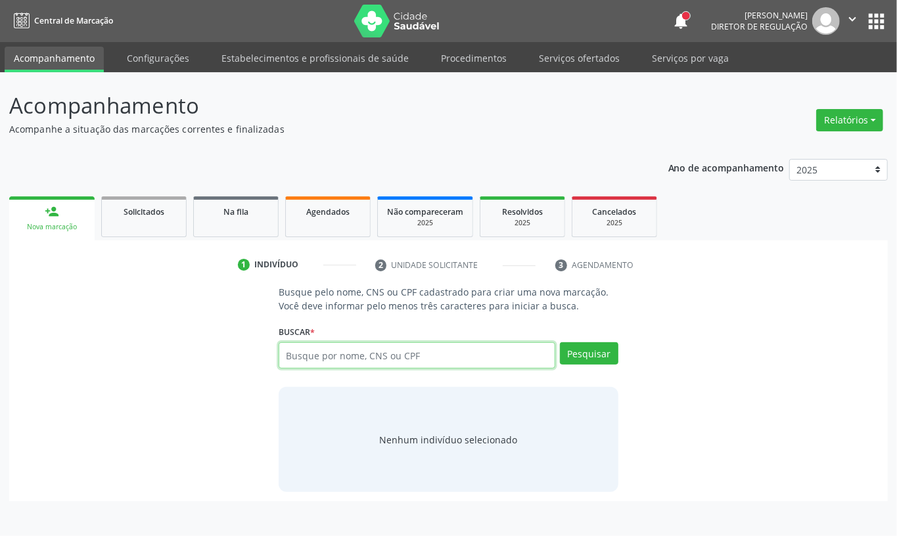
click at [317, 353] on input "text" at bounding box center [417, 355] width 277 height 26
paste input "CNS: 704 2097 6041 3987"
type input "CNS: 704 2097 6041 3987"
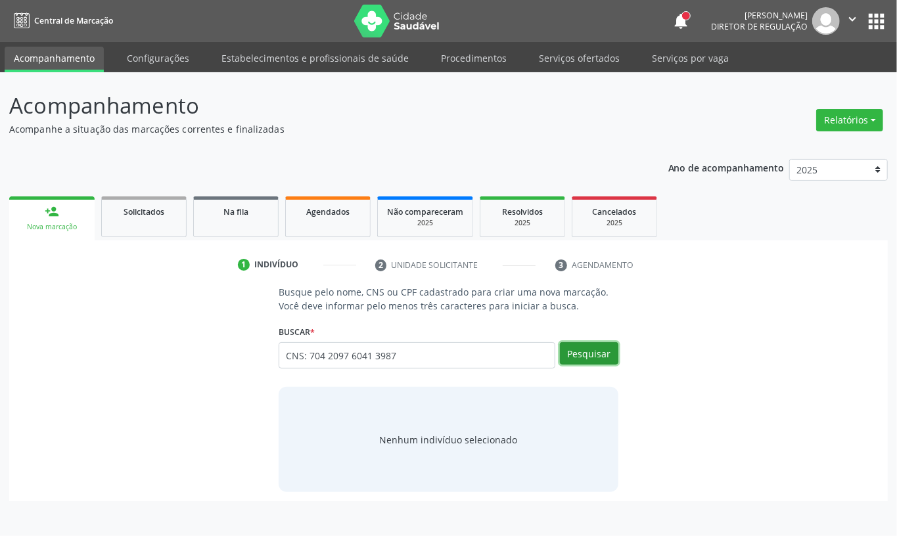
click at [607, 361] on button "Pesquisar" at bounding box center [589, 353] width 58 height 22
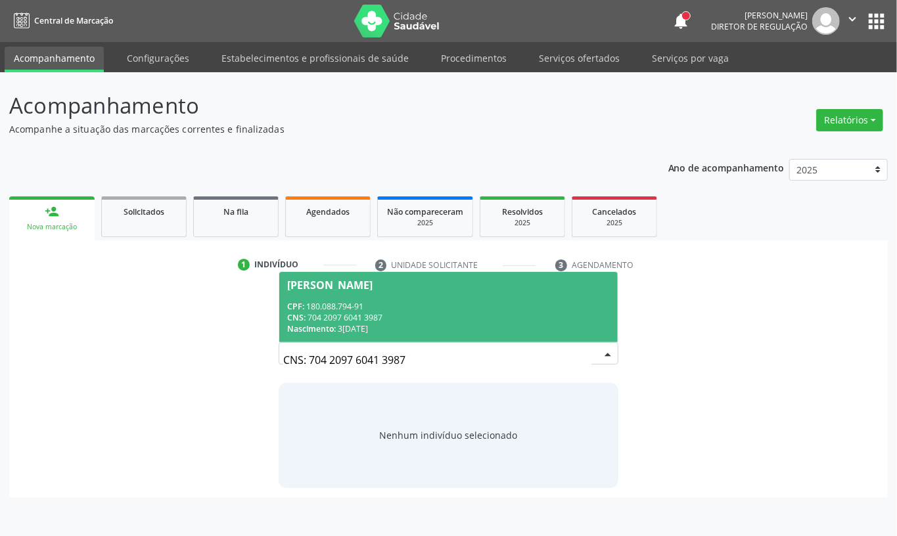
click at [434, 297] on span "[PERSON_NAME] CPF: 180.088.794-91 CNS: 704 2097 6041 3987 Nascimento: 3[DATE]" at bounding box center [448, 307] width 338 height 70
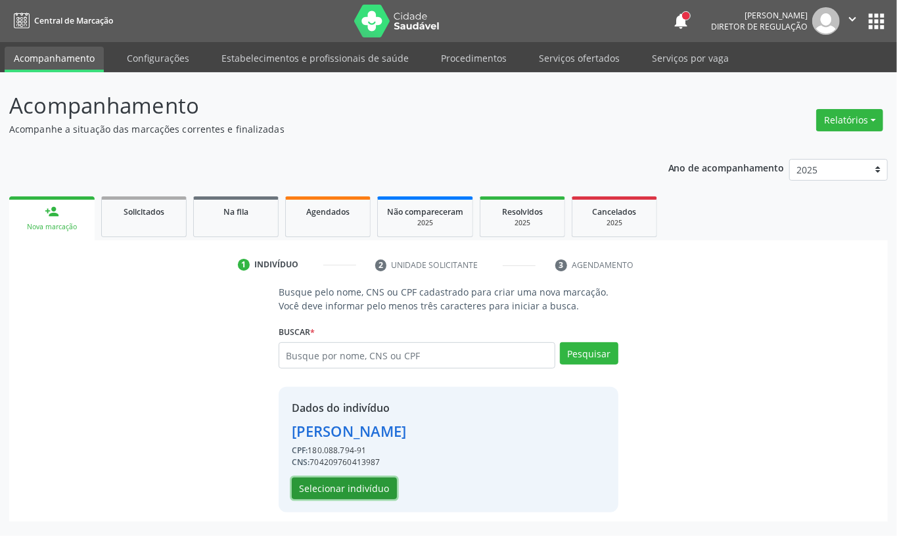
click at [344, 482] on button "Selecionar indivíduo" at bounding box center [344, 489] width 105 height 22
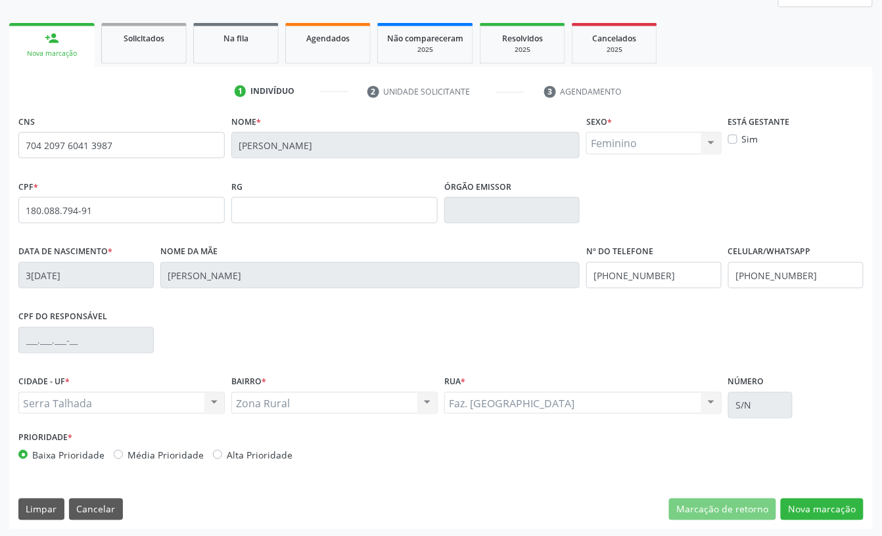
scroll to position [177, 0]
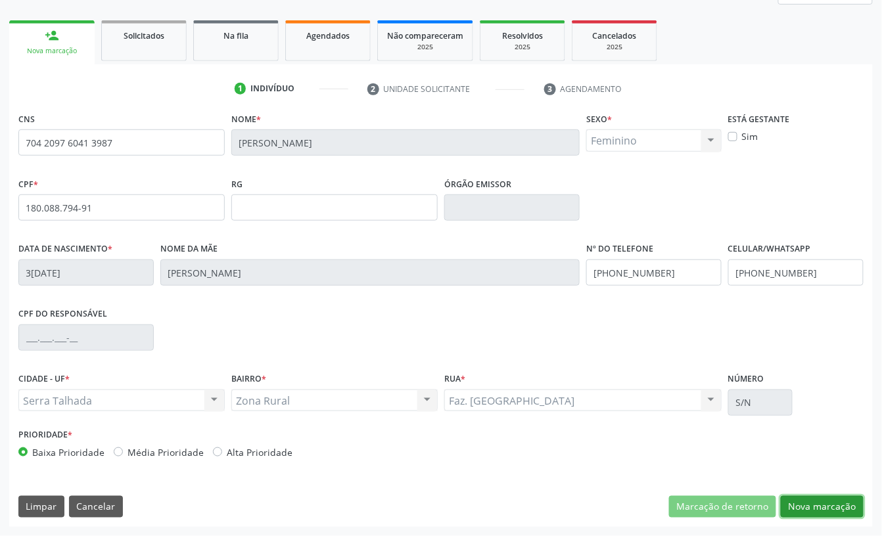
click at [818, 503] on button "Nova marcação" at bounding box center [822, 507] width 83 height 22
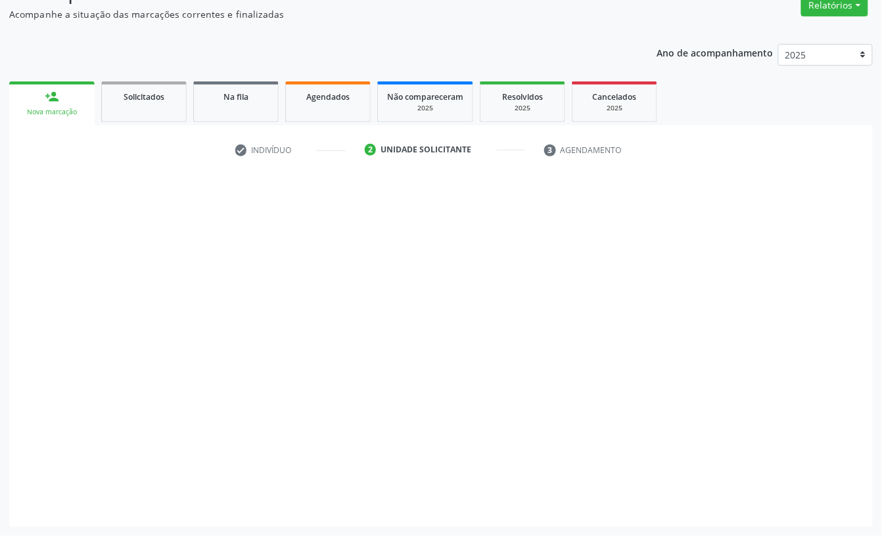
scroll to position [116, 0]
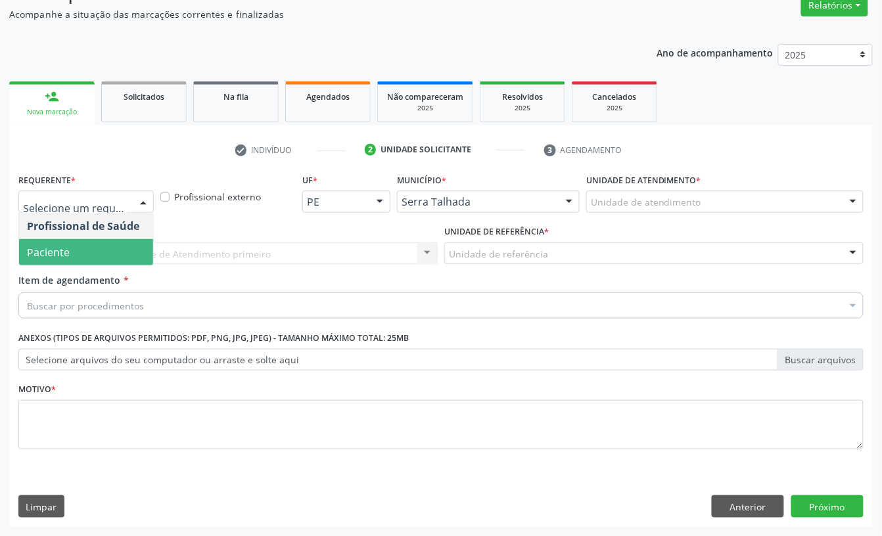
click at [48, 251] on span "Paciente" at bounding box center [48, 252] width 43 height 14
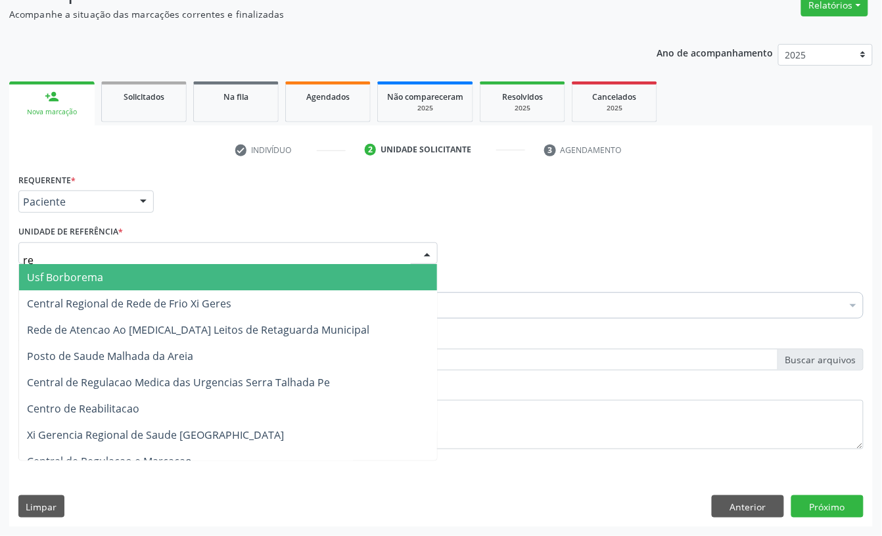
type input "rea"
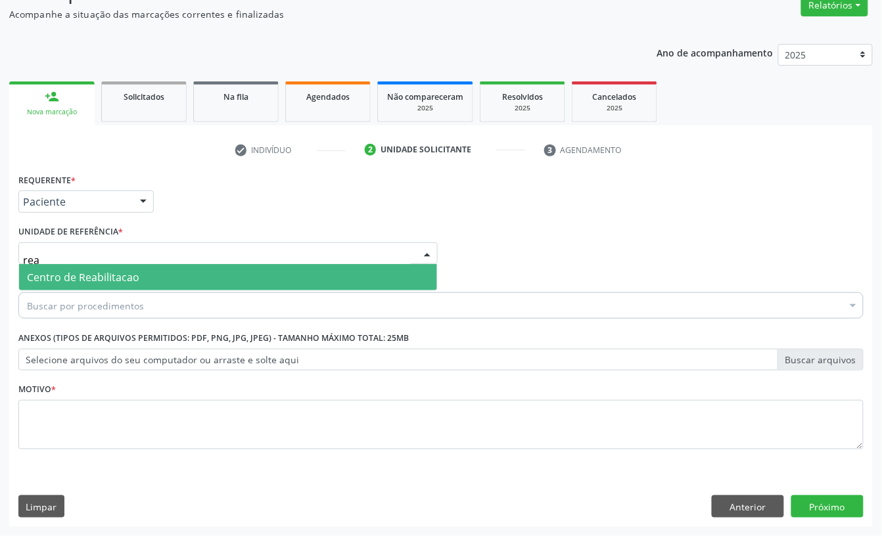
click at [63, 272] on span "Centro de Reabilitacao" at bounding box center [83, 277] width 112 height 14
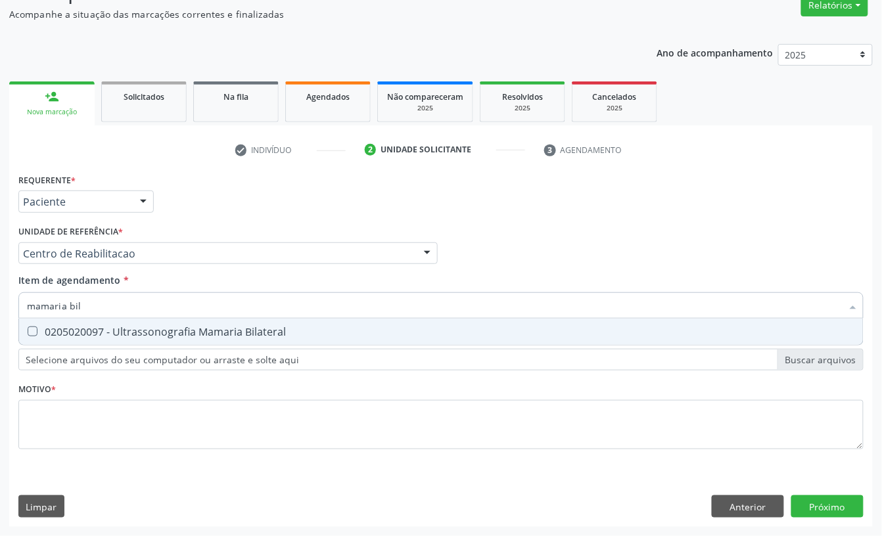
type input "mamaria bila"
click at [77, 332] on div "0205020097 - Ultrassonografia Mamaria Bilateral" at bounding box center [441, 332] width 828 height 11
checkbox Bilateral "true"
click at [51, 398] on div "Requerente * Paciente Profissional de Saúde Paciente Nenhum resultado encontrad…" at bounding box center [440, 319] width 845 height 298
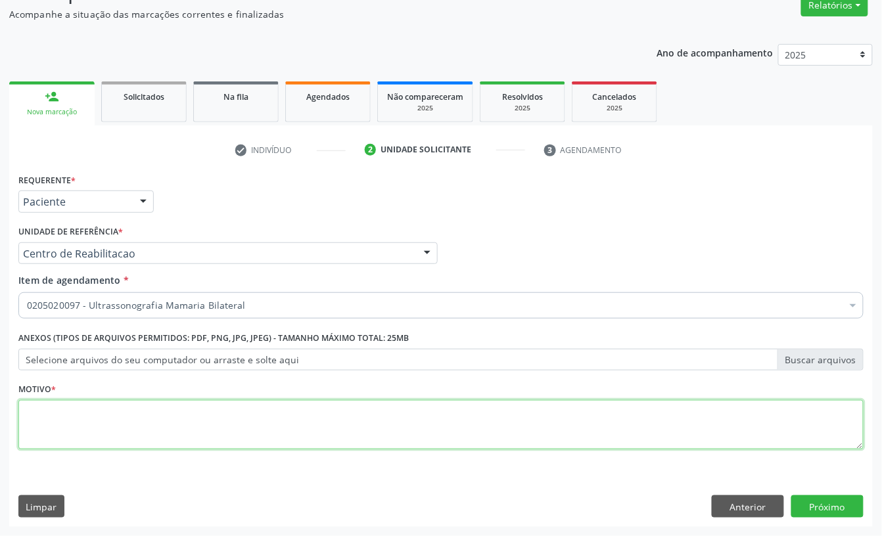
click at [51, 411] on textarea at bounding box center [440, 425] width 845 height 50
type textarea "a"
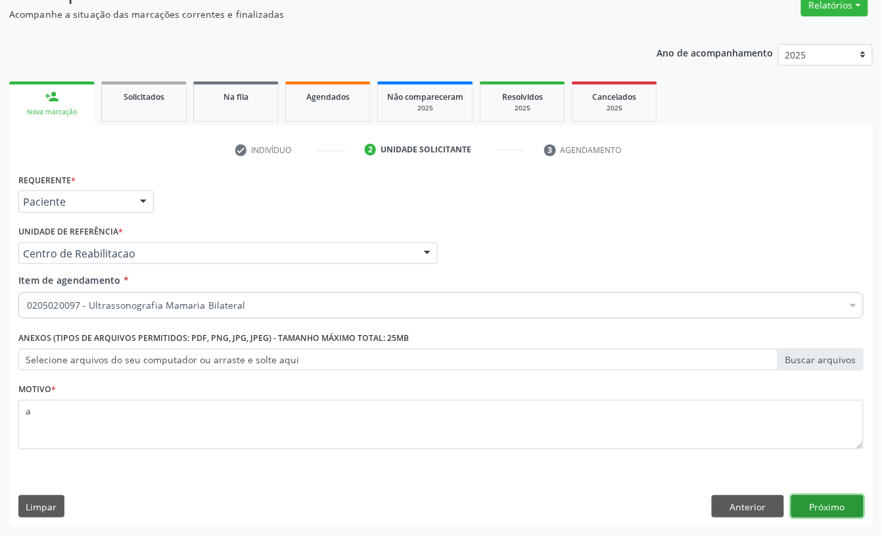
click at [829, 511] on button "Próximo" at bounding box center [827, 506] width 72 height 22
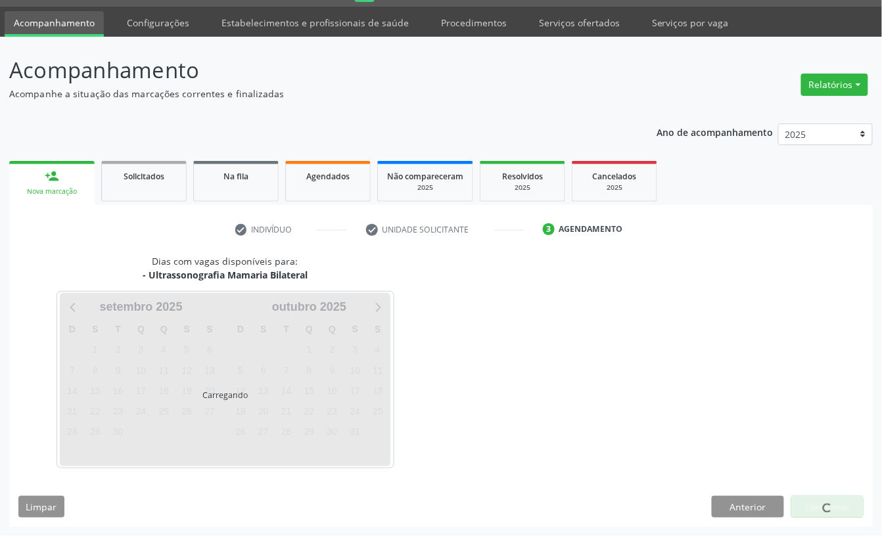
scroll to position [37, 0]
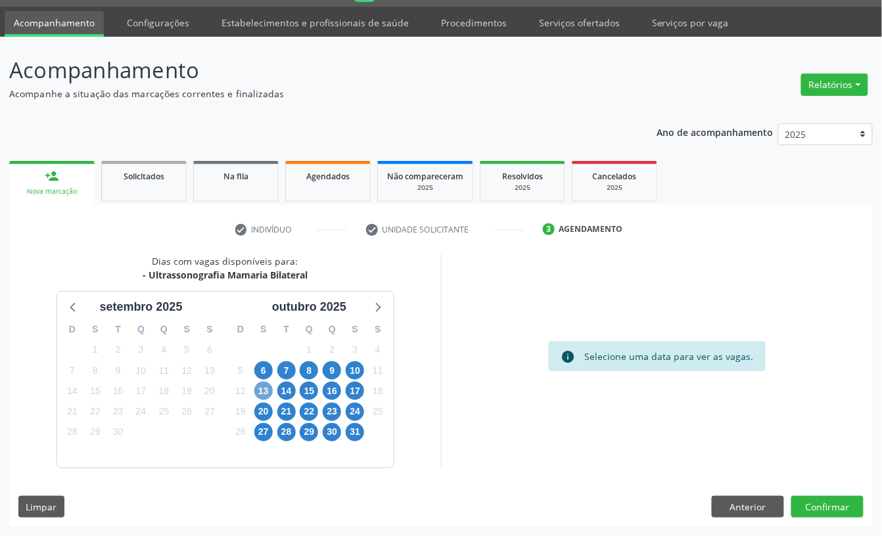
click at [260, 390] on span "13" at bounding box center [263, 391] width 18 height 18
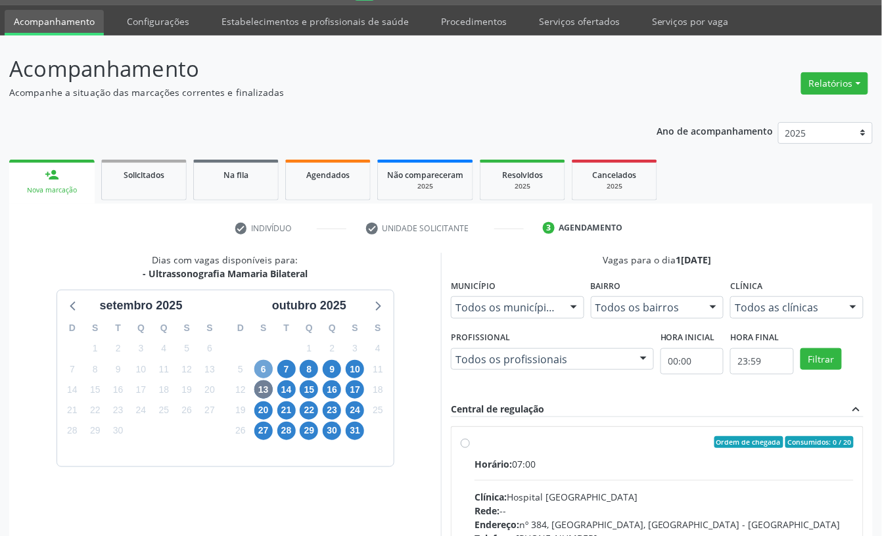
click at [258, 374] on span "6" at bounding box center [263, 369] width 18 height 18
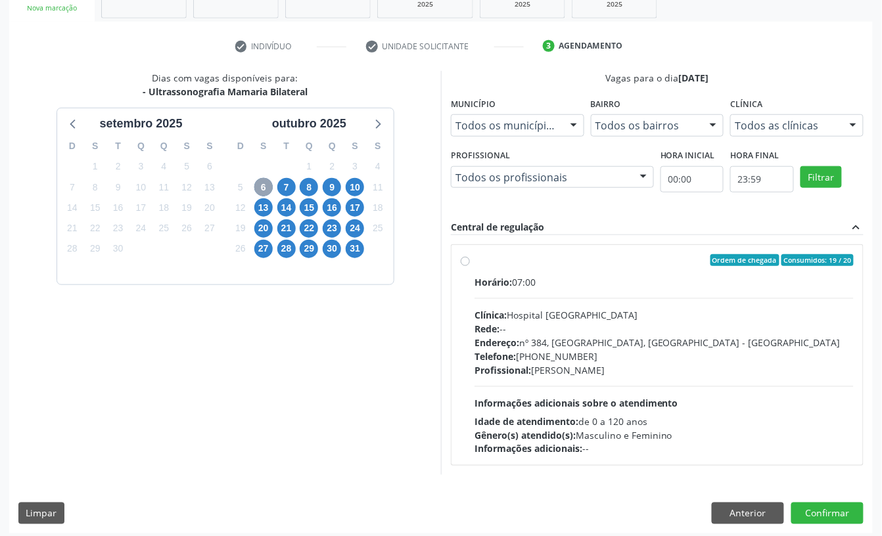
scroll to position [227, 0]
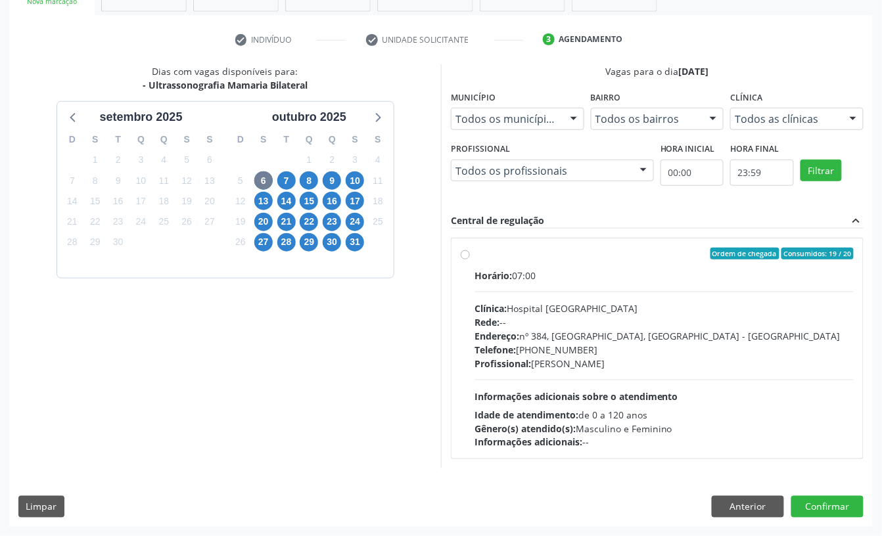
click at [524, 304] on div "Clínica: Hospital [GEOGRAPHIC_DATA]" at bounding box center [663, 309] width 379 height 14
click at [470, 260] on input "Ordem de chegada Consumidos: 19 / 20 Horário: 07:00 Clínica: Hospital [GEOGRAPH…" at bounding box center [465, 254] width 9 height 12
radio input "true"
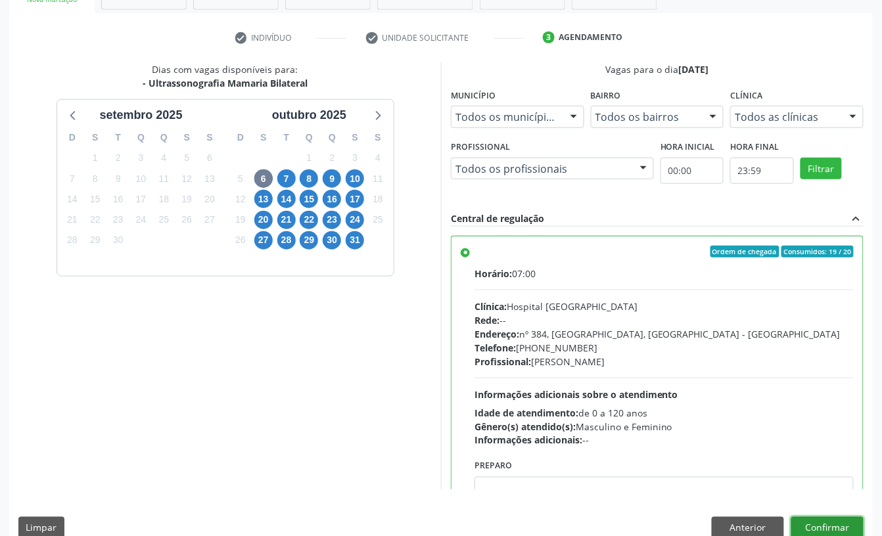
click at [840, 521] on button "Confirmar" at bounding box center [827, 528] width 72 height 22
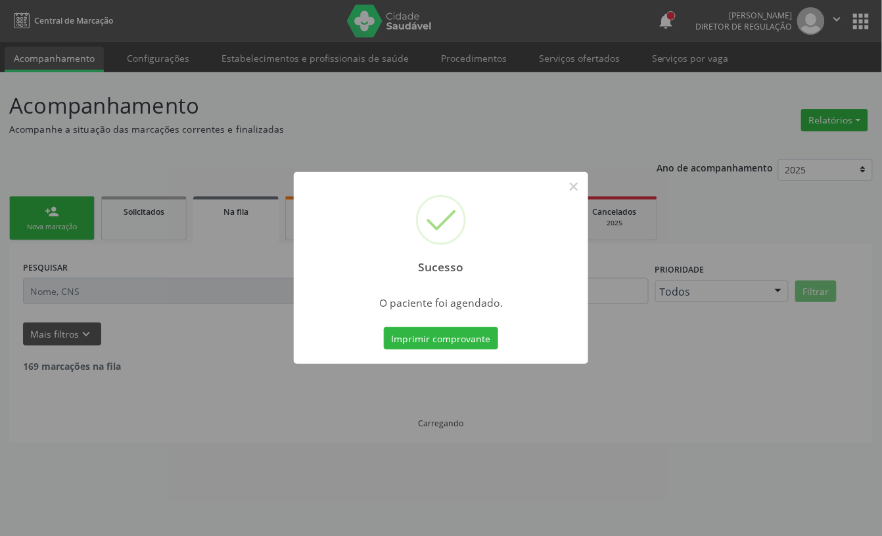
scroll to position [0, 0]
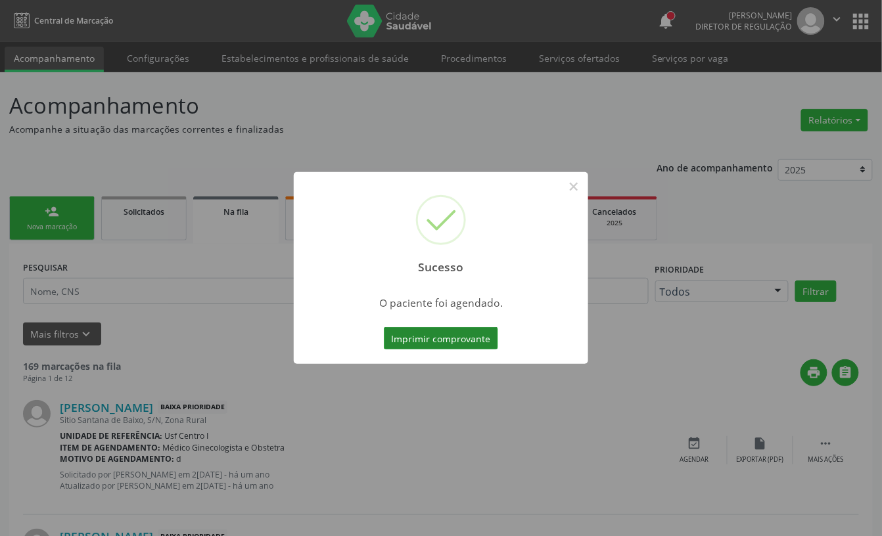
click at [436, 334] on button "Imprimir comprovante" at bounding box center [441, 338] width 114 height 22
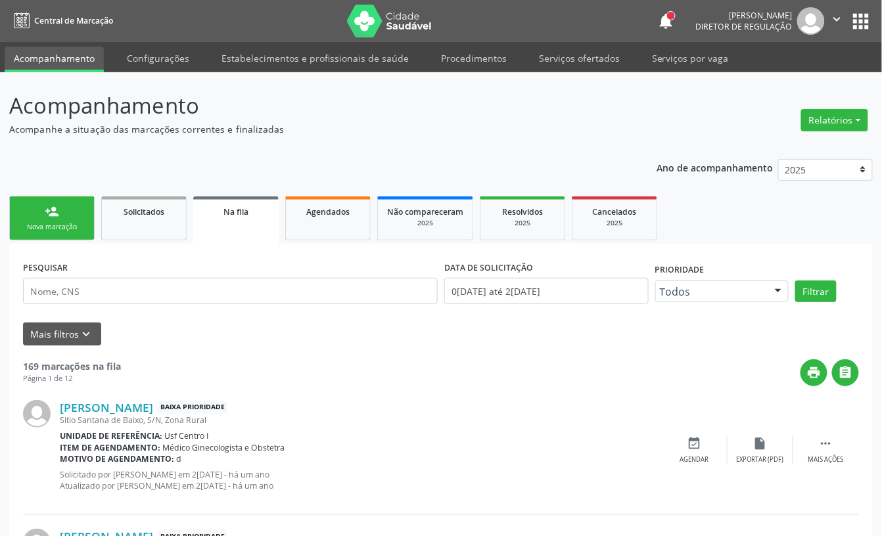
click at [74, 216] on link "person_add Nova marcação" at bounding box center [51, 218] width 85 height 44
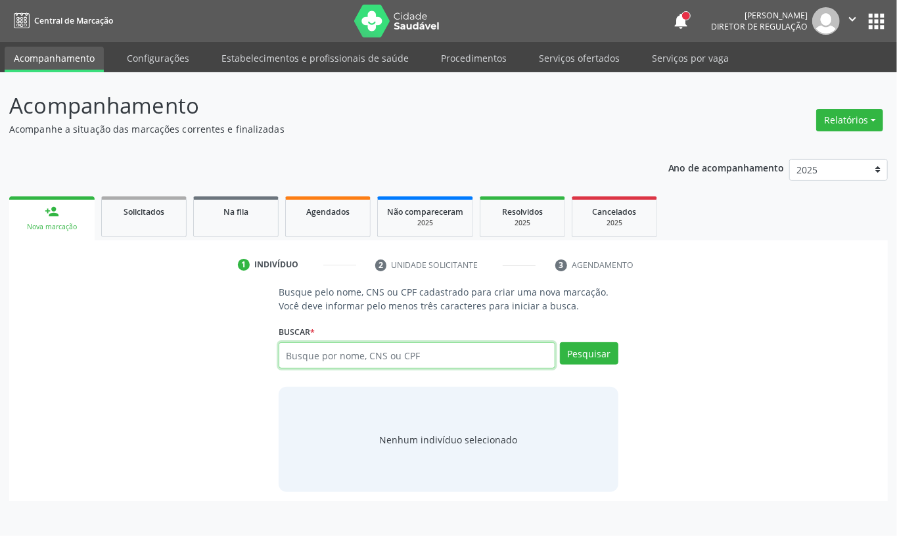
click at [332, 353] on input "text" at bounding box center [417, 355] width 277 height 26
type input "703603009928134"
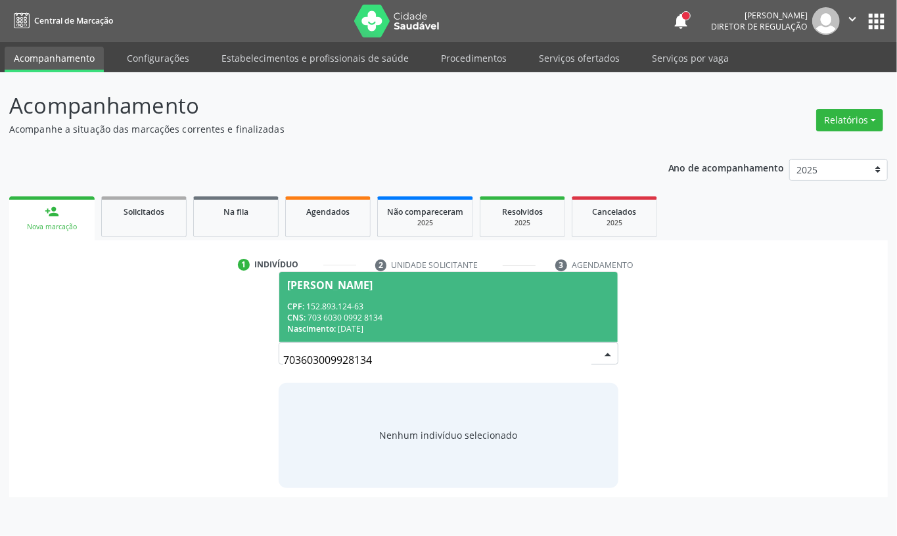
click at [468, 308] on div "CPF: 152.893.124-63" at bounding box center [448, 306] width 323 height 11
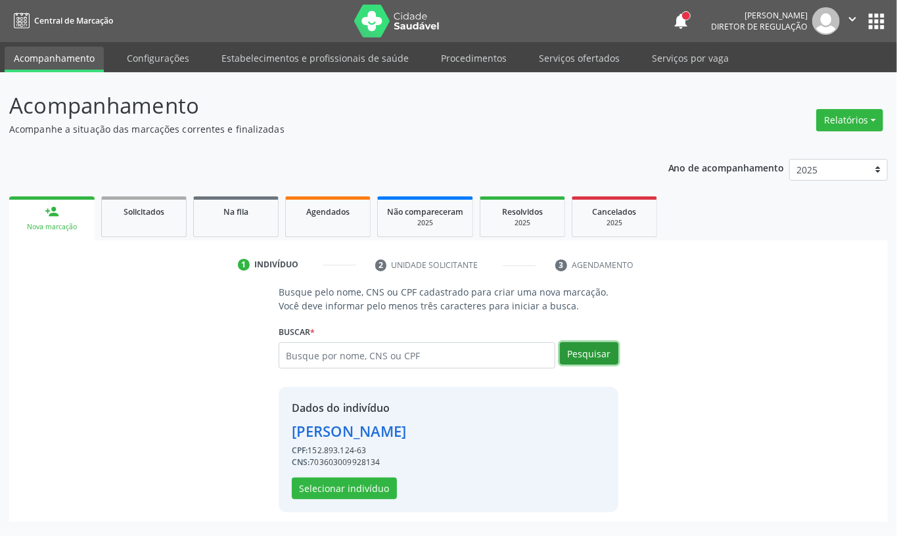
click at [584, 350] on button "Pesquisar" at bounding box center [589, 353] width 58 height 22
click at [367, 484] on button "Selecionar indivíduo" at bounding box center [344, 489] width 105 height 22
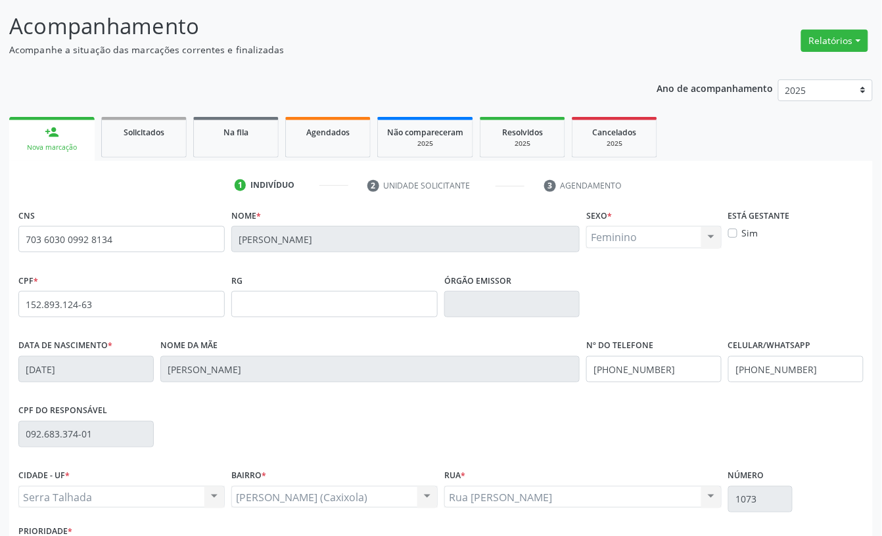
scroll to position [177, 0]
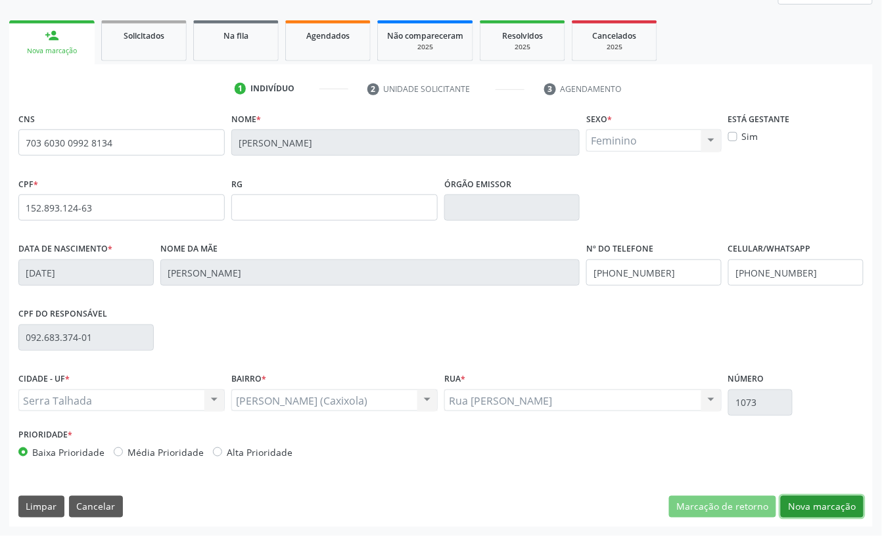
click at [824, 515] on button "Nova marcação" at bounding box center [822, 507] width 83 height 22
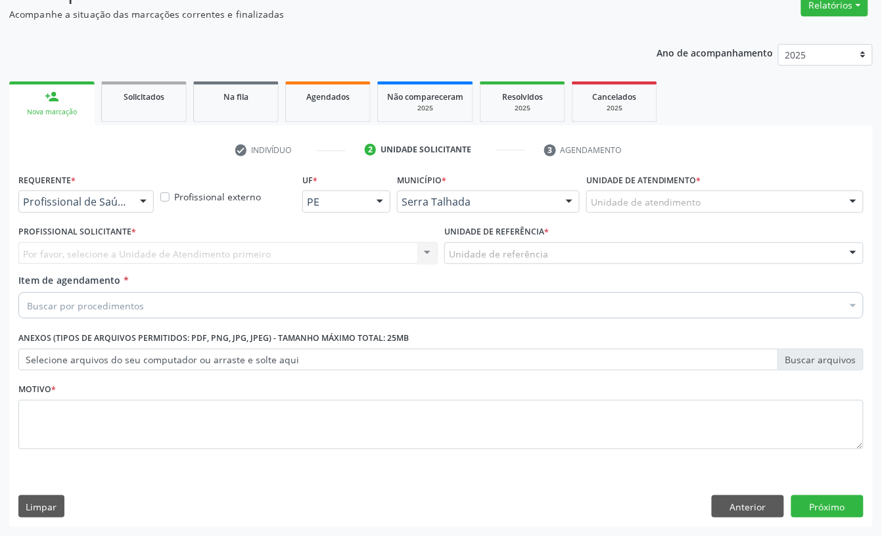
scroll to position [116, 0]
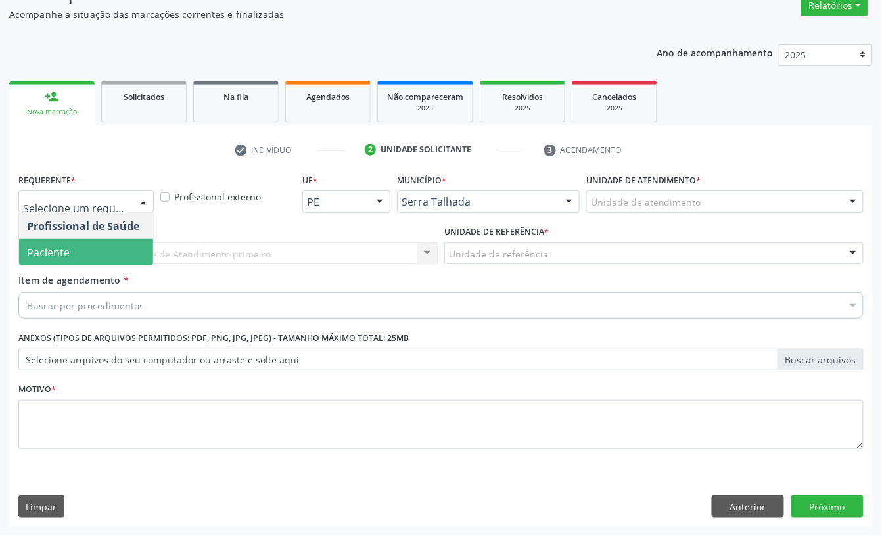
click at [66, 261] on span "Paciente" at bounding box center [86, 252] width 134 height 26
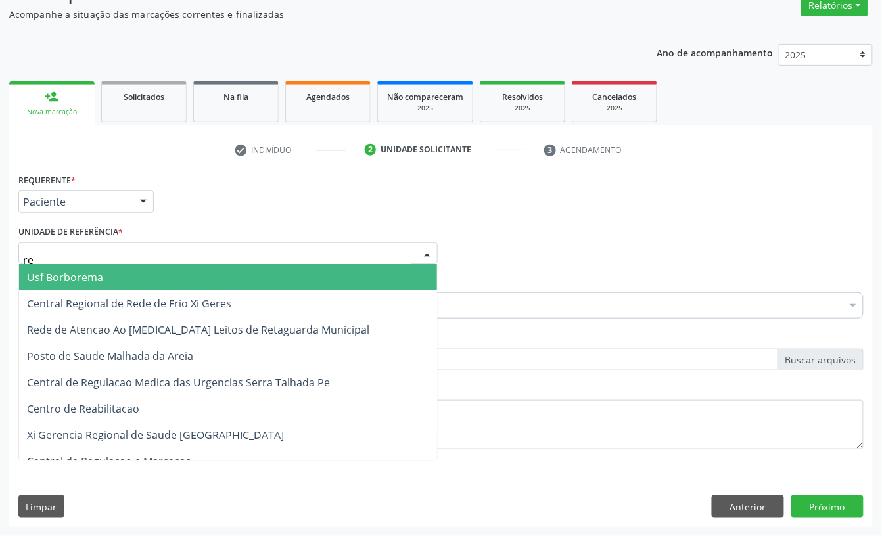
type input "rea"
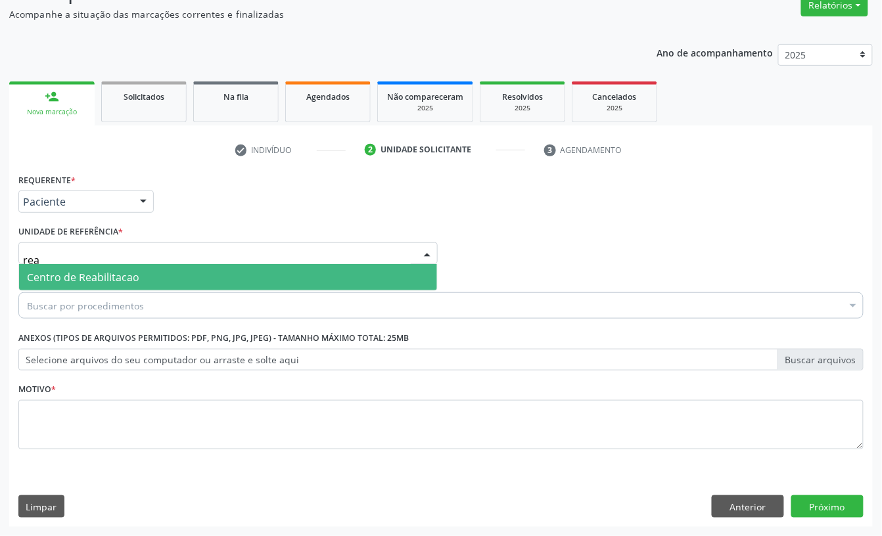
click at [66, 264] on span "Centro de Reabilitacao" at bounding box center [228, 277] width 418 height 26
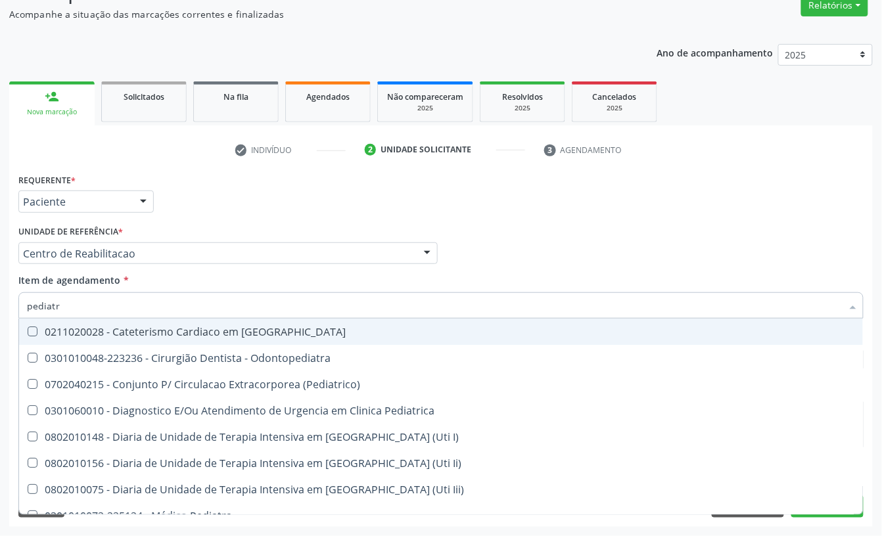
type input "pediatra"
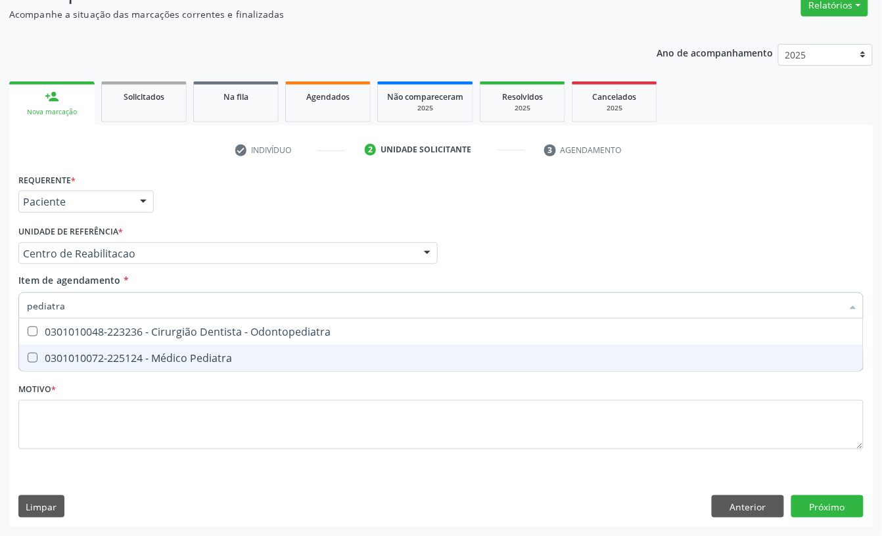
click at [56, 360] on div "0301010072-225124 - Médico Pediatra" at bounding box center [441, 358] width 828 height 11
checkbox Pediatra "true"
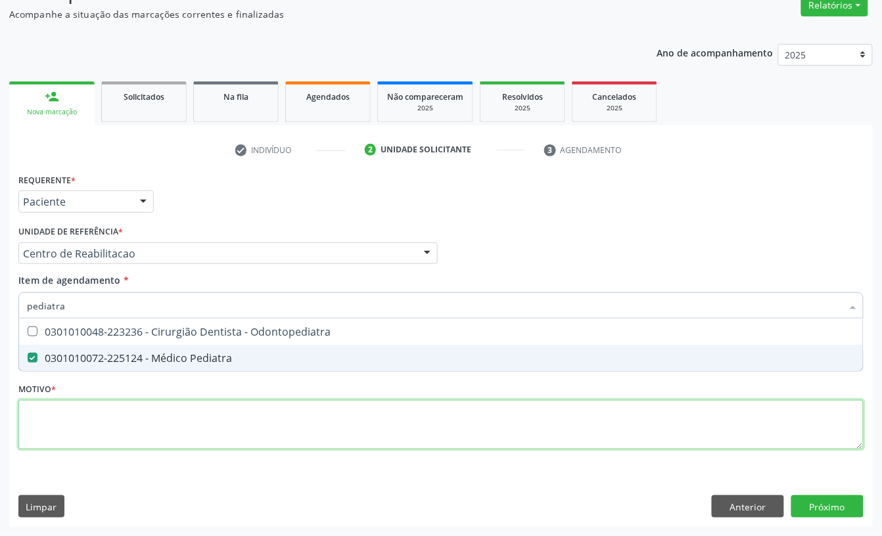
click at [53, 405] on div "Requerente * Paciente Profissional de Saúde Paciente Nenhum resultado encontrad…" at bounding box center [440, 319] width 845 height 298
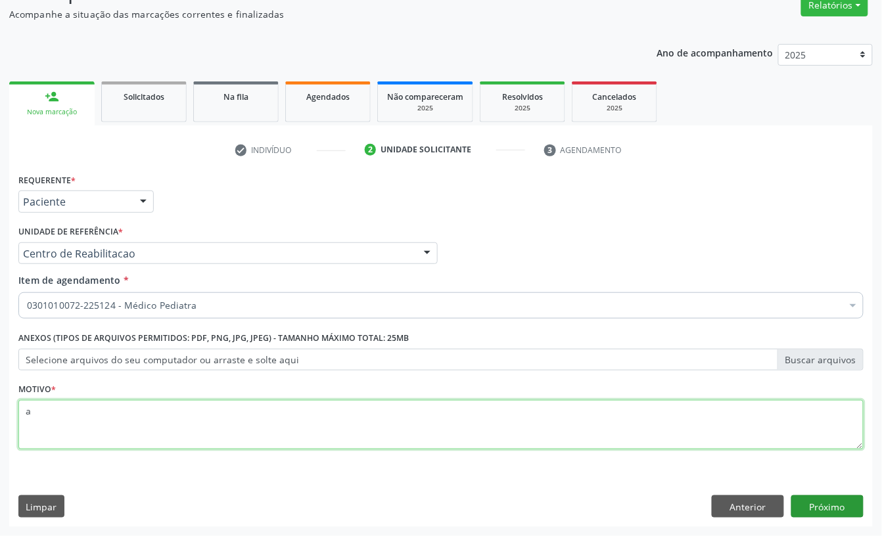
type textarea "a"
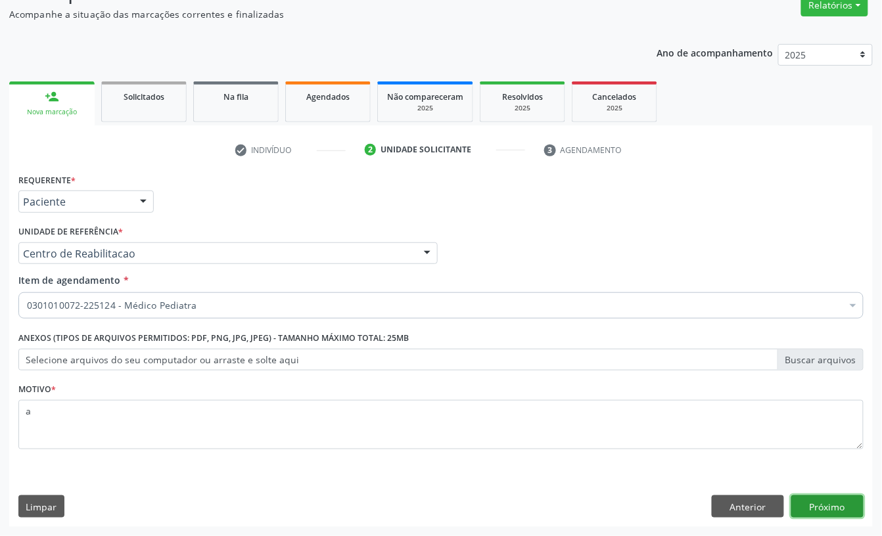
click at [828, 514] on button "Próximo" at bounding box center [827, 506] width 72 height 22
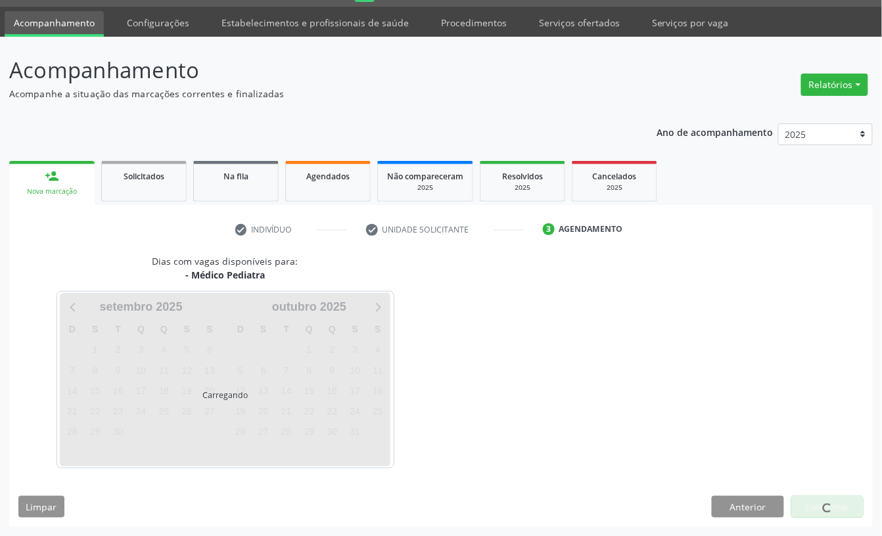
scroll to position [37, 0]
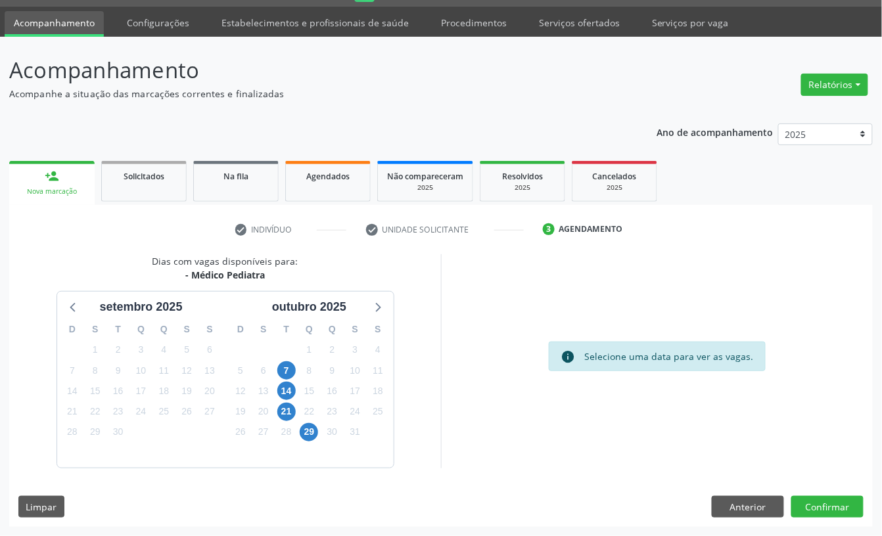
click at [277, 363] on div "7" at bounding box center [286, 371] width 18 height 20
click at [280, 371] on span "7" at bounding box center [286, 370] width 18 height 18
